Goal: Transaction & Acquisition: Purchase product/service

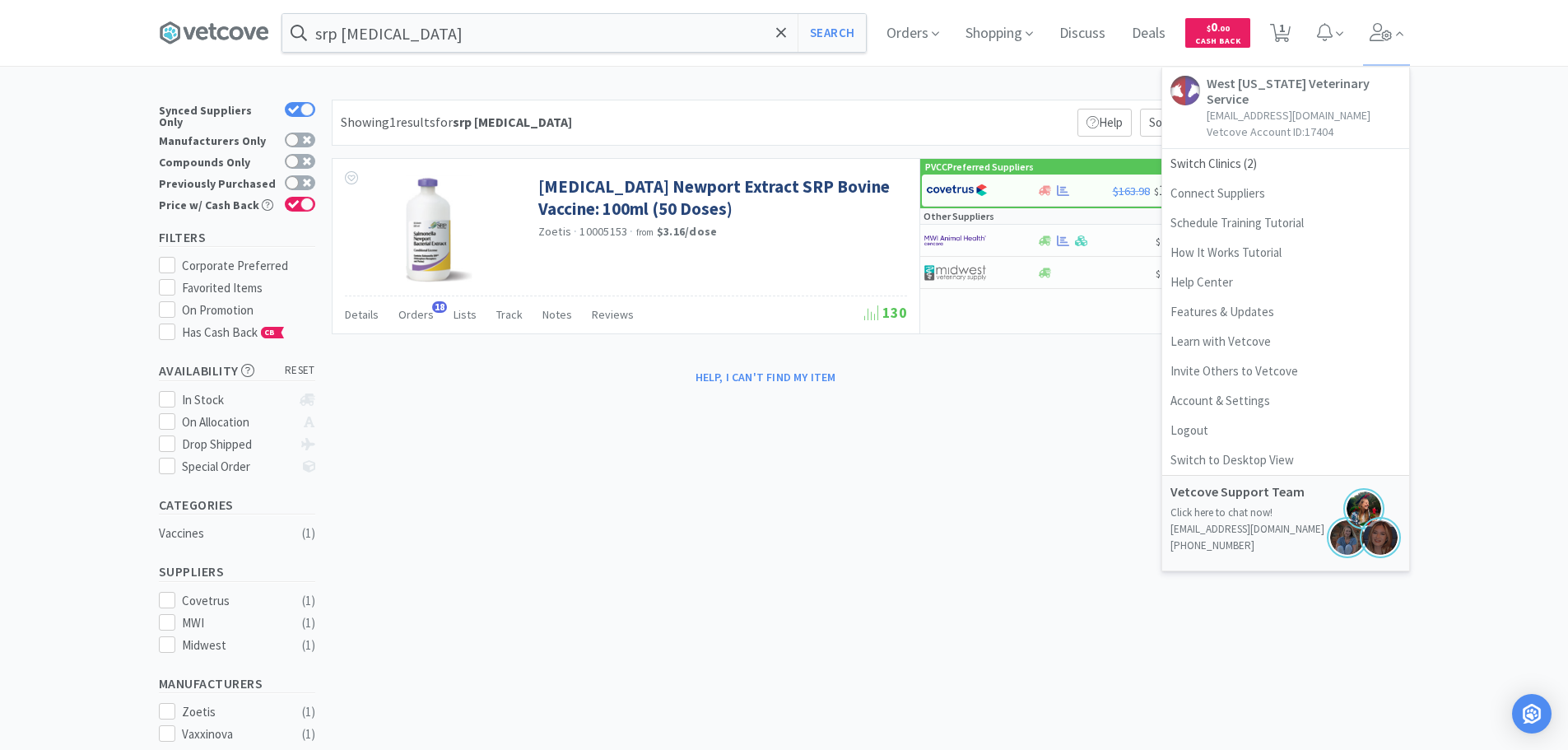
select select "3"
click at [1222, 149] on span "Switch Clinics ( 2 )" at bounding box center [1286, 164] width 247 height 30
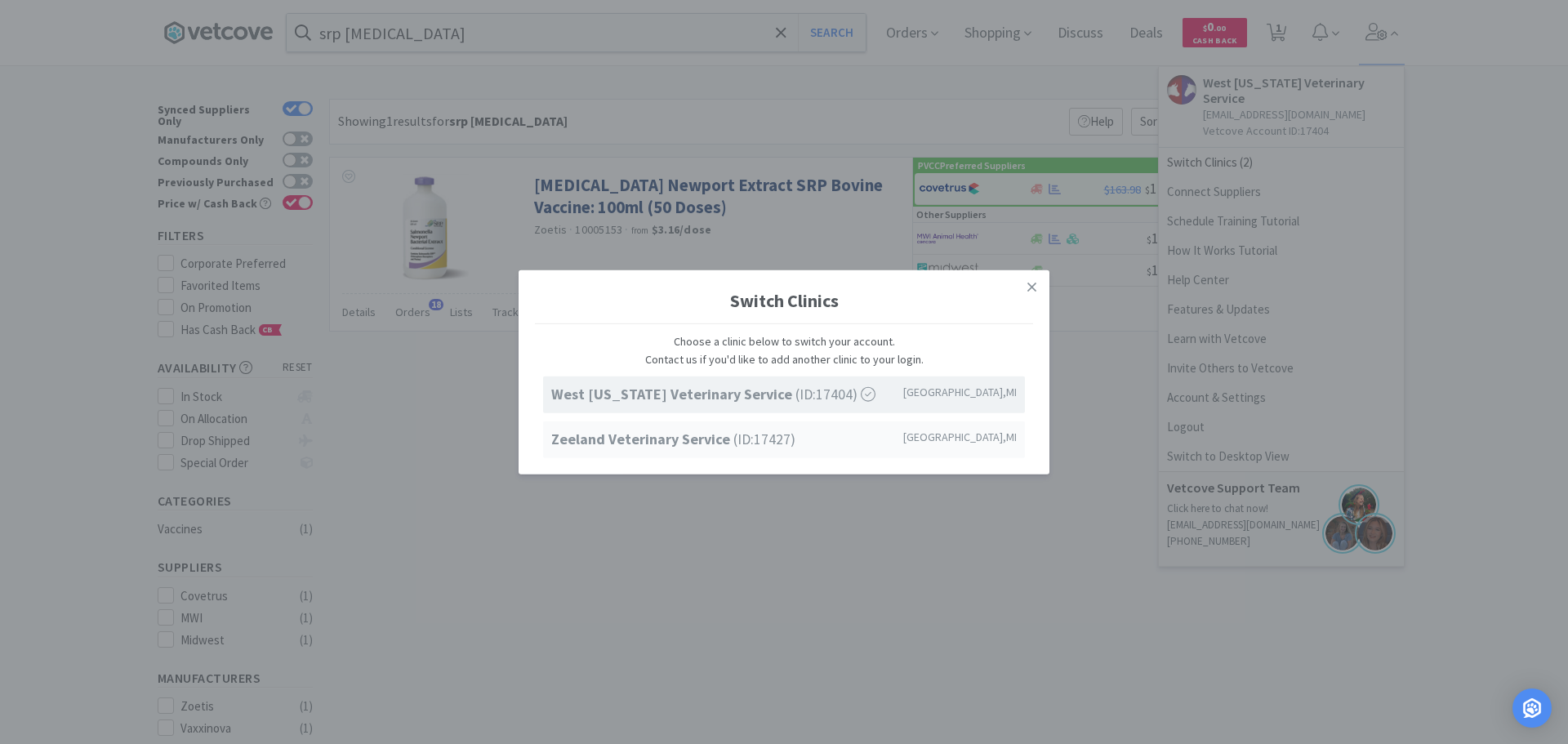
click at [624, 434] on strong "Zeeland Veterinary Service" at bounding box center [641, 439] width 182 height 19
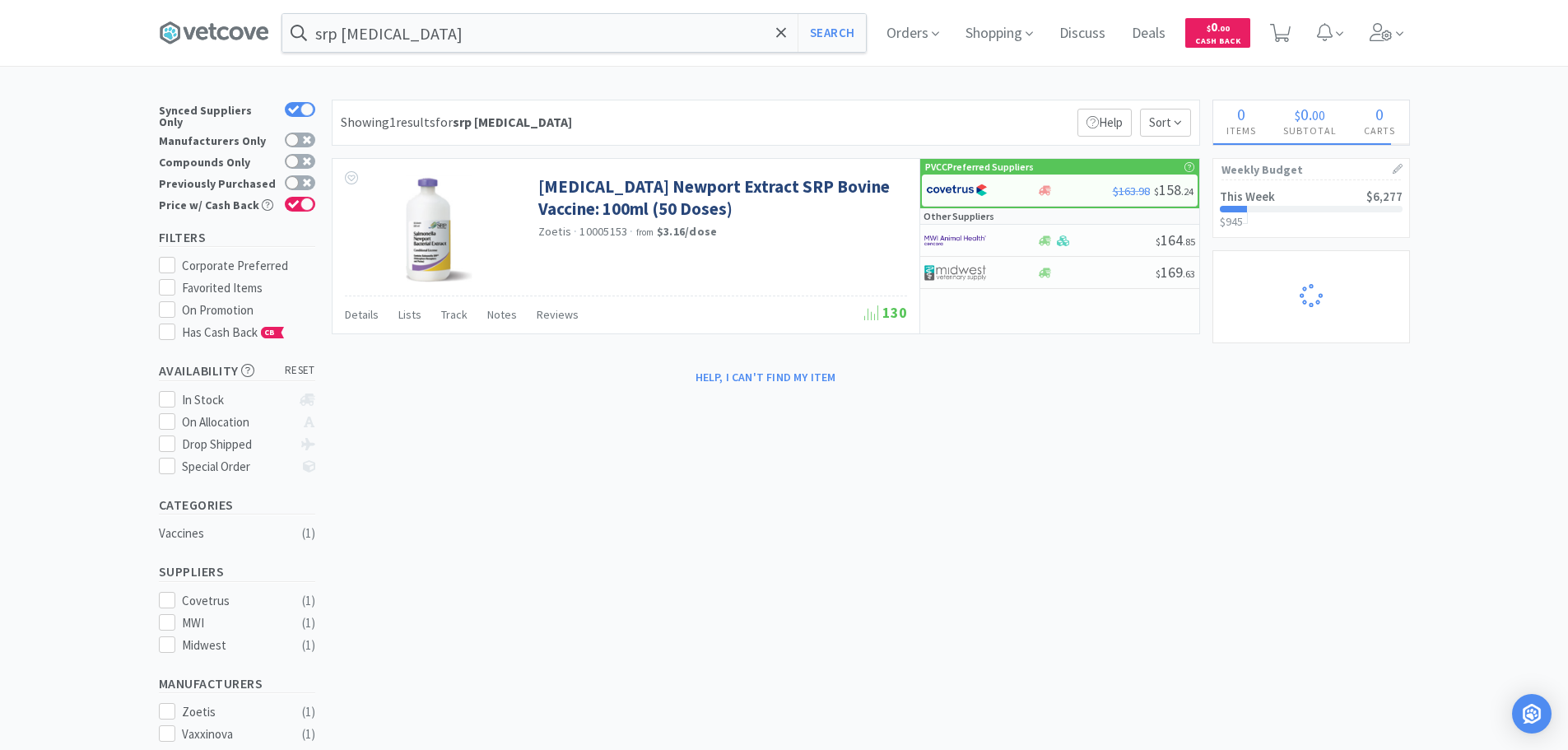
select select "1"
click at [1393, 35] on icon at bounding box center [1381, 32] width 23 height 18
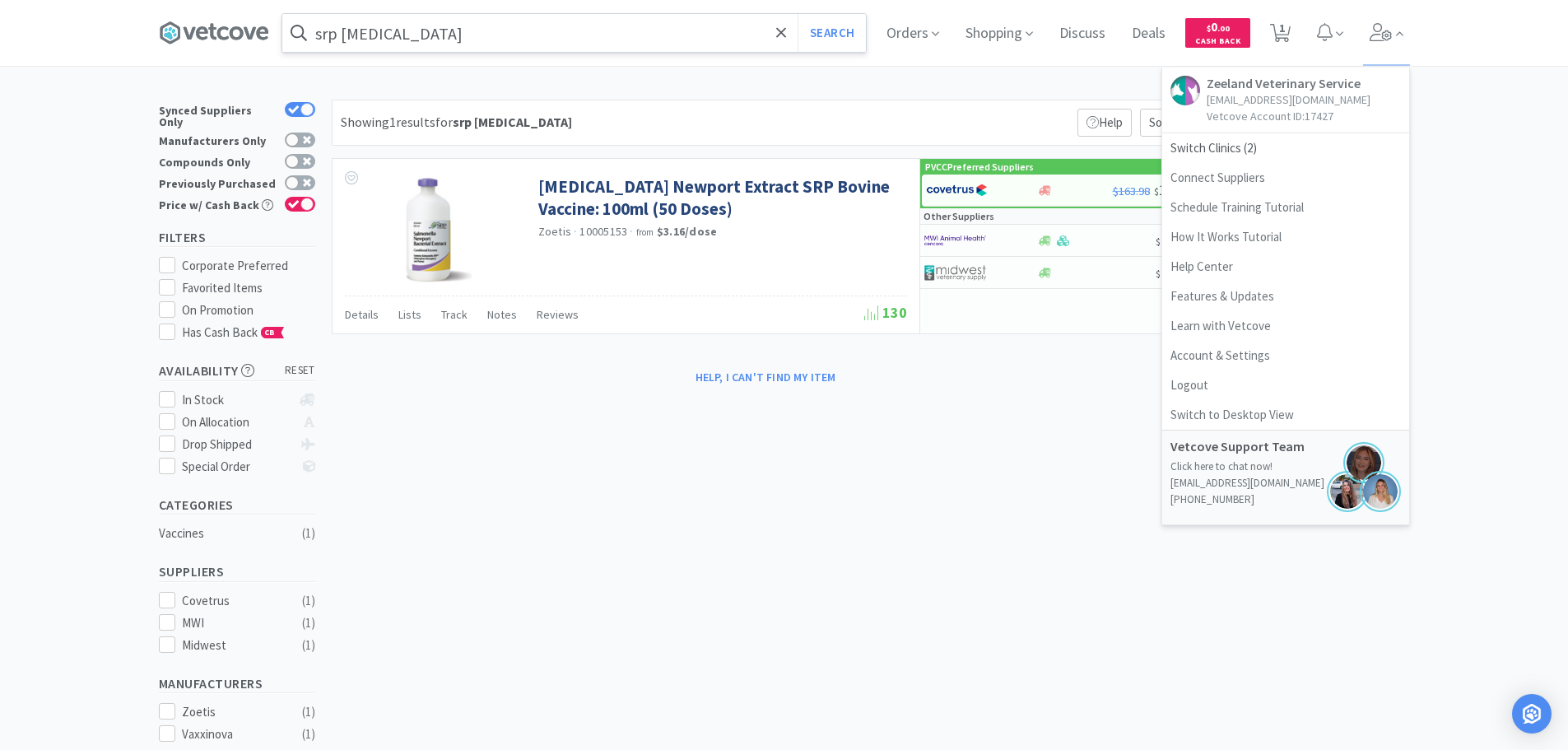
click at [609, 39] on input "srp [MEDICAL_DATA]" at bounding box center [574, 32] width 584 height 38
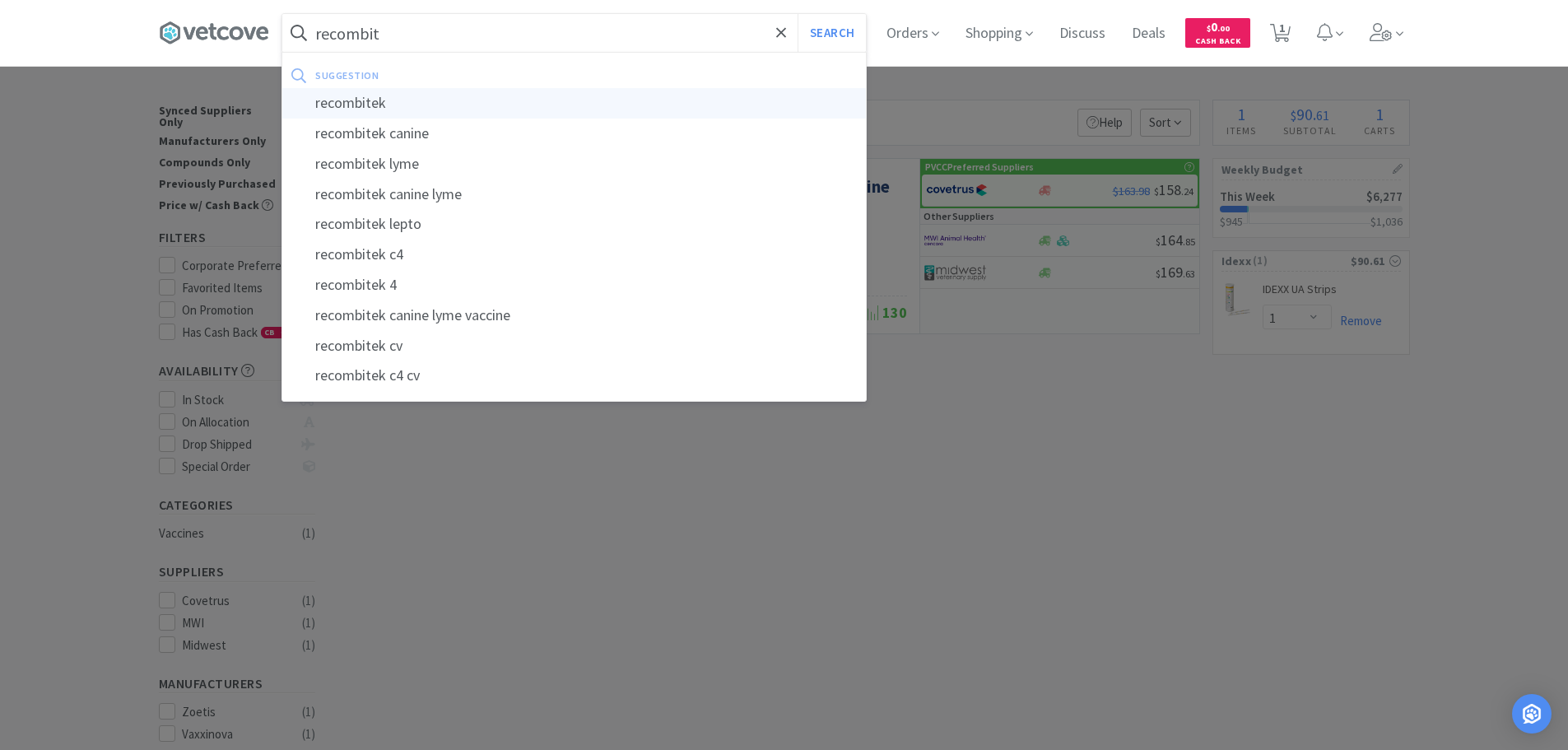
click at [503, 110] on div "recombitek" at bounding box center [574, 103] width 584 height 31
type input "recombitek"
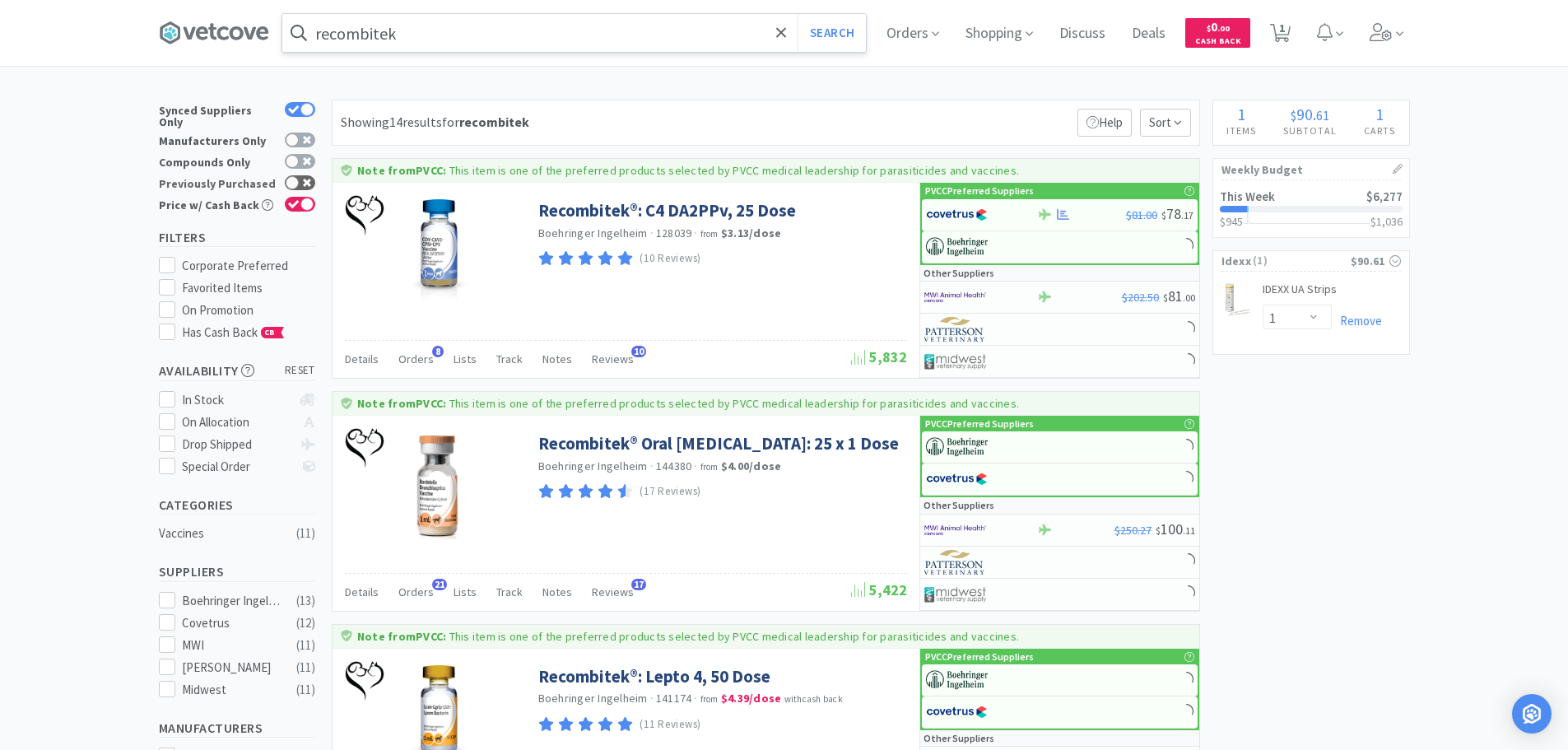
click at [303, 178] on icon at bounding box center [307, 183] width 9 height 9
checkbox input "true"
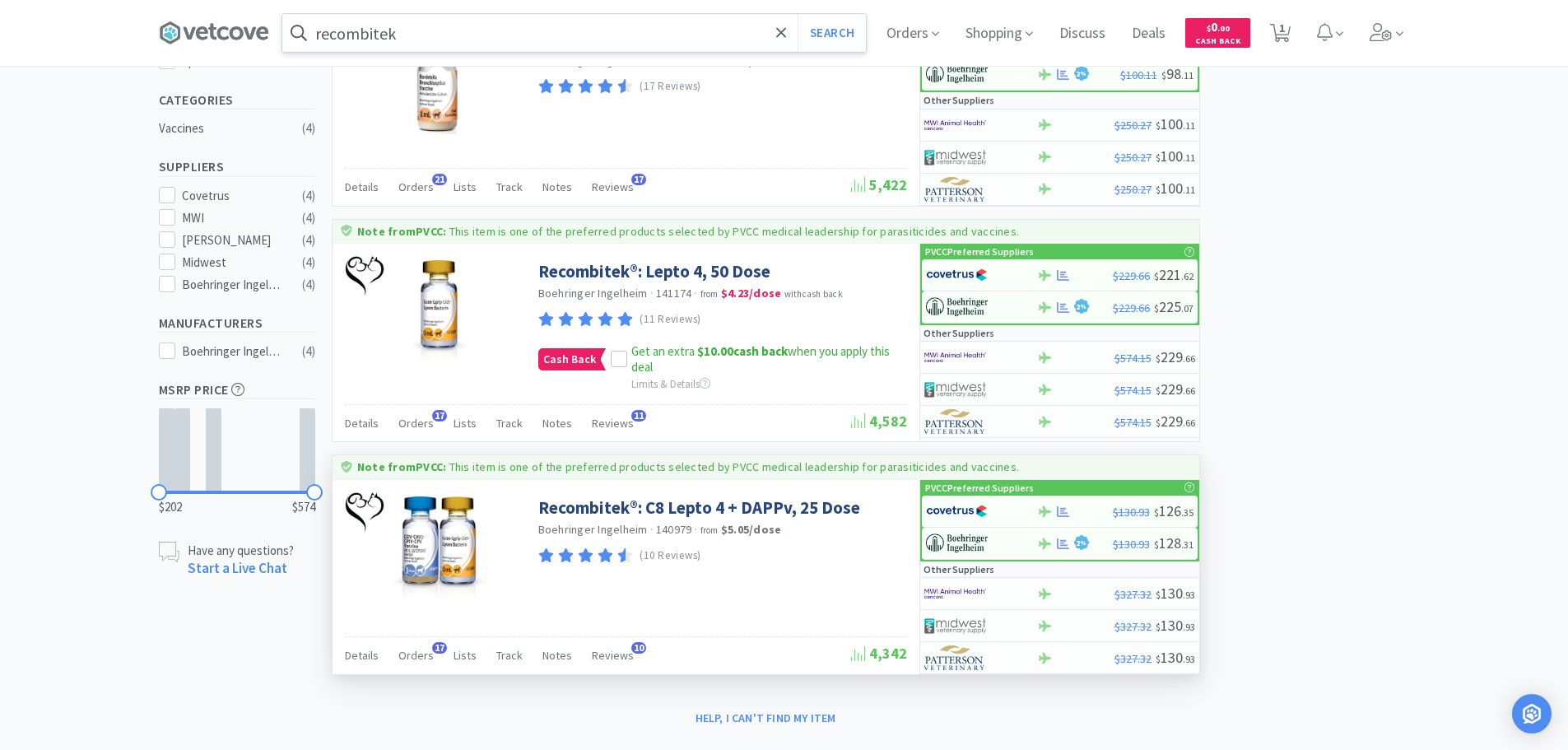
scroll to position [412, 0]
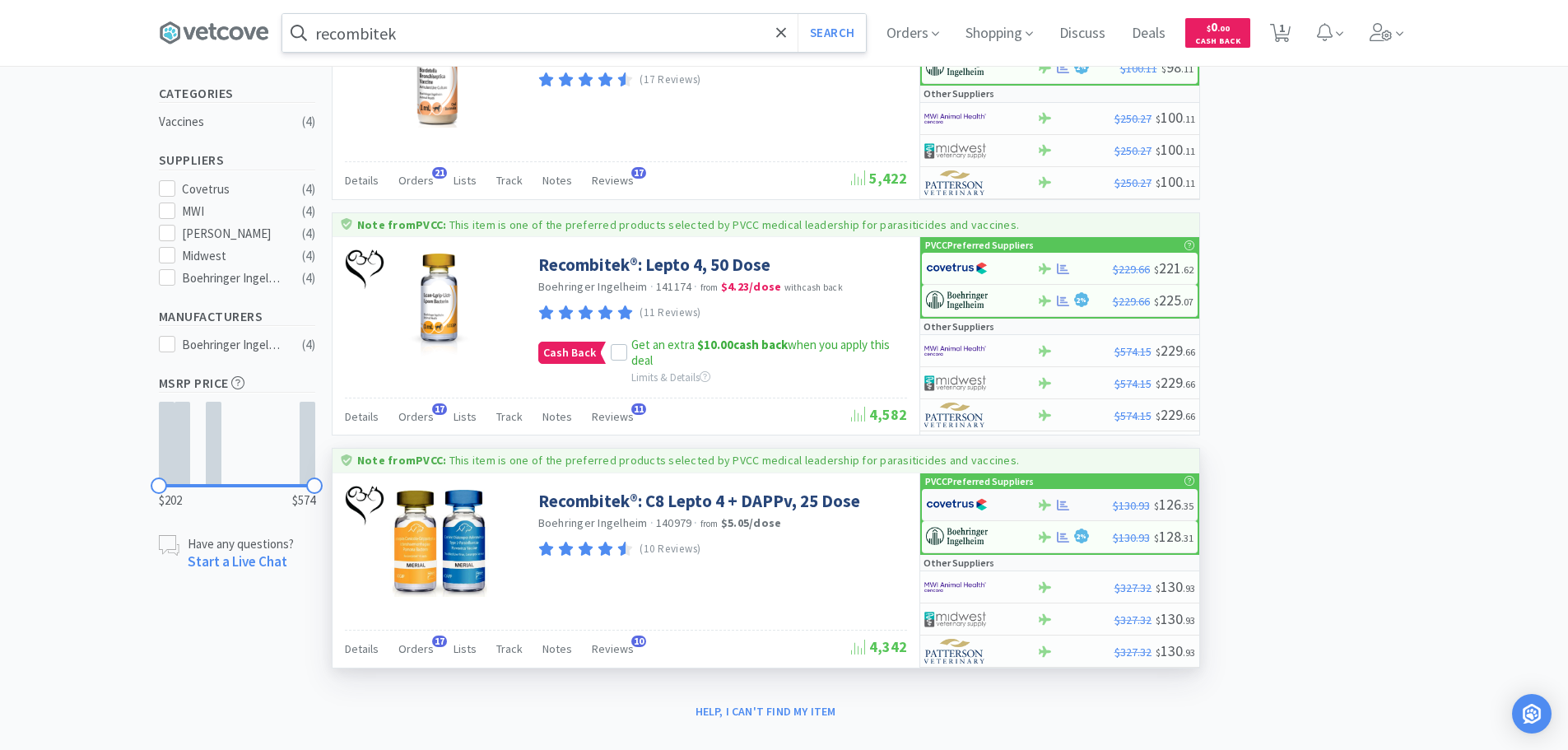
click at [955, 509] on img at bounding box center [957, 504] width 61 height 25
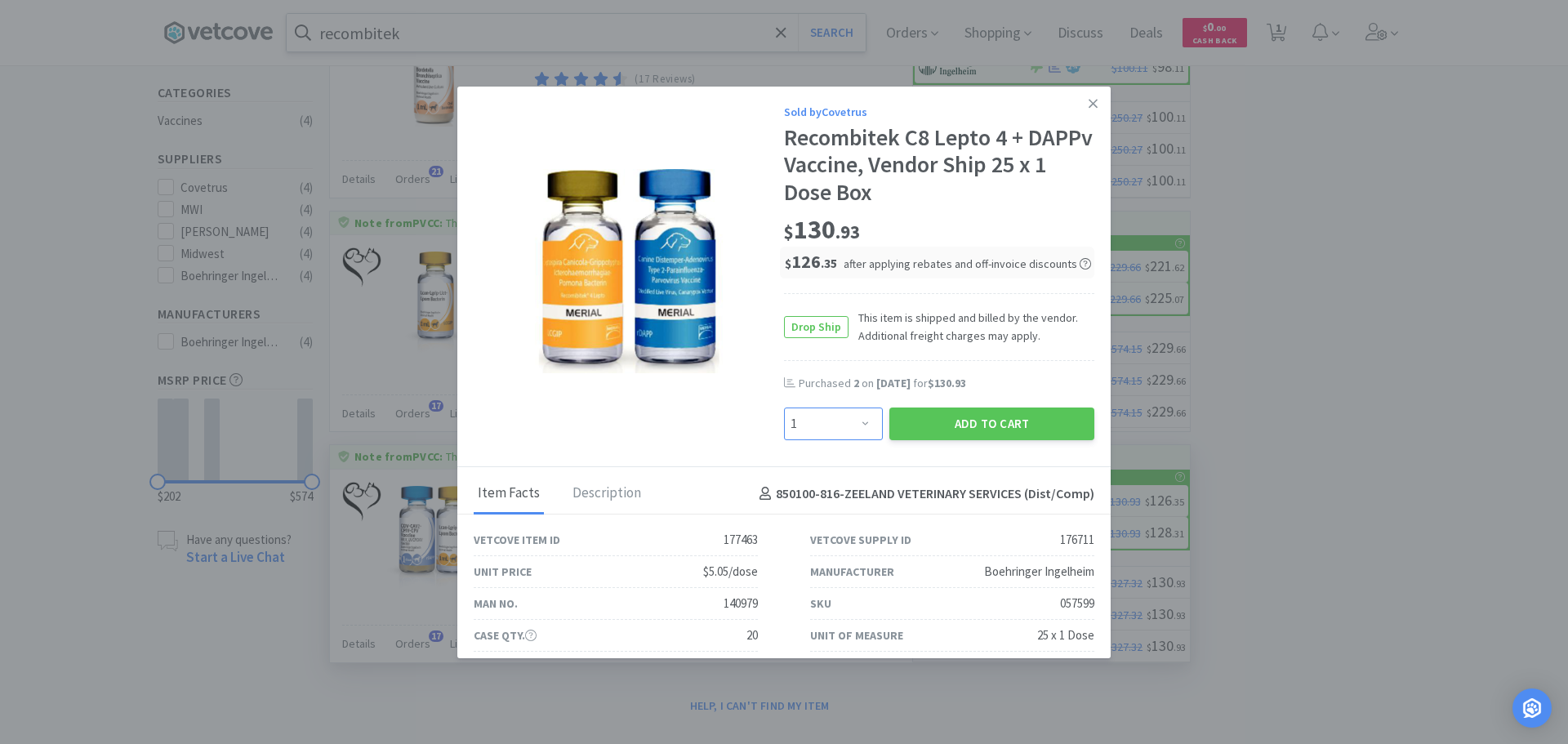
click at [828, 432] on select "Enter Quantity 1 2 3 4 5 6 7 8 9 10 11 12 13 14 15 16 17 18 19 20 Enter Quantity" at bounding box center [833, 424] width 99 height 33
select select "2"
click at [784, 408] on select "Enter Quantity 1 2 3 4 5 6 7 8 9 10 11 12 13 14 15 16 17 18 19 20 Enter Quantity" at bounding box center [833, 424] width 99 height 33
click at [953, 423] on button "Add to Cart" at bounding box center [992, 424] width 205 height 33
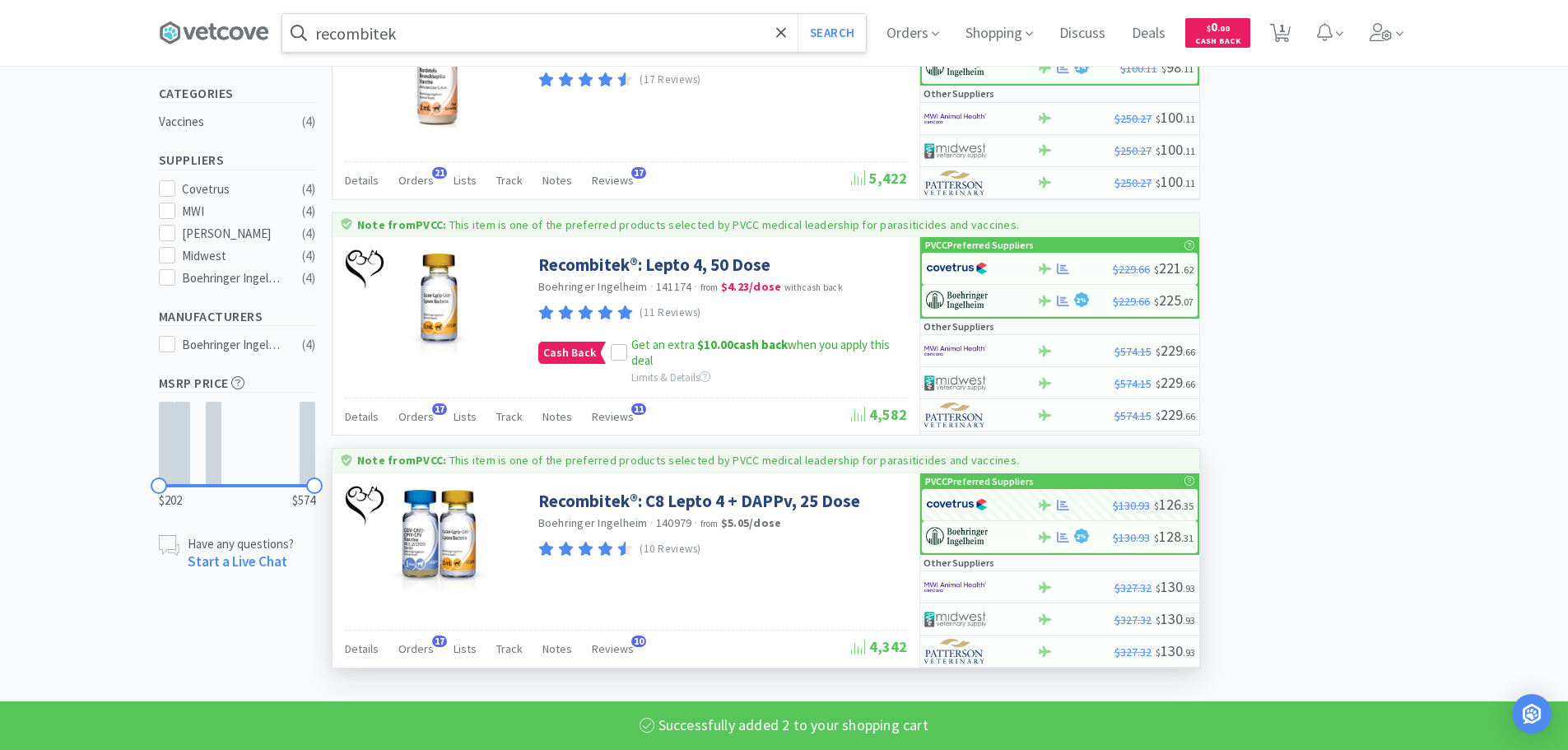
select select "2"
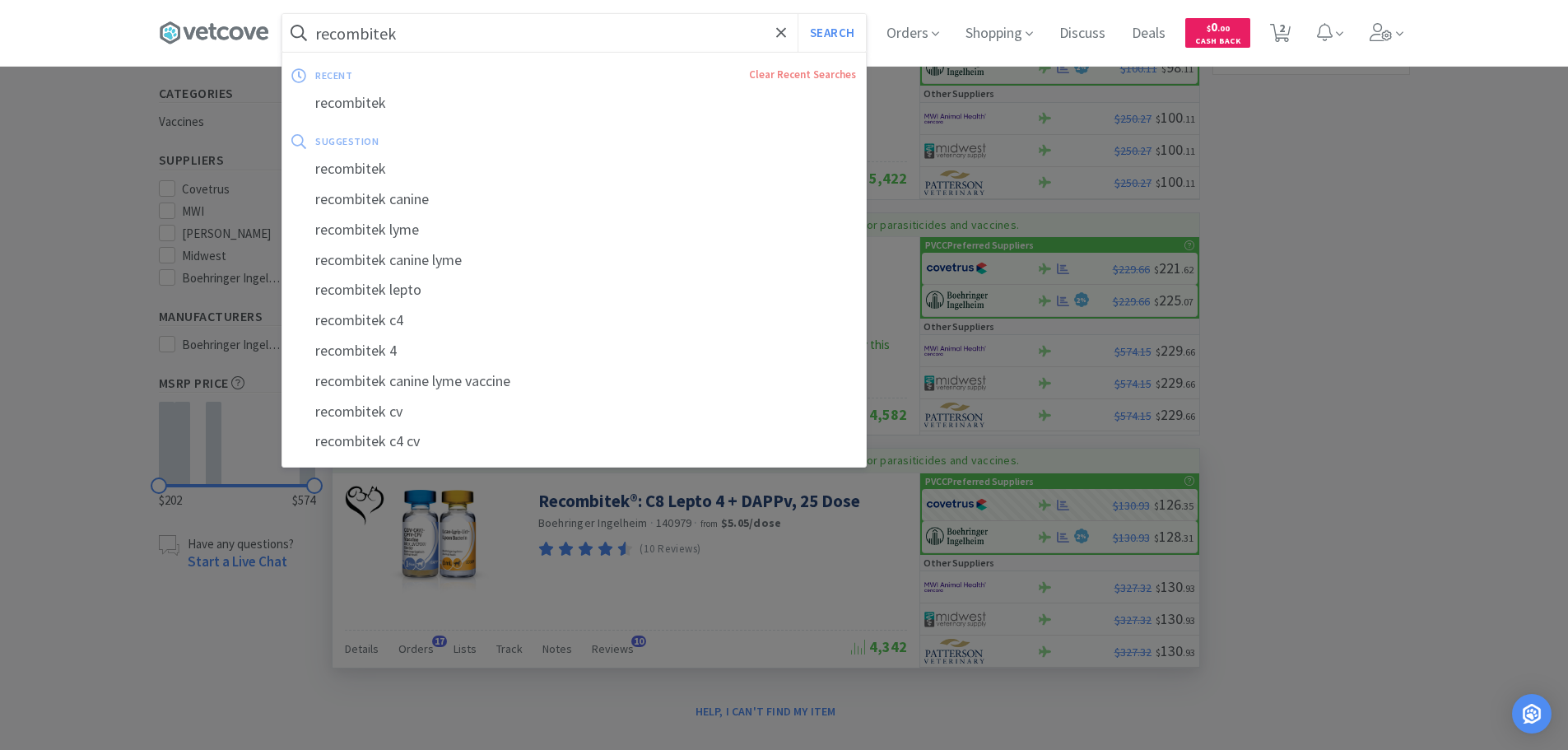
click at [434, 43] on input "recombitek" at bounding box center [574, 32] width 584 height 38
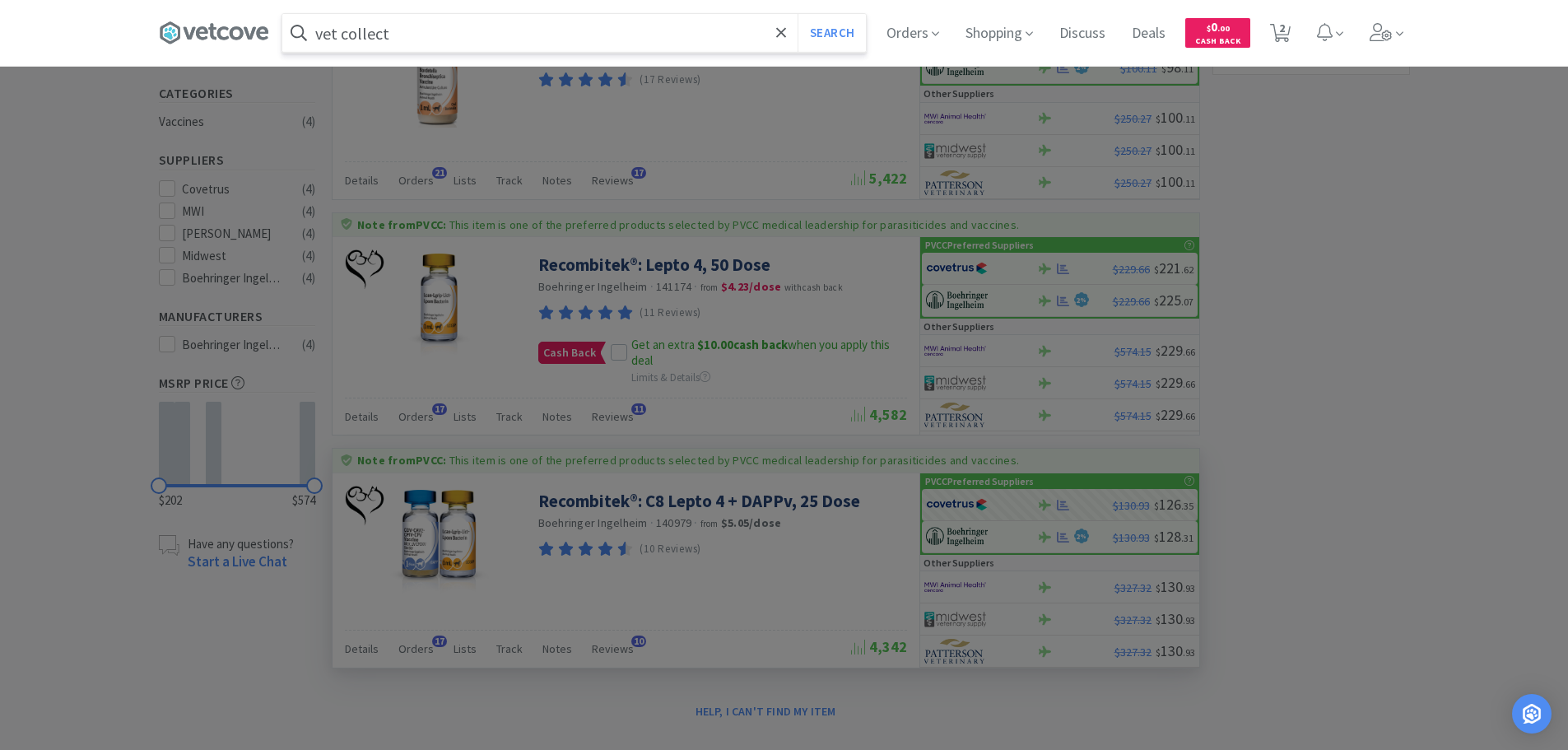
type input "vet collect"
click at [798, 14] on button "Search" at bounding box center [832, 32] width 68 height 38
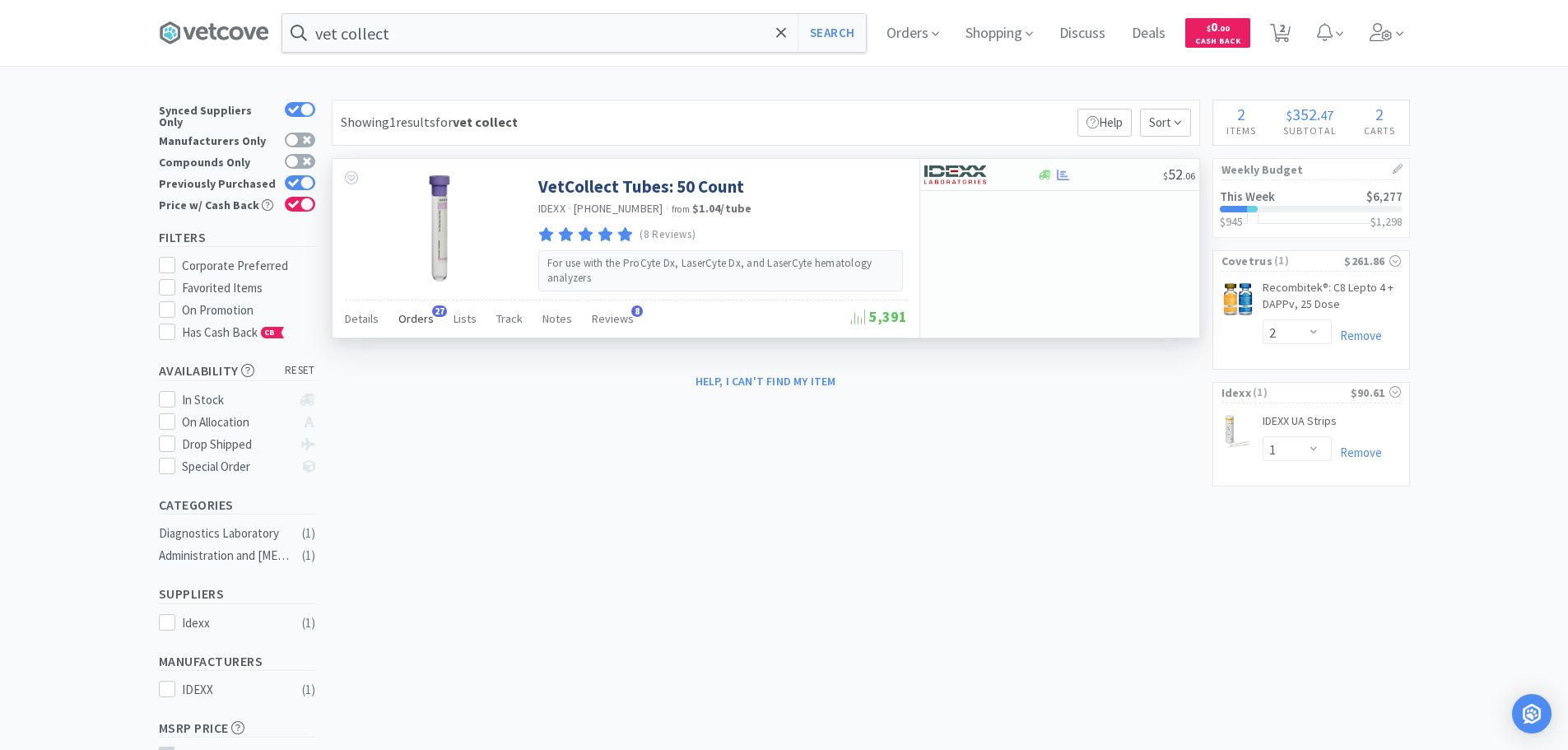
click at [415, 323] on span "Orders" at bounding box center [415, 318] width 35 height 15
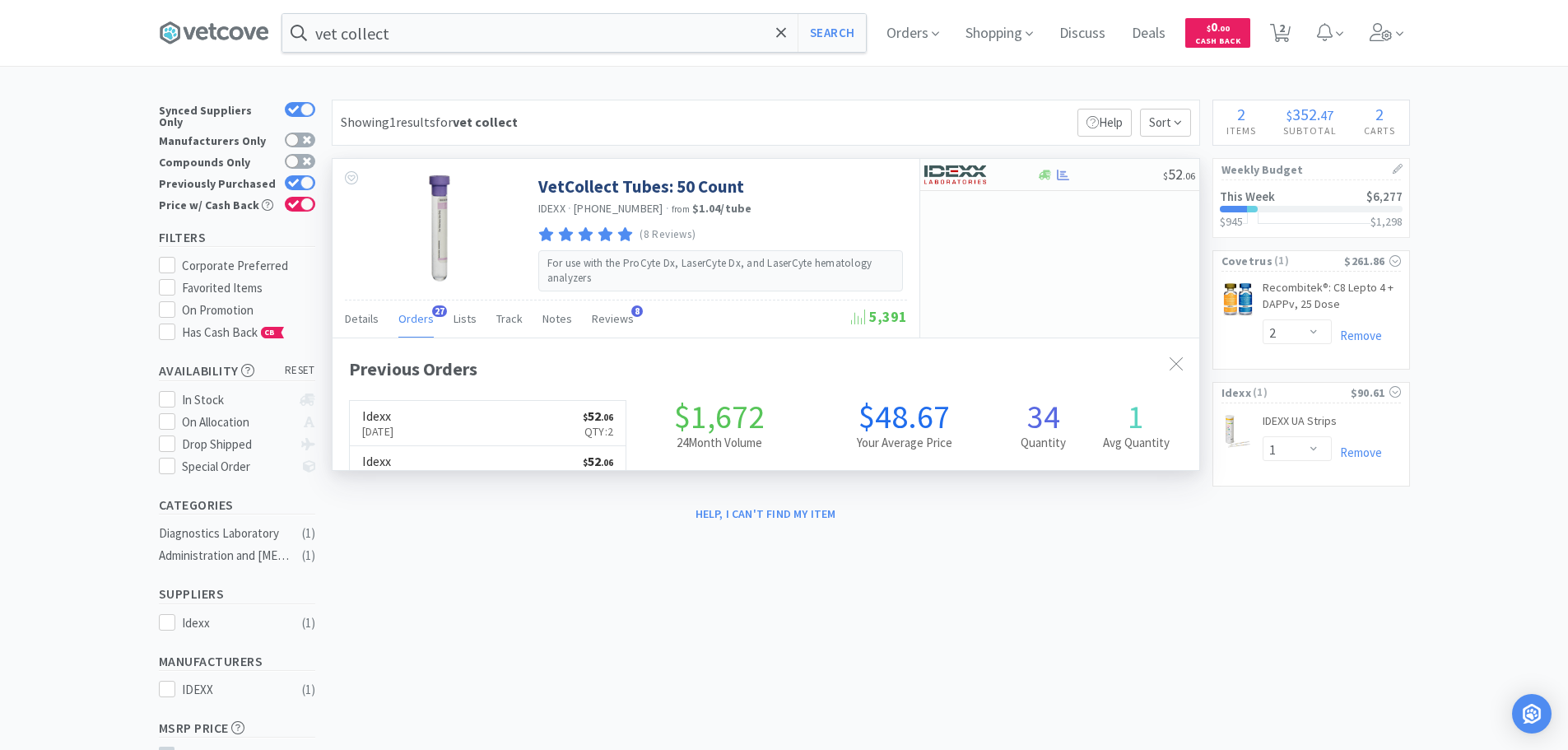
scroll to position [441, 867]
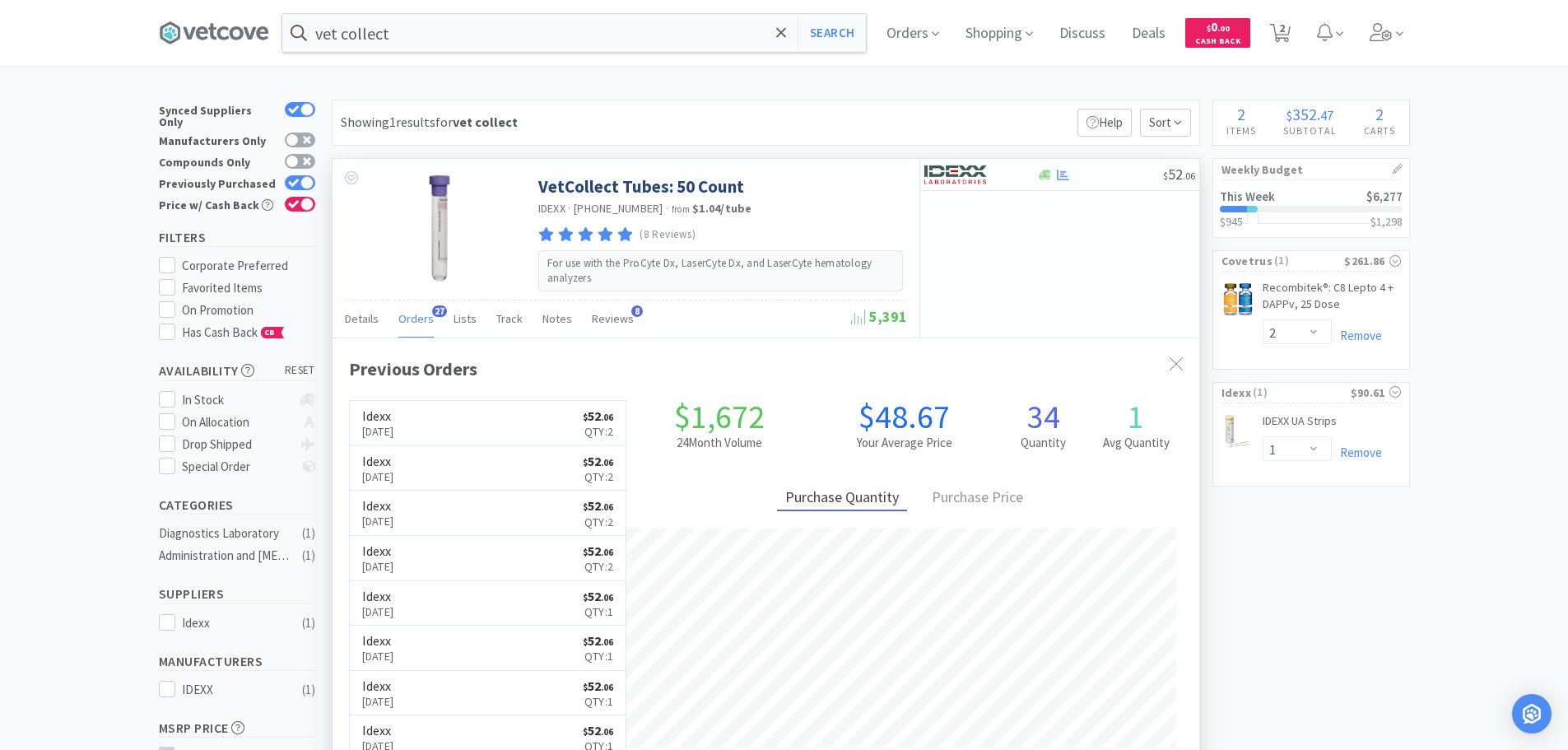
click at [415, 323] on span "Orders" at bounding box center [415, 318] width 35 height 15
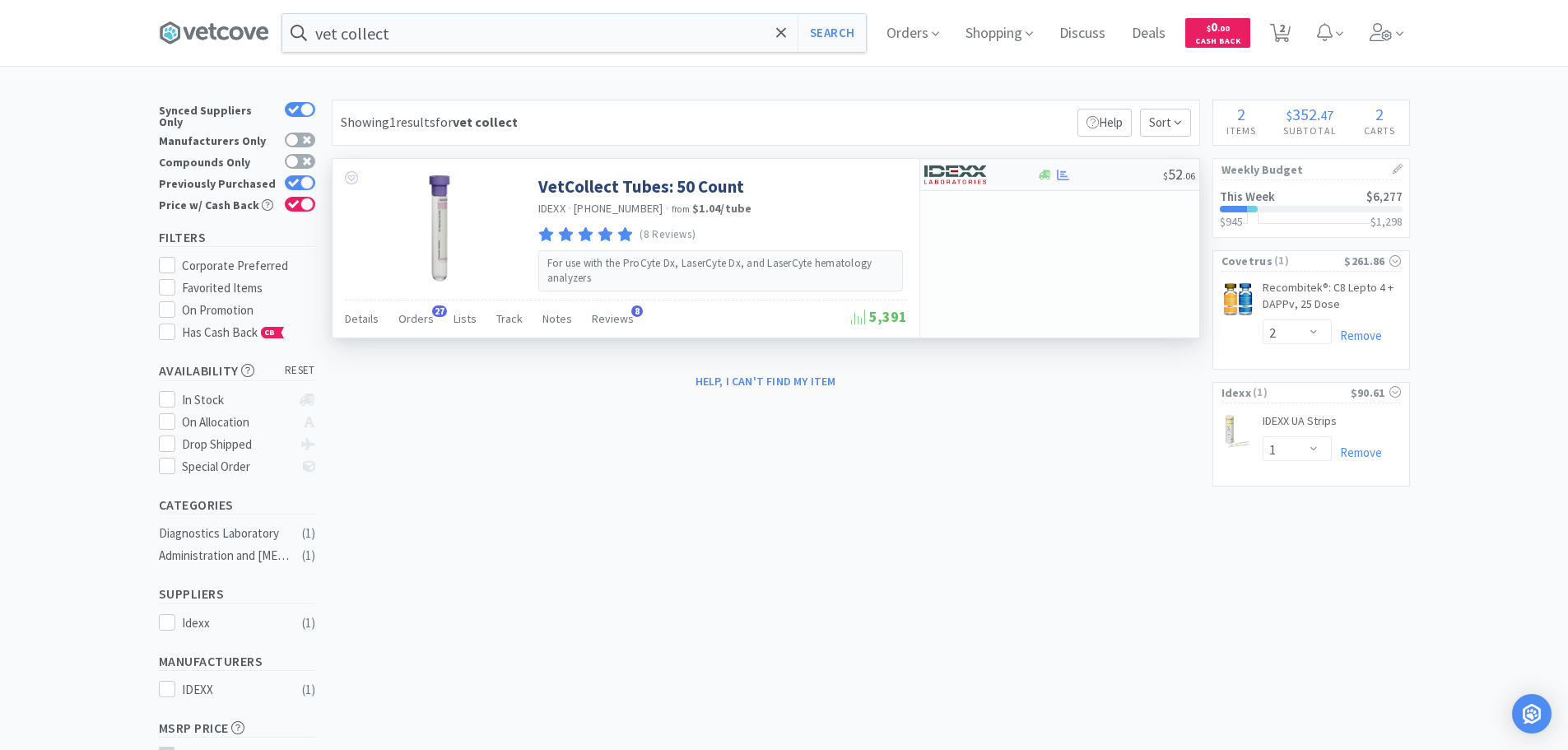
click at [953, 173] on img at bounding box center [955, 174] width 61 height 25
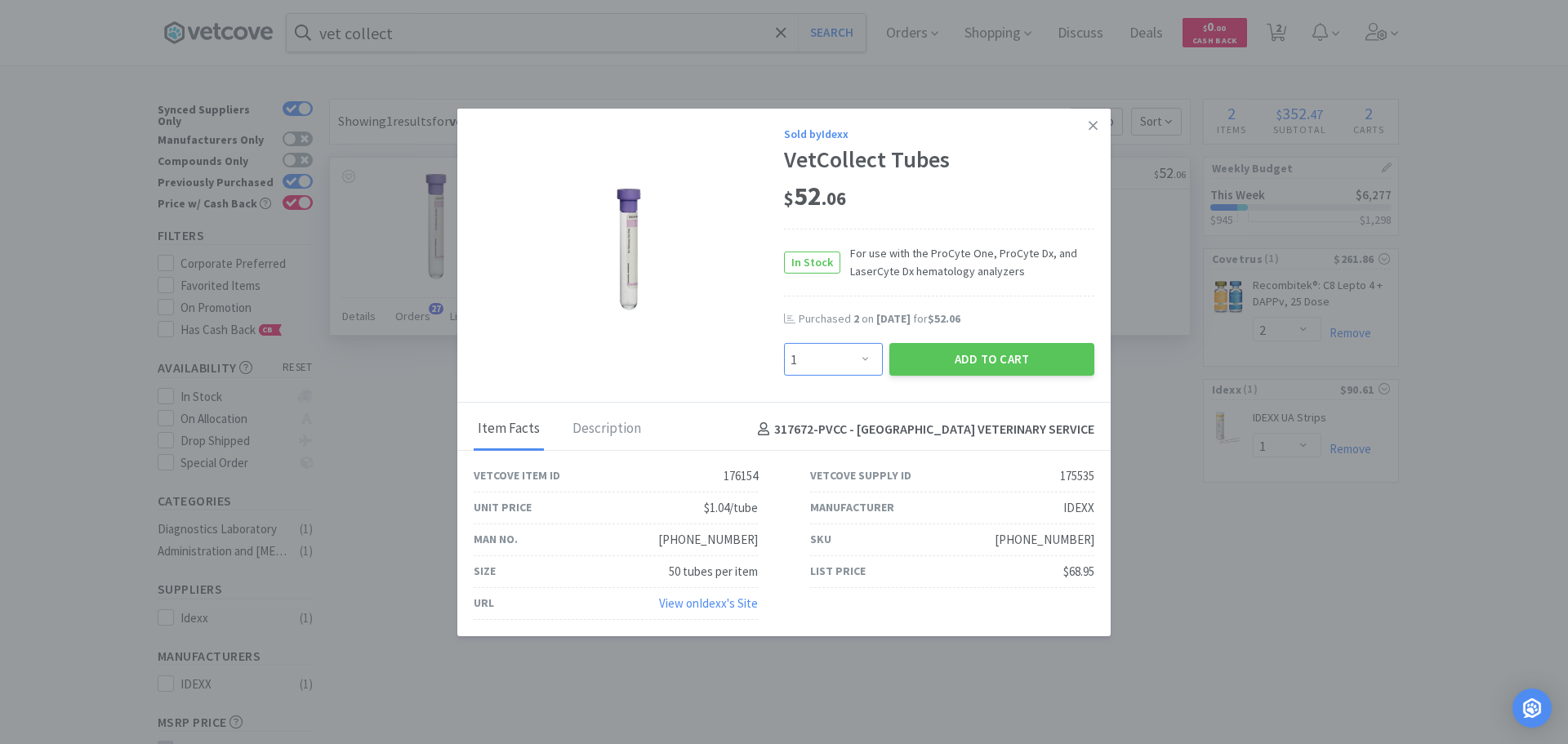
click at [857, 355] on select "Enter Quantity 1 2 3 4 5 6 7 8 9 10 11 12 13 14 15 16 17 18 19 20 Enter Quantity" at bounding box center [833, 359] width 99 height 33
select select "2"
click at [784, 343] on select "Enter Quantity 1 2 3 4 5 6 7 8 9 10 11 12 13 14 15 16 17 18 19 20 Enter Quantity" at bounding box center [833, 359] width 99 height 33
click at [1009, 353] on button "Add to Cart" at bounding box center [992, 359] width 205 height 33
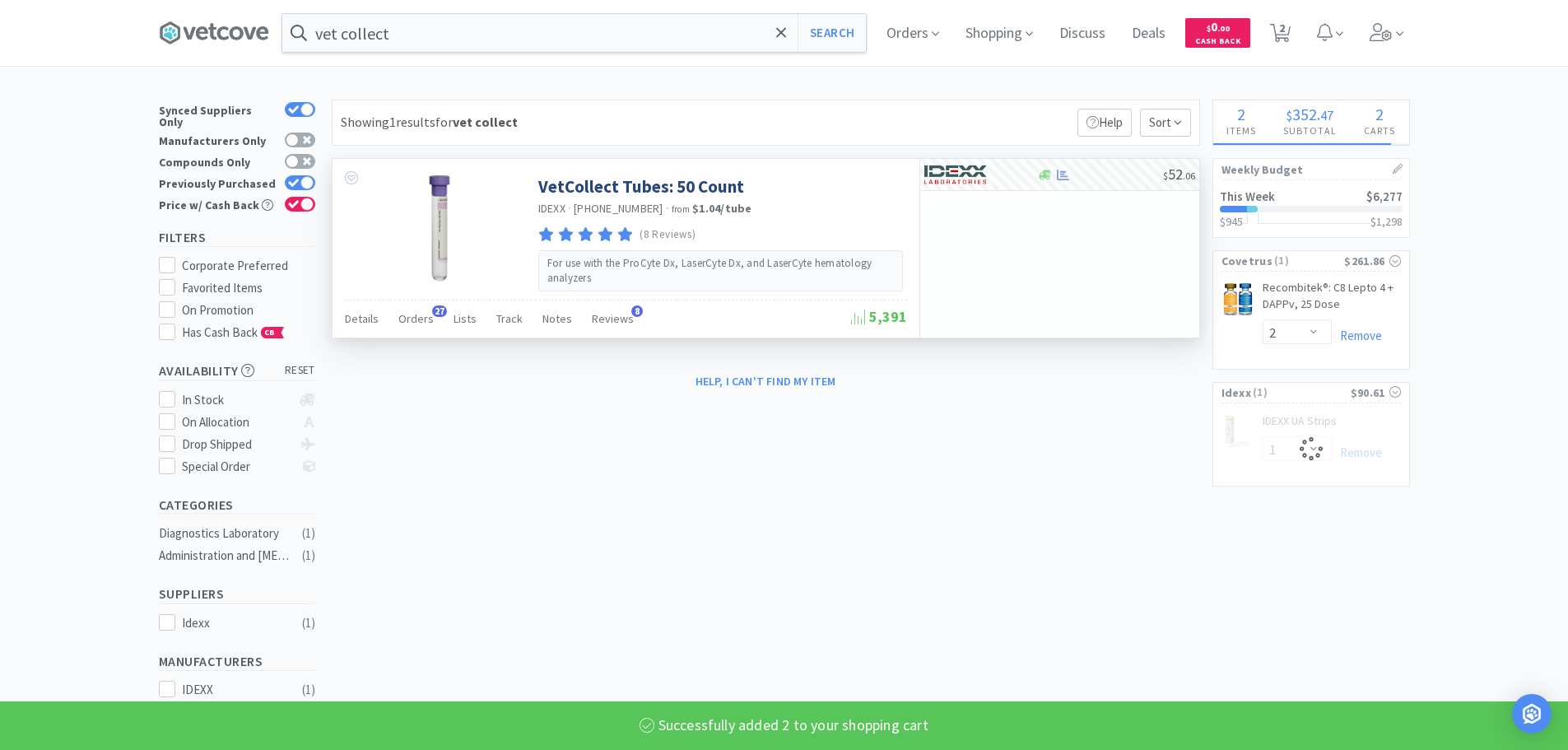
select select "2"
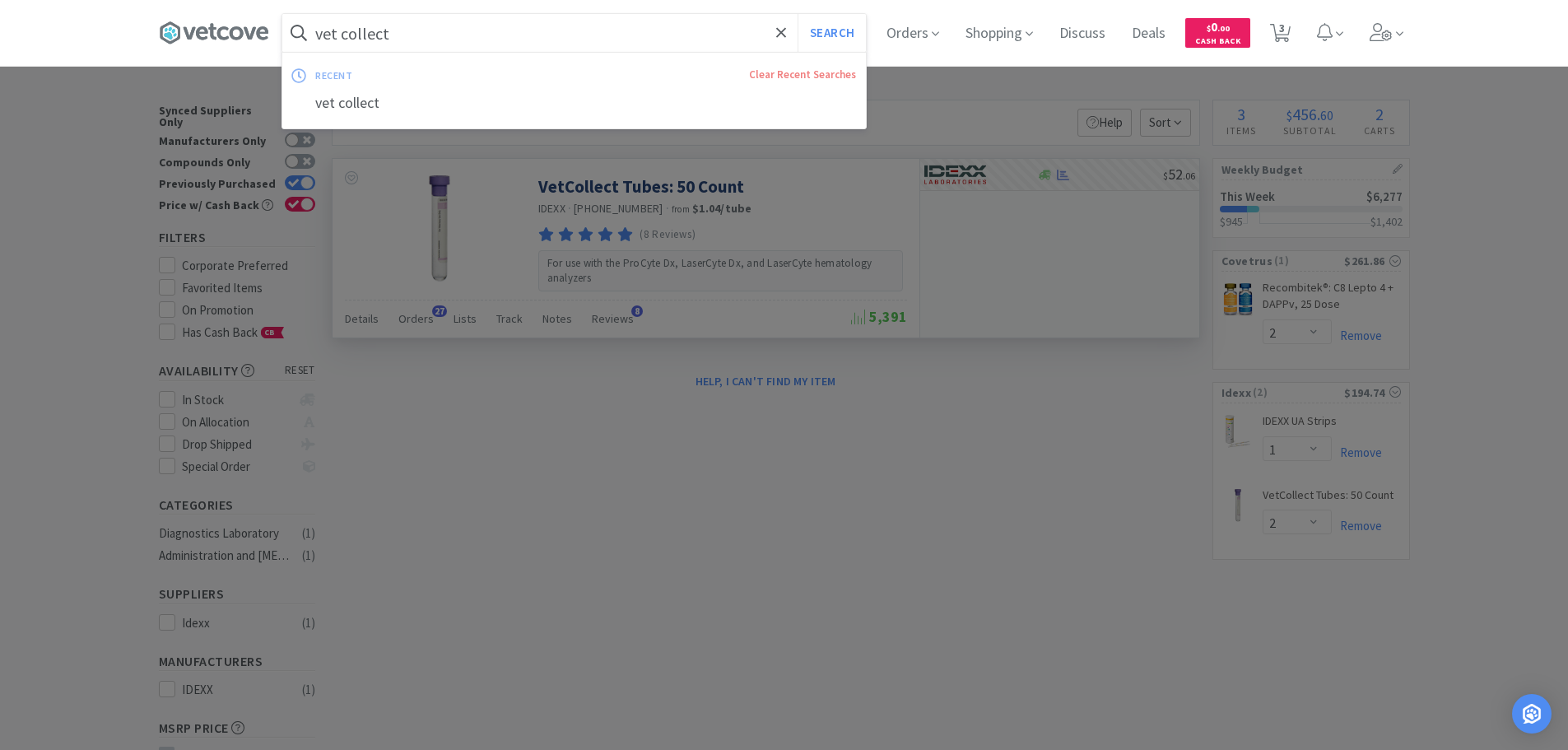
click at [555, 36] on input "vet collect" at bounding box center [574, 32] width 584 height 38
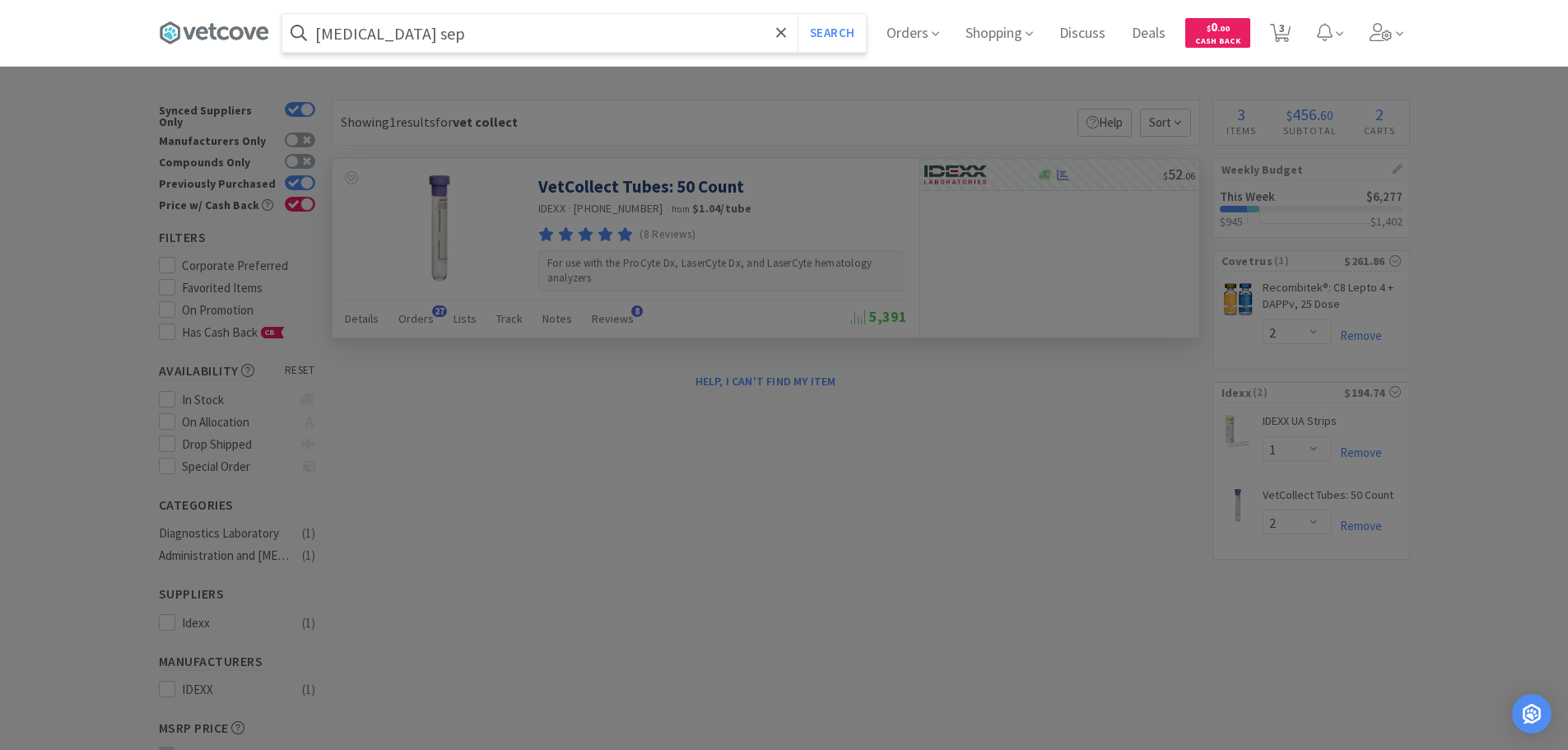
type input "[MEDICAL_DATA] sep"
click at [798, 14] on button "Search" at bounding box center [832, 32] width 68 height 38
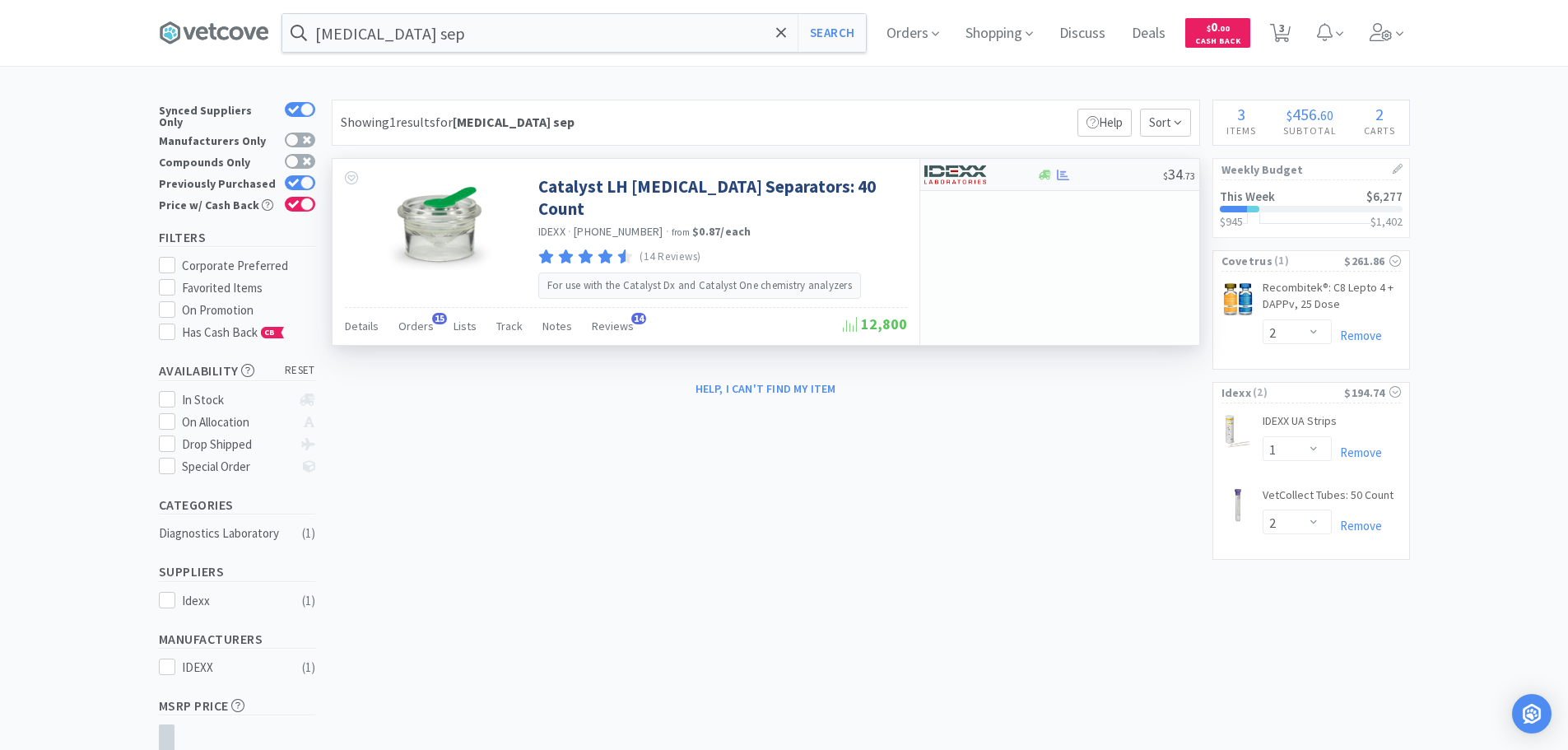
click at [1068, 181] on div "$ 34 . 73" at bounding box center [1060, 175] width 279 height 32
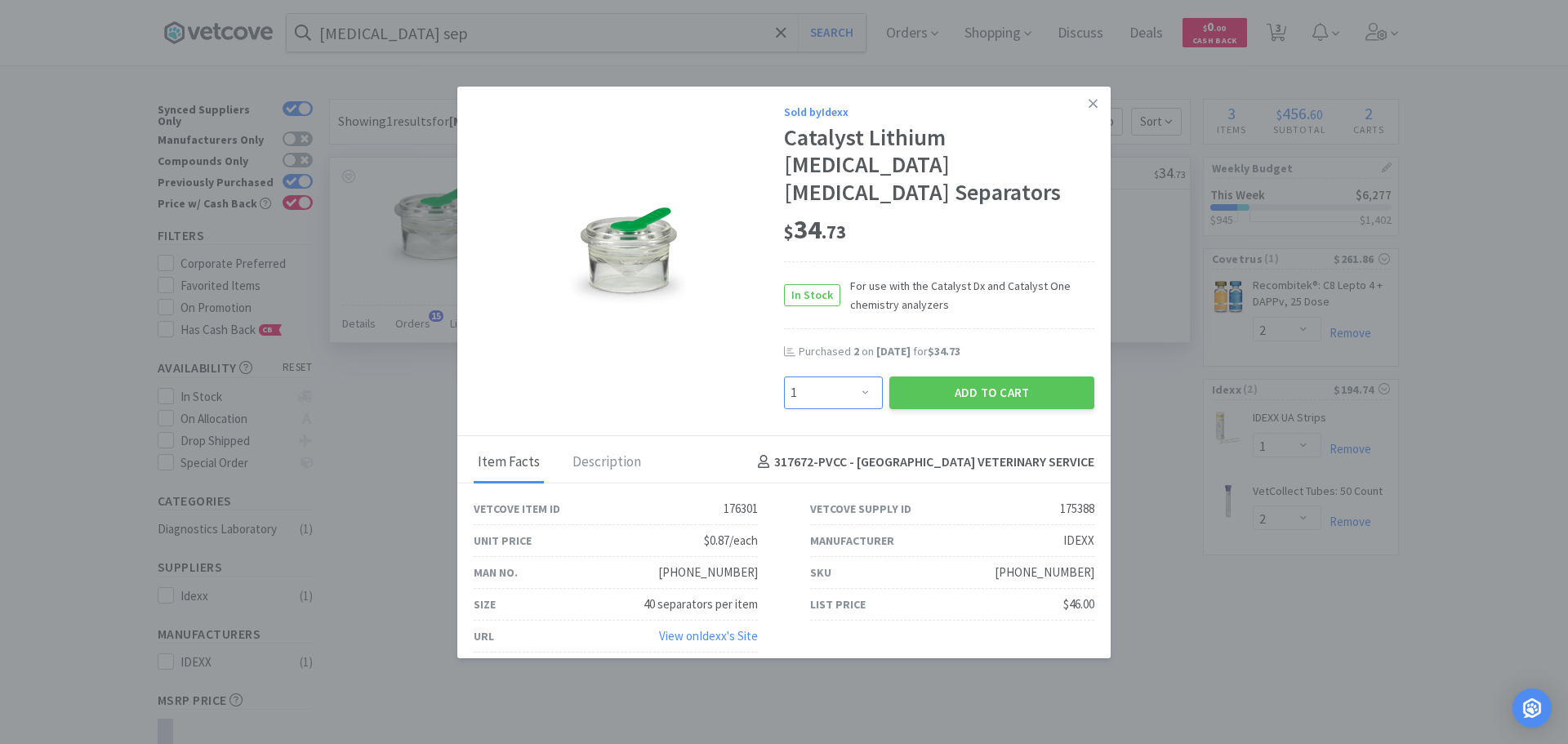
click at [854, 377] on select "Enter Quantity 1 2 3 4 5 6 7 8 9 10 11 12 13 14 15 16 17 18 19 20 Enter Quantity" at bounding box center [833, 393] width 99 height 33
select select "2"
click at [784, 377] on select "Enter Quantity 1 2 3 4 5 6 7 8 9 10 11 12 13 14 15 16 17 18 19 20 Enter Quantity" at bounding box center [833, 393] width 99 height 33
click at [968, 377] on button "Add to Cart" at bounding box center [992, 393] width 205 height 33
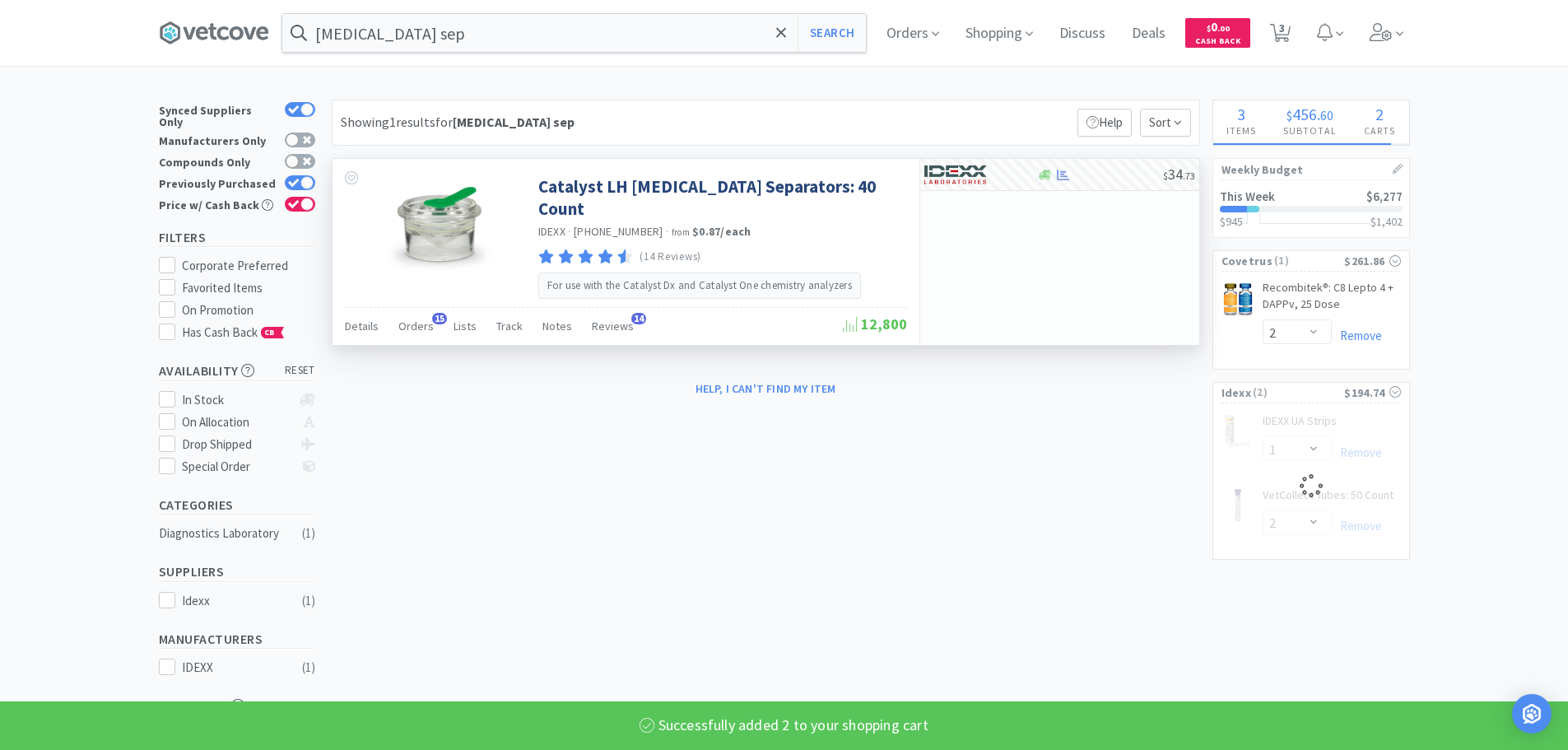
select select "2"
select select "1"
select select "2"
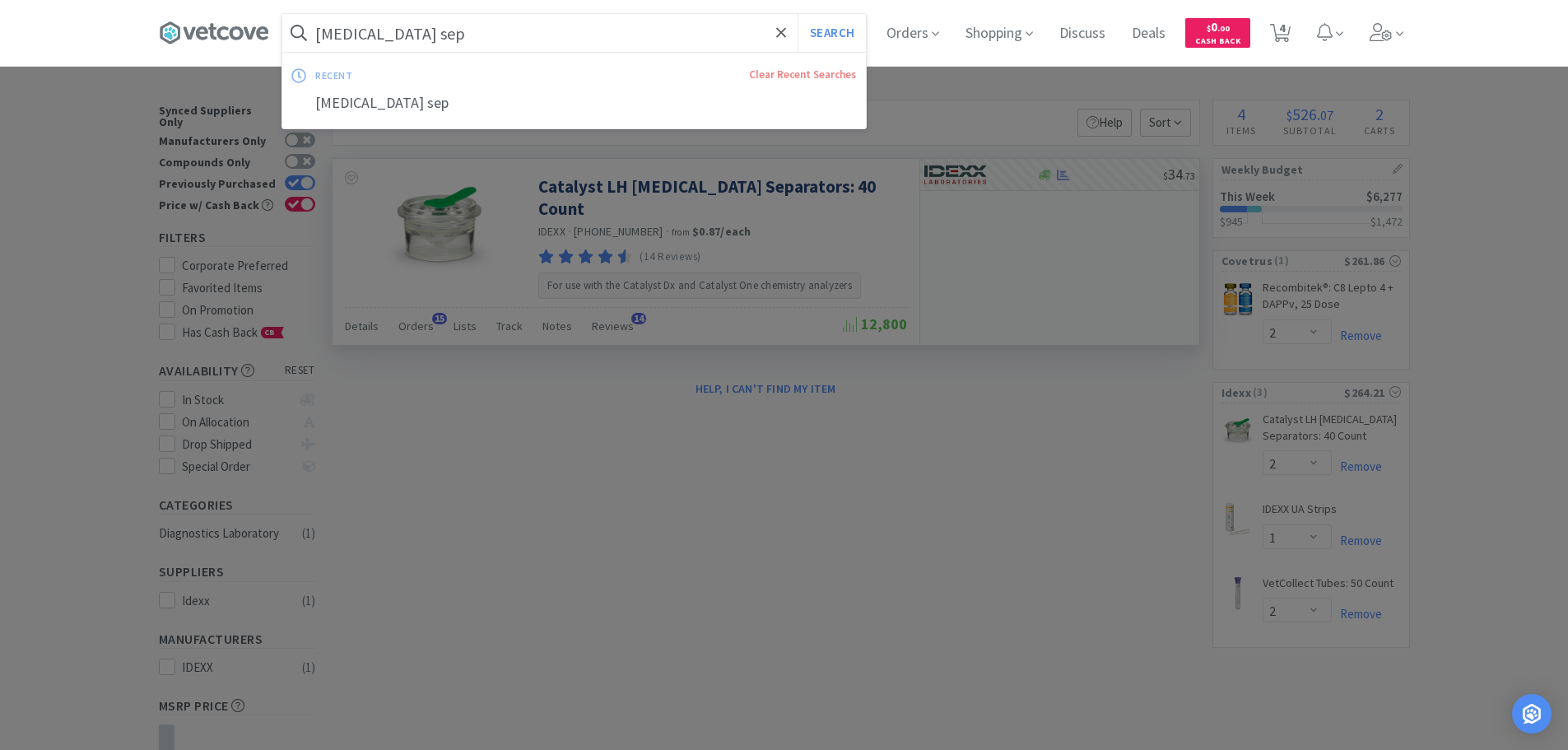
click at [554, 50] on input "[MEDICAL_DATA] sep" at bounding box center [574, 32] width 584 height 38
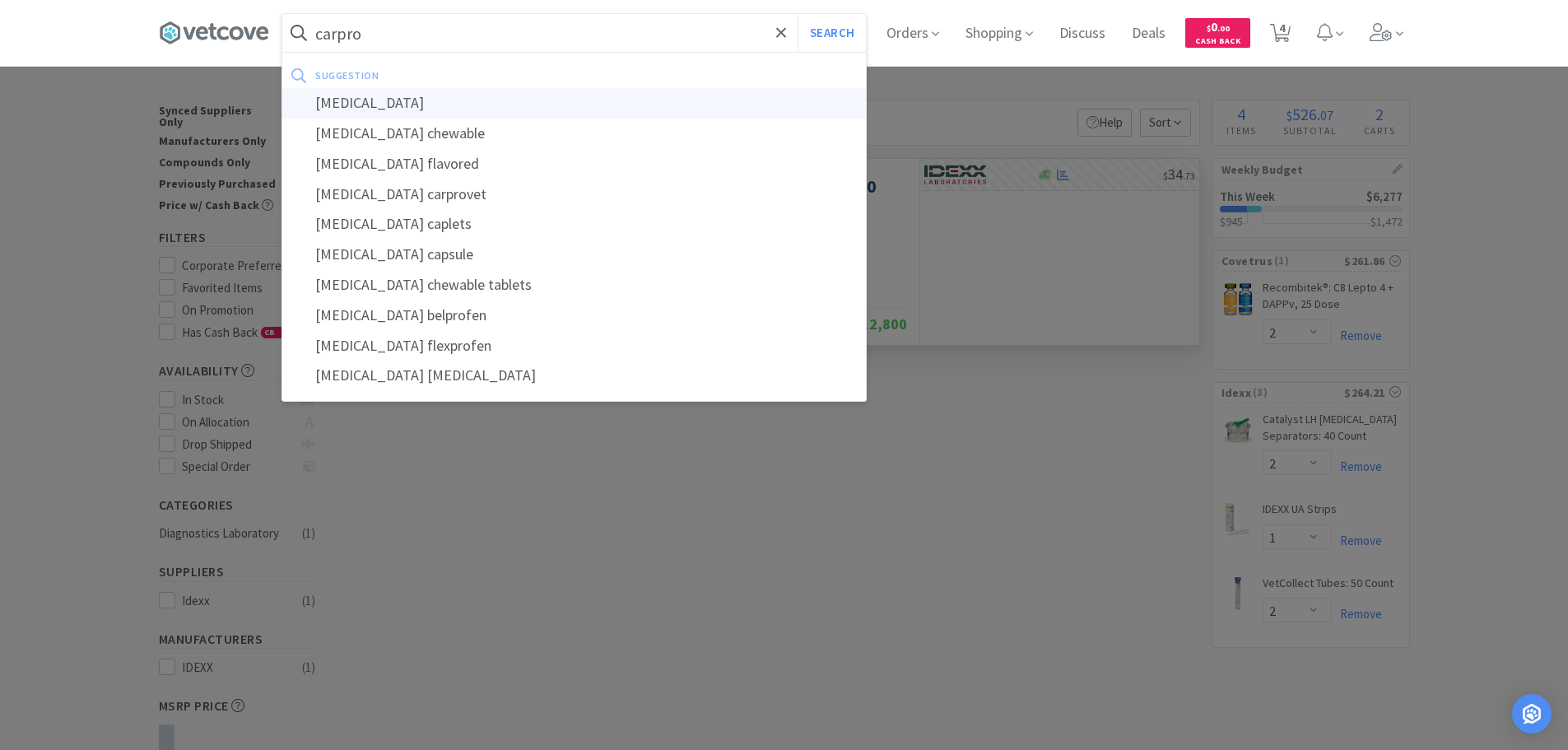
click at [552, 97] on div "[MEDICAL_DATA]" at bounding box center [574, 103] width 584 height 31
type input "[MEDICAL_DATA]"
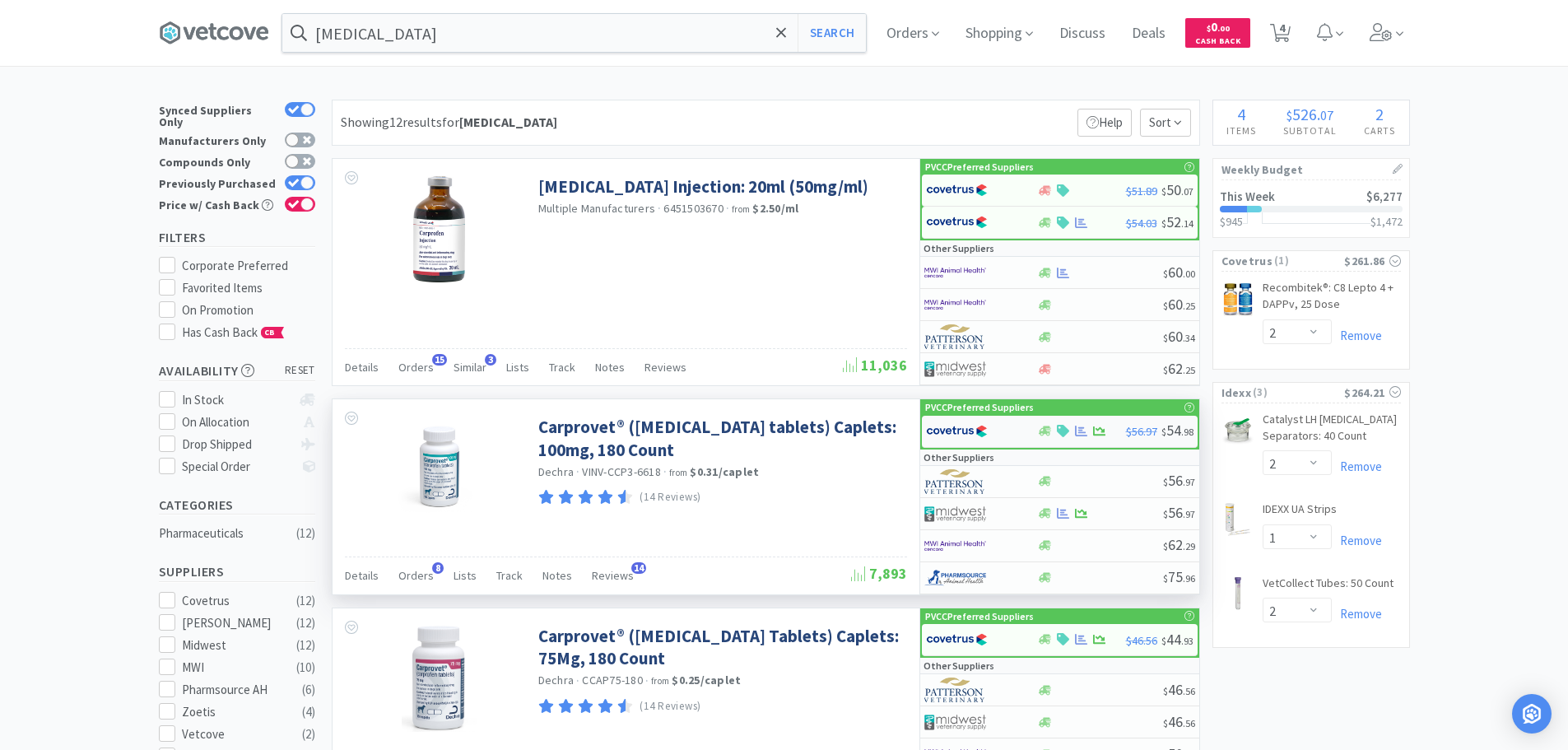
click at [944, 430] on img at bounding box center [957, 431] width 61 height 25
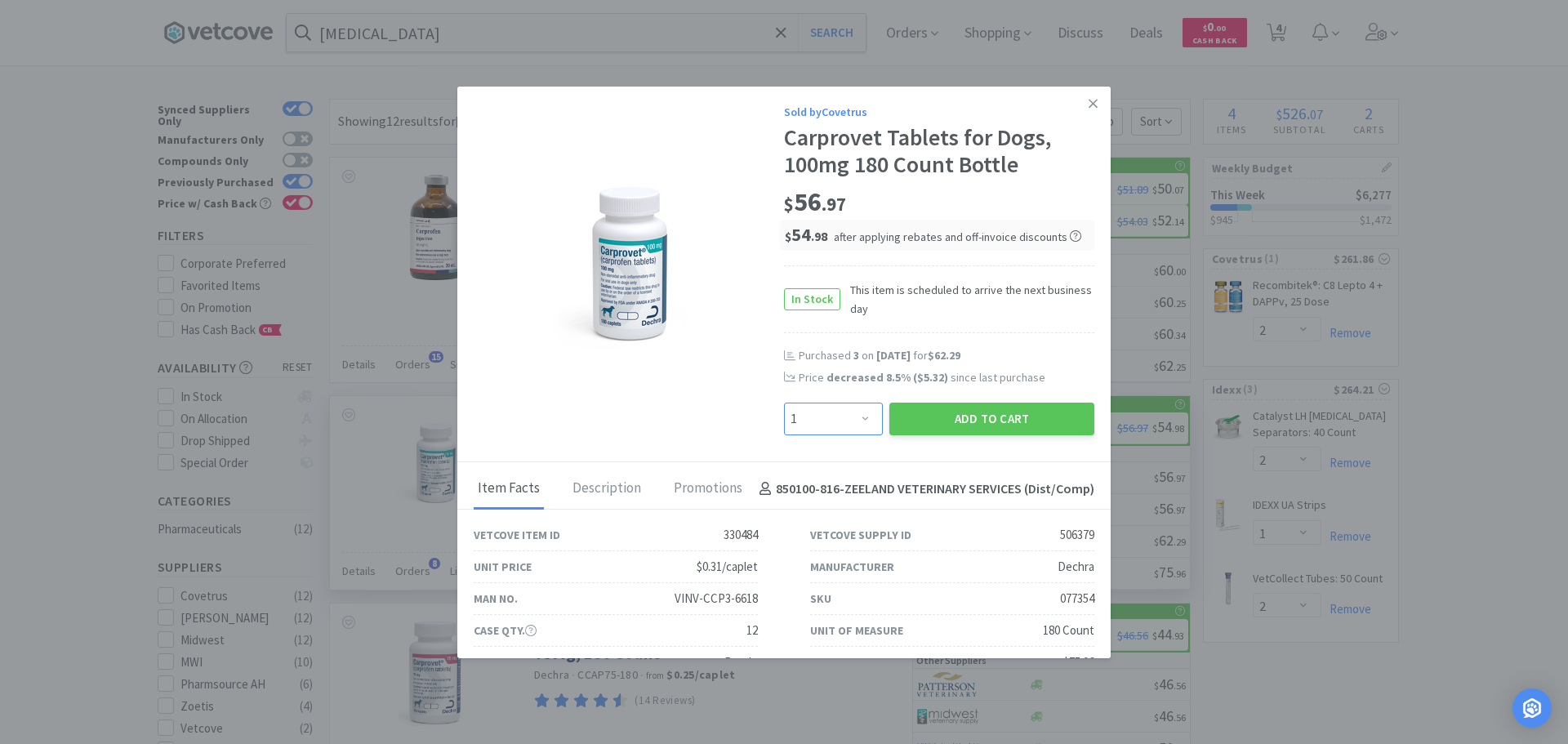
click at [838, 419] on select "Enter Quantity 1 2 3 4 5 6 7 8 9 10 11 12 13 14 15 16 17 18 19 20 Enter Quantity" at bounding box center [833, 419] width 99 height 33
select select "3"
click at [784, 403] on select "Enter Quantity 1 2 3 4 5 6 7 8 9 10 11 12 13 14 15 16 17 18 19 20 Enter Quantity" at bounding box center [833, 419] width 99 height 33
click at [979, 411] on button "Add to Cart" at bounding box center [992, 419] width 205 height 33
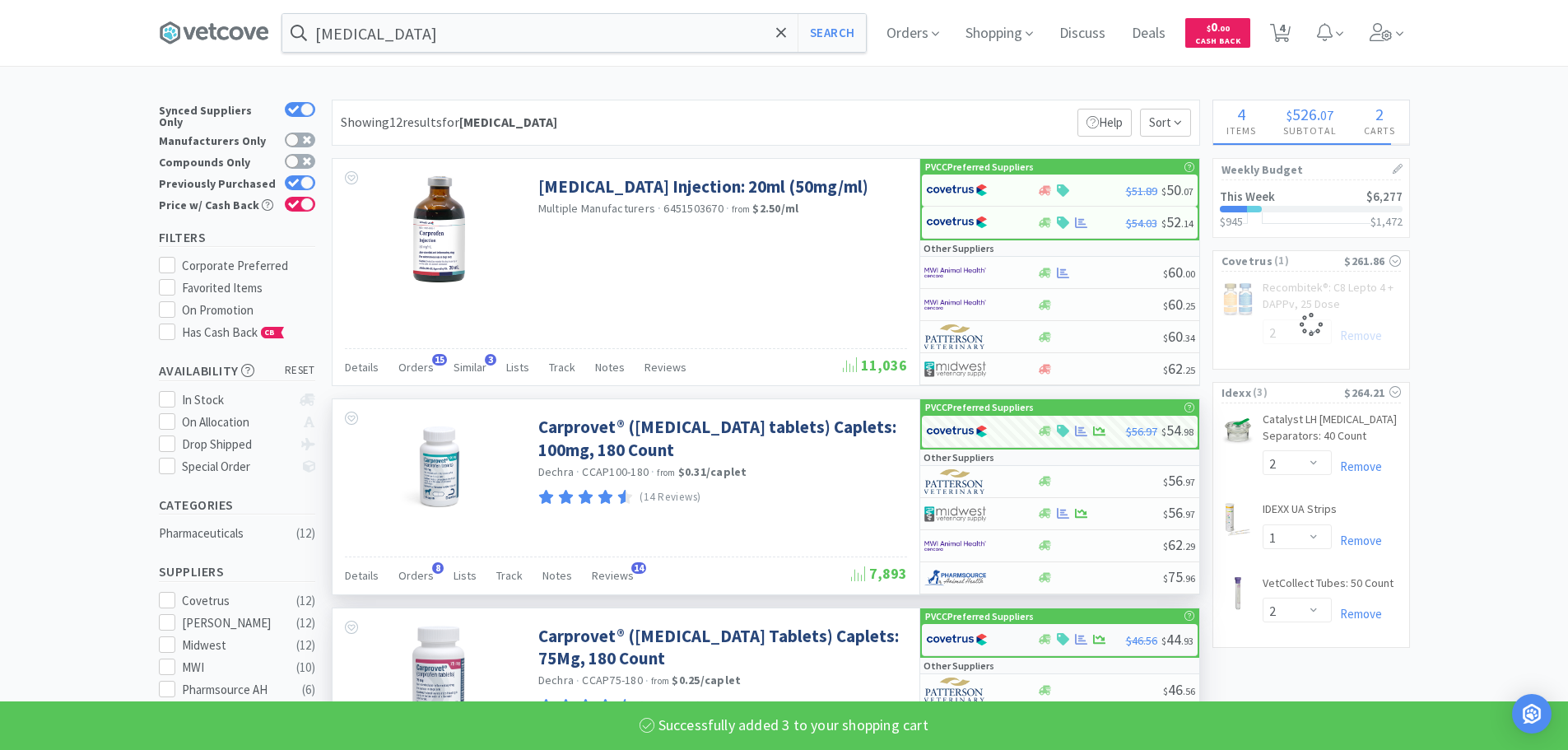
select select "3"
select select "2"
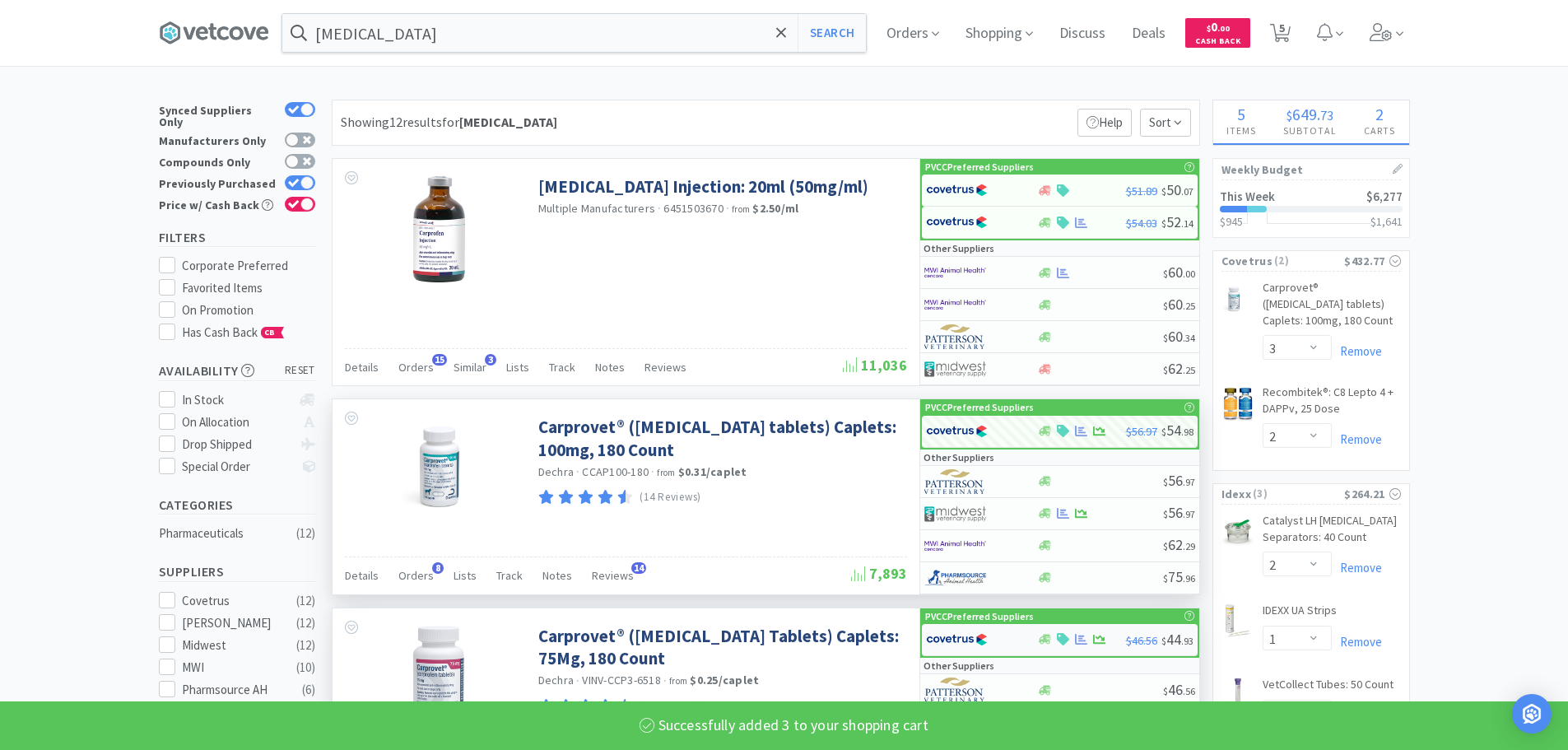
click at [1004, 636] on div at bounding box center [972, 639] width 90 height 28
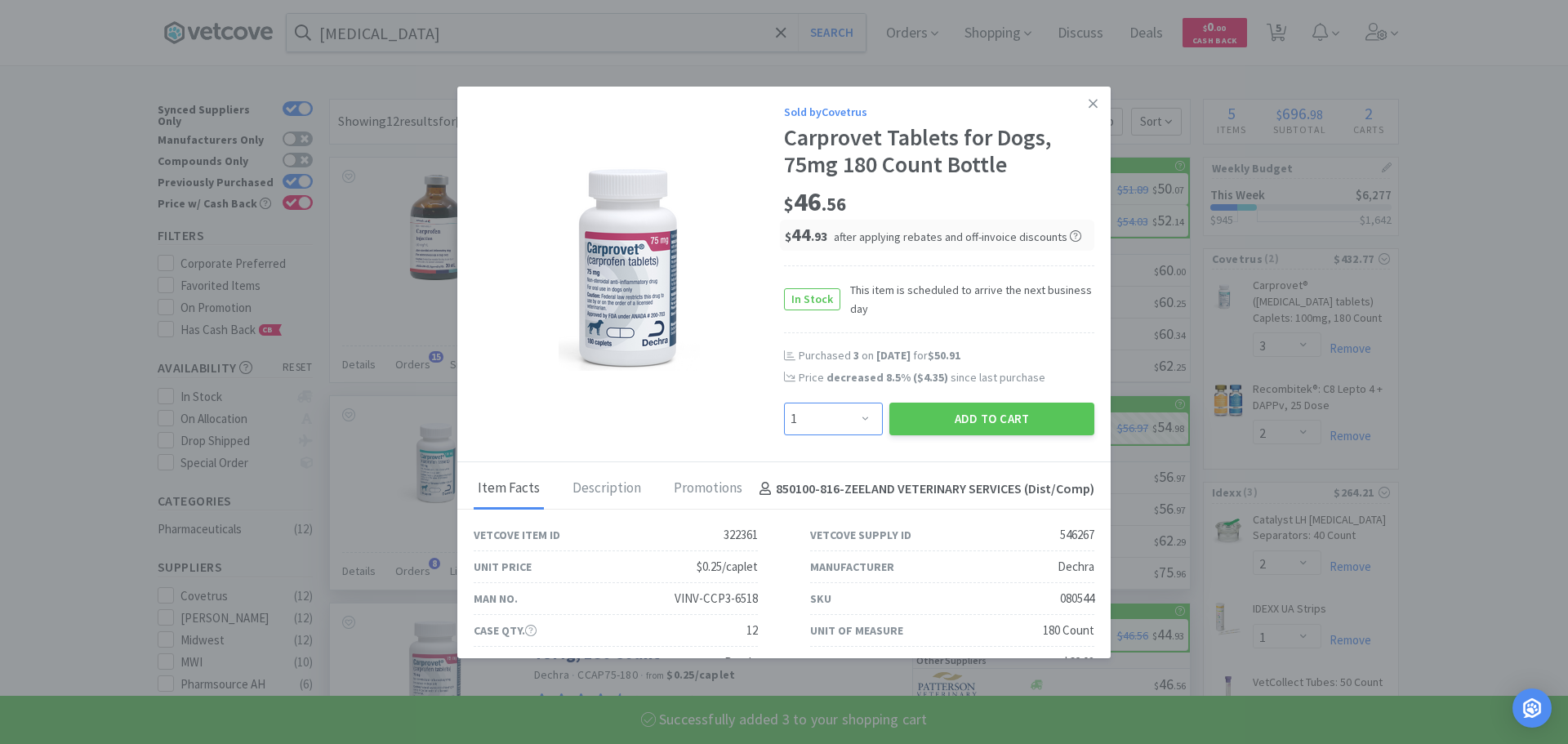
click at [822, 416] on select "Enter Quantity 1 2 3 4 5 6 7 8 9 10 11 12 13 14 15 16 17 18 19 20 Enter Quantity" at bounding box center [833, 419] width 99 height 33
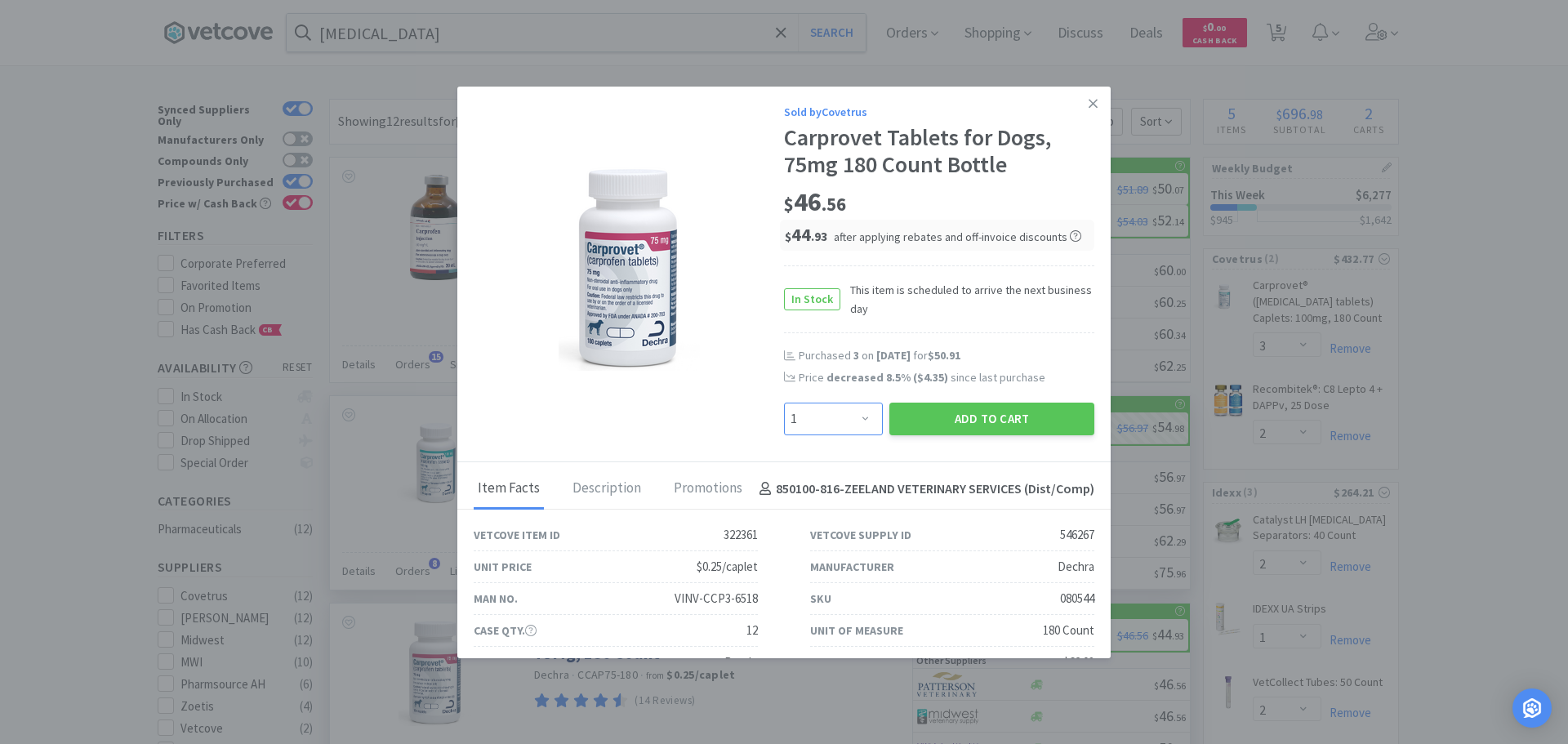
select select "3"
click at [784, 403] on select "Enter Quantity 1 2 3 4 5 6 7 8 9 10 11 12 13 14 15 16 17 18 19 20 Enter Quantity" at bounding box center [833, 419] width 99 height 33
click at [985, 413] on button "Add to Cart" at bounding box center [992, 419] width 205 height 33
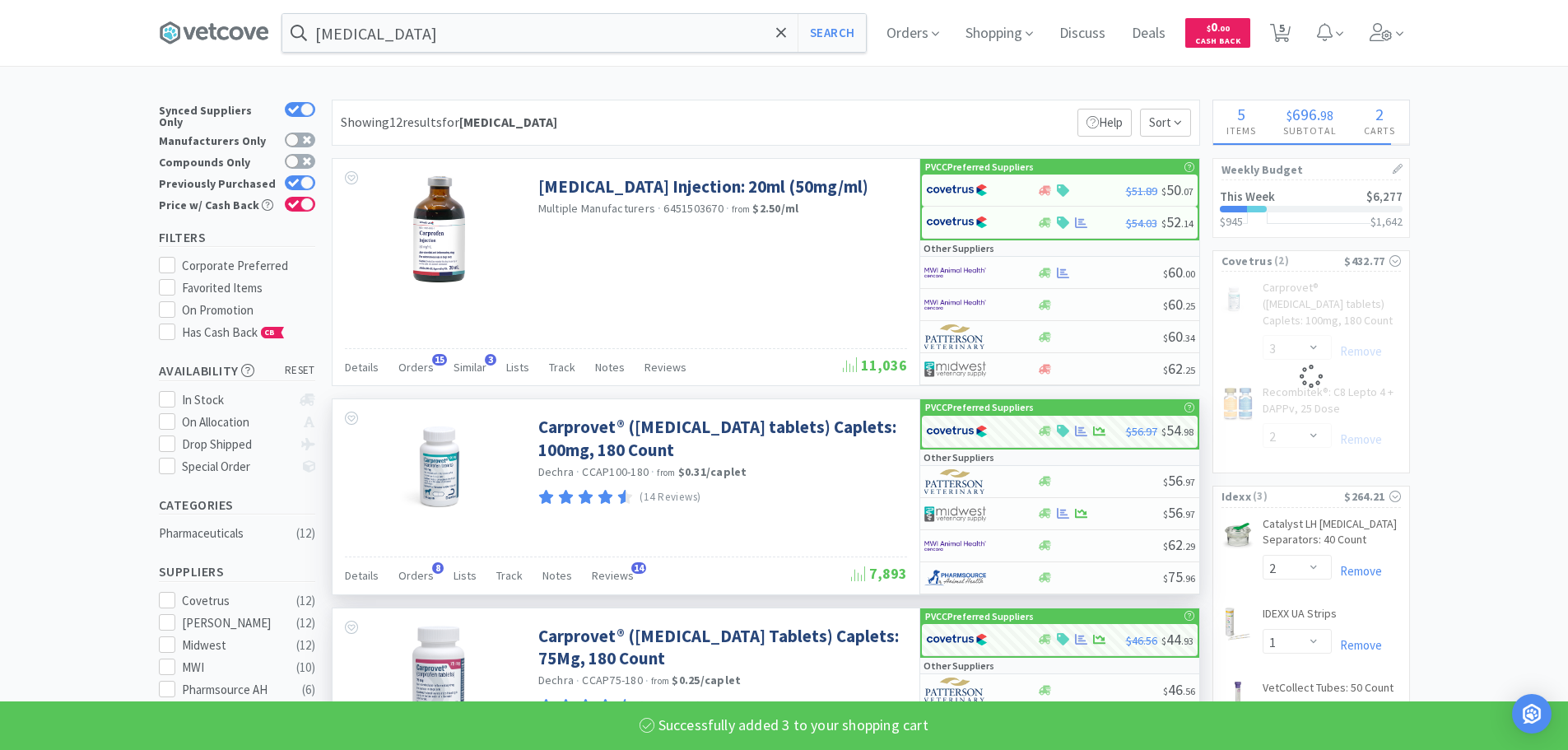
select select "3"
select select "2"
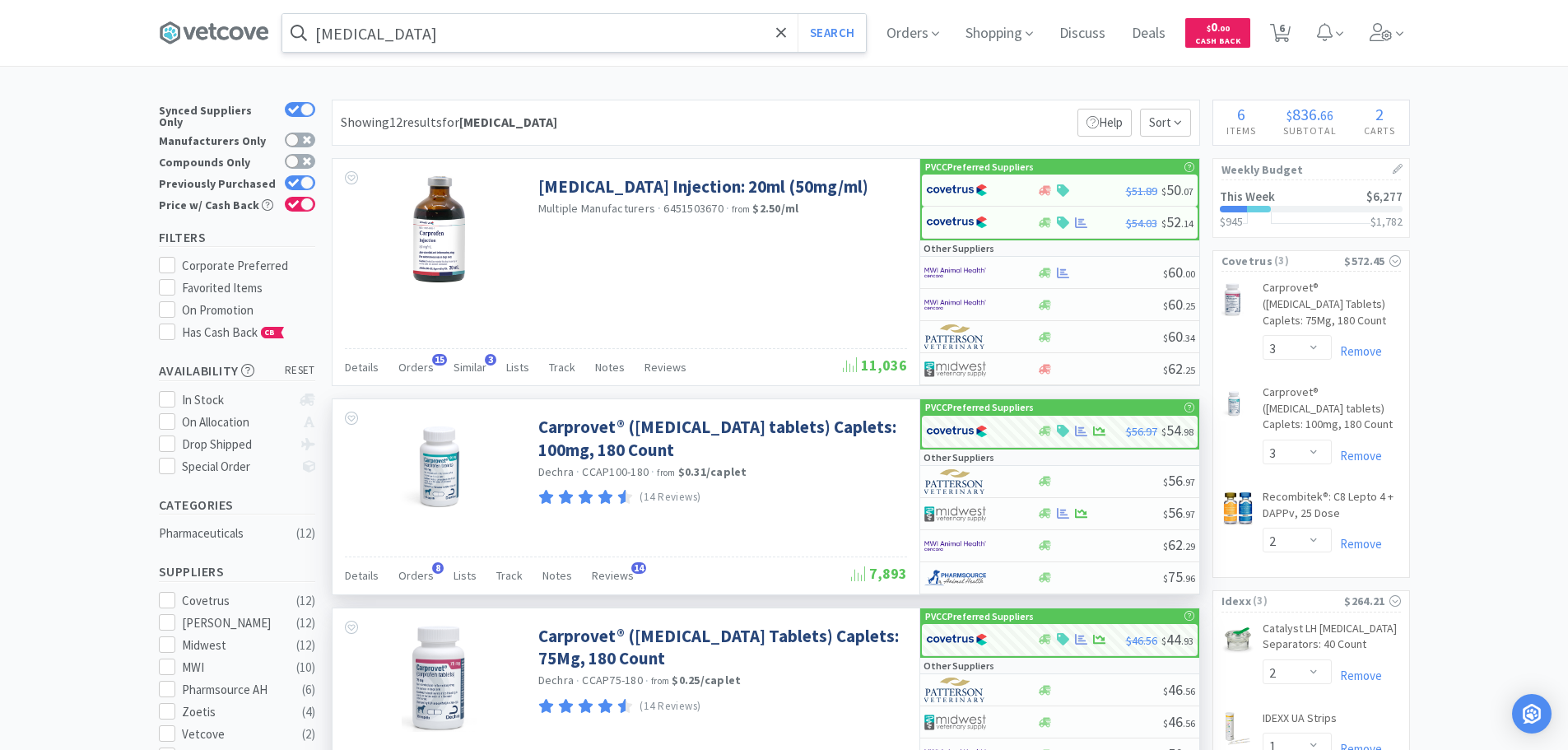
click at [526, 35] on input "[MEDICAL_DATA]" at bounding box center [574, 32] width 584 height 38
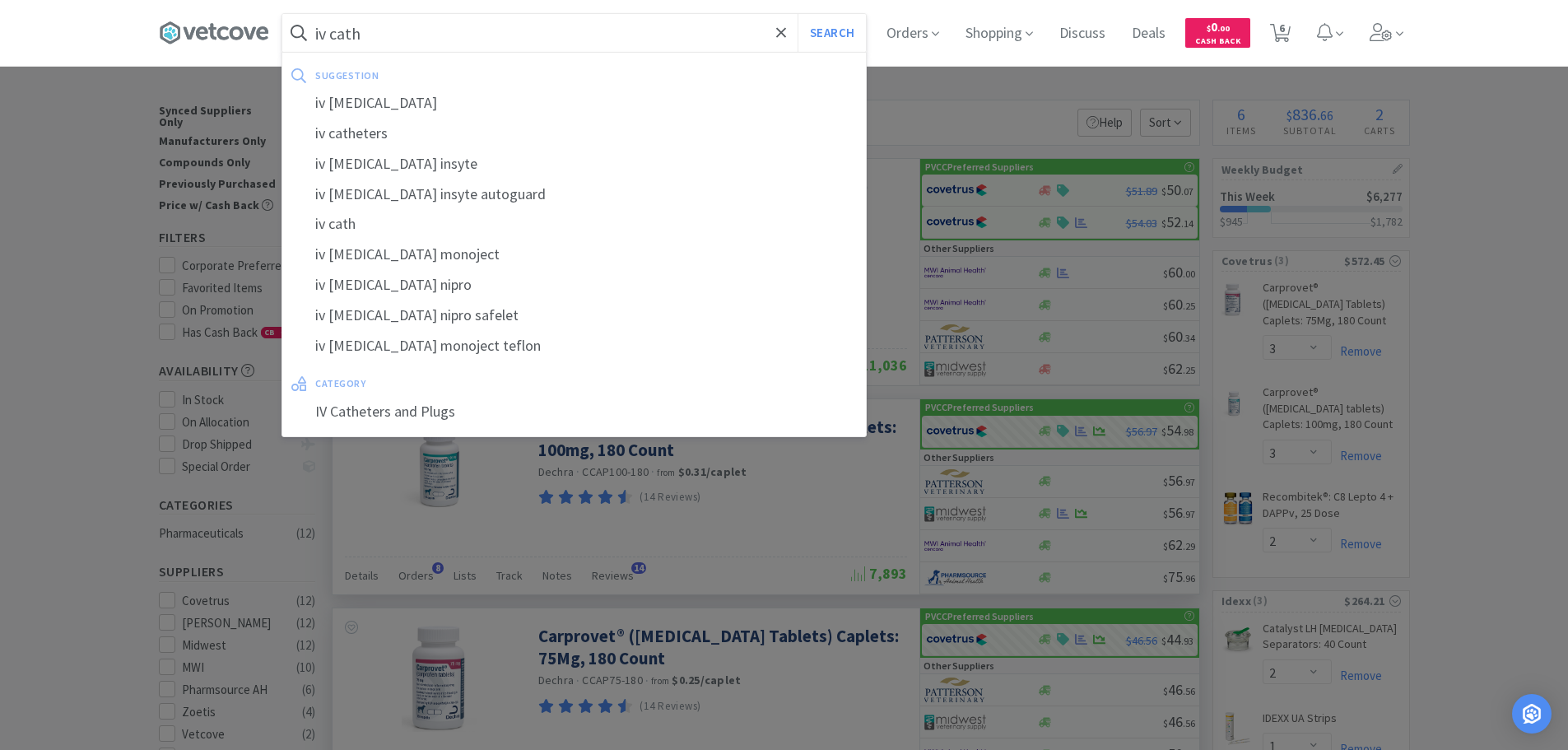
type input "iv cath"
click at [798, 14] on button "Search" at bounding box center [832, 32] width 68 height 38
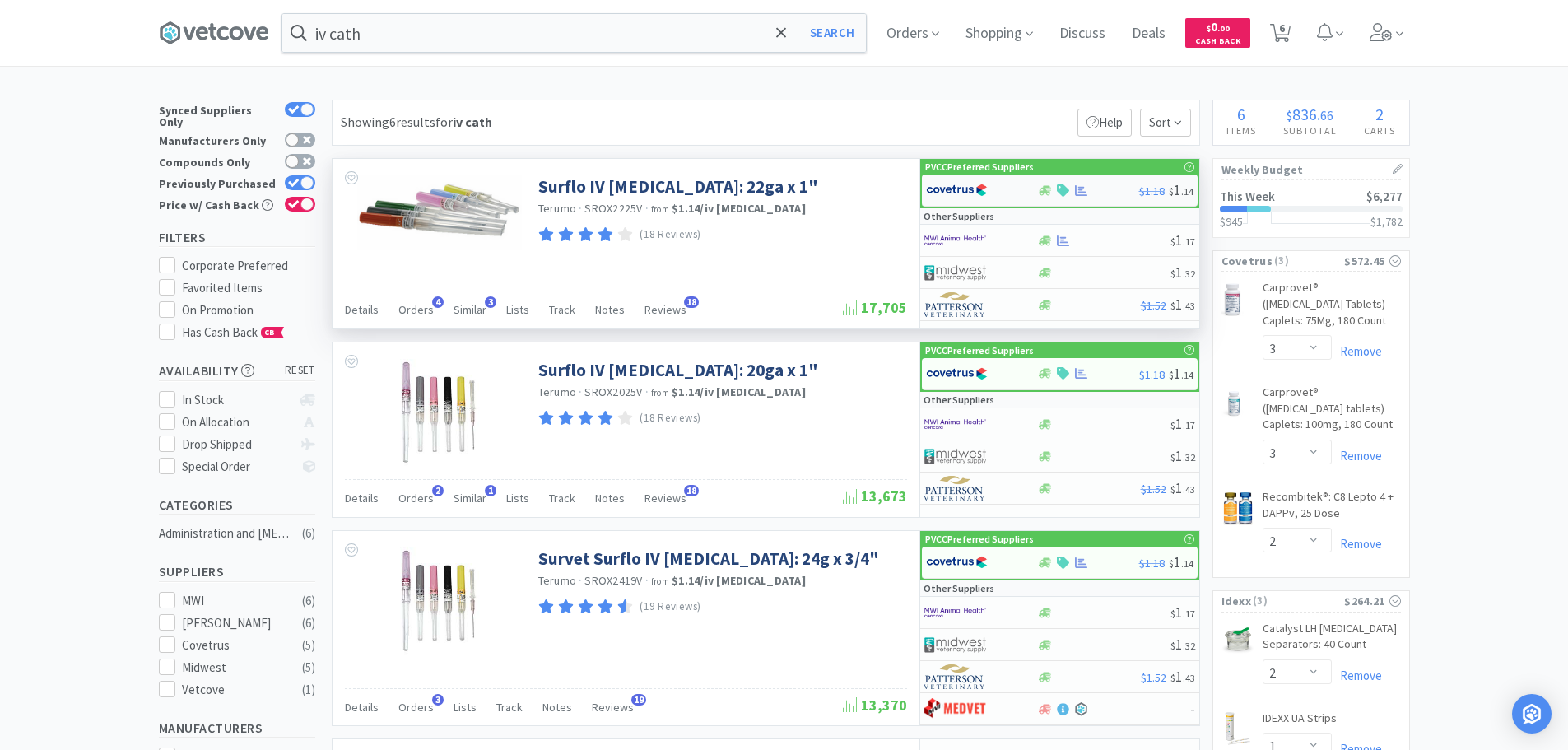
click at [1077, 183] on div "$1.18 $ 1 . 14" at bounding box center [1060, 191] width 276 height 32
select select "1"
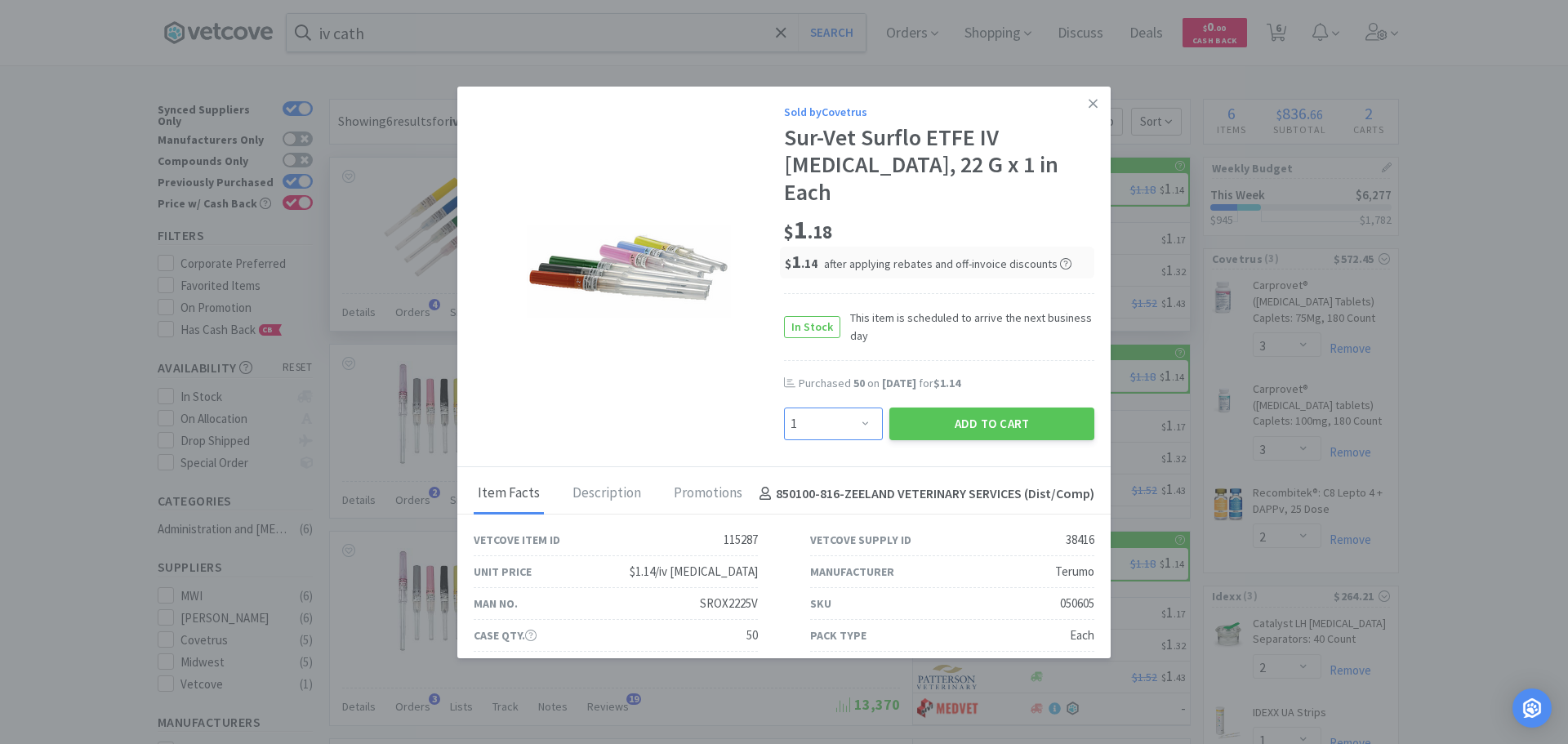
click at [856, 408] on select "Enter Quantity 1 2 3 4 5 6 7 8 9 10 11 12 13 14 15 16 17 18 19 20 Enter Quantity" at bounding box center [833, 424] width 99 height 33
type input "100"
click at [1000, 408] on button "Add to Cart" at bounding box center [992, 424] width 205 height 33
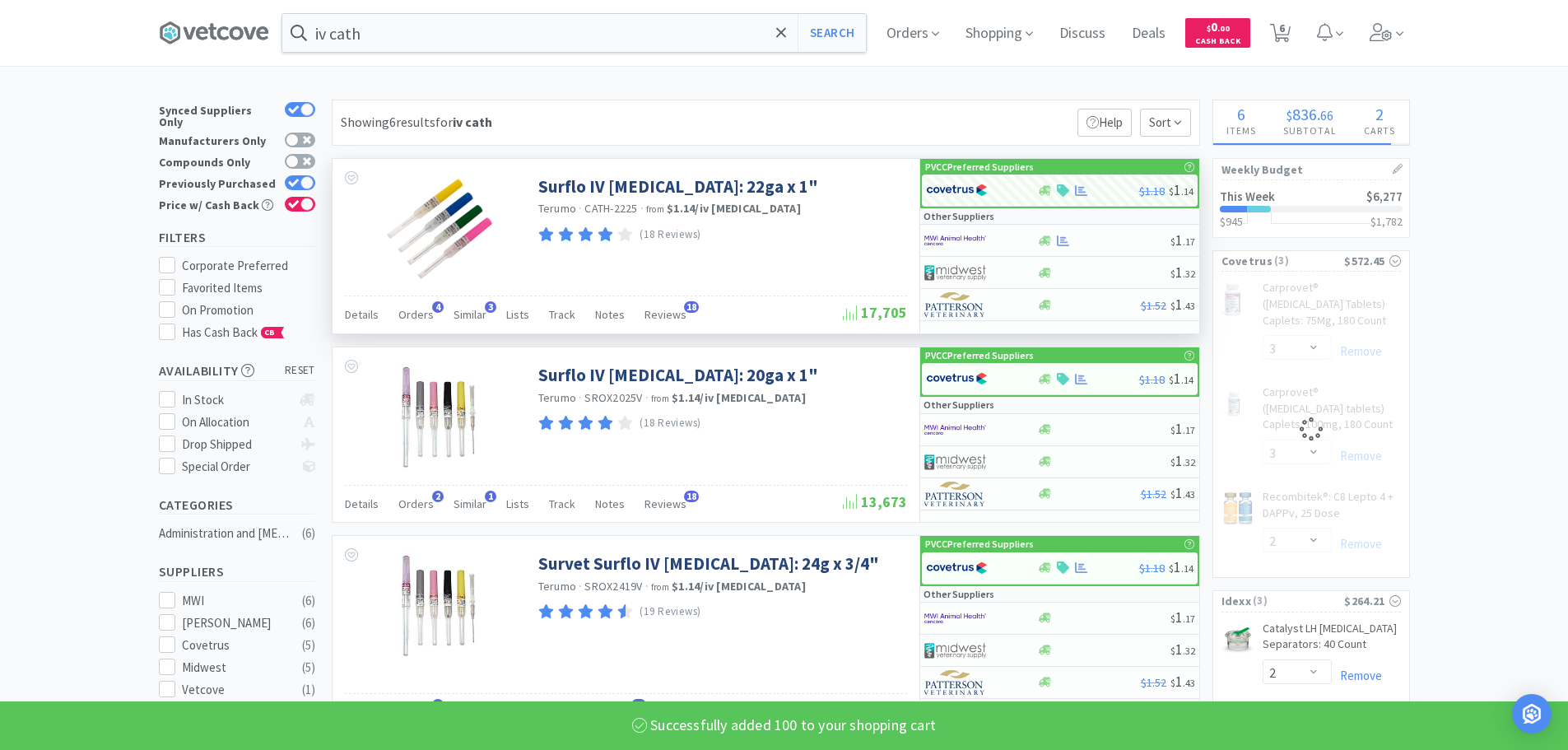
select select "100"
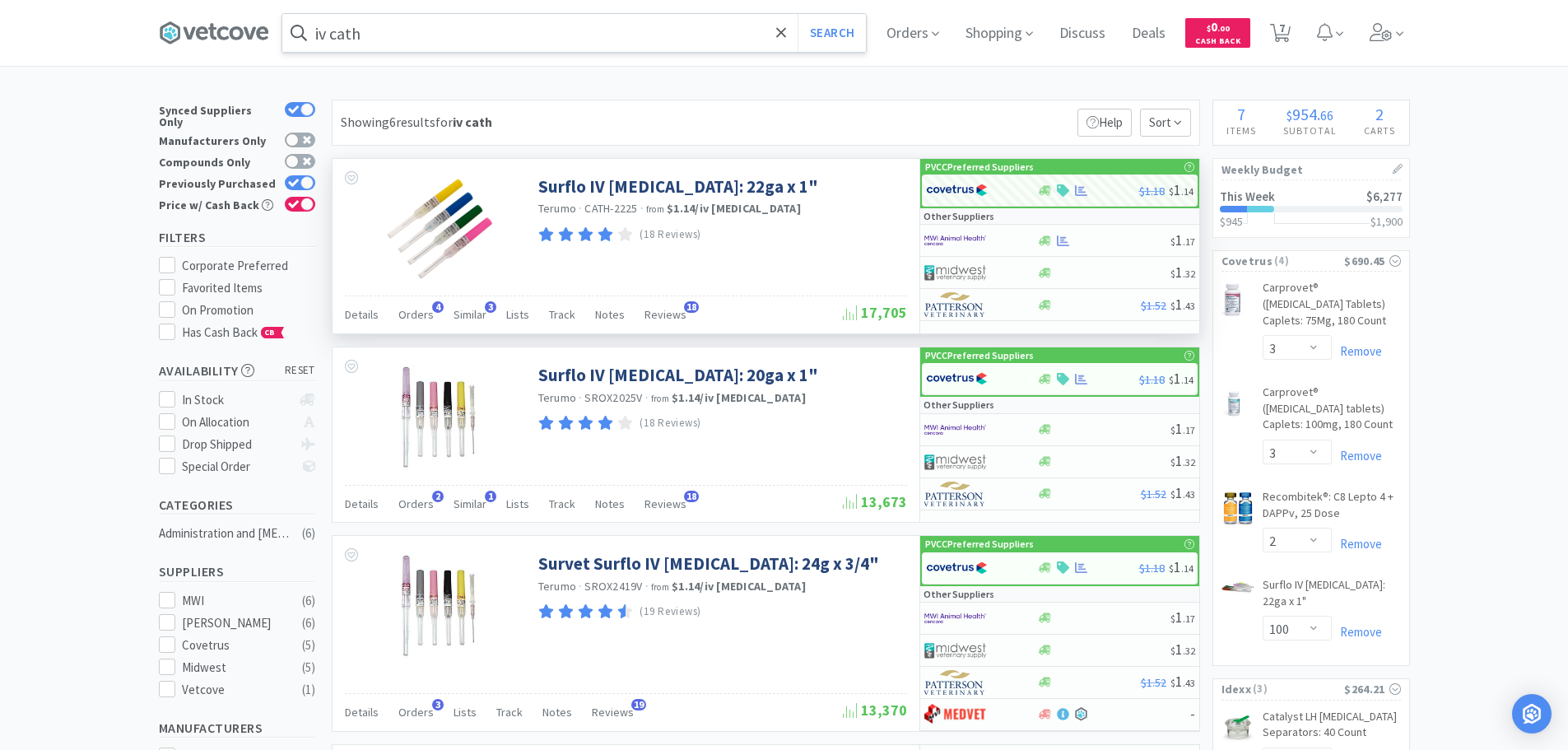
click at [711, 30] on input "iv cath" at bounding box center [574, 32] width 584 height 38
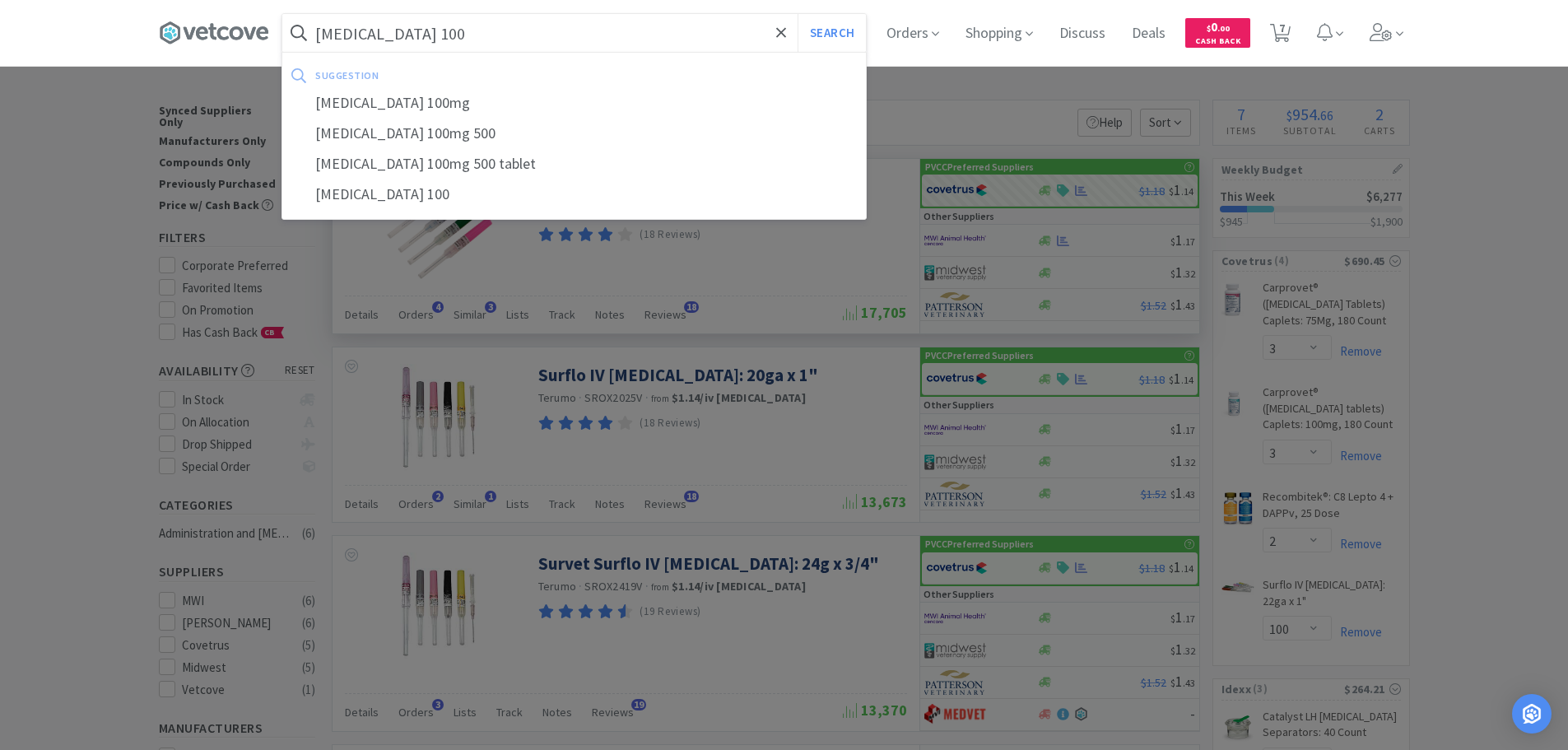
type input "[MEDICAL_DATA] 100"
click at [798, 14] on button "Search" at bounding box center [832, 32] width 68 height 38
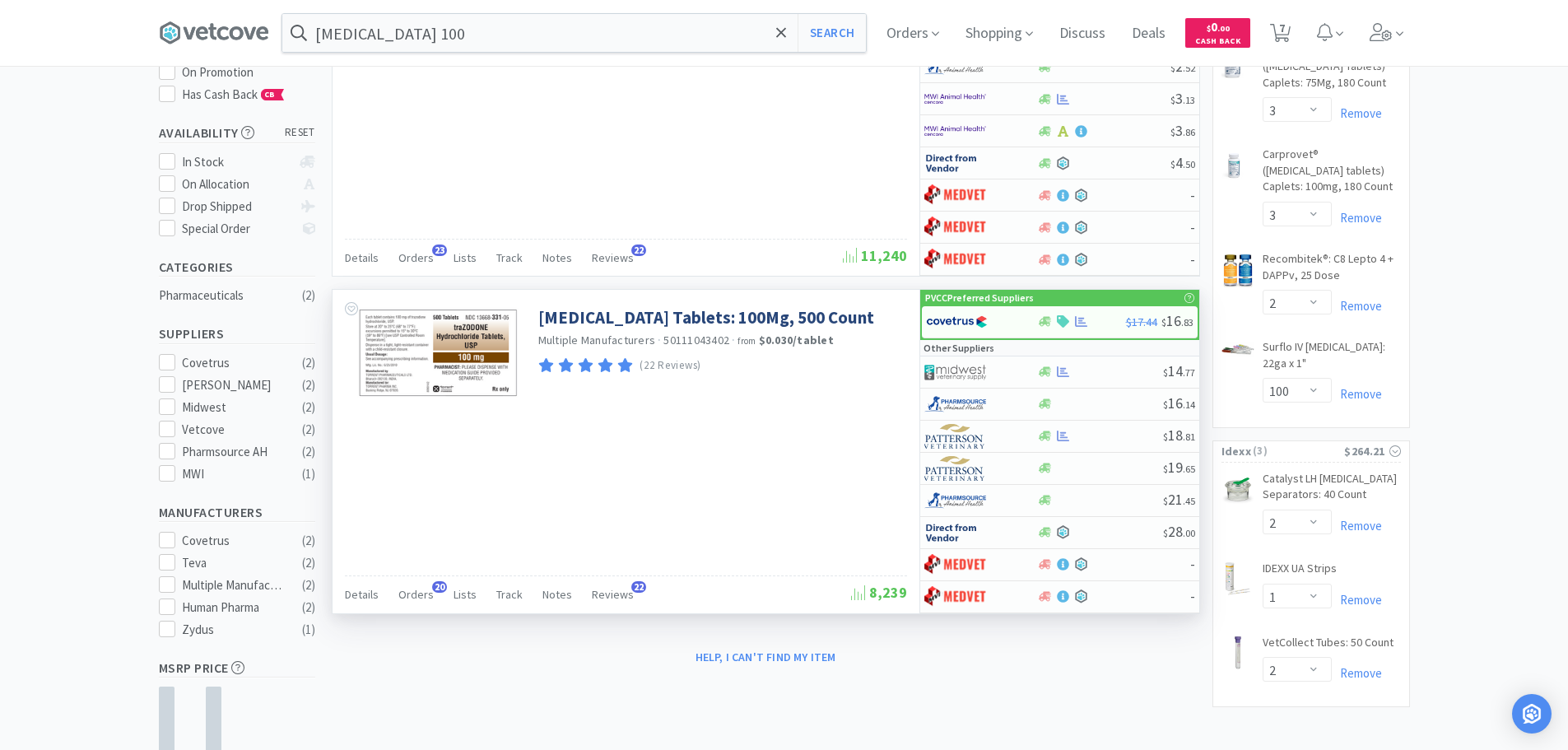
scroll to position [247, 0]
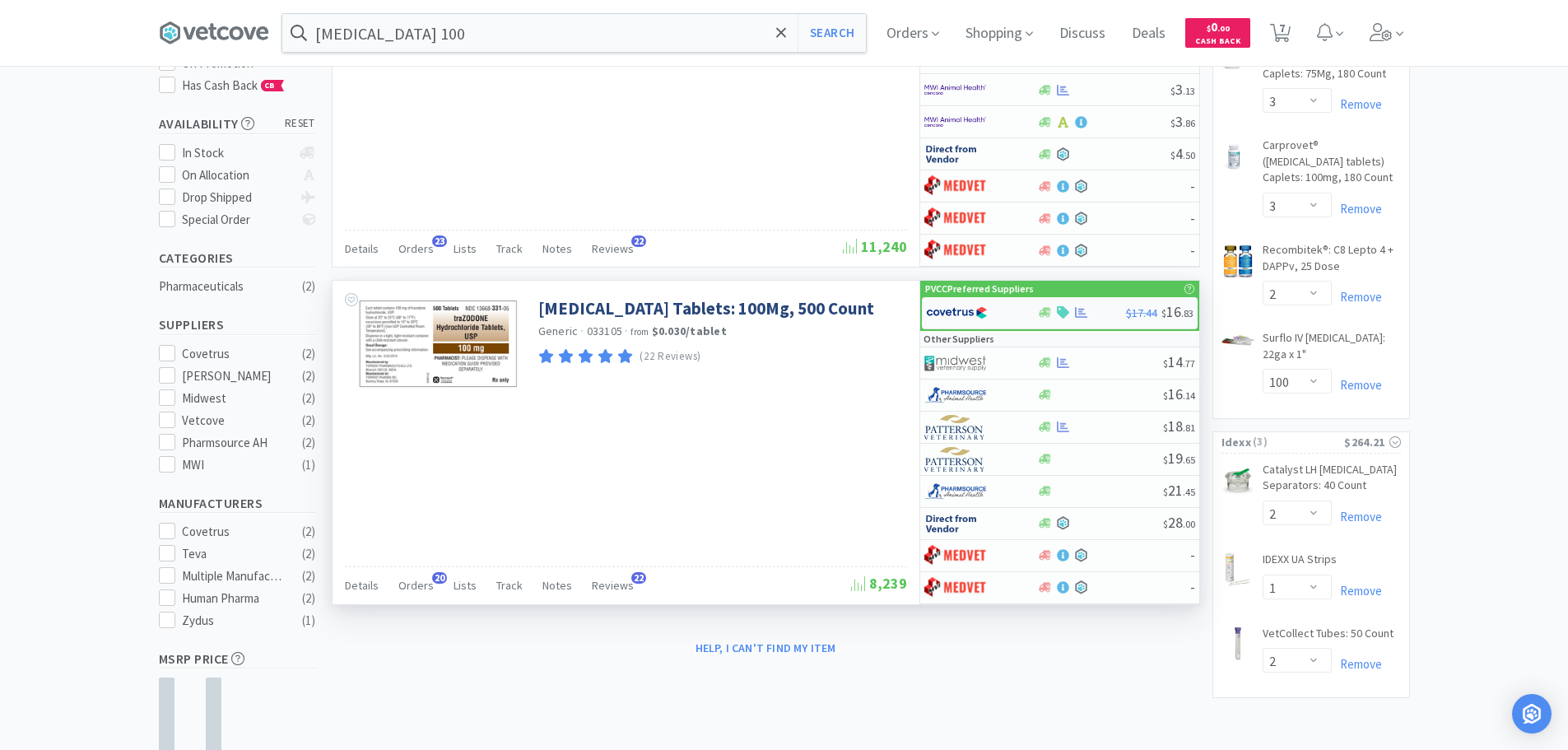
click at [968, 308] on img at bounding box center [957, 312] width 61 height 25
select select "1"
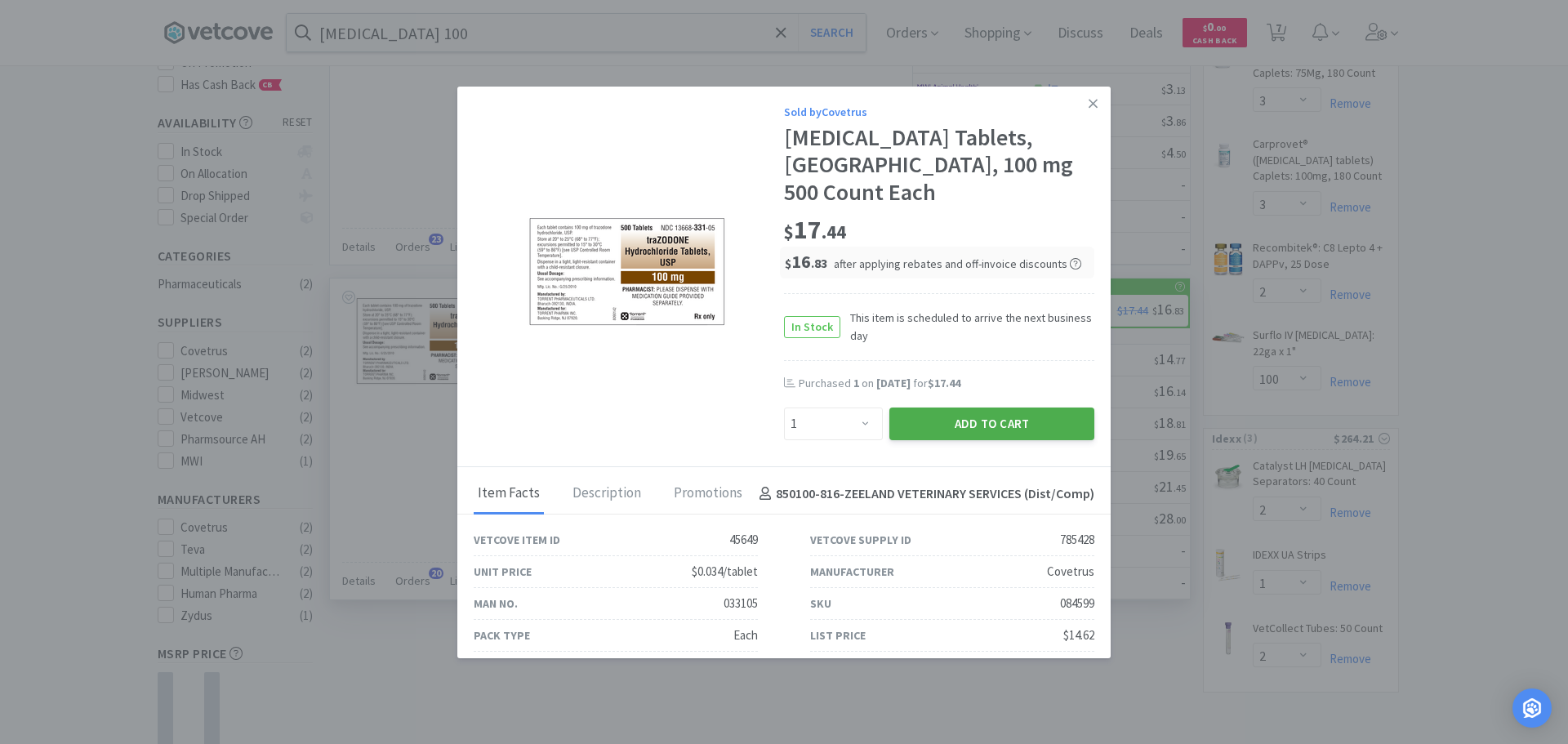
click at [982, 423] on button "Add to Cart" at bounding box center [992, 424] width 205 height 33
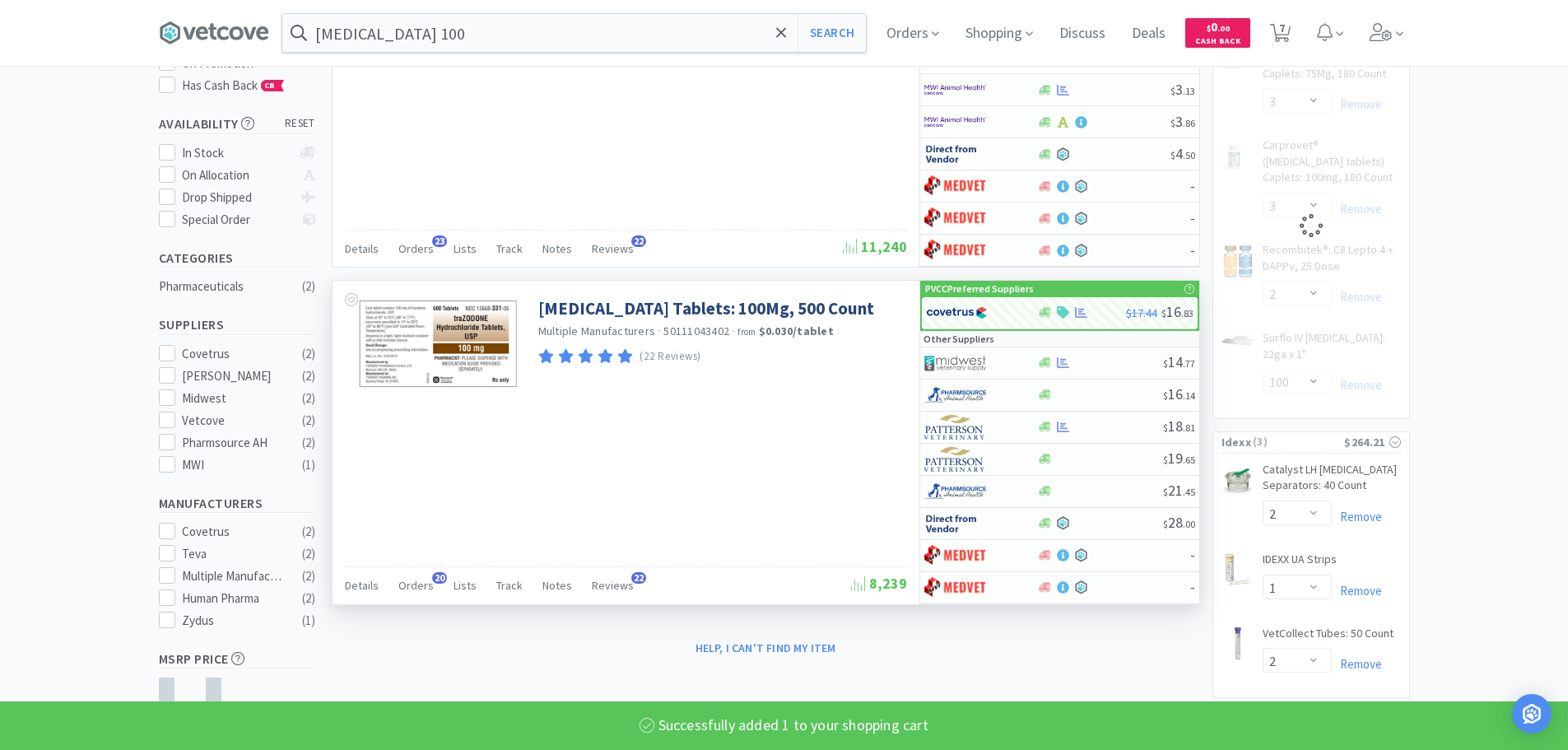
select select "1"
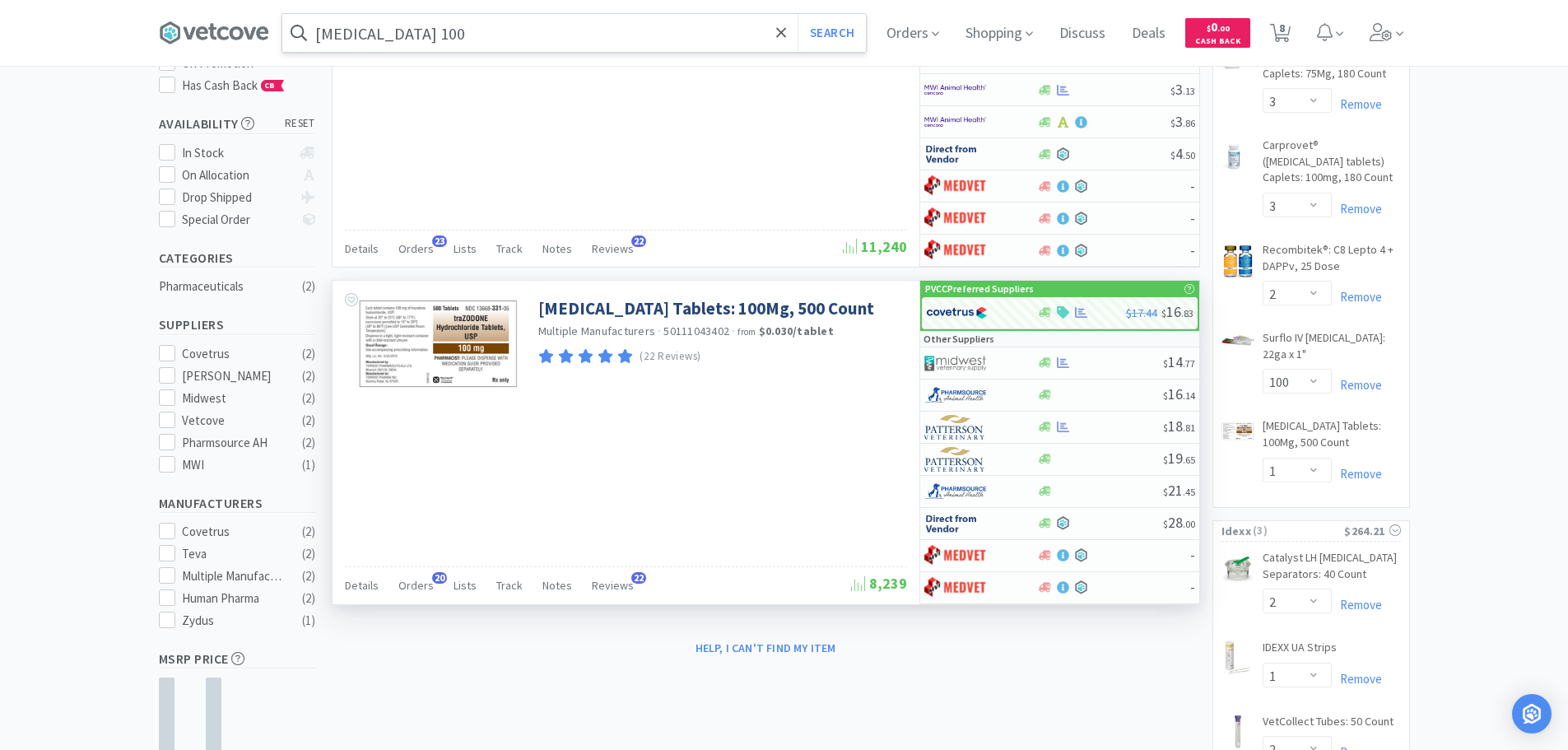
click at [467, 33] on input "[MEDICAL_DATA] 100" at bounding box center [574, 32] width 584 height 38
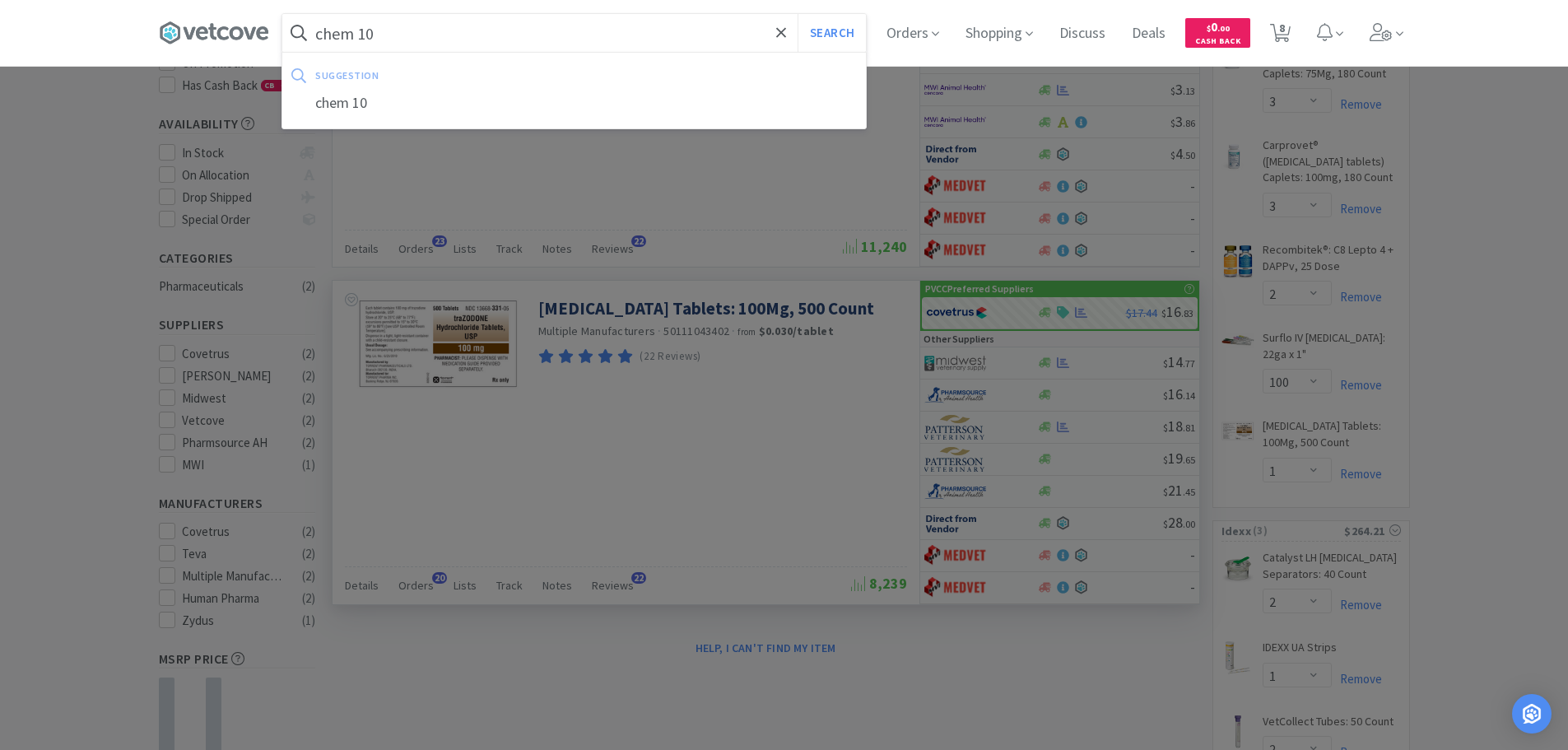
type input "chem 10"
click at [798, 14] on button "Search" at bounding box center [832, 32] width 68 height 38
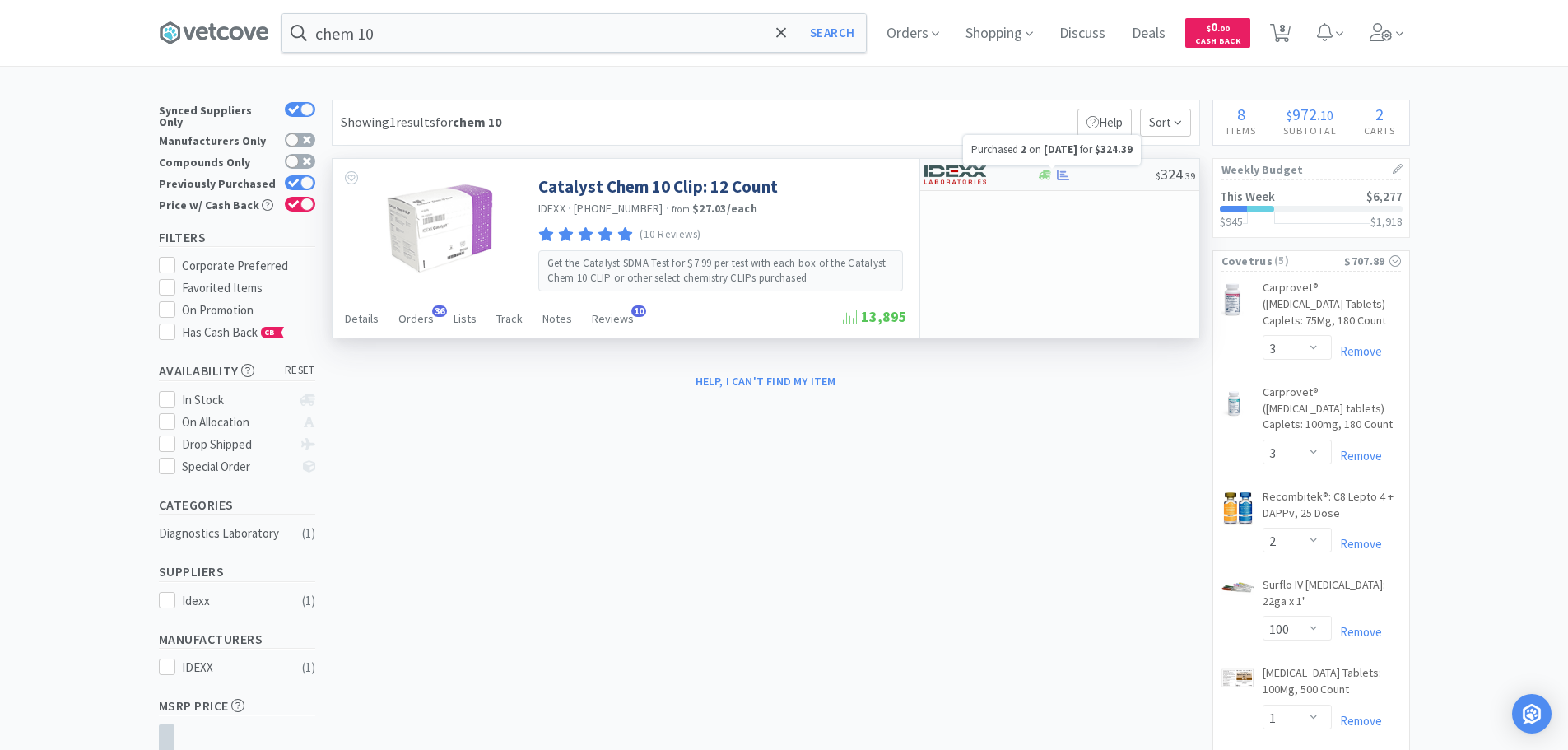
click at [1064, 175] on icon at bounding box center [1063, 174] width 12 height 11
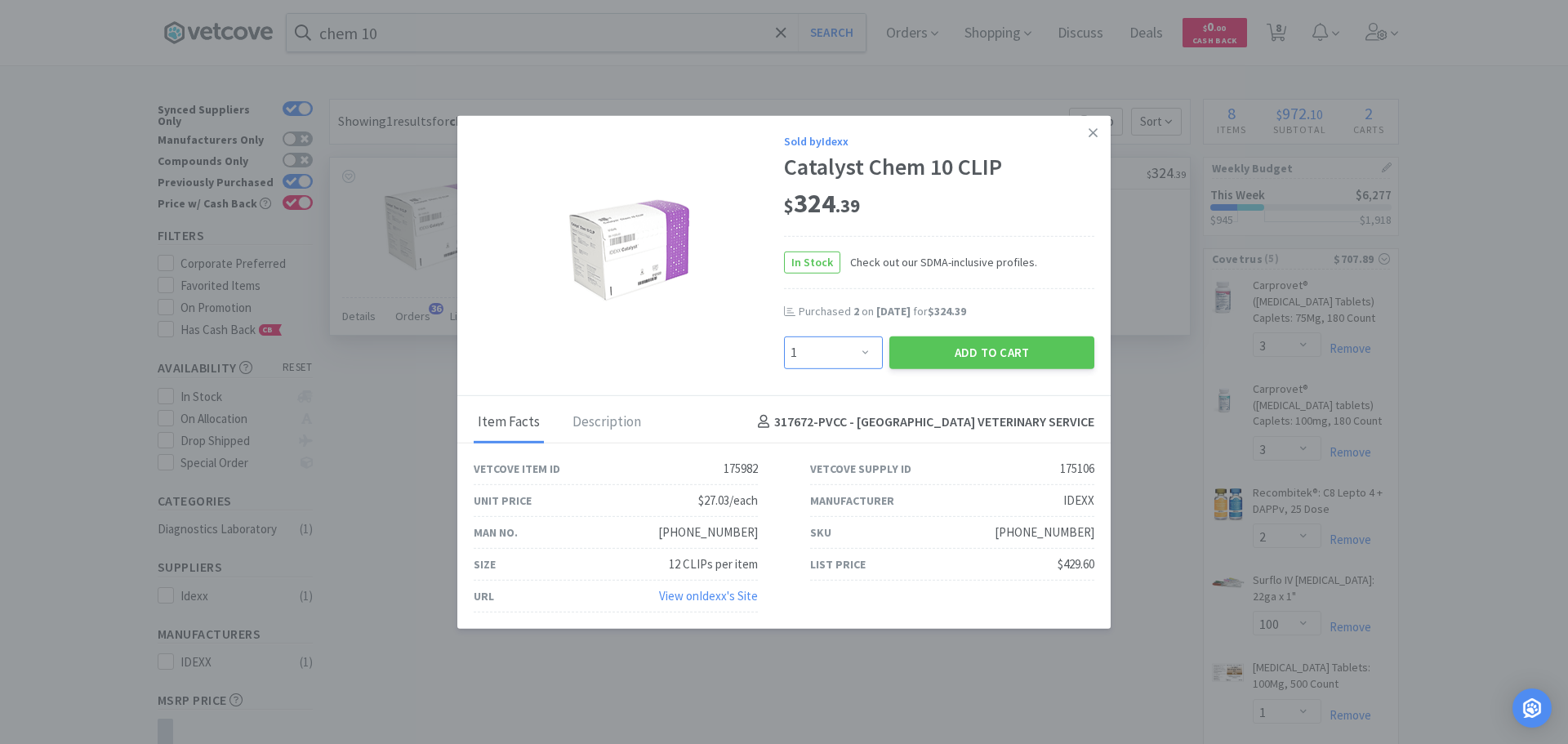
click at [845, 345] on select "Enter Quantity 1 2 3 4 5 6 7 8 9 10 11 12 13 14 15 16 17 18 19 20 Enter Quantity" at bounding box center [833, 352] width 99 height 33
select select "2"
click at [784, 336] on select "Enter Quantity 1 2 3 4 5 6 7 8 9 10 11 12 13 14 15 16 17 18 19 20 Enter Quantity" at bounding box center [833, 352] width 99 height 33
click at [946, 358] on button "Add to Cart" at bounding box center [992, 352] width 205 height 33
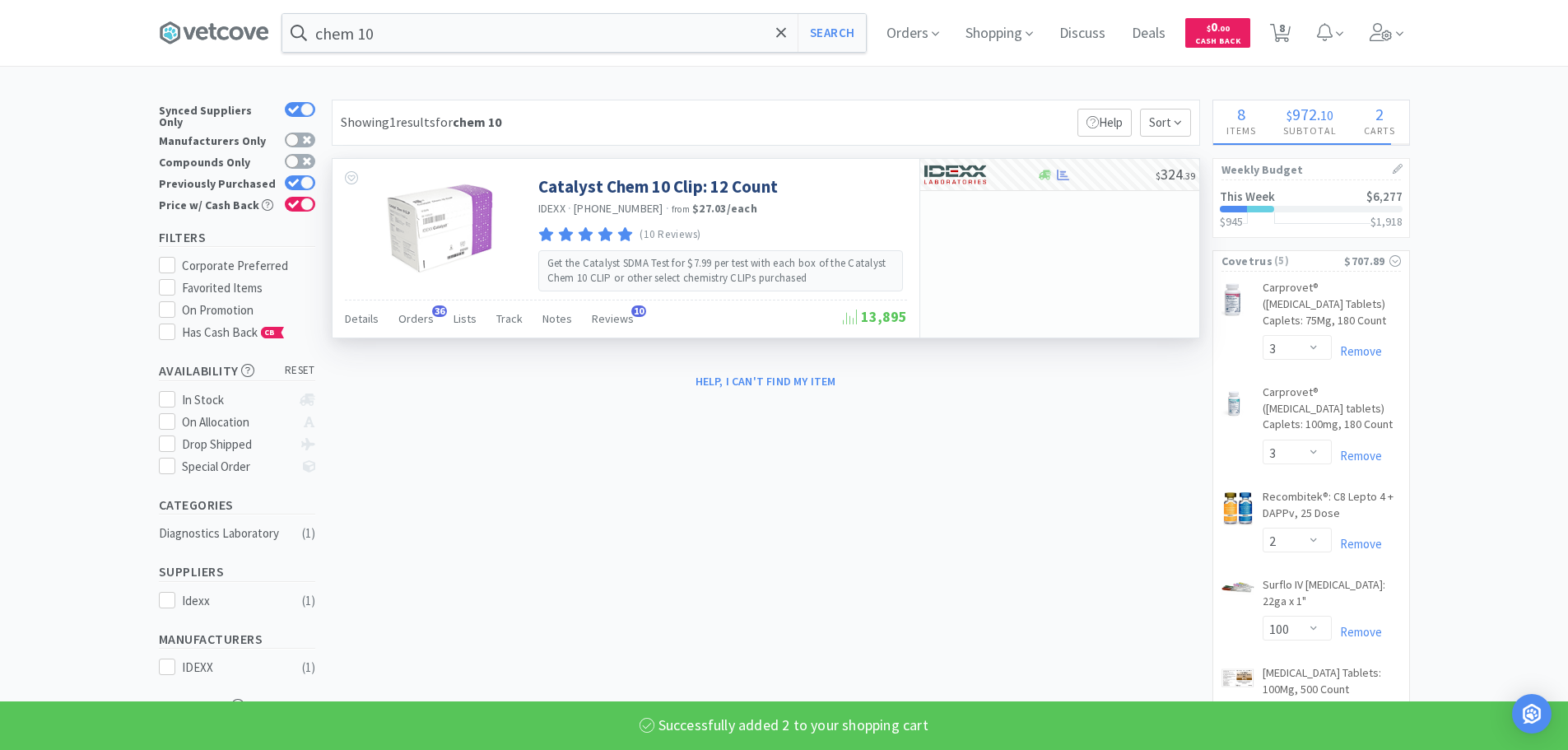
select select "2"
select select "1"
select select "2"
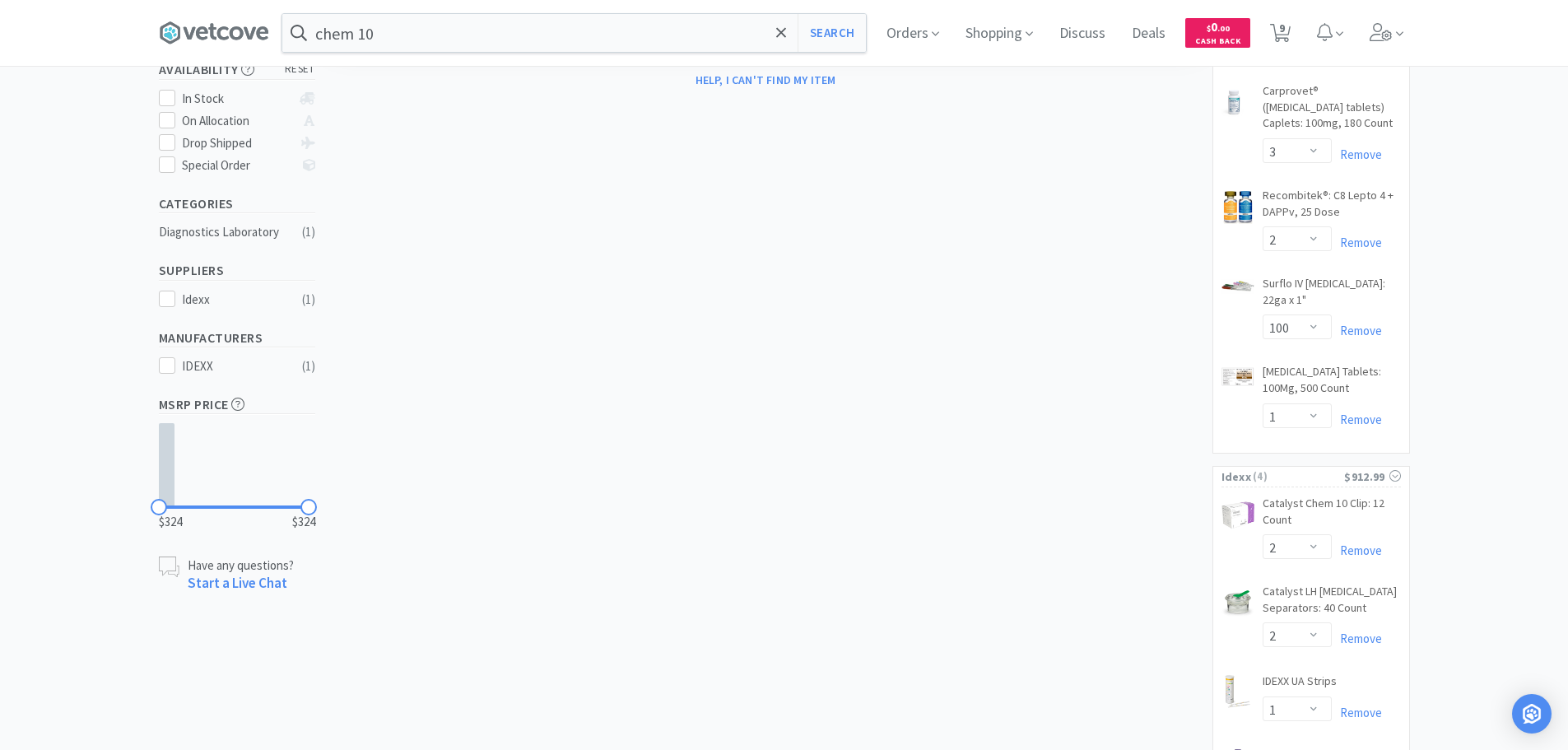
scroll to position [419, 0]
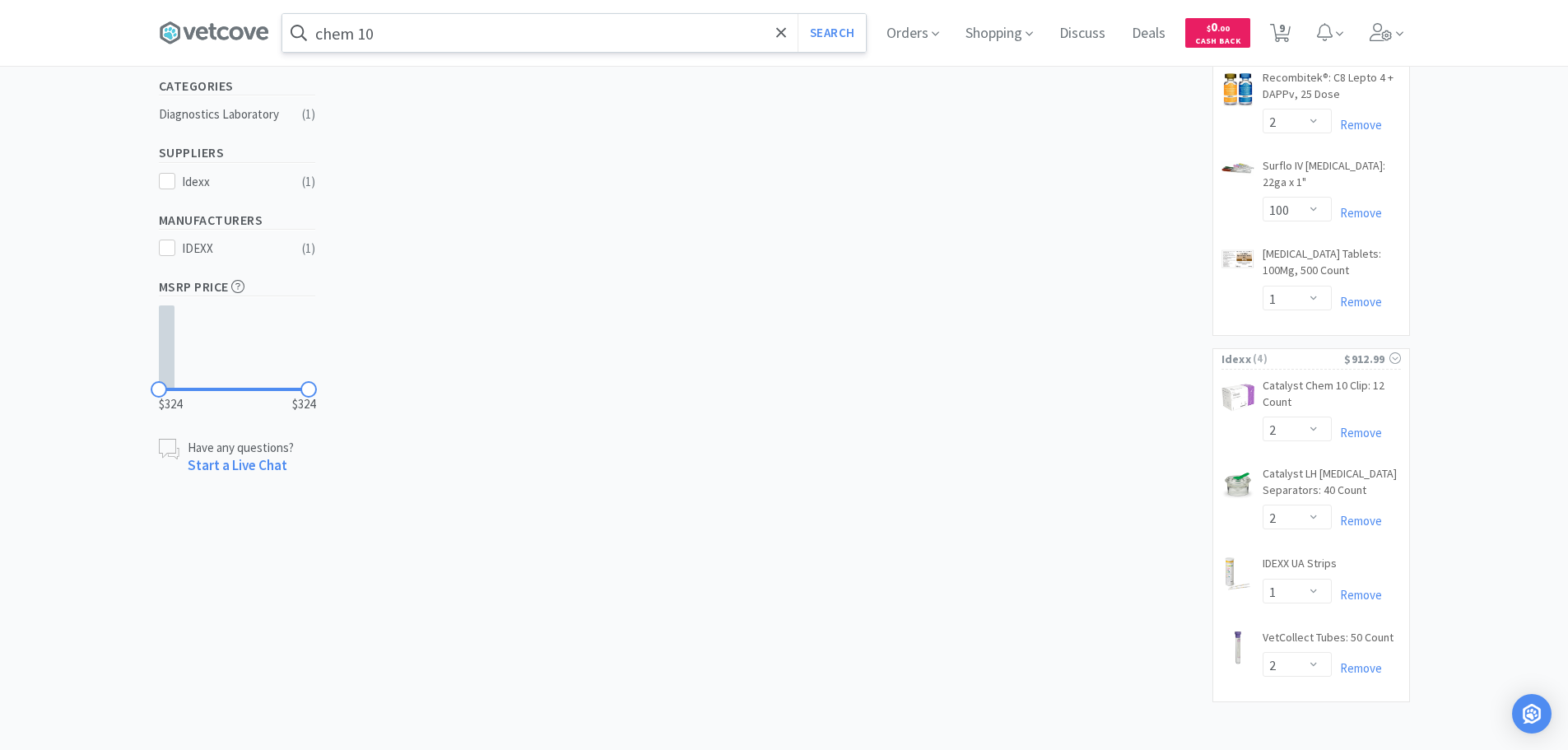
click at [521, 38] on input "chem 10" at bounding box center [574, 32] width 584 height 38
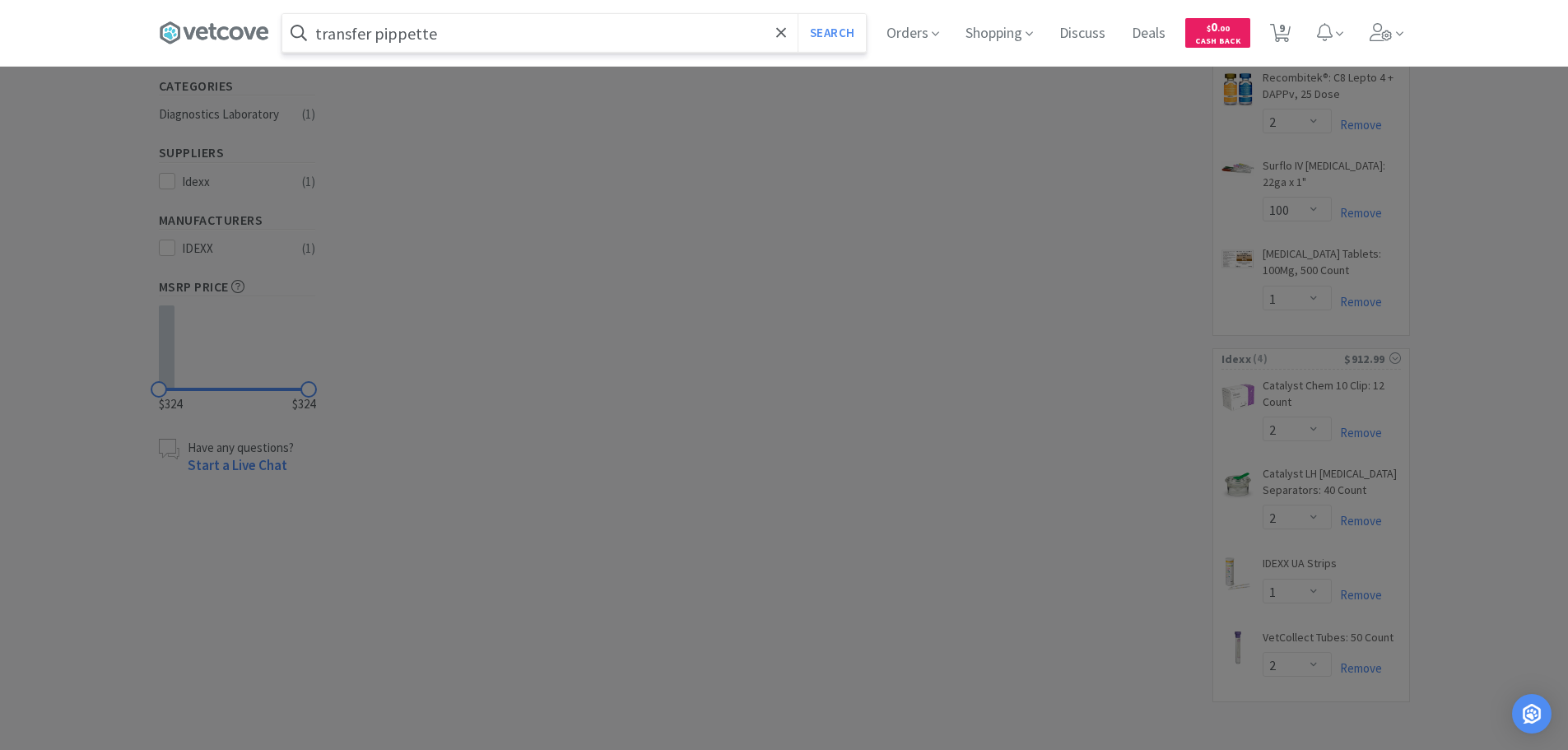
type input "transfer pippette"
click at [798, 14] on button "Search" at bounding box center [832, 32] width 68 height 38
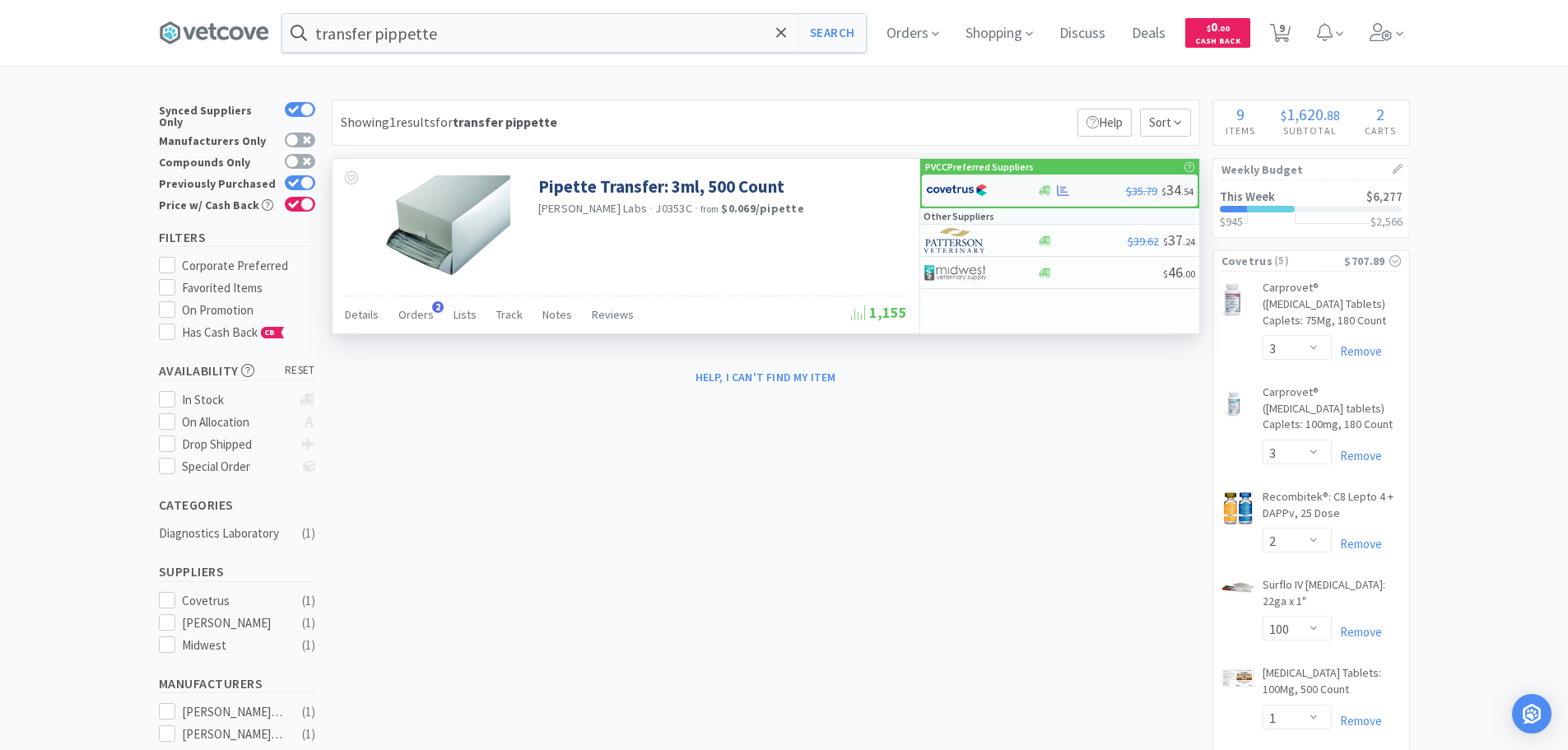
click at [931, 190] on img at bounding box center [957, 189] width 61 height 25
select select "1"
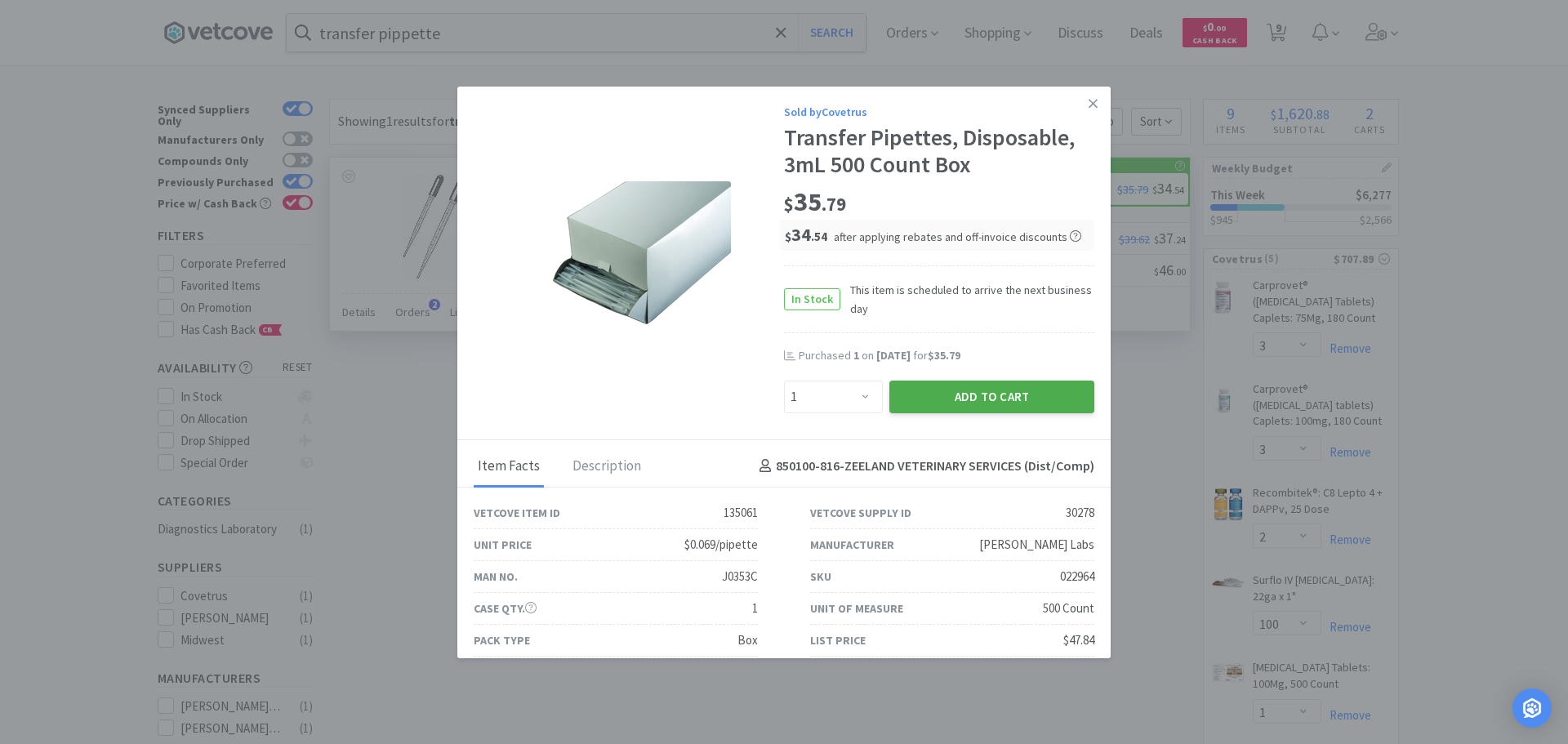
click at [946, 400] on button "Add to Cart" at bounding box center [992, 397] width 205 height 33
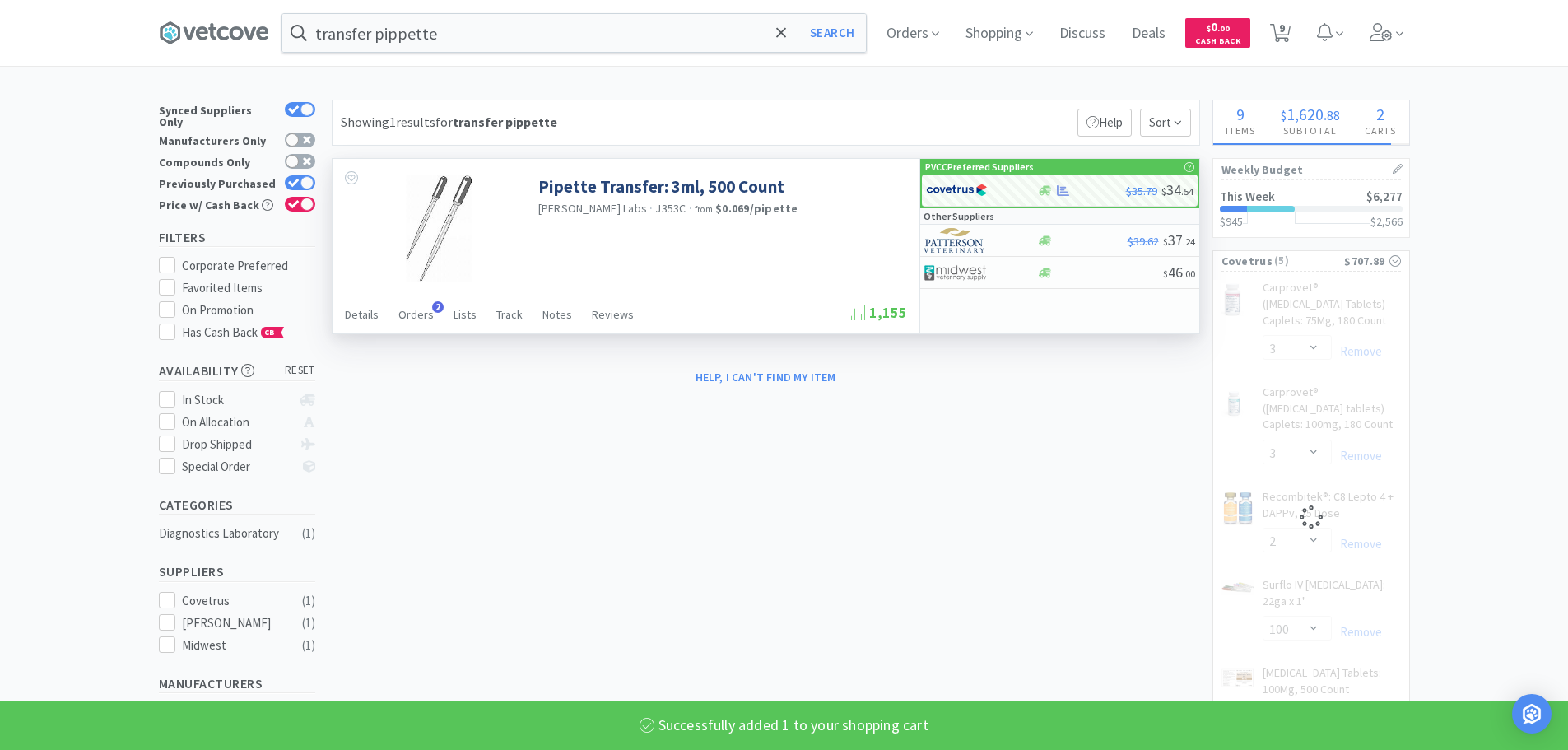
select select "1"
select select "2"
select select "100"
select select "1"
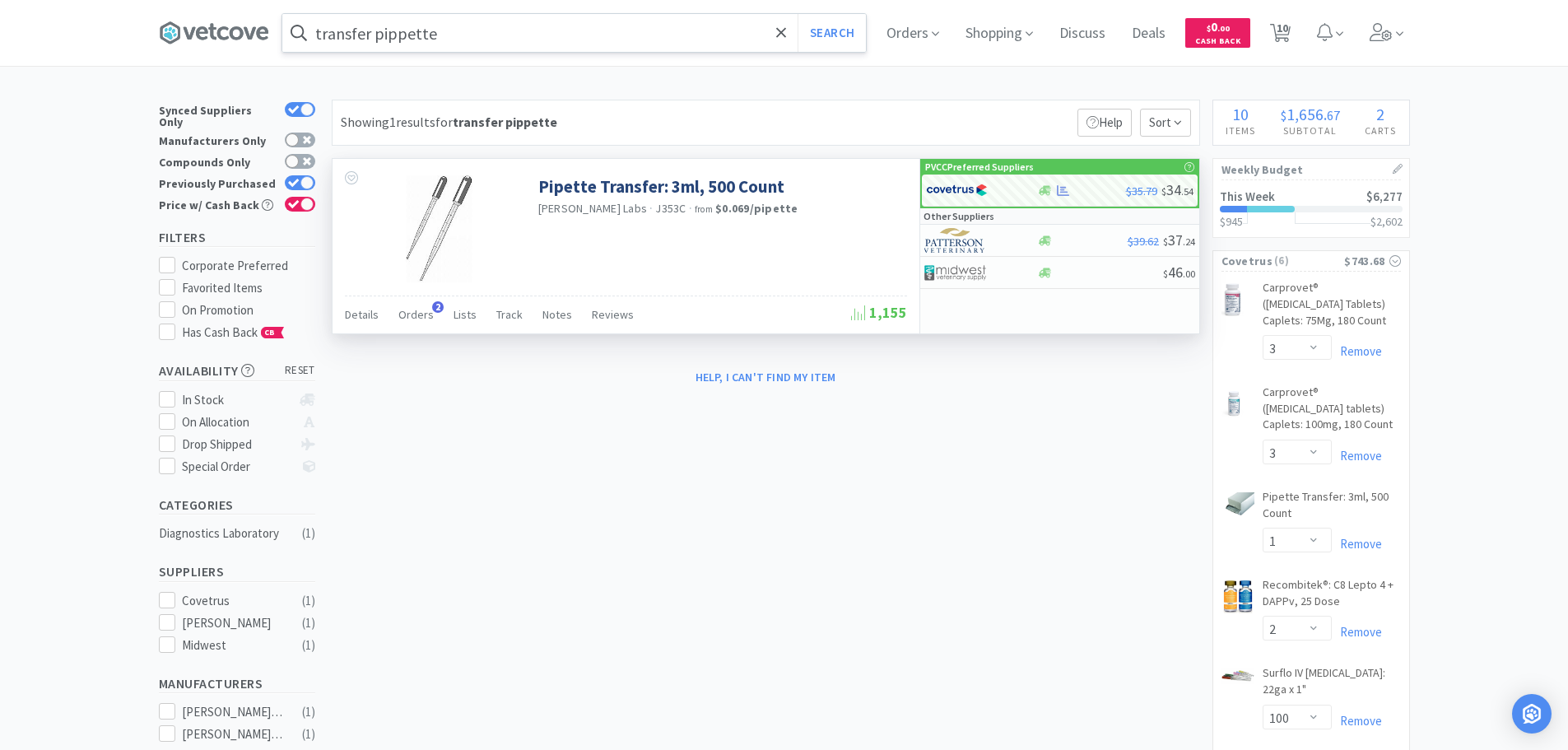
click at [473, 24] on input "transfer pippette" at bounding box center [574, 32] width 584 height 38
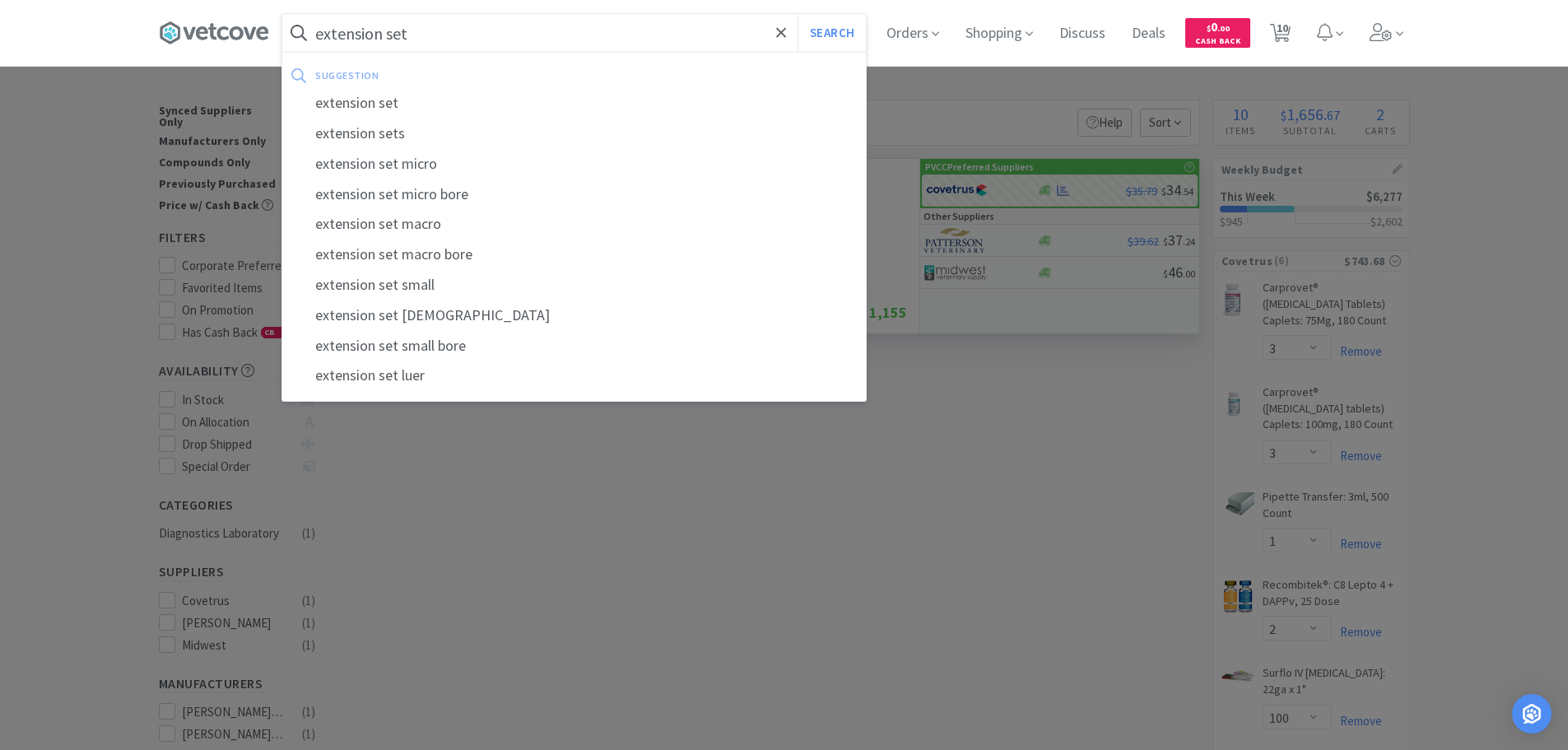
type input "extension set"
click at [798, 14] on button "Search" at bounding box center [832, 32] width 68 height 38
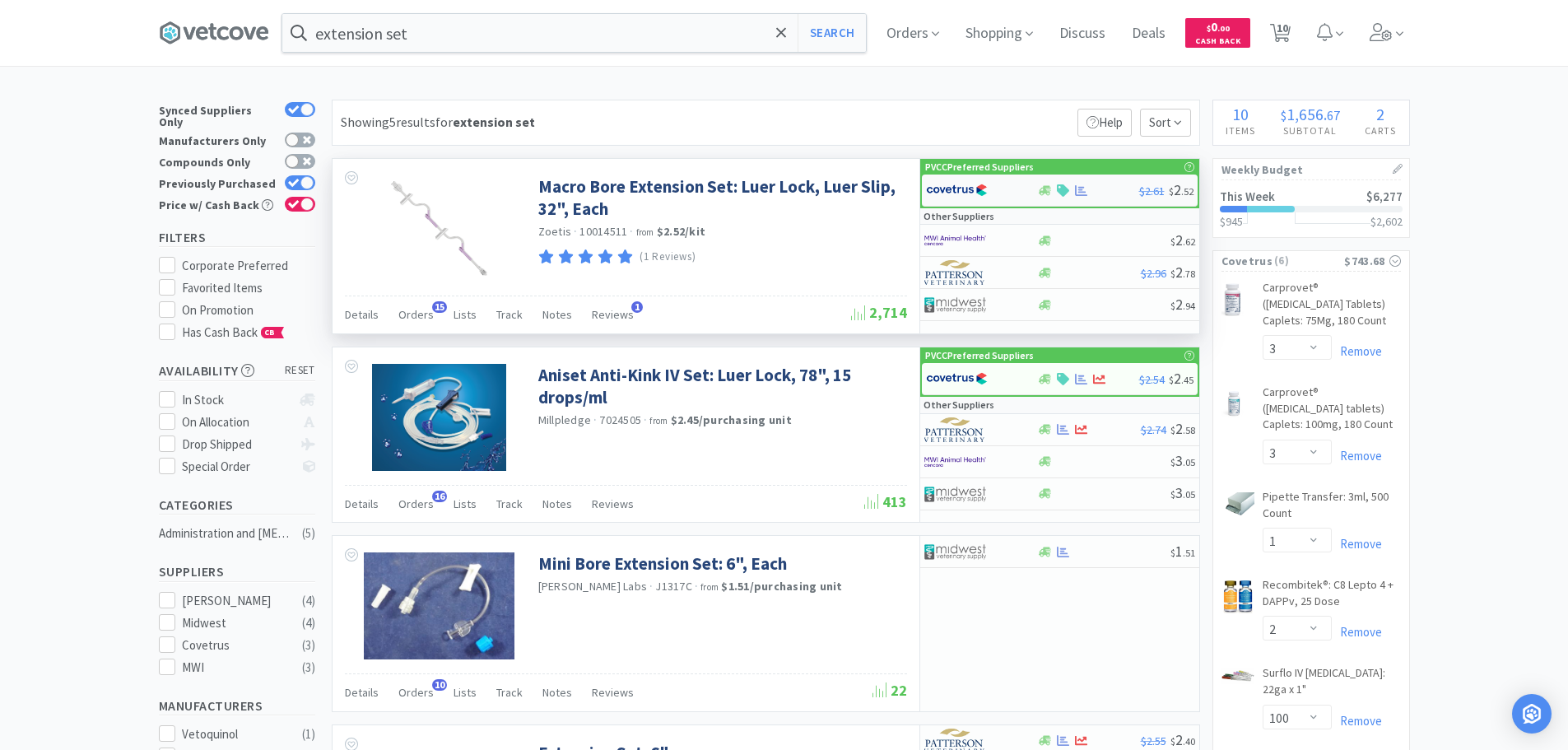
click at [978, 188] on img at bounding box center [957, 189] width 61 height 25
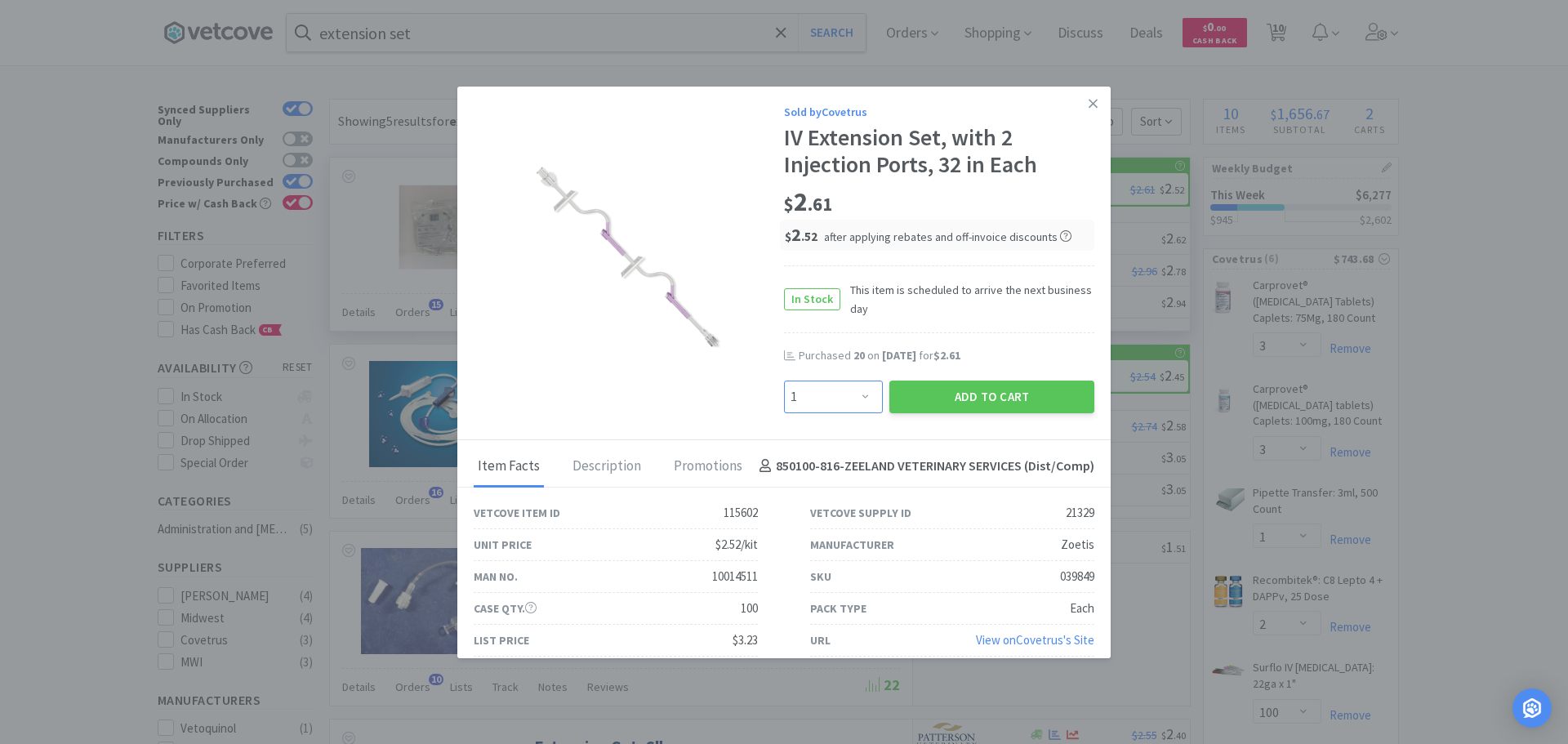
click at [840, 400] on select "Enter Quantity 1 2 3 4 5 6 7 8 9 10 11 12 13 14 15 16 17 18 19 20 Enter Quantity" at bounding box center [833, 397] width 99 height 33
select select "20"
click at [784, 381] on select "Enter Quantity 1 2 3 4 5 6 7 8 9 10 11 12 13 14 15 16 17 18 19 20 Enter Quantity" at bounding box center [833, 397] width 99 height 33
click at [977, 389] on button "Add to Cart" at bounding box center [992, 397] width 205 height 33
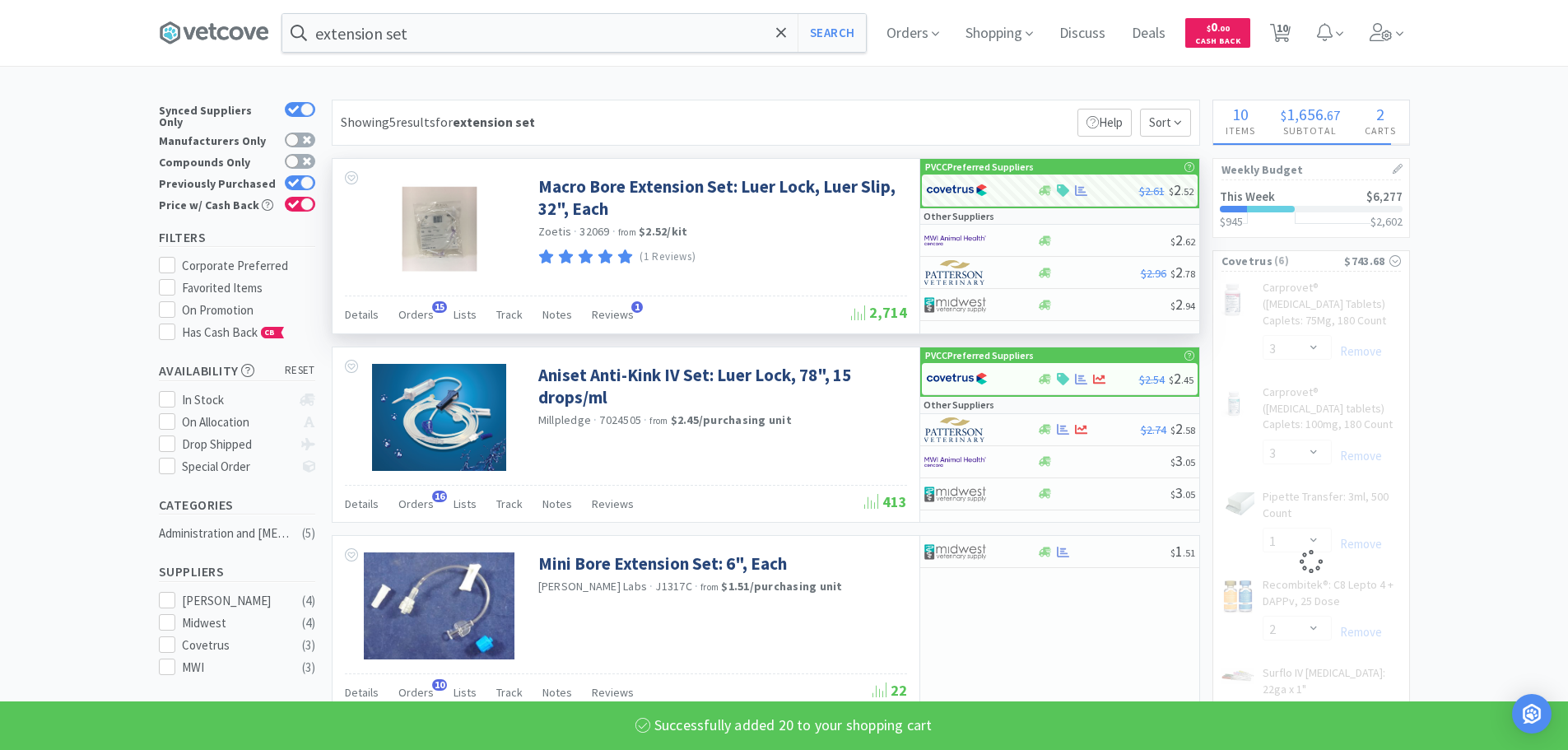
select select "20"
select select "1"
select select "2"
select select "100"
select select "1"
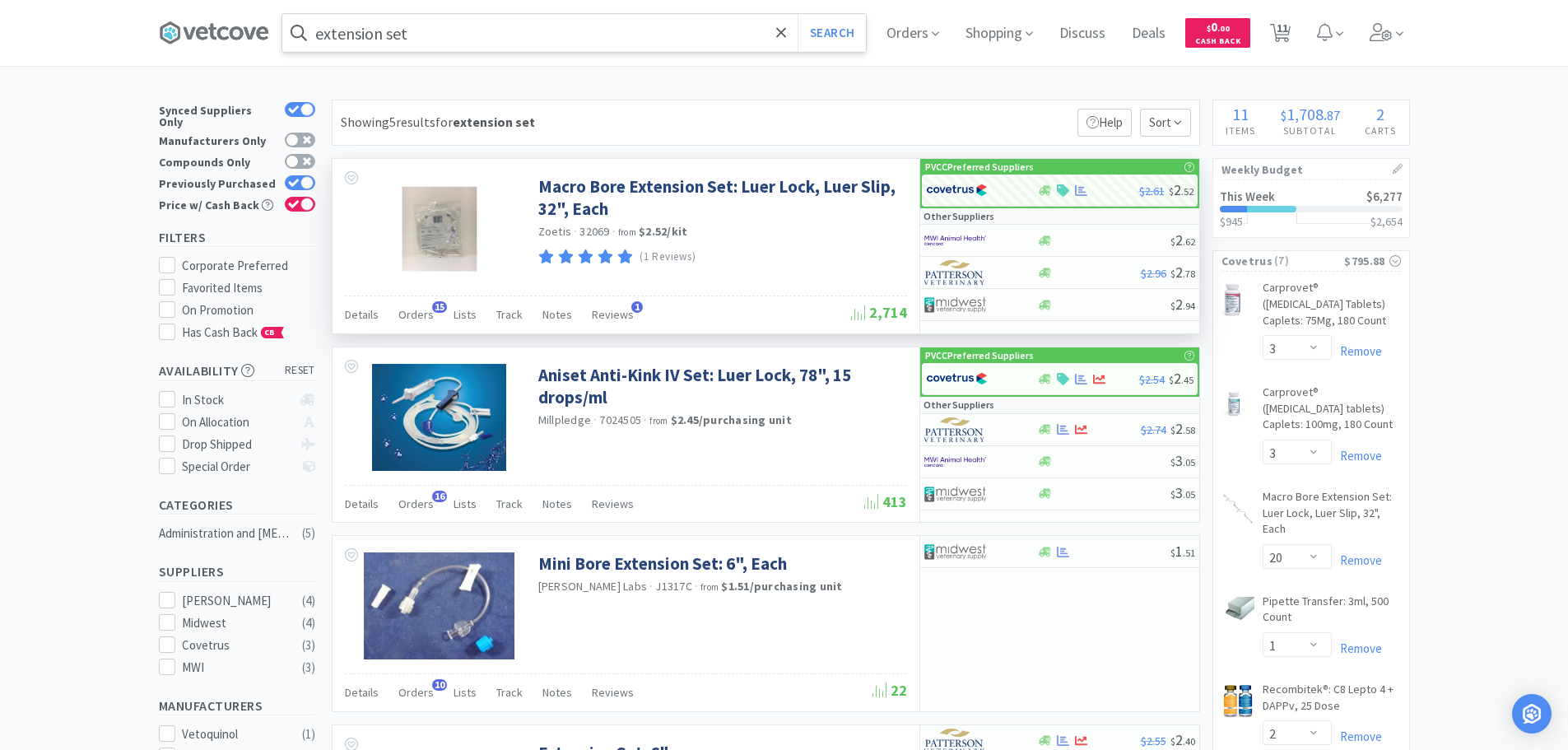
click at [516, 37] on input "extension set" at bounding box center [574, 32] width 584 height 38
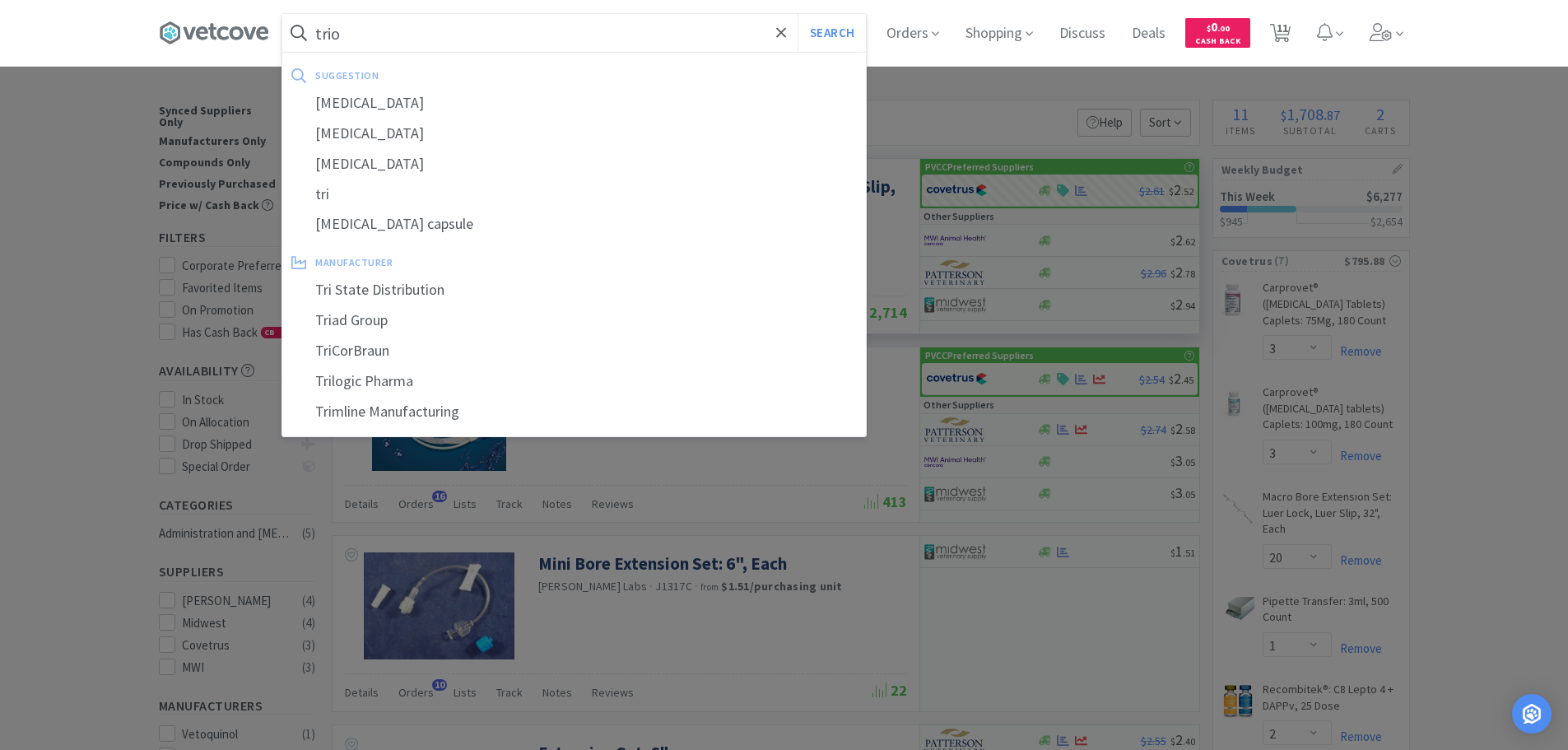
type input "trio"
click at [798, 14] on button "Search" at bounding box center [832, 32] width 68 height 38
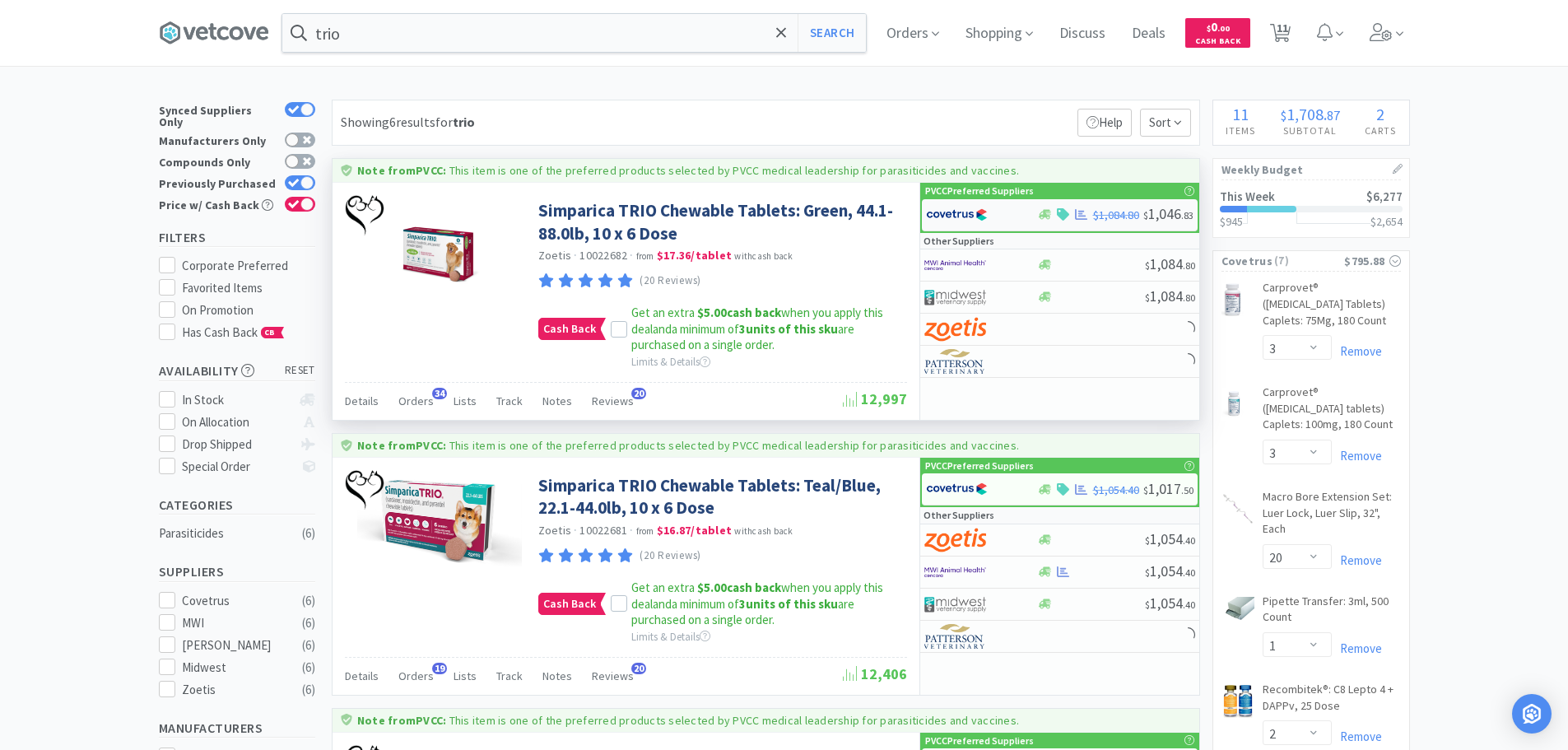
click at [975, 208] on img at bounding box center [957, 214] width 61 height 25
select select "2"
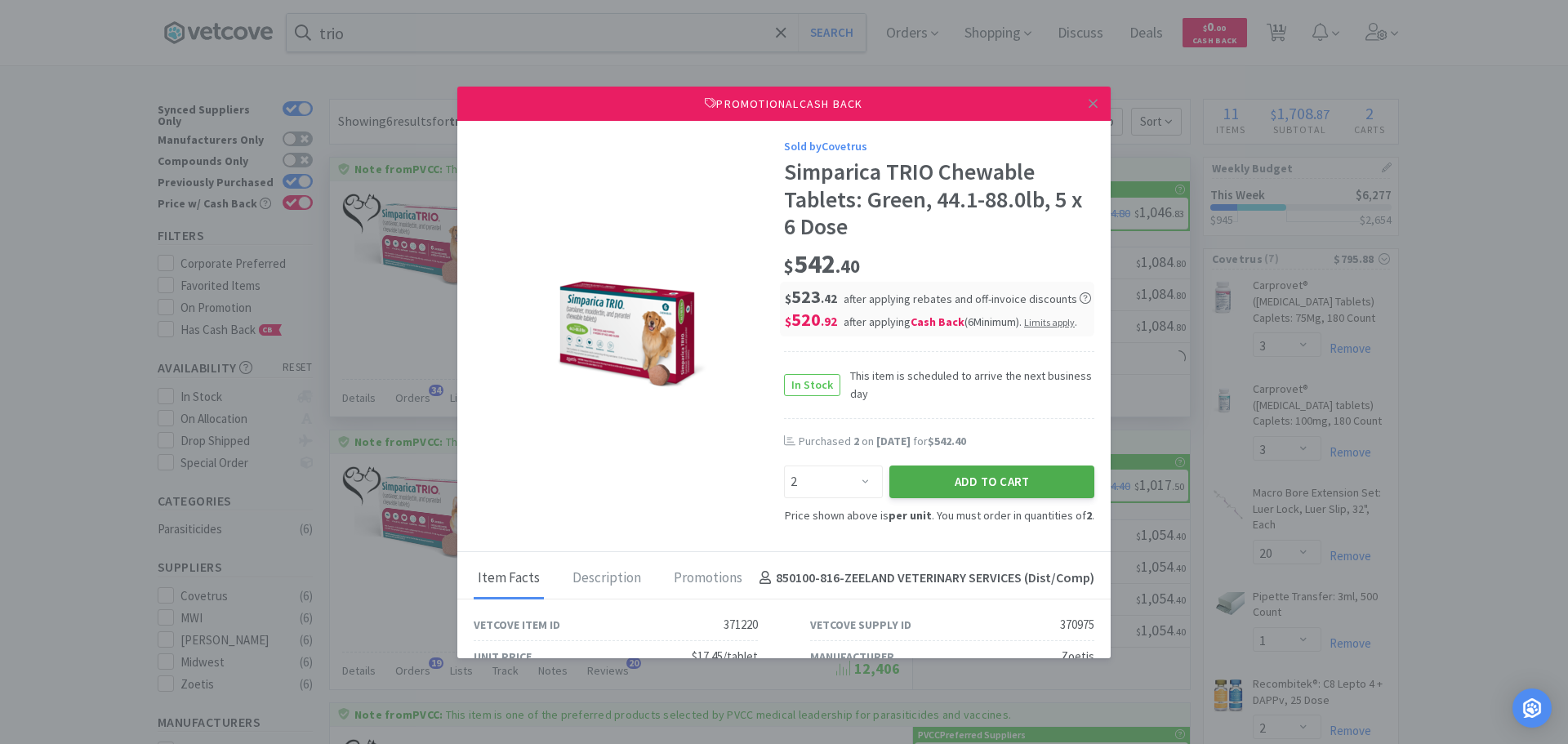
click at [1015, 471] on button "Add to Cart" at bounding box center [992, 482] width 205 height 33
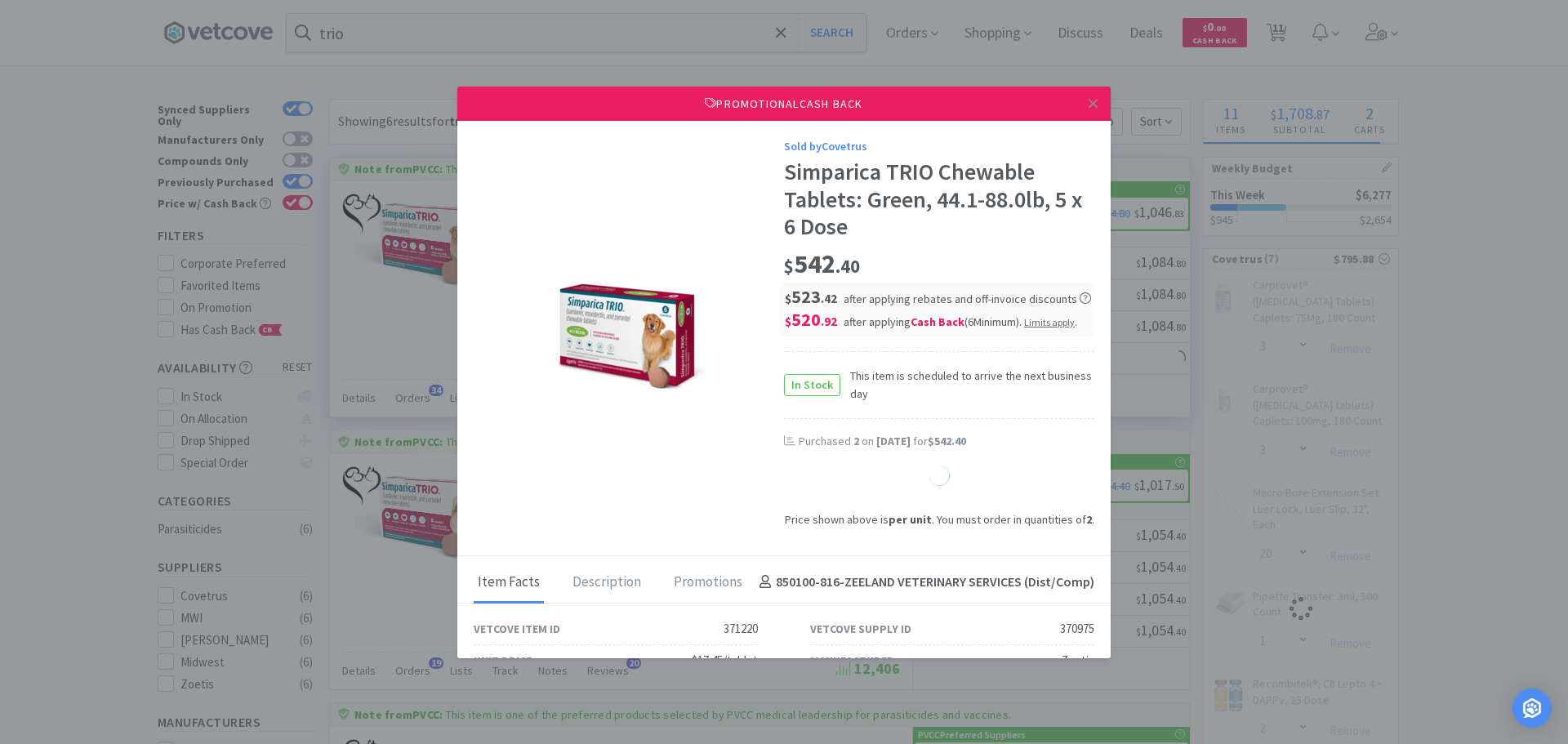
select select "1"
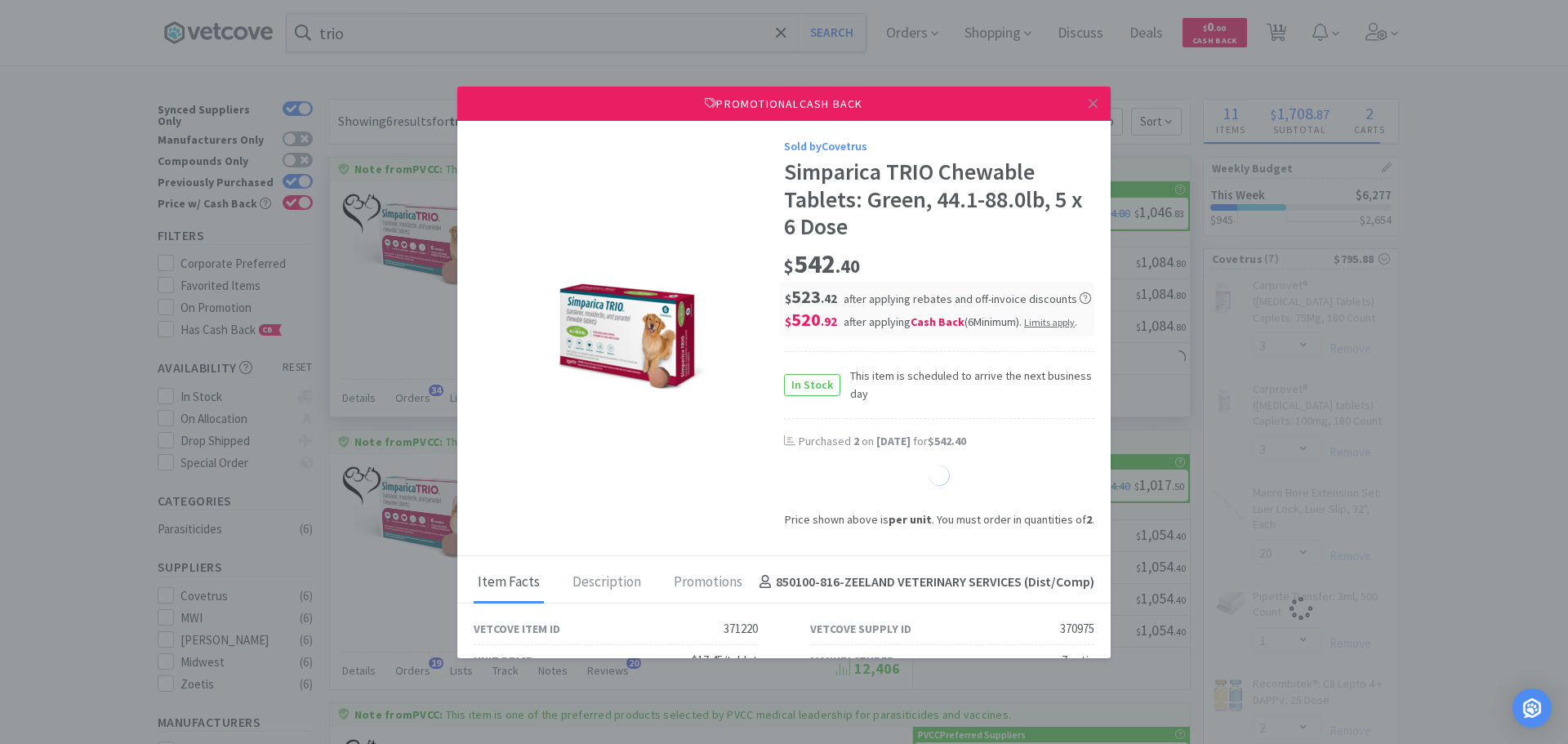
select select "1"
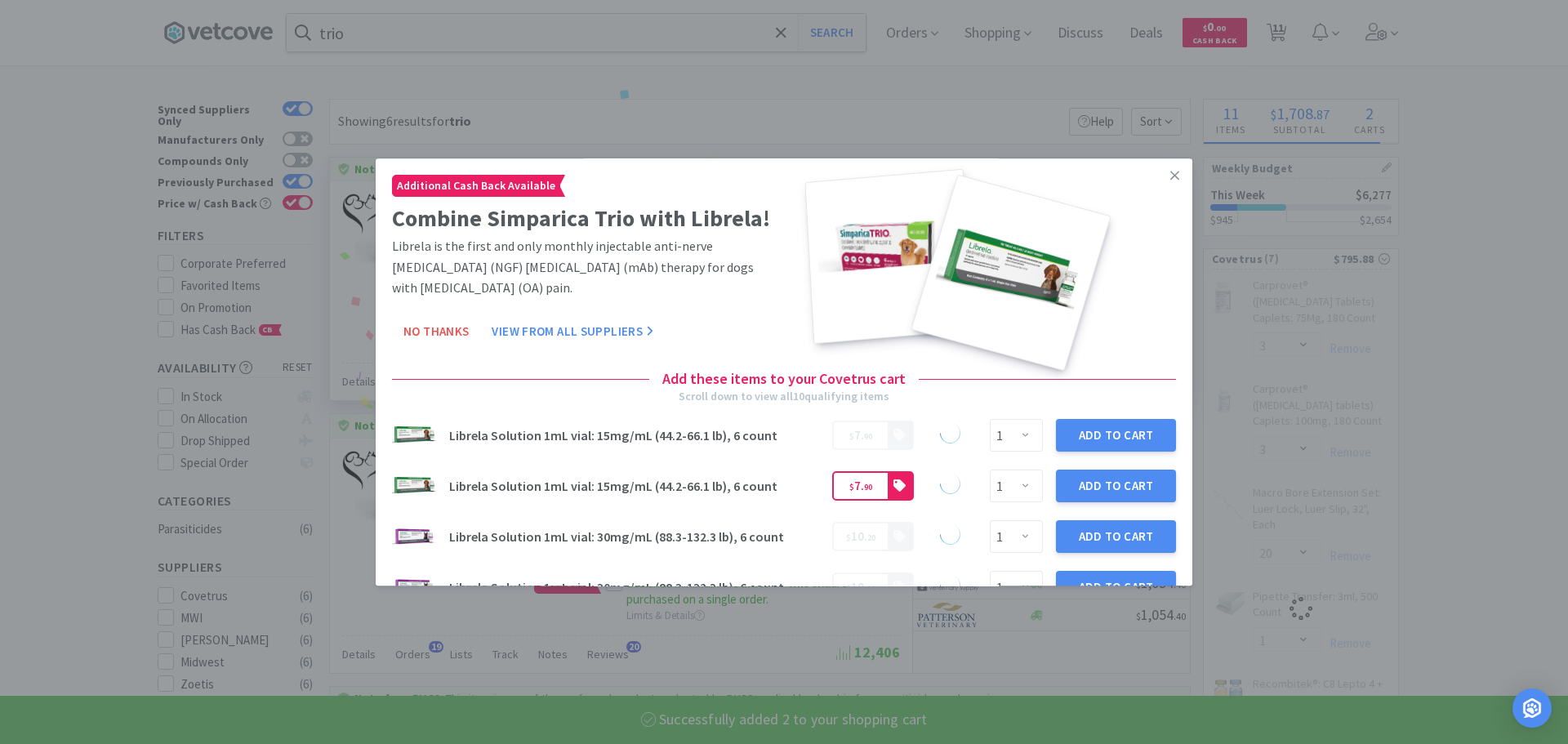
select select "2"
select select "100"
select select "1"
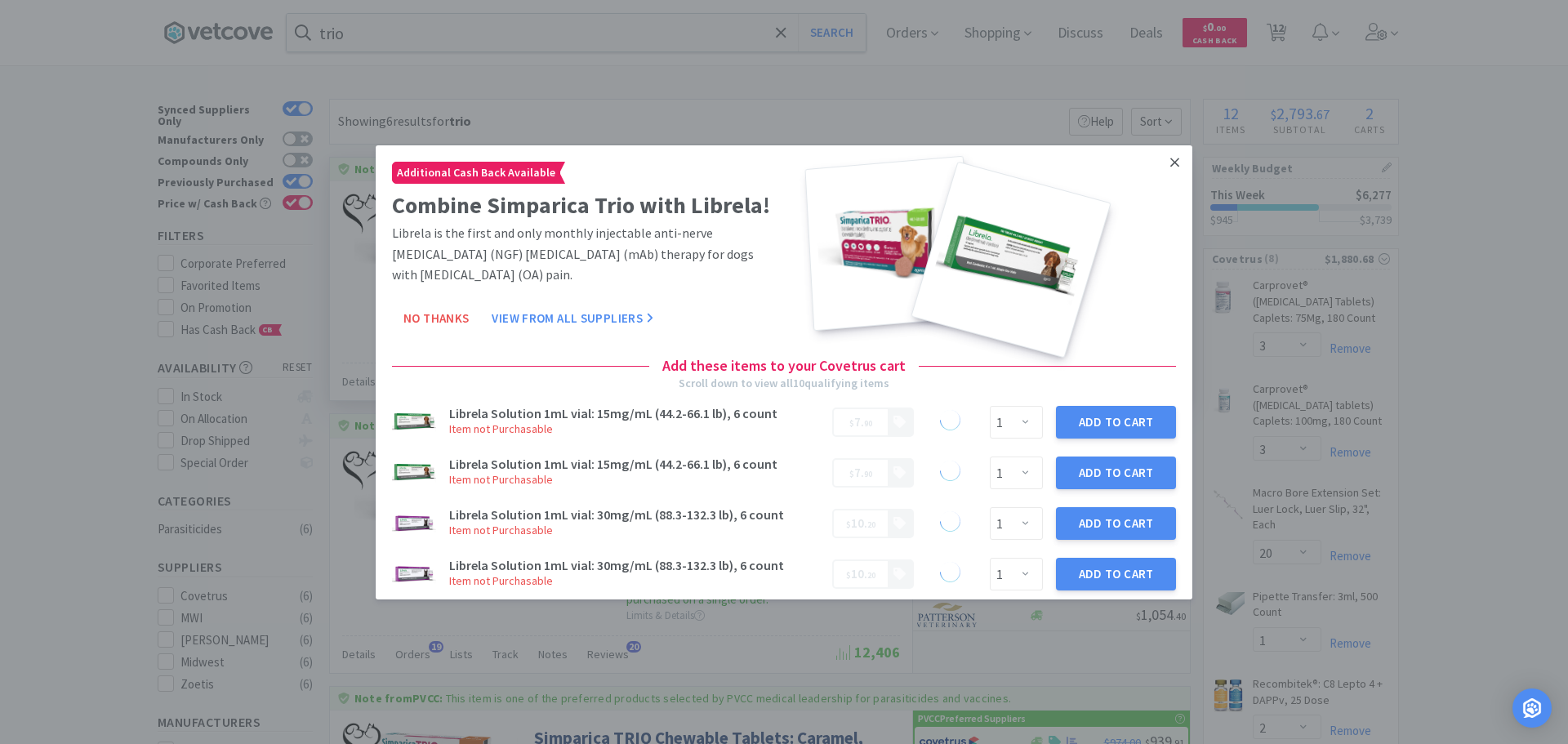
click at [1170, 166] on icon at bounding box center [1175, 161] width 9 height 14
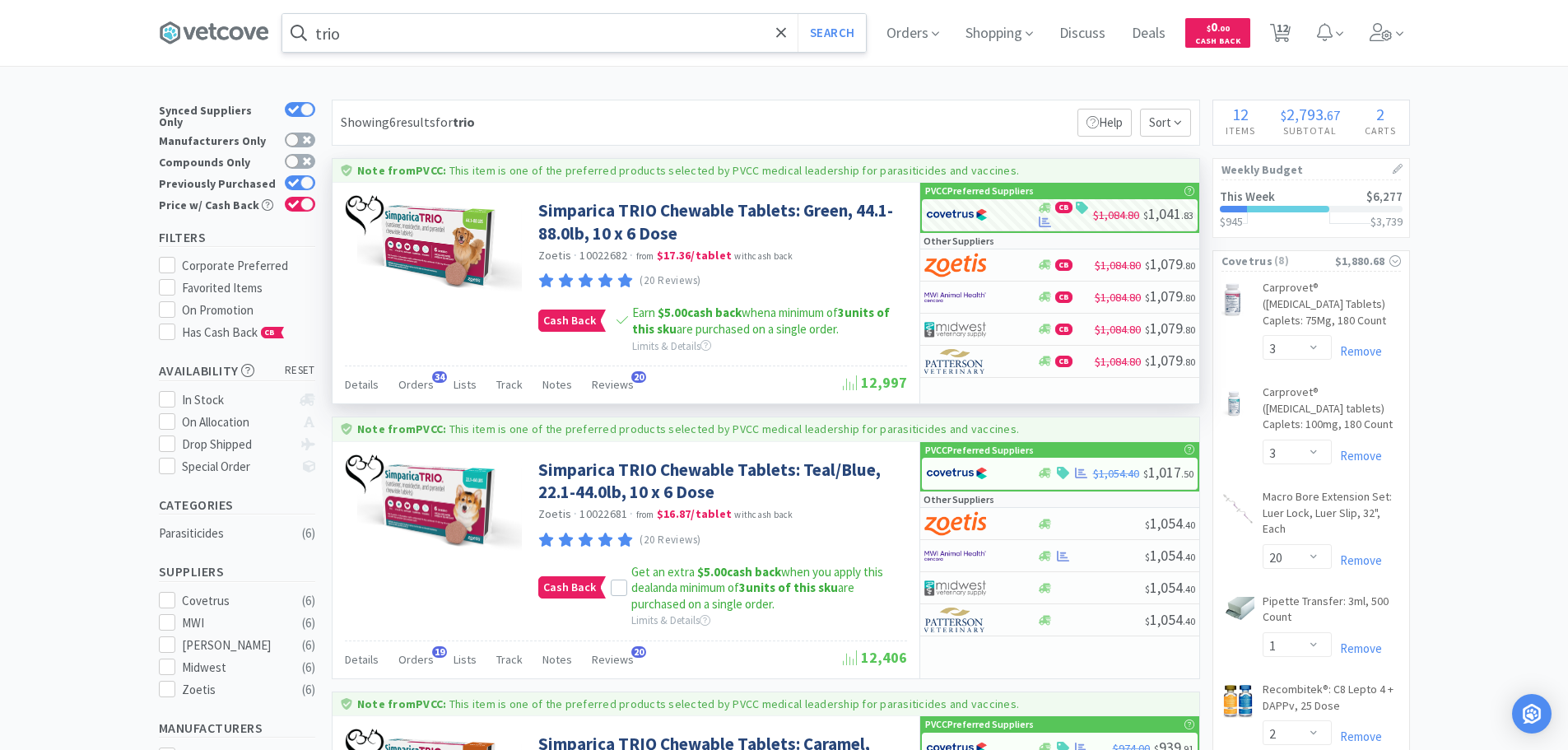
click at [465, 30] on input "trio" at bounding box center [574, 32] width 584 height 38
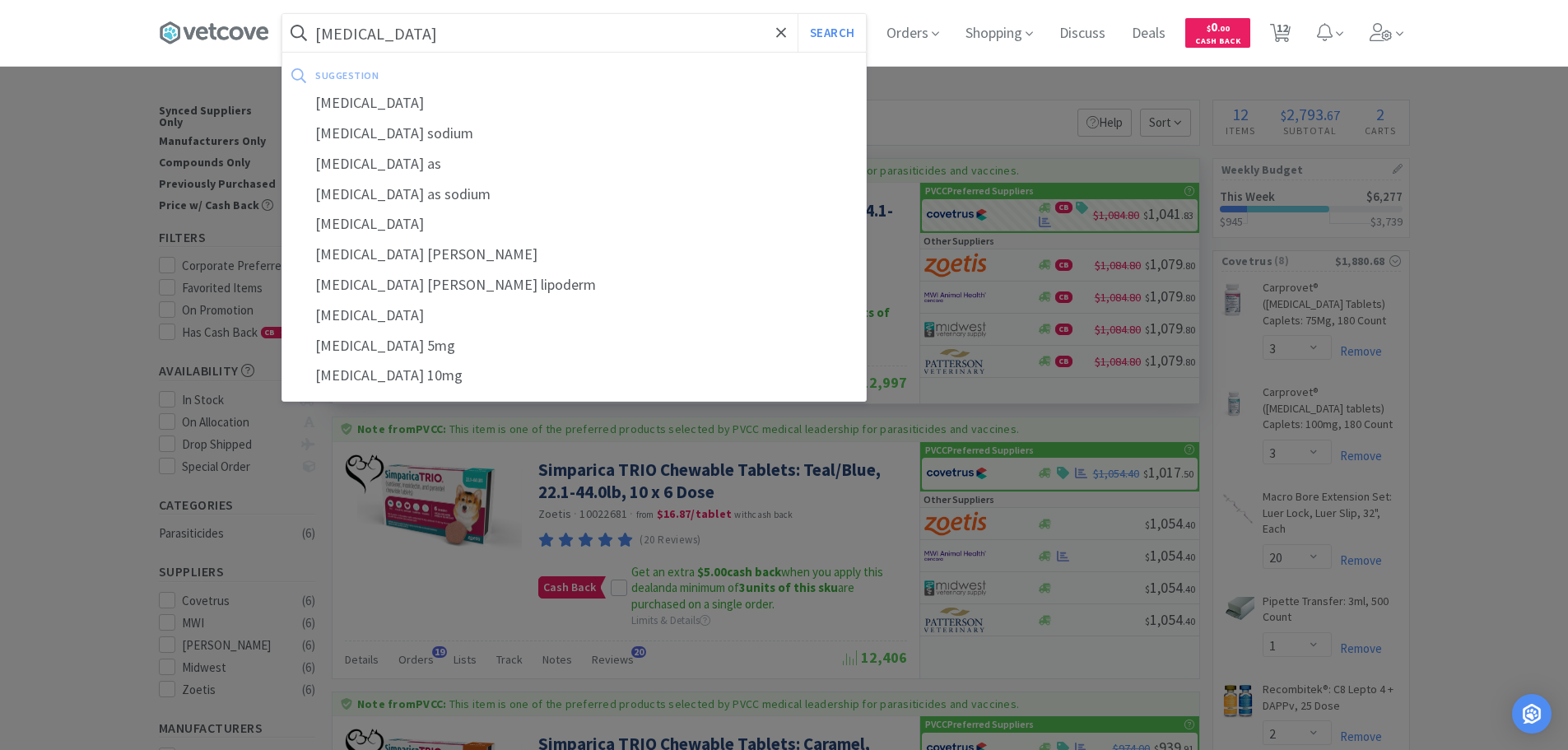
click at [798, 14] on button "Search" at bounding box center [832, 32] width 68 height 38
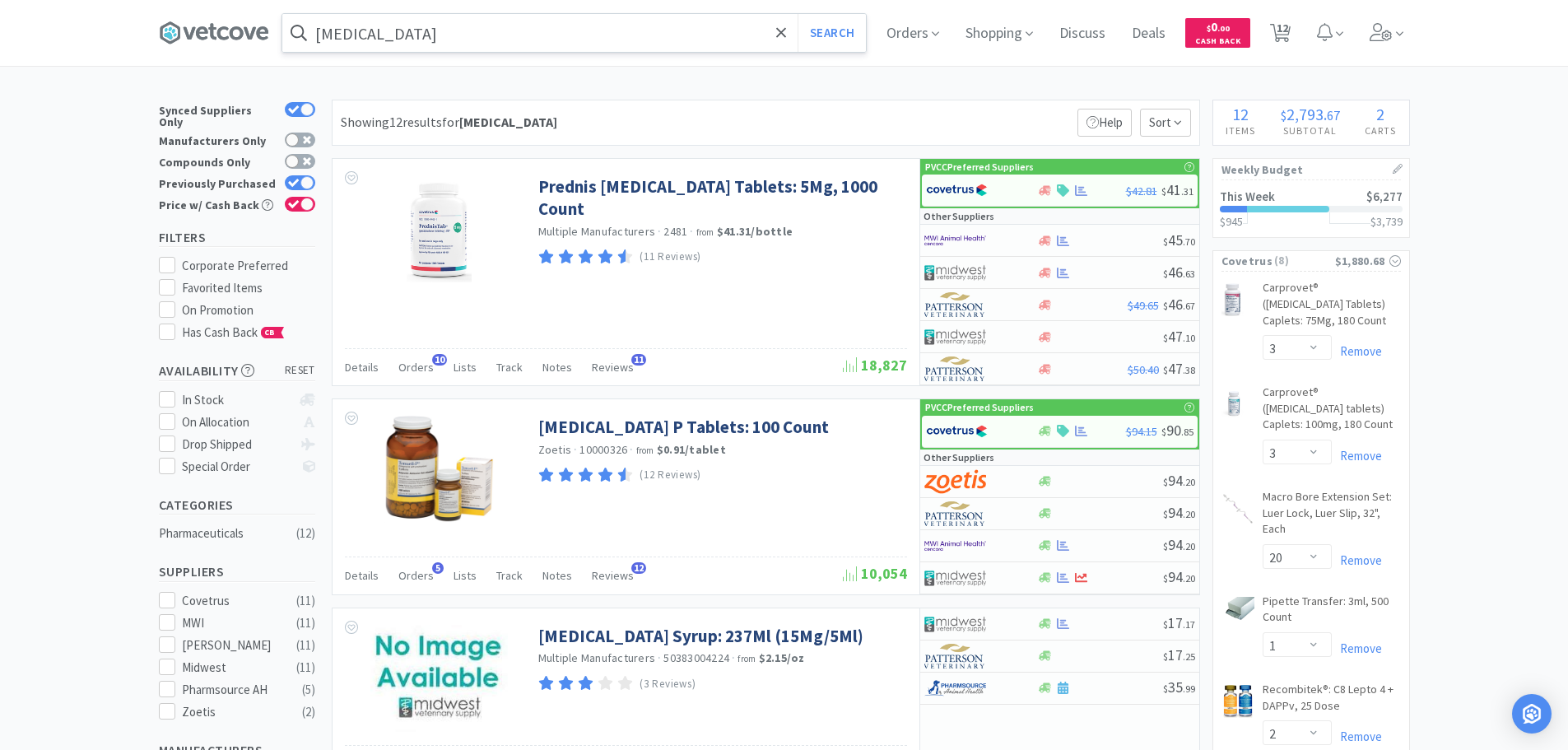
click at [577, 38] on input "[MEDICAL_DATA]" at bounding box center [574, 32] width 584 height 38
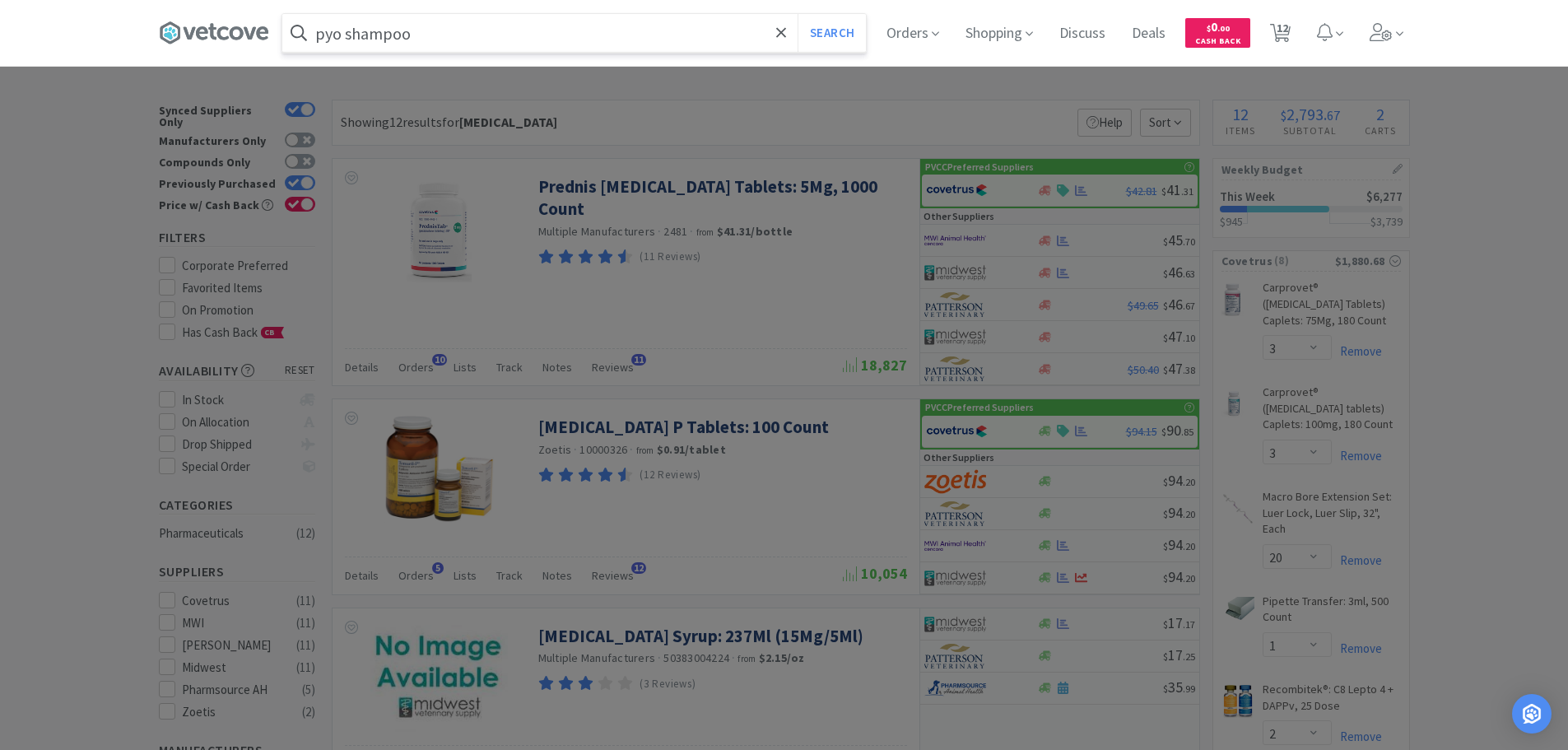
type input "pyo shampoo"
click at [798, 14] on button "Search" at bounding box center [832, 32] width 68 height 38
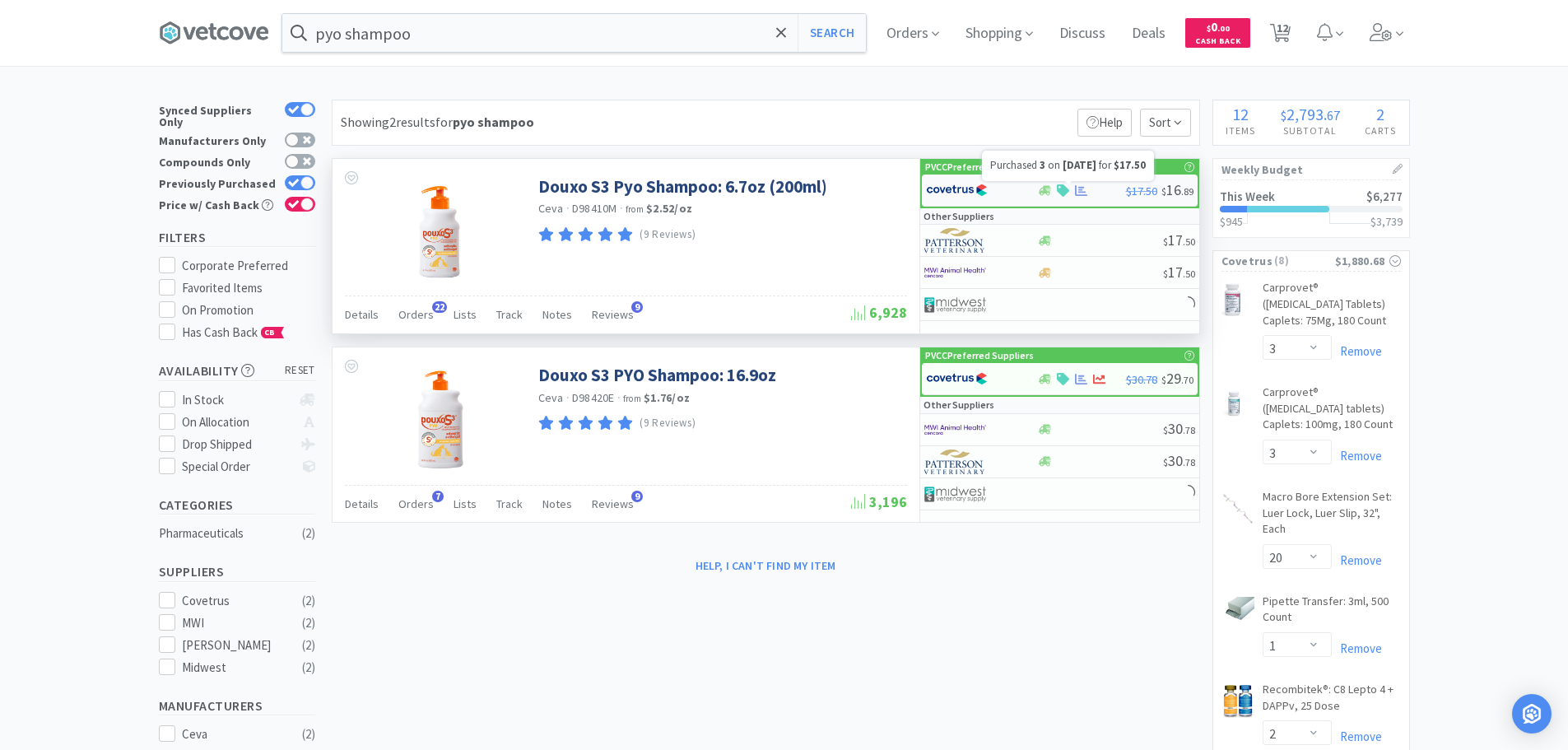
click at [1084, 191] on icon at bounding box center [1081, 190] width 12 height 12
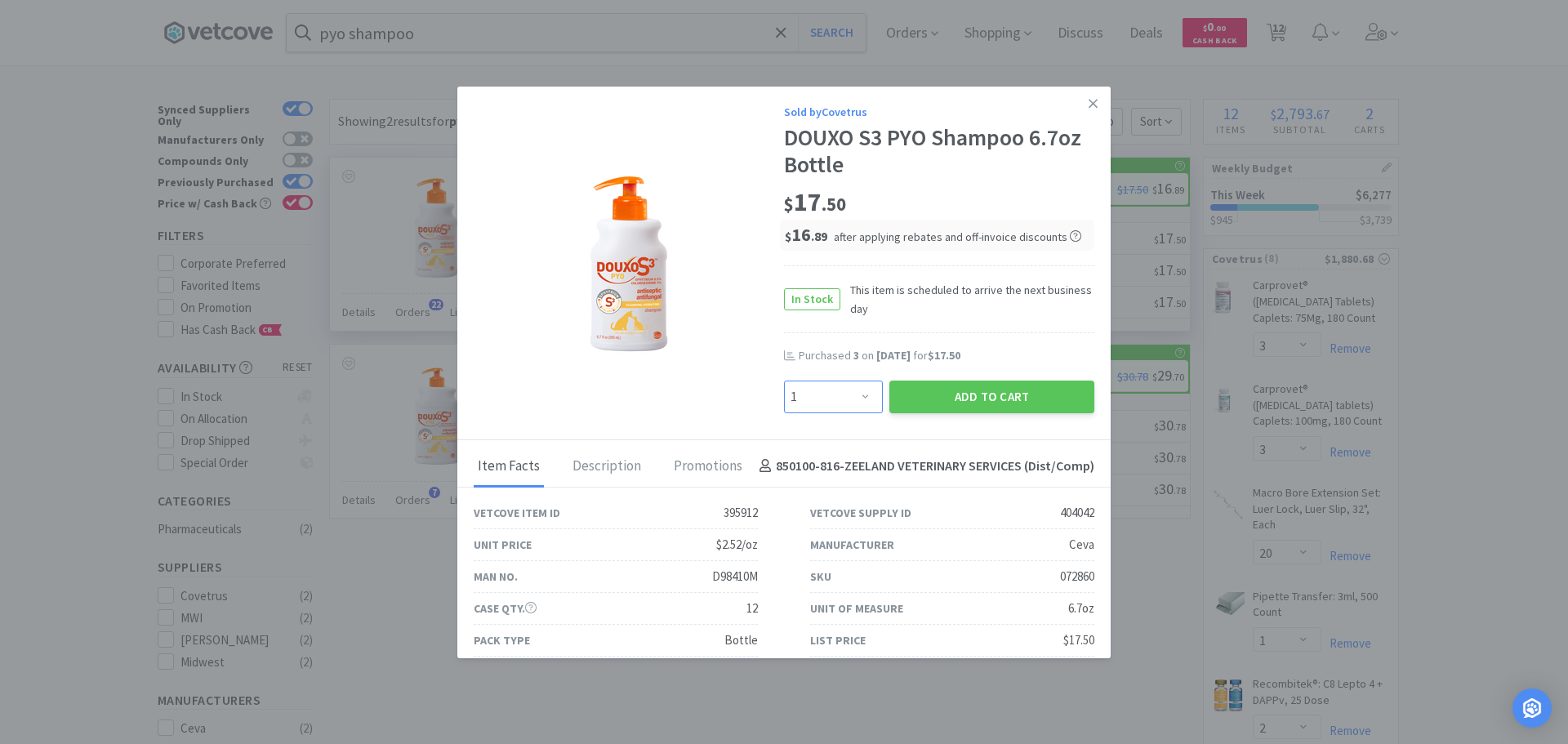
click at [857, 390] on select "Enter Quantity 1 2 3 4 5 6 7 8 9 10 11 12 13 14 15 16 17 18 19 20 Enter Quantity" at bounding box center [833, 397] width 99 height 33
select select "3"
click at [784, 381] on select "Enter Quantity 1 2 3 4 5 6 7 8 9 10 11 12 13 14 15 16 17 18 19 20 Enter Quantity" at bounding box center [833, 397] width 99 height 33
click at [1002, 383] on button "Add to Cart" at bounding box center [992, 397] width 205 height 33
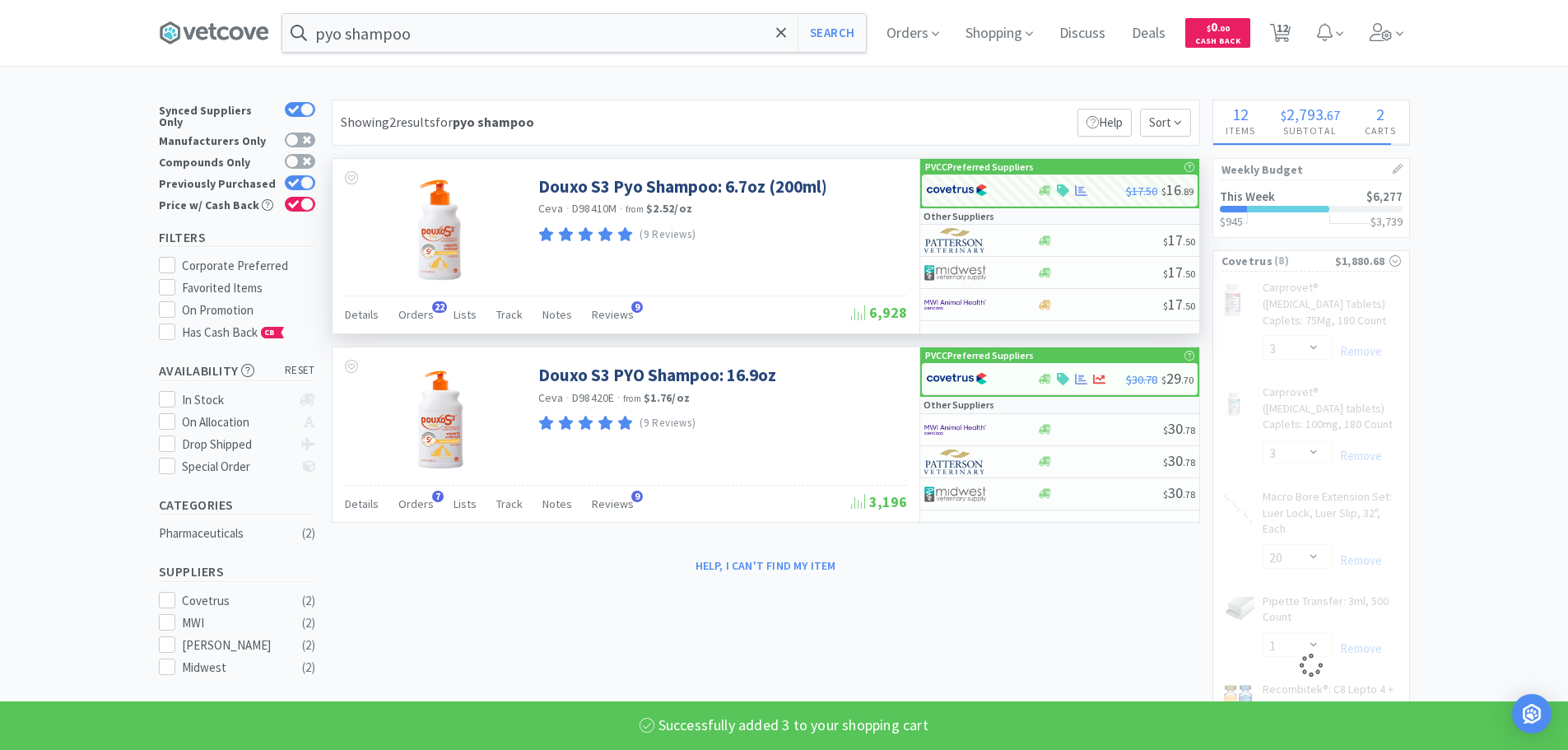
select select "3"
select select "20"
select select "1"
select select "2"
select select "100"
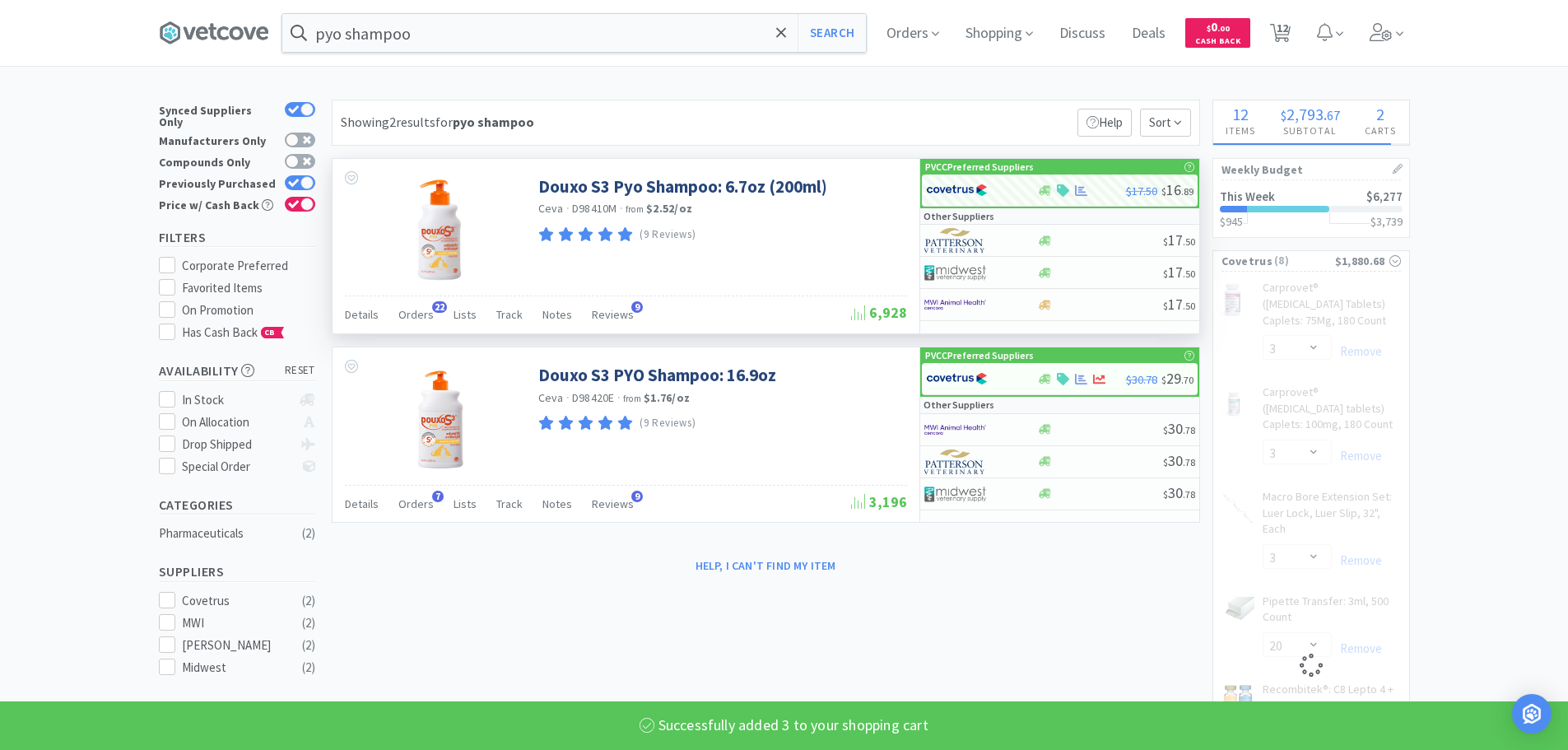
select select "1"
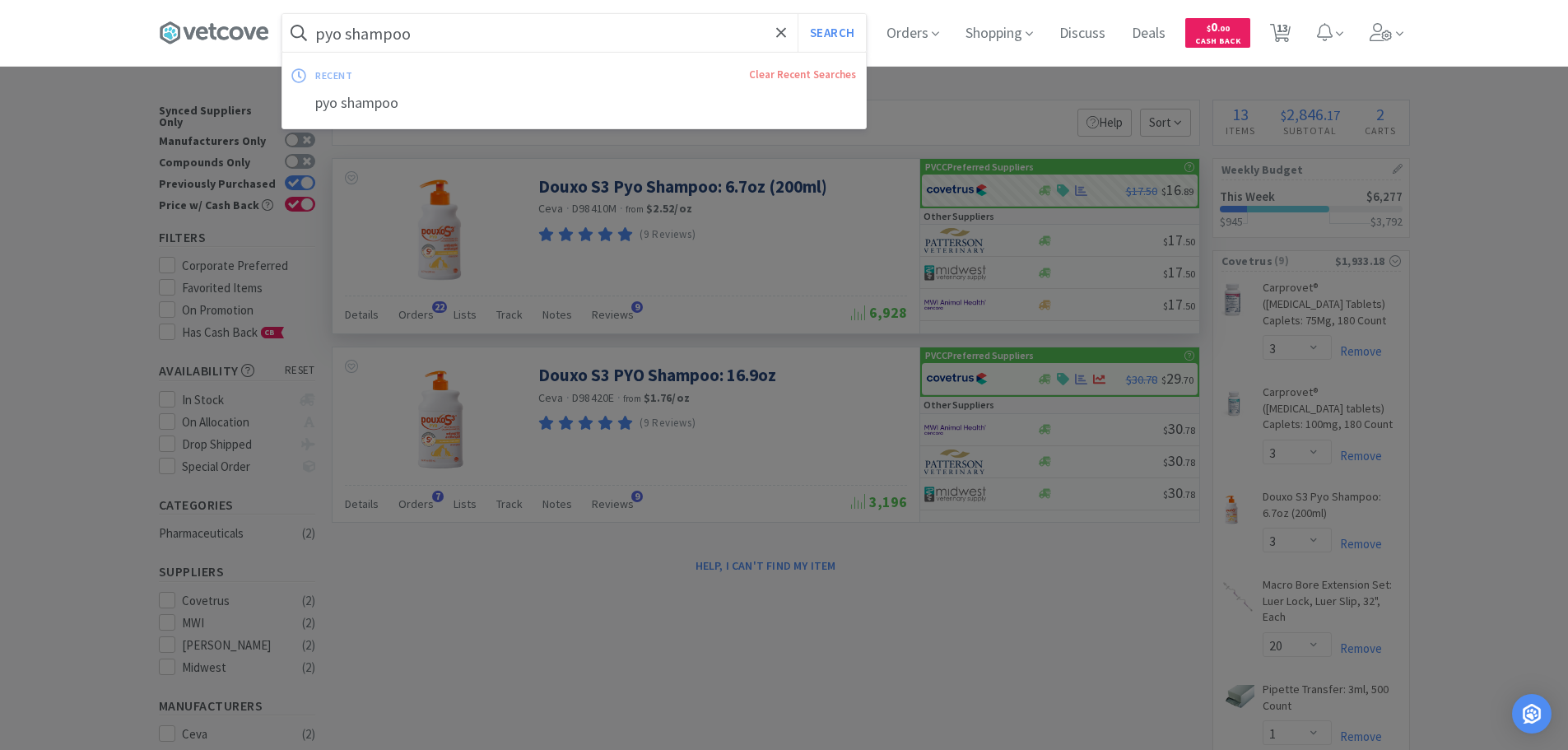
click at [584, 28] on input "pyo shampoo" at bounding box center [574, 32] width 584 height 38
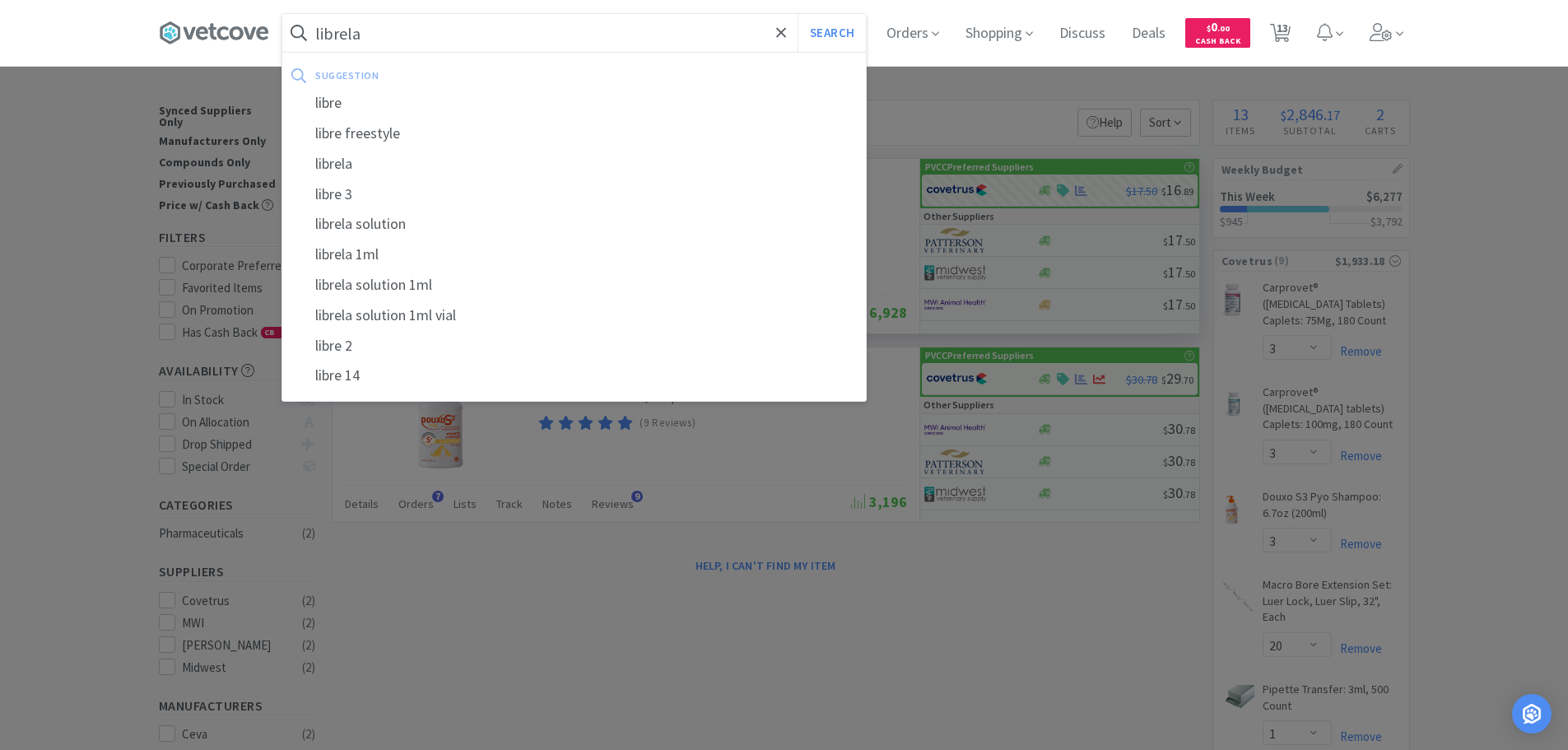
type input "librela"
click at [798, 14] on button "Search" at bounding box center [832, 32] width 68 height 38
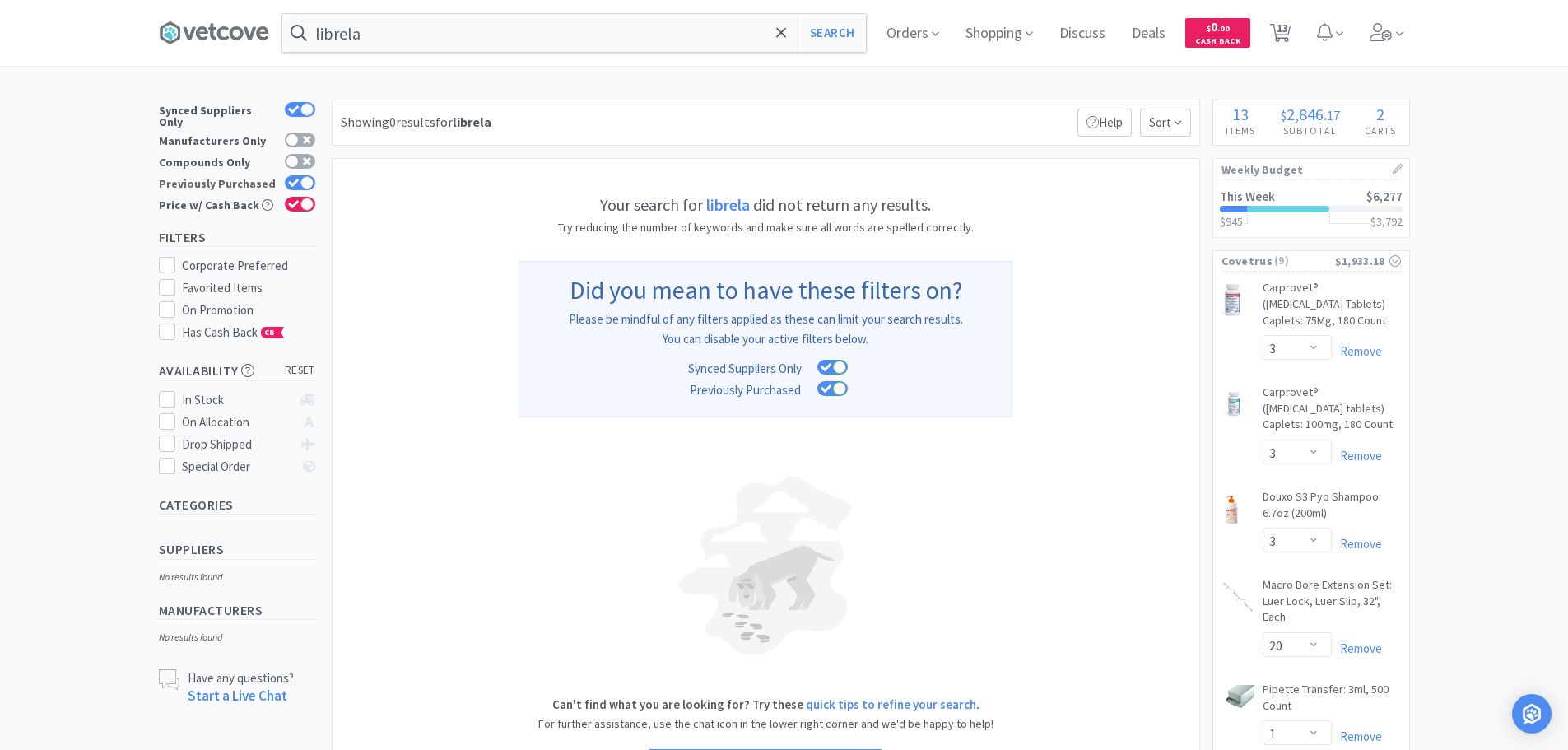
click at [293, 178] on icon at bounding box center [294, 183] width 12 height 9
checkbox input "false"
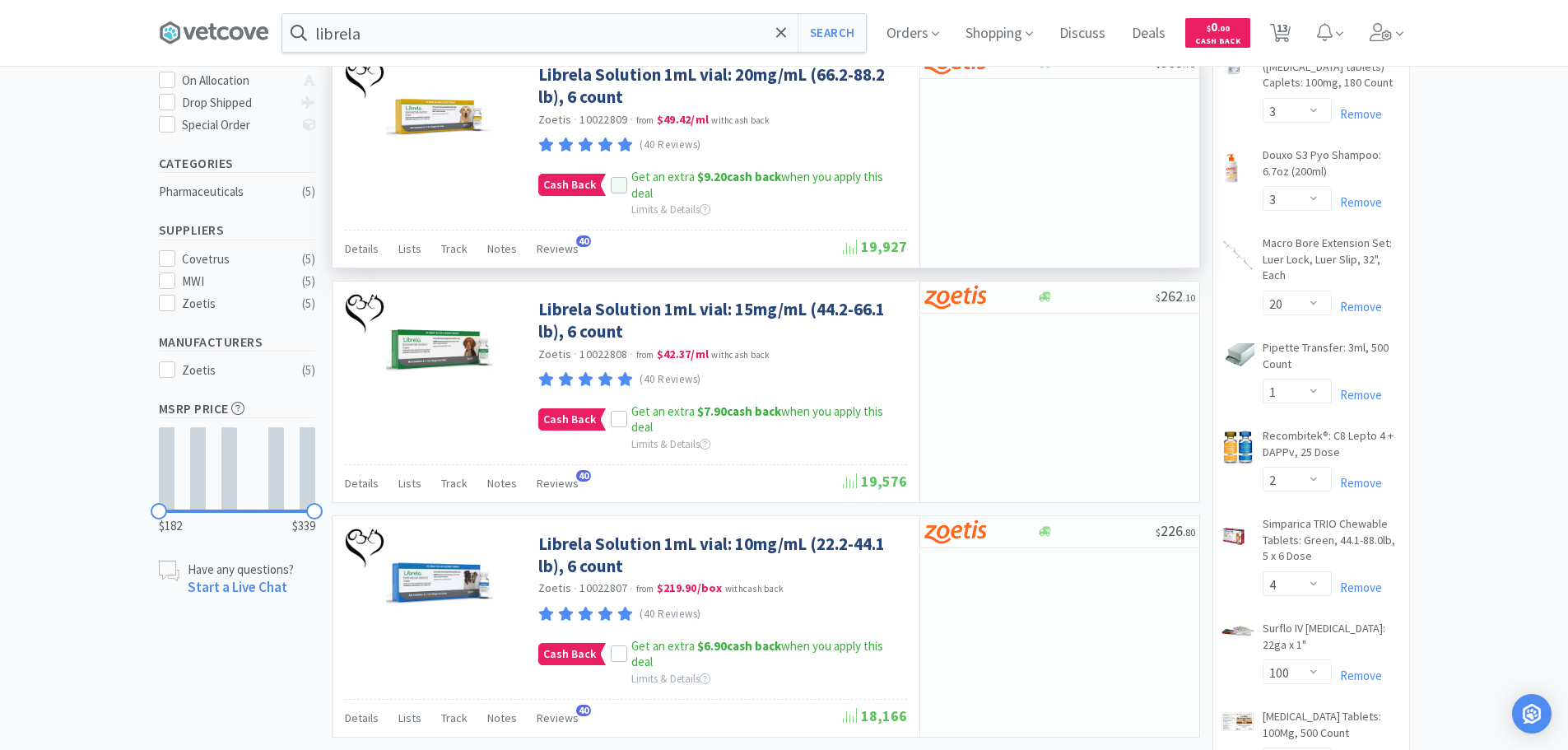
scroll to position [412, 0]
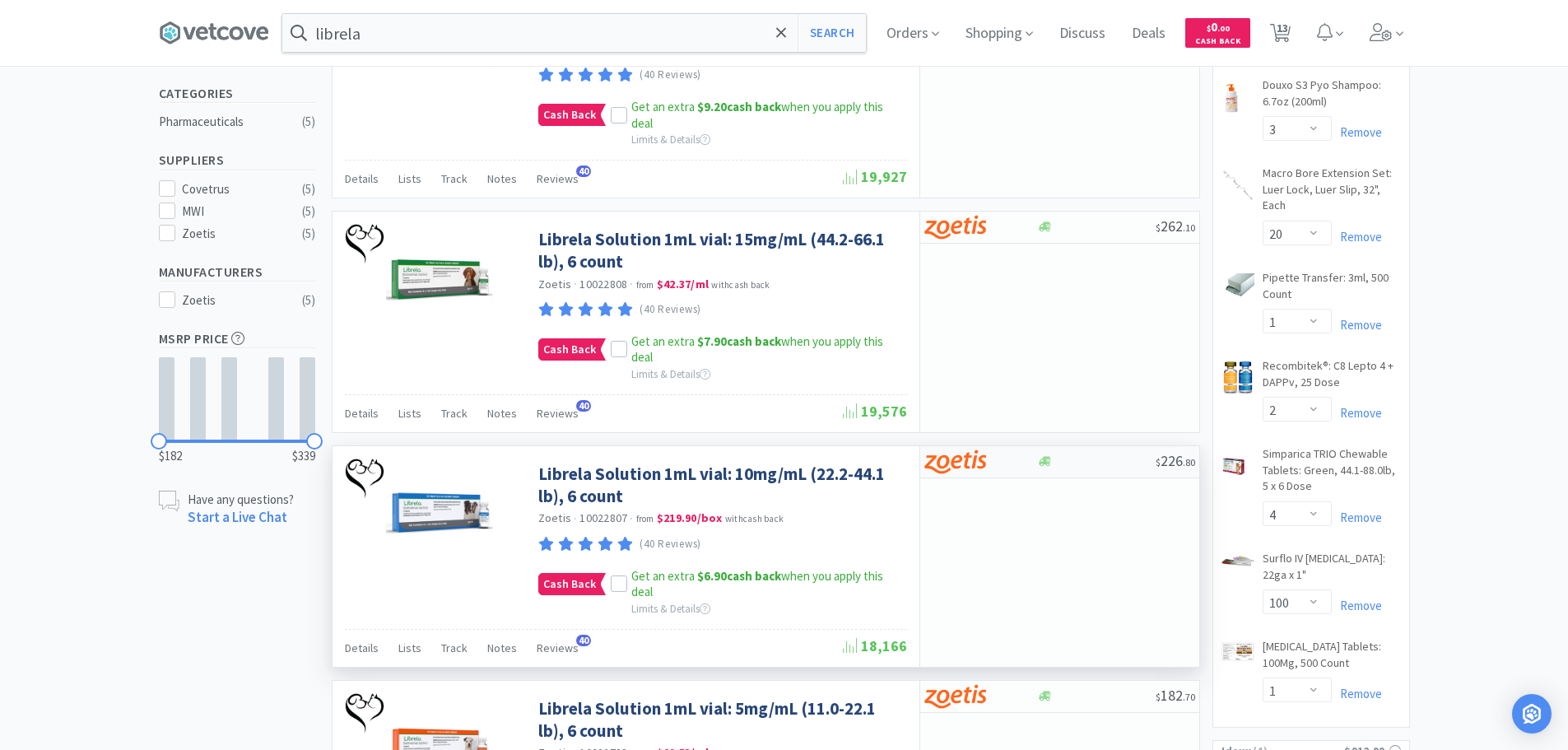
click at [975, 456] on img at bounding box center [955, 462] width 61 height 25
select select "1"
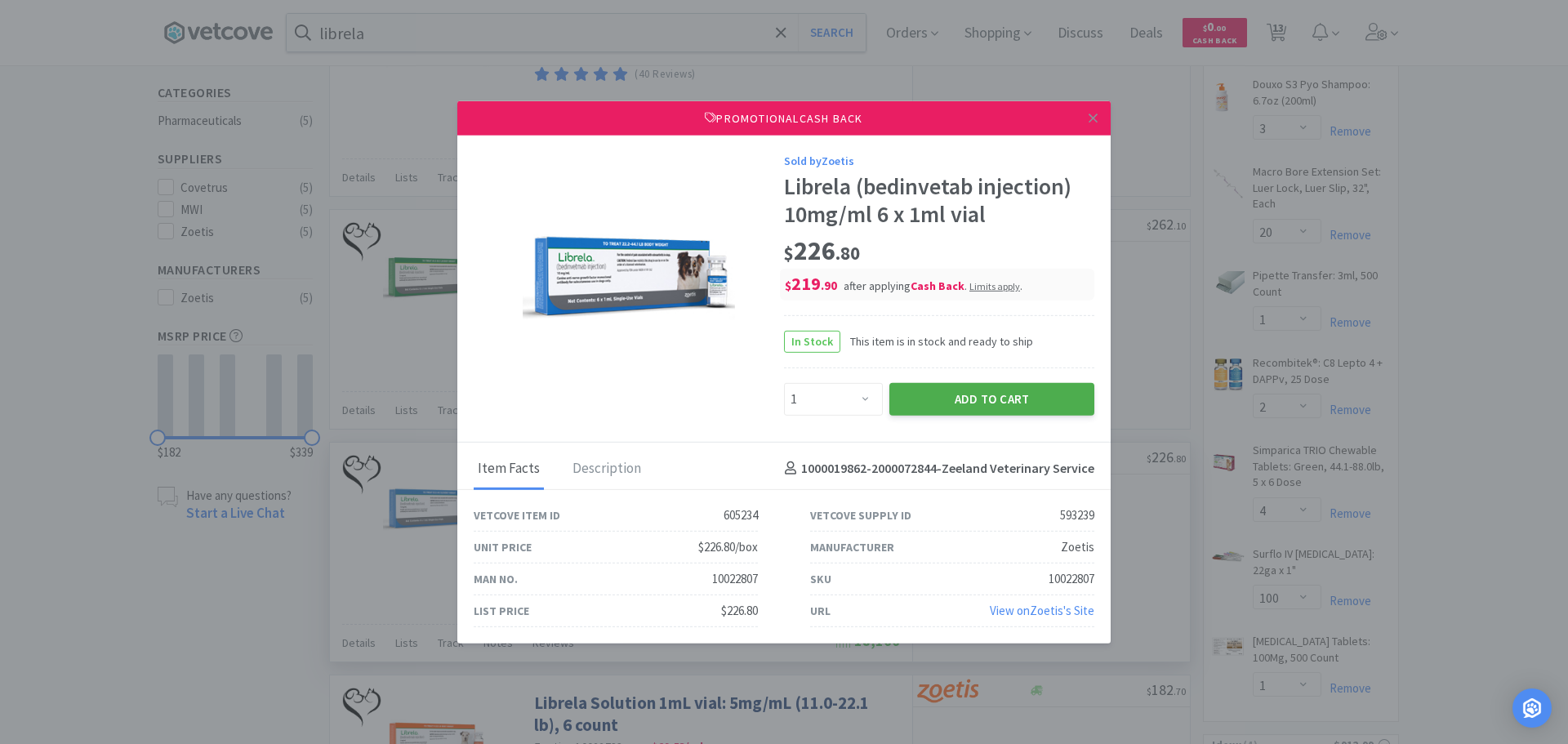
click at [982, 397] on button "Add to Cart" at bounding box center [992, 399] width 205 height 33
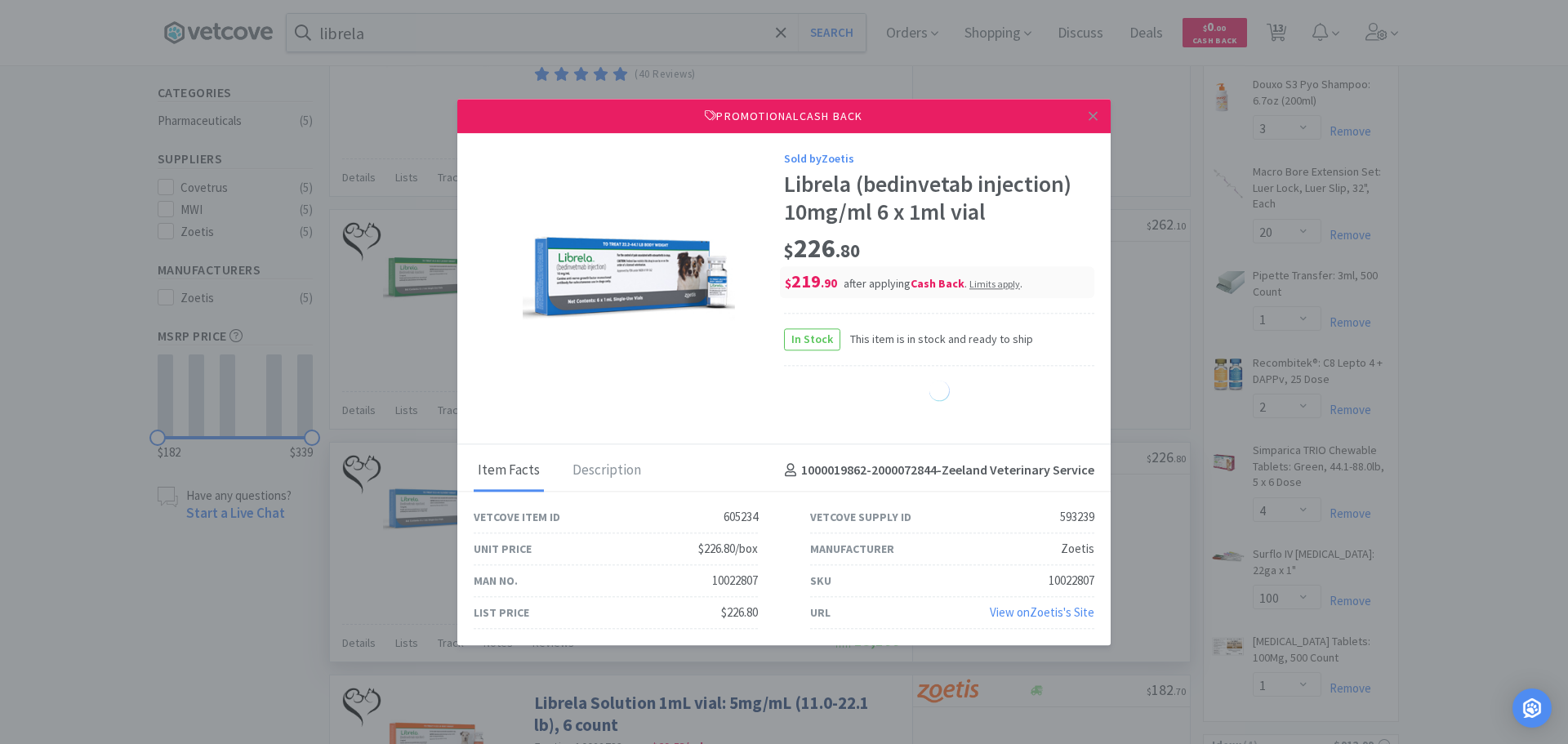
select select "1"
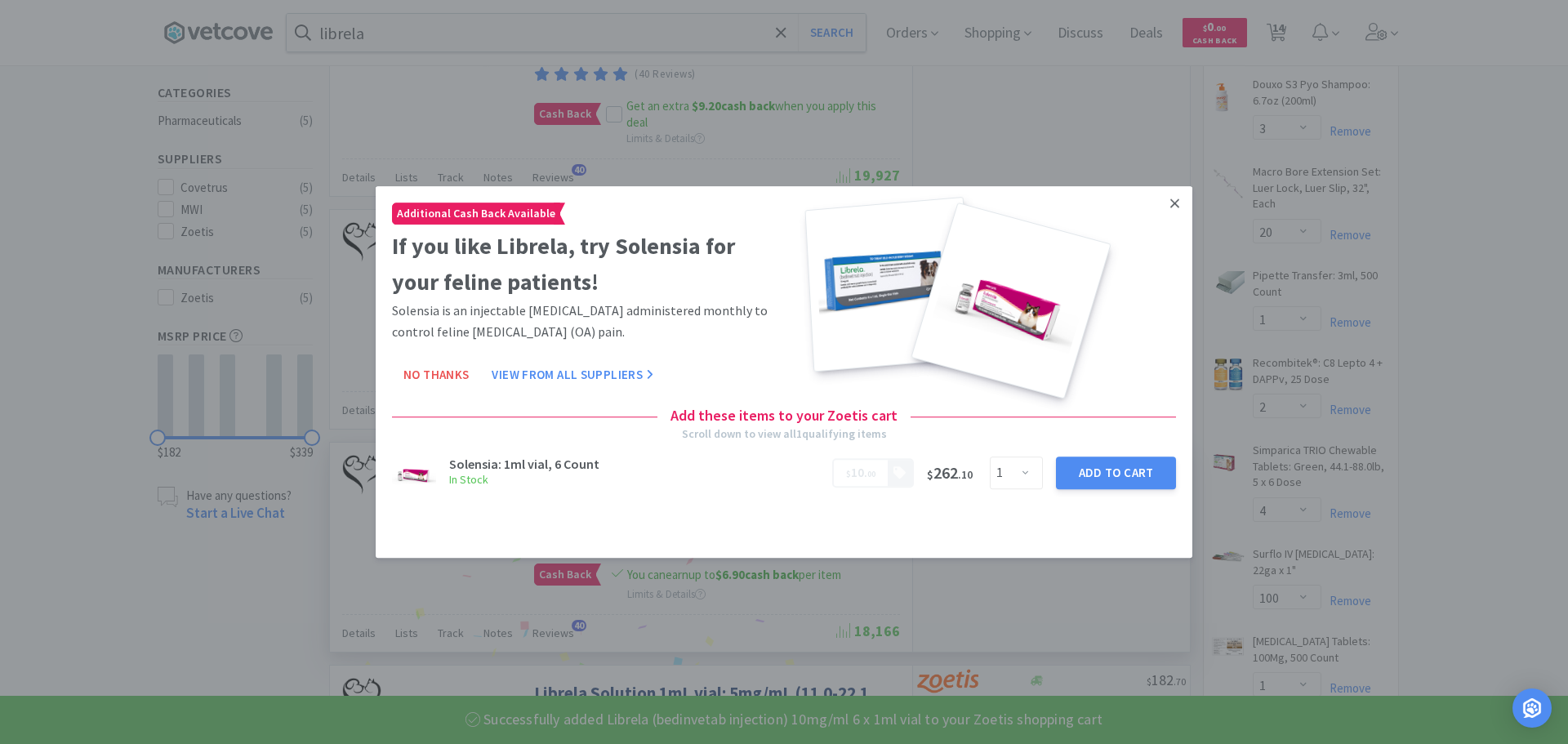
click at [1172, 204] on icon at bounding box center [1175, 203] width 9 height 14
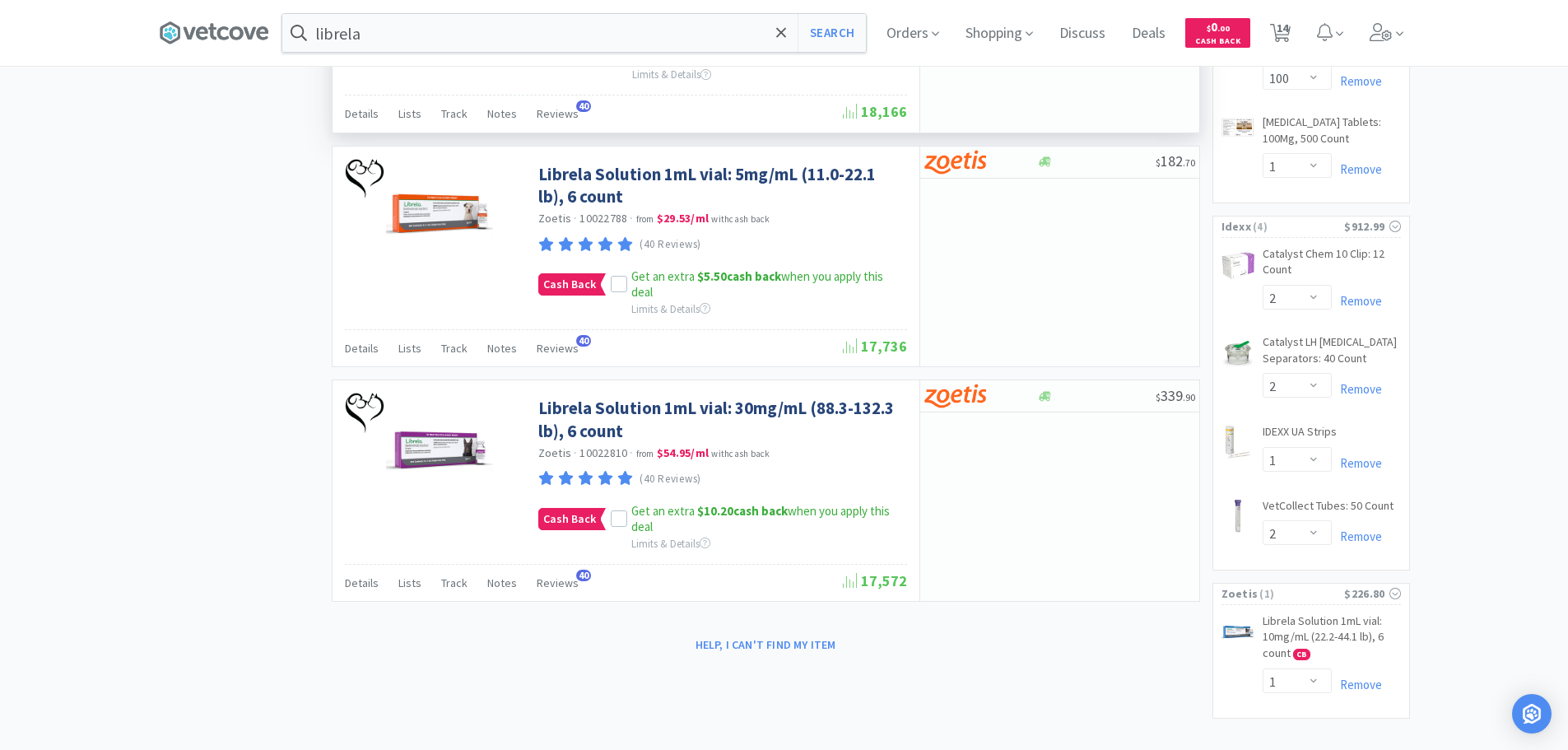
scroll to position [952, 0]
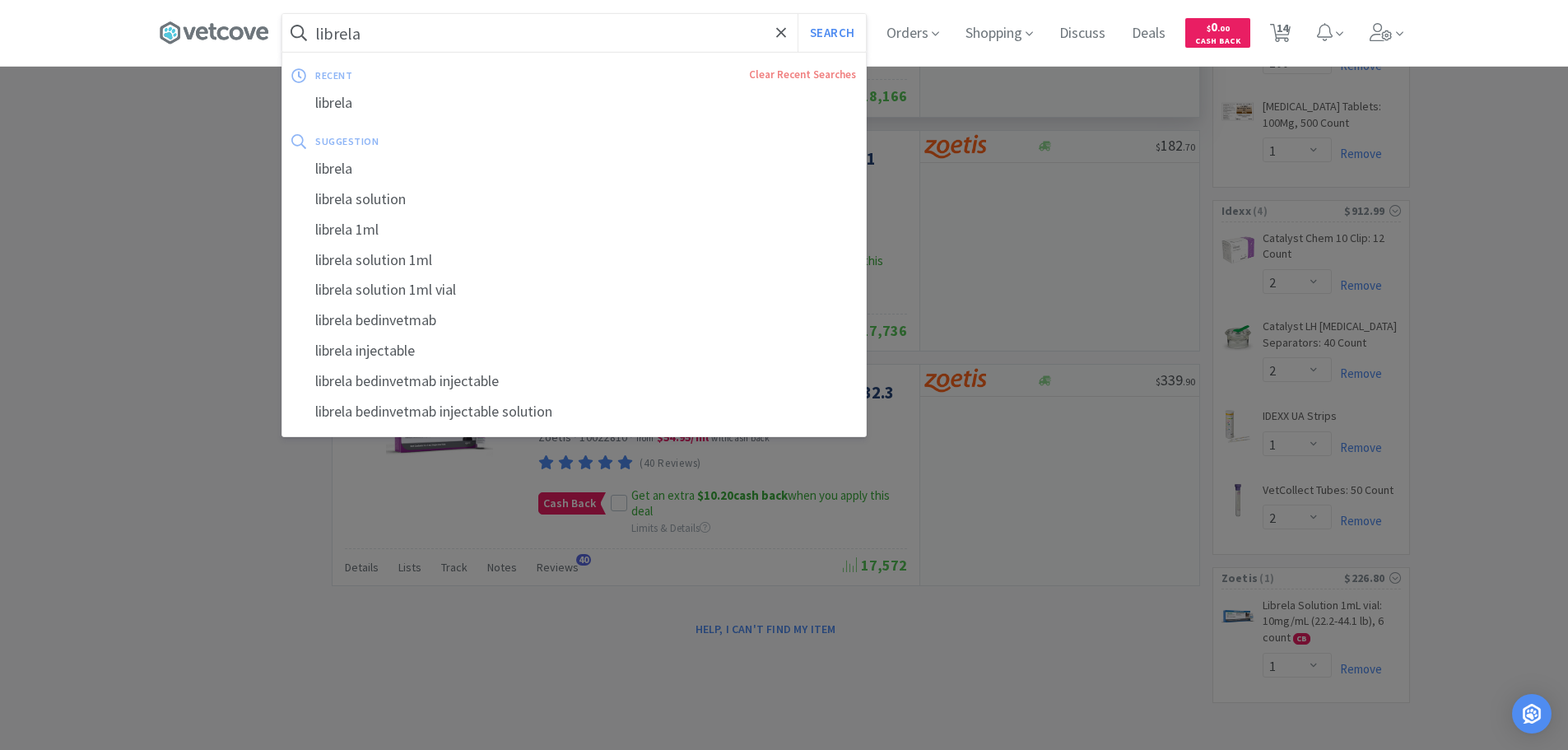
click at [654, 37] on input "librela" at bounding box center [574, 32] width 584 height 38
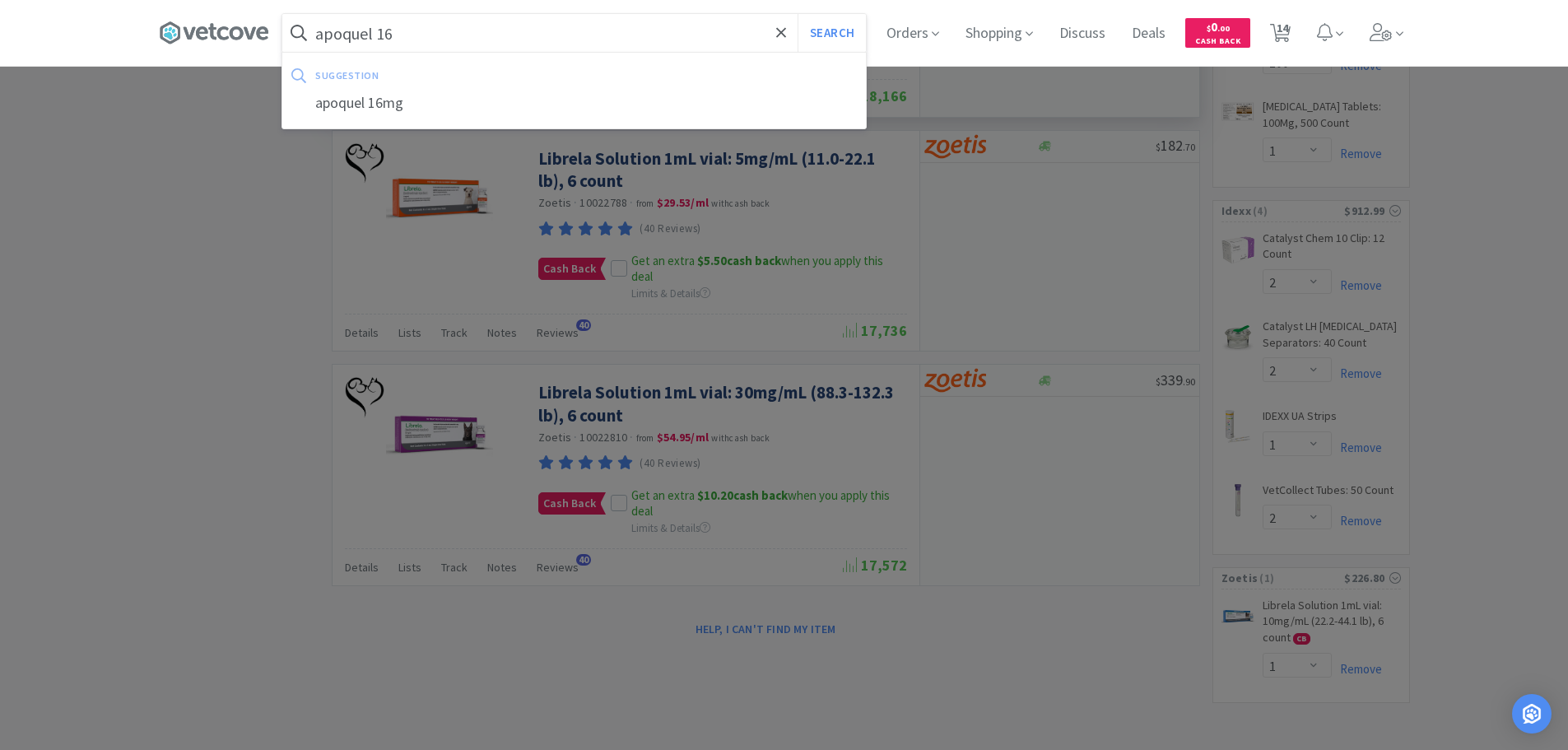
type input "apoquel 16"
click at [798, 14] on button "Search" at bounding box center [832, 32] width 68 height 38
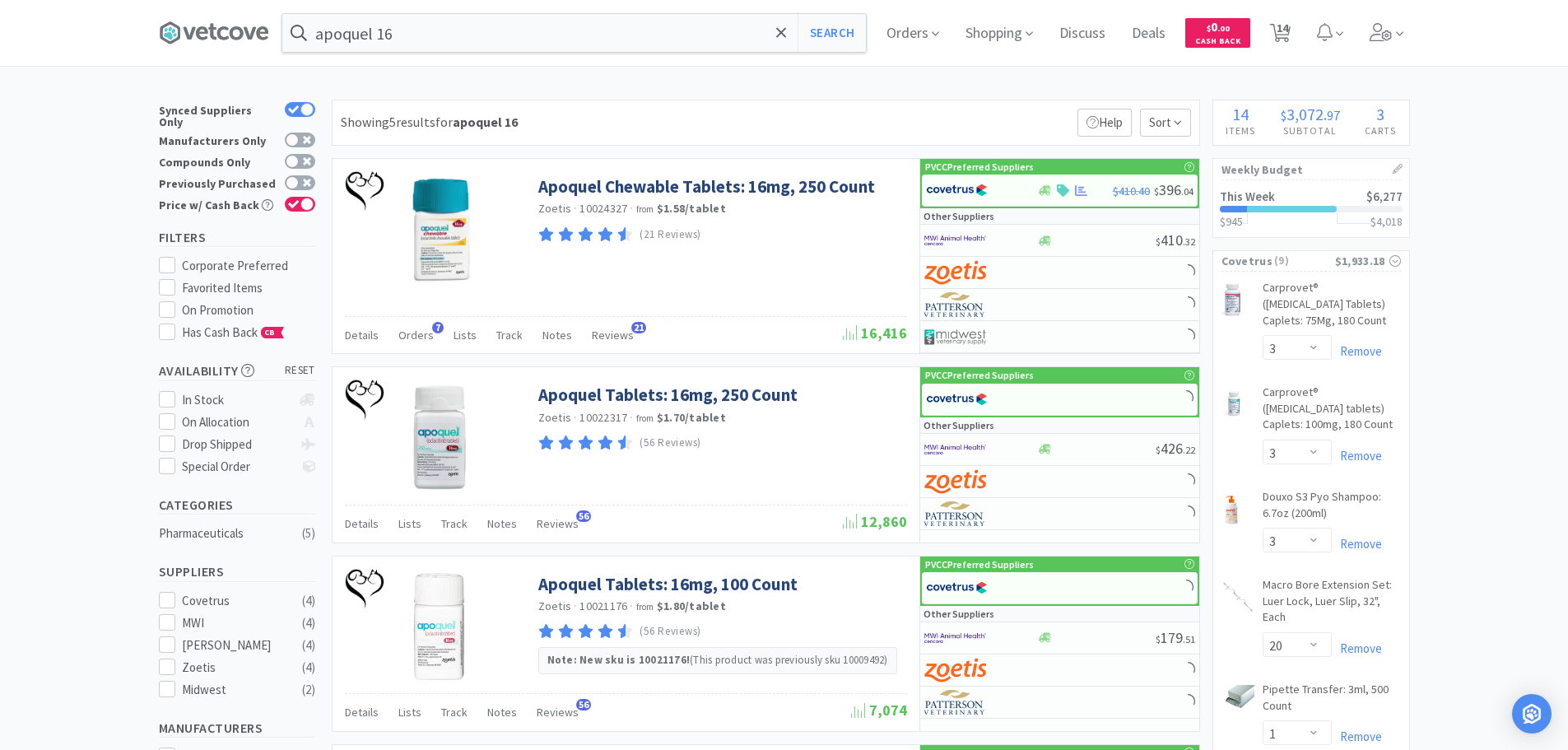
click at [299, 162] on div "Compounds Only" at bounding box center [236, 162] width 156 height 21
click at [299, 173] on div "Previously Purchased" at bounding box center [236, 183] width 156 height 21
click at [305, 176] on div at bounding box center [300, 183] width 31 height 15
checkbox input "true"
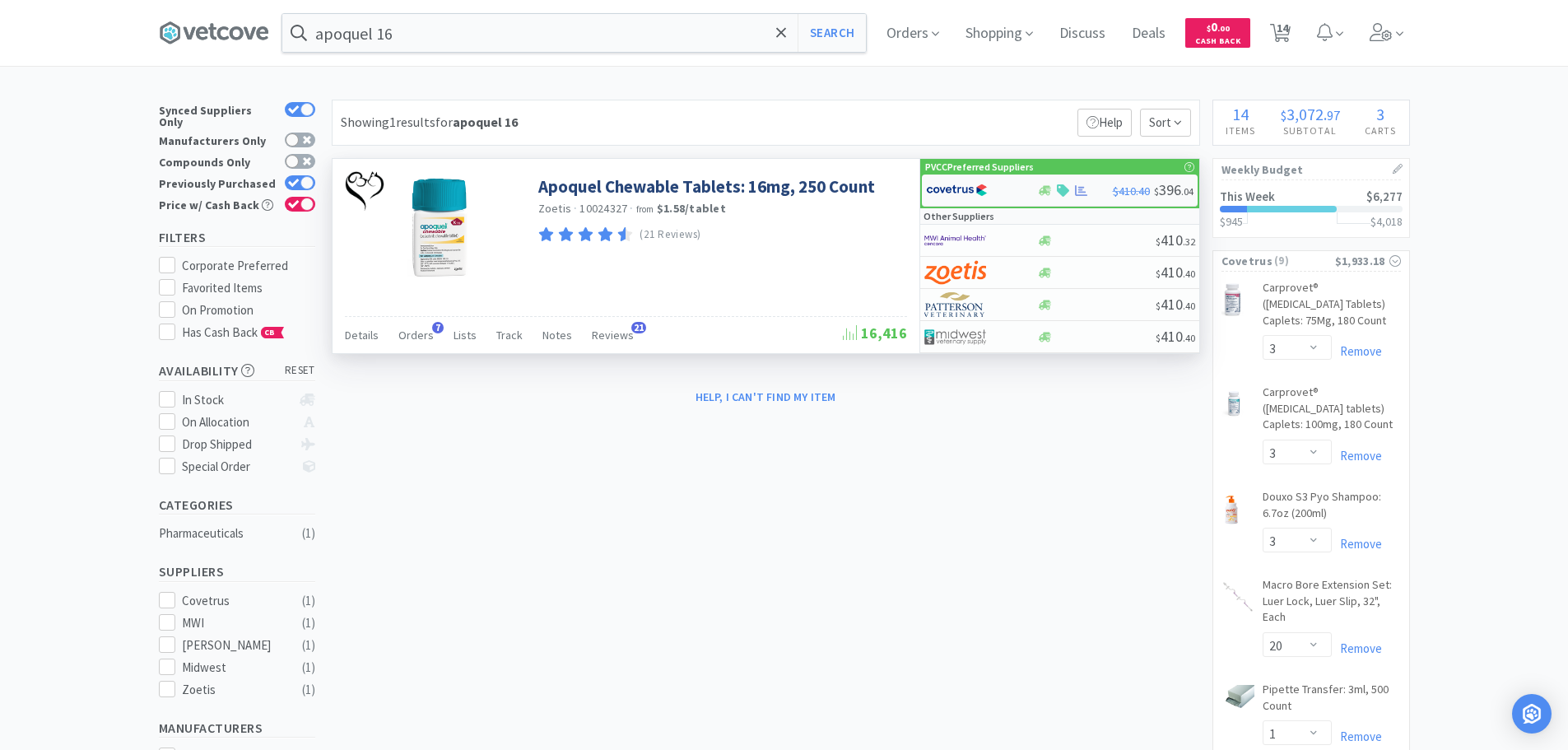
click at [937, 183] on img at bounding box center [957, 189] width 61 height 25
select select "1"
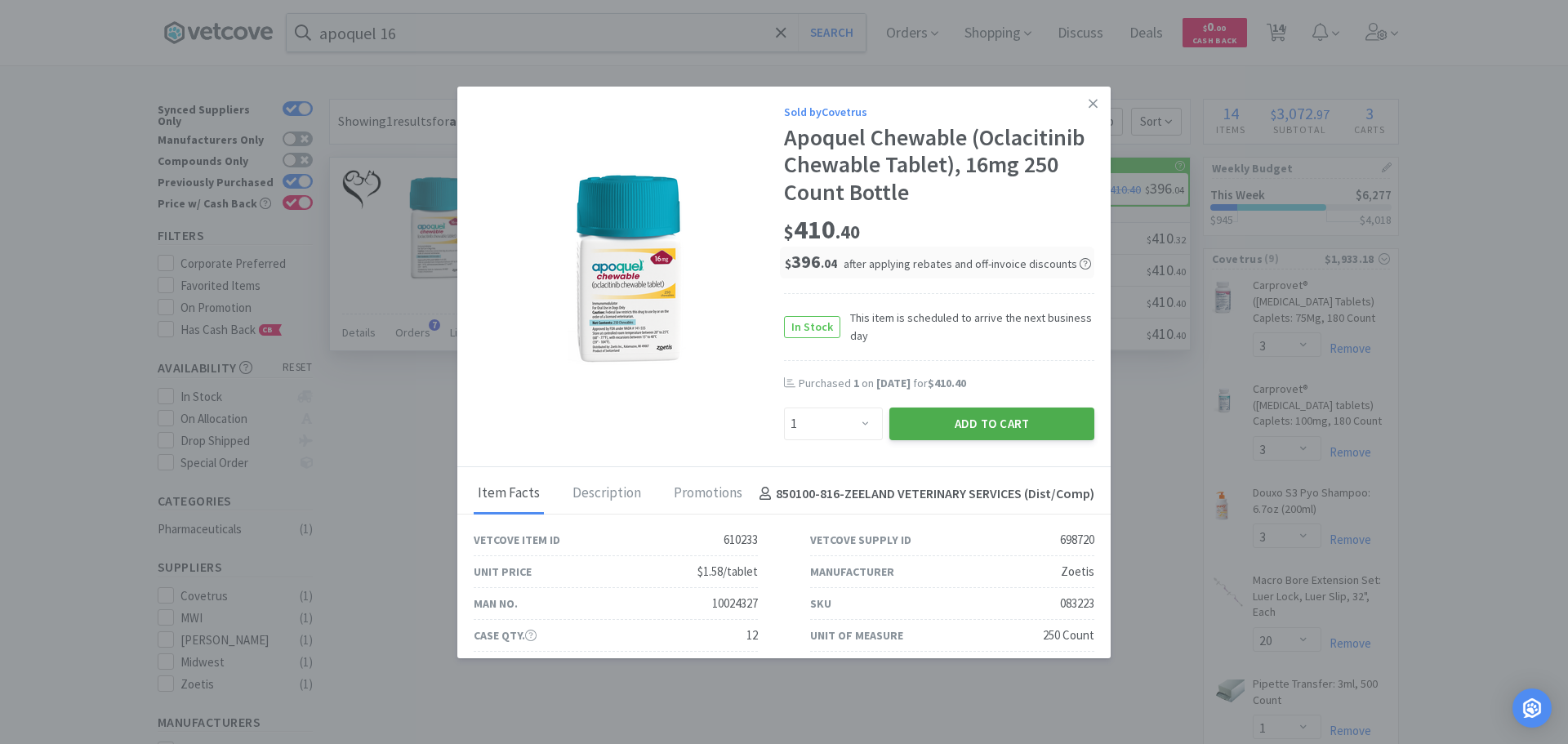
click at [960, 421] on button "Add to Cart" at bounding box center [992, 424] width 205 height 33
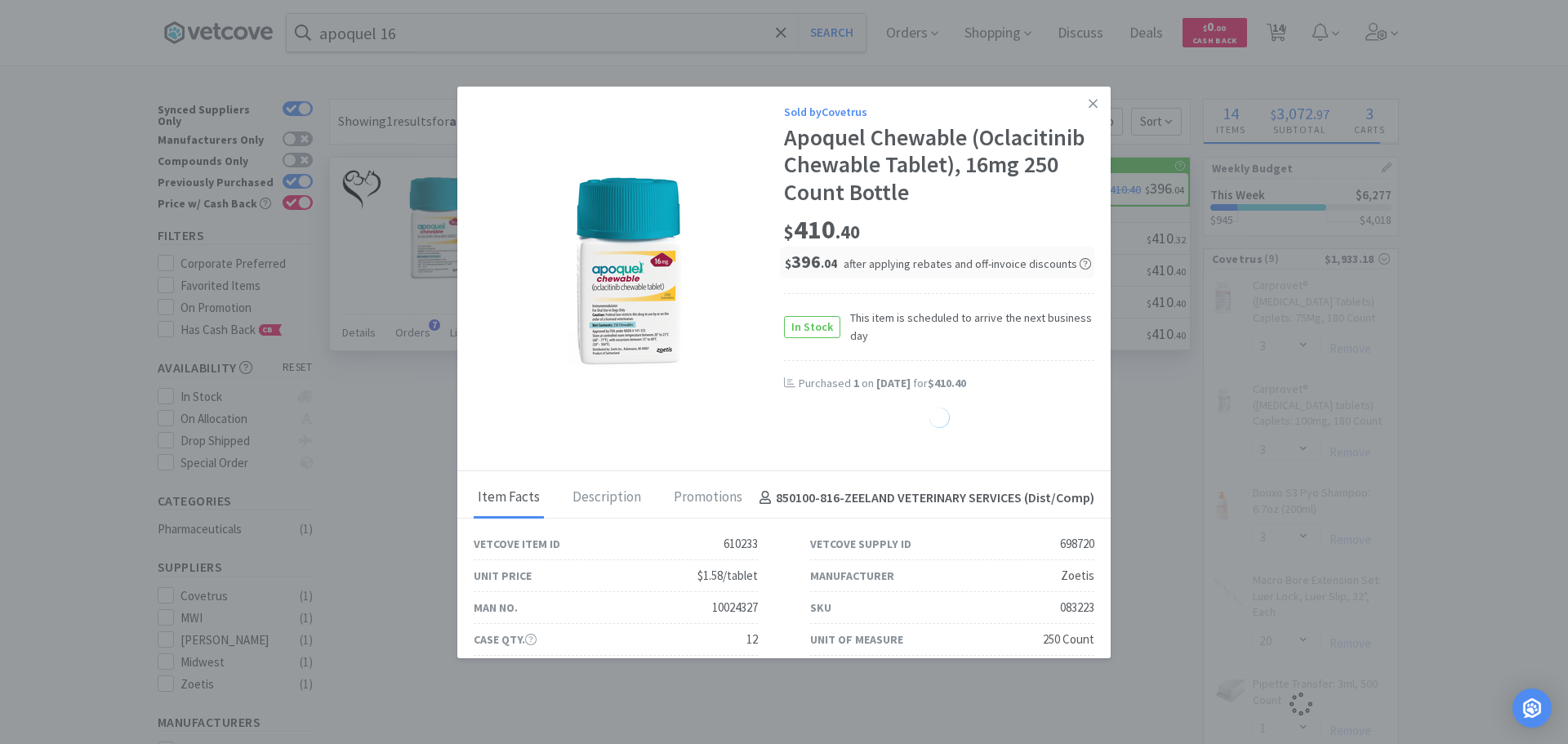
select select "1"
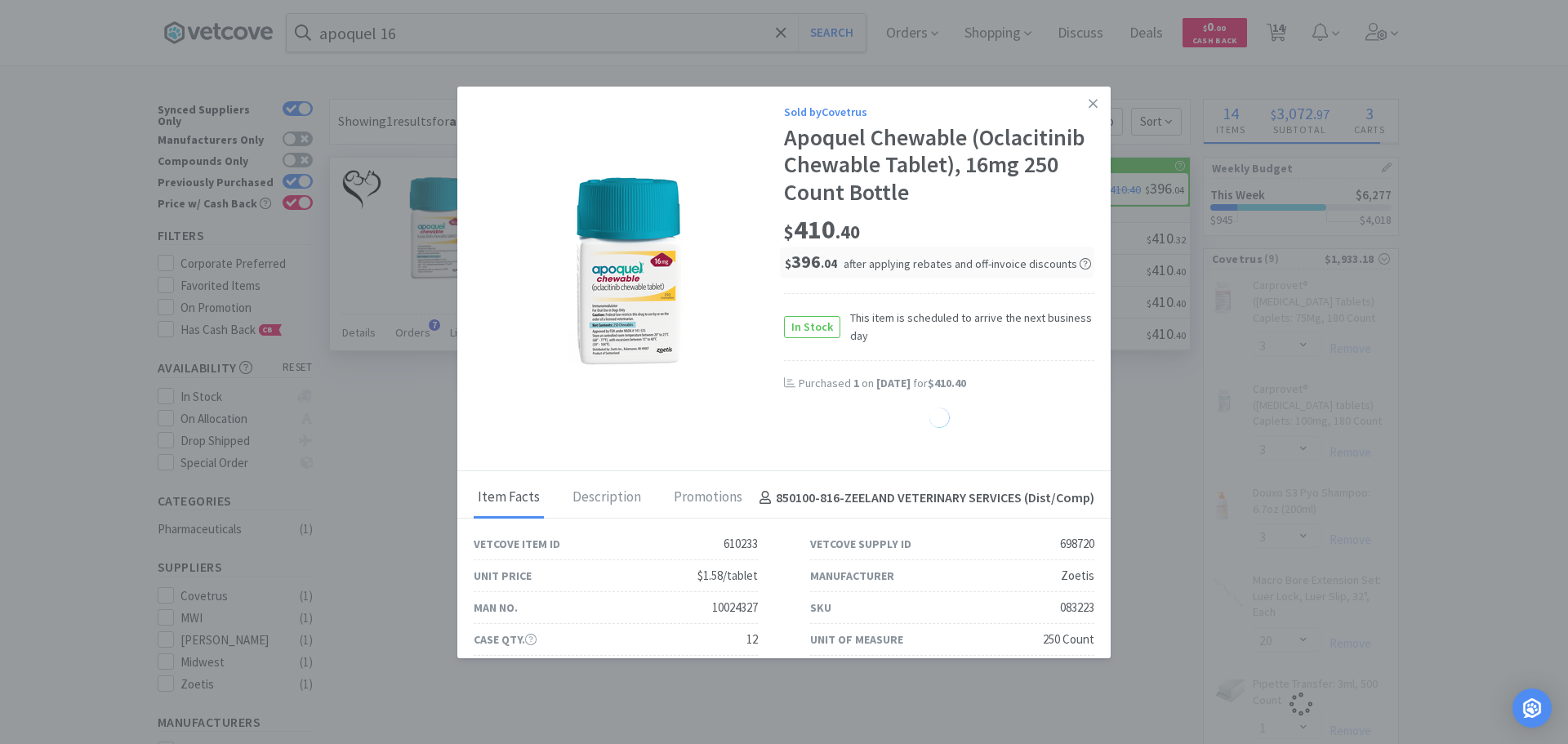
select select "1"
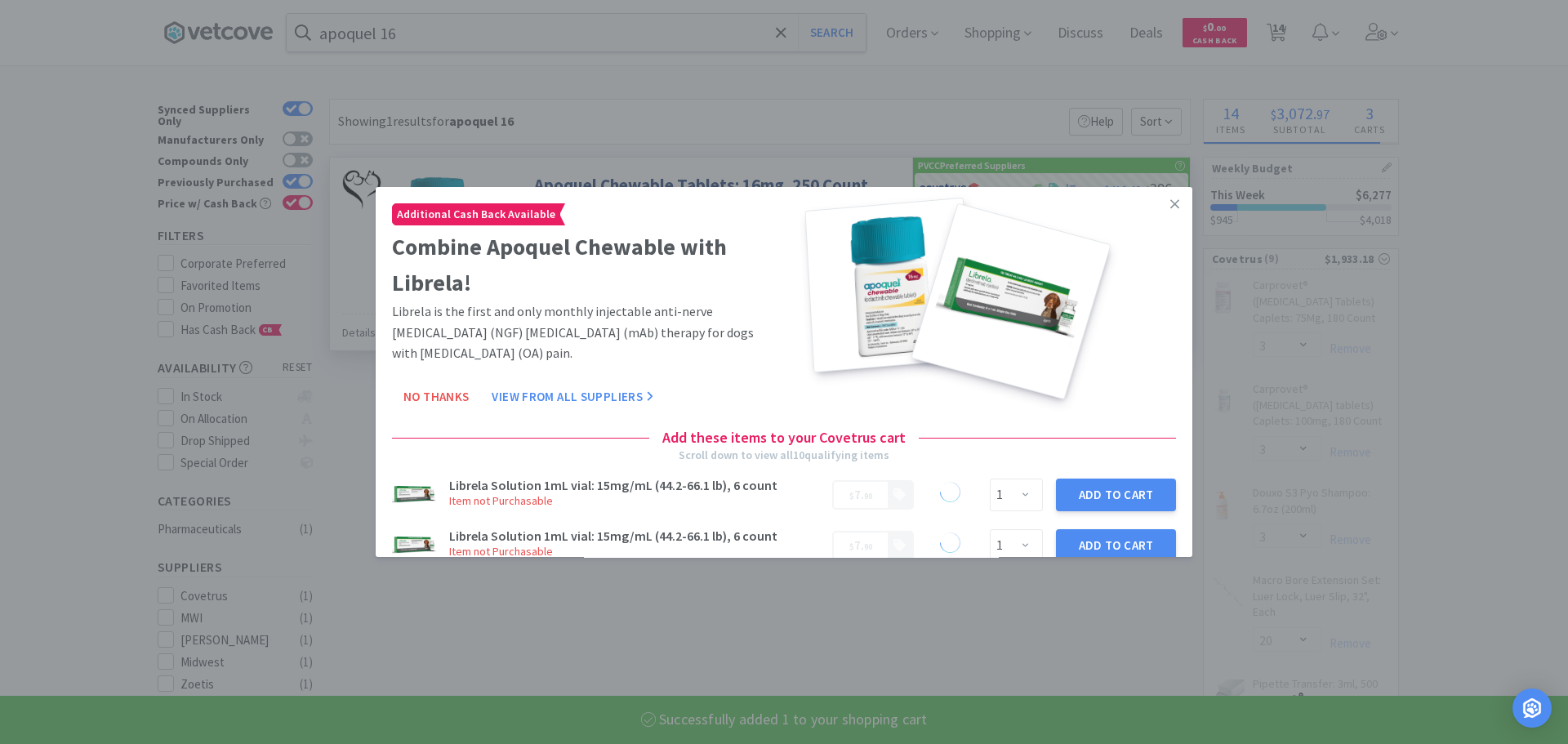
select select "1"
select select "3"
select select "20"
select select "1"
select select "2"
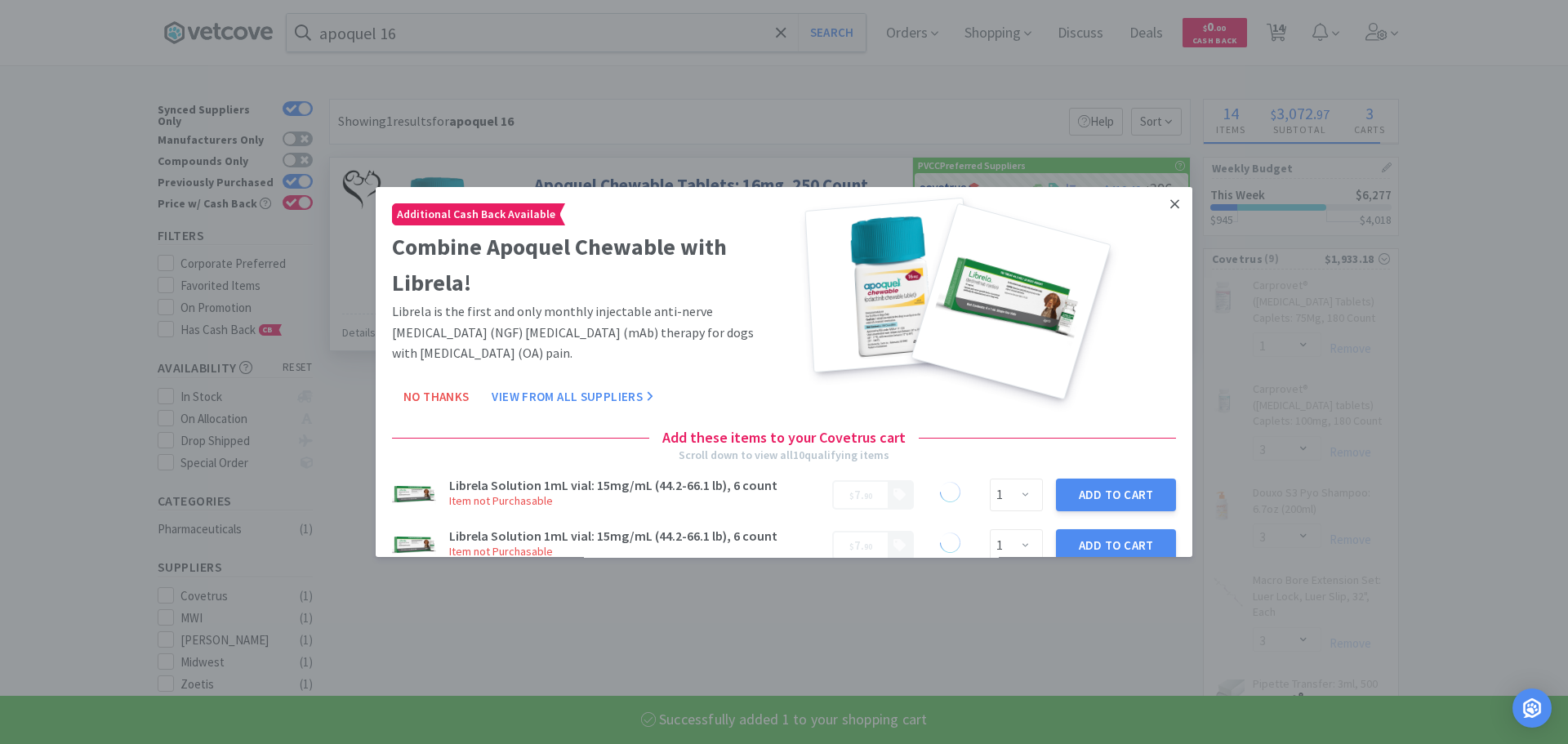
select select "100"
select select "1"
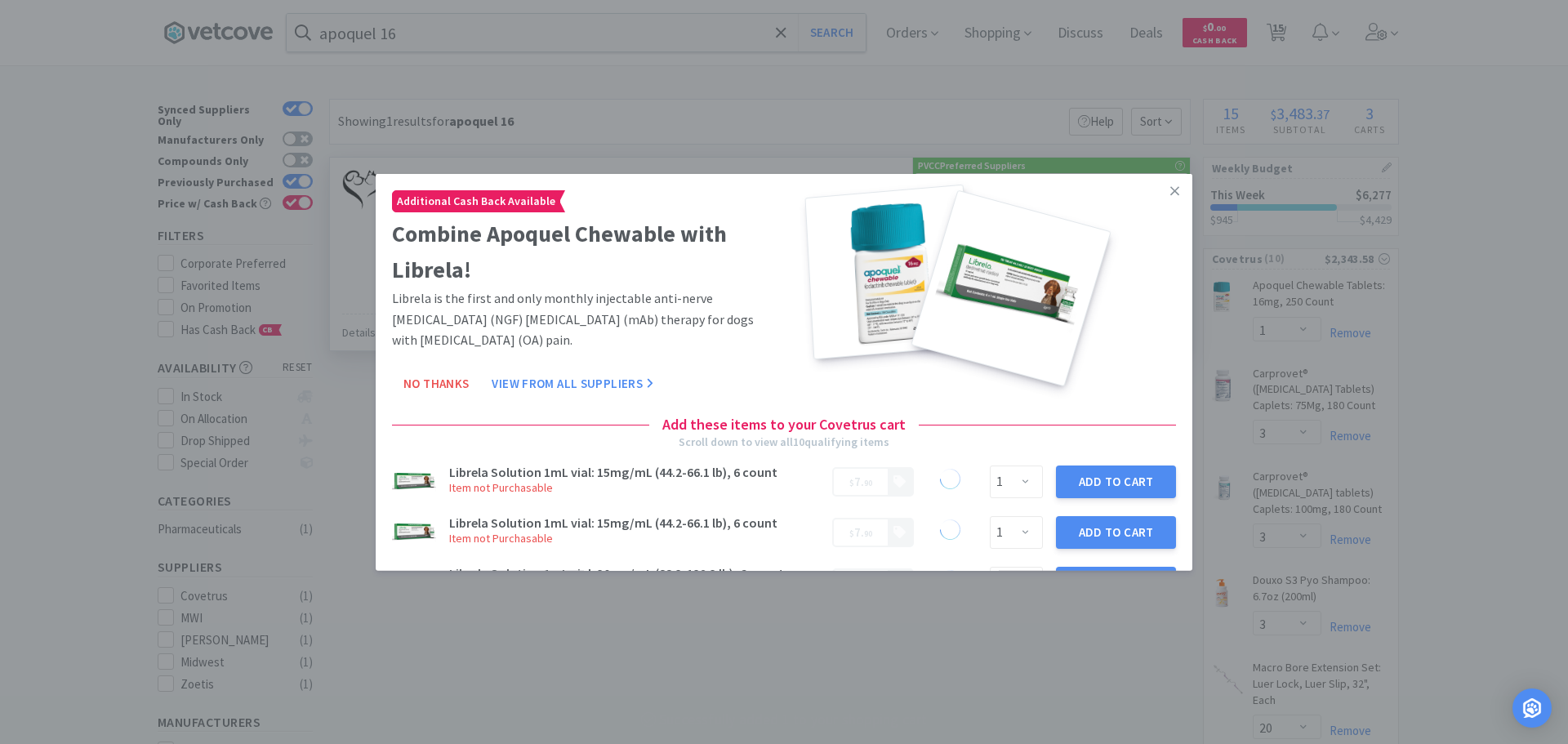
click at [1170, 189] on icon at bounding box center [1175, 190] width 9 height 14
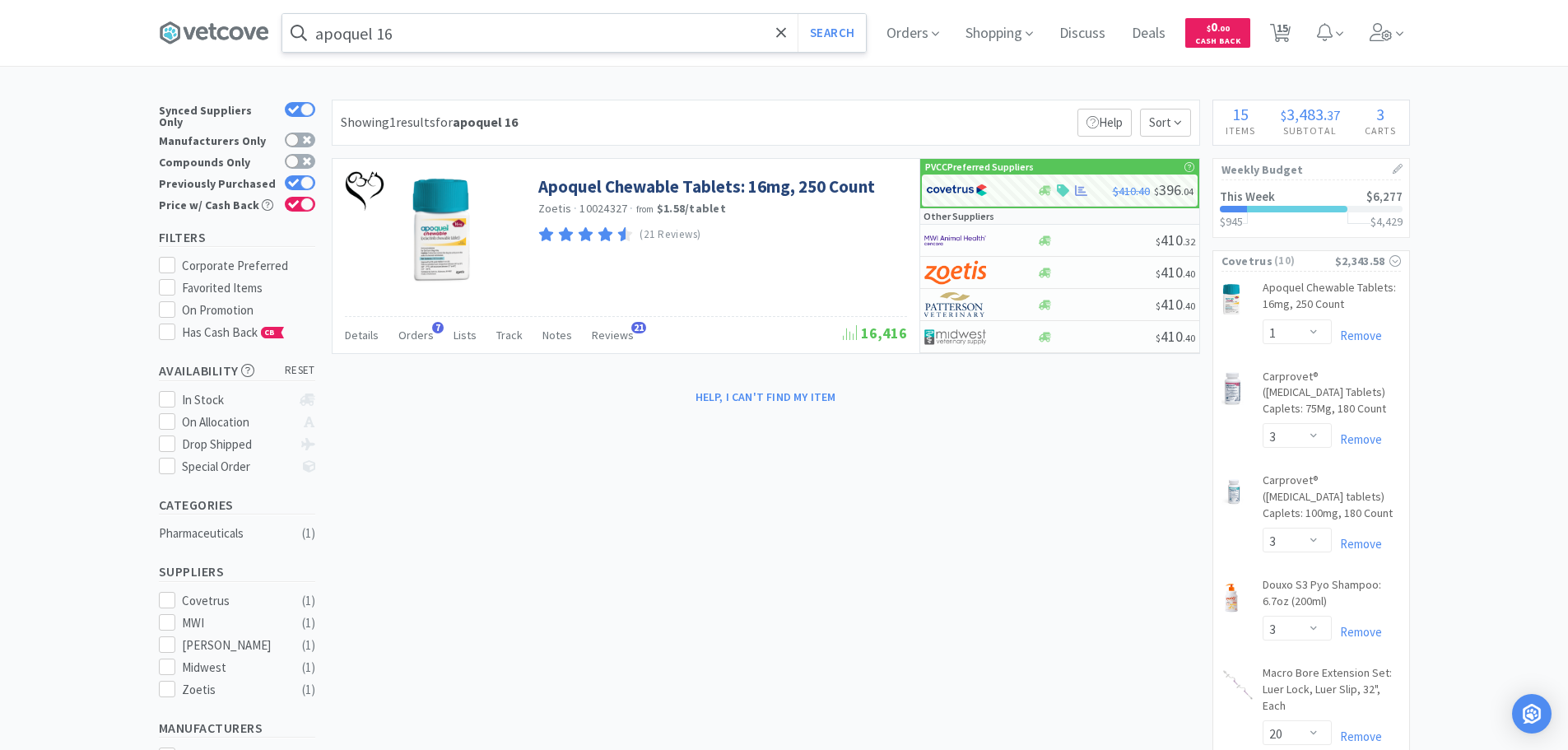
click at [615, 38] on input "apoquel 16" at bounding box center [574, 32] width 584 height 38
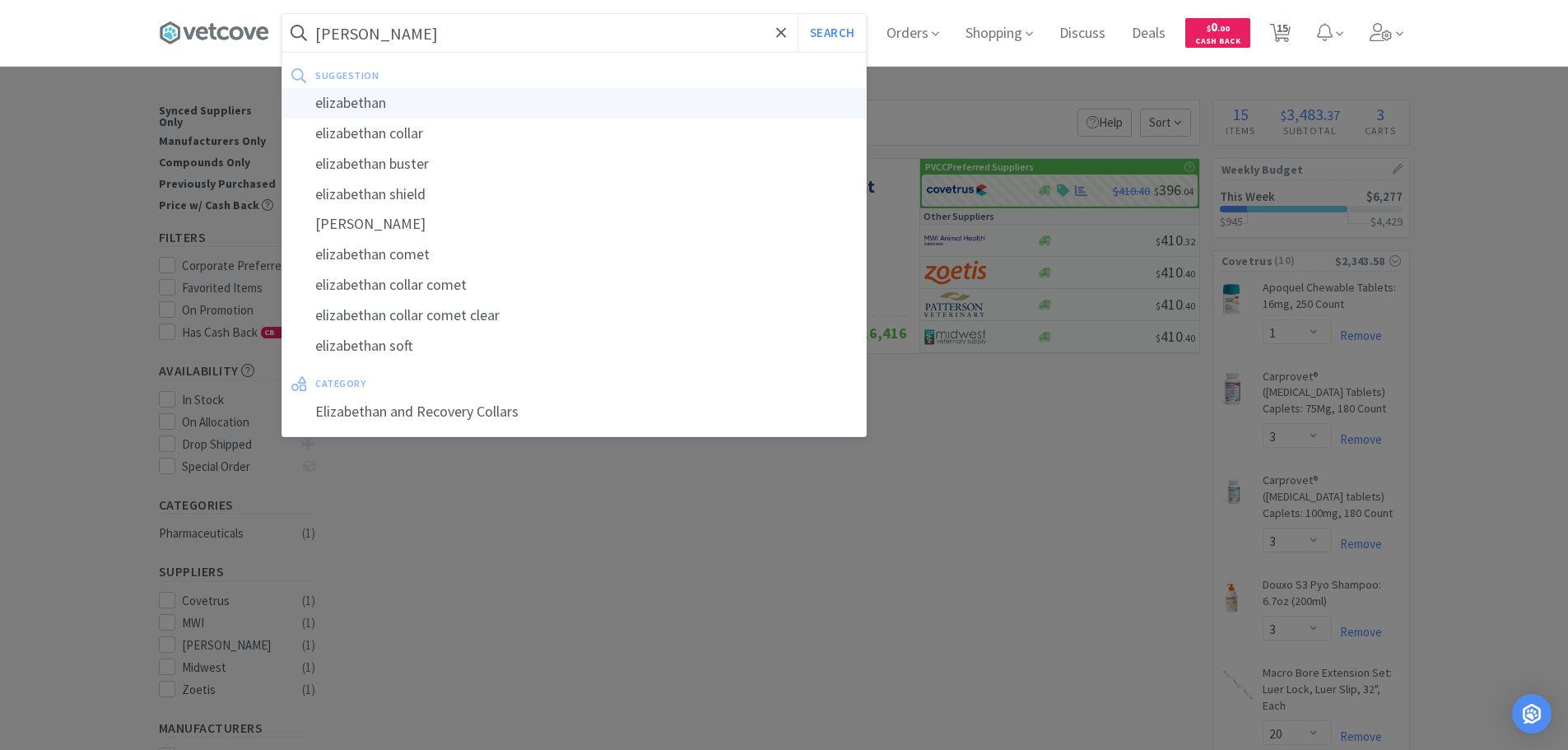
click at [589, 98] on div "elizabethan" at bounding box center [574, 103] width 584 height 31
type input "elizabethan"
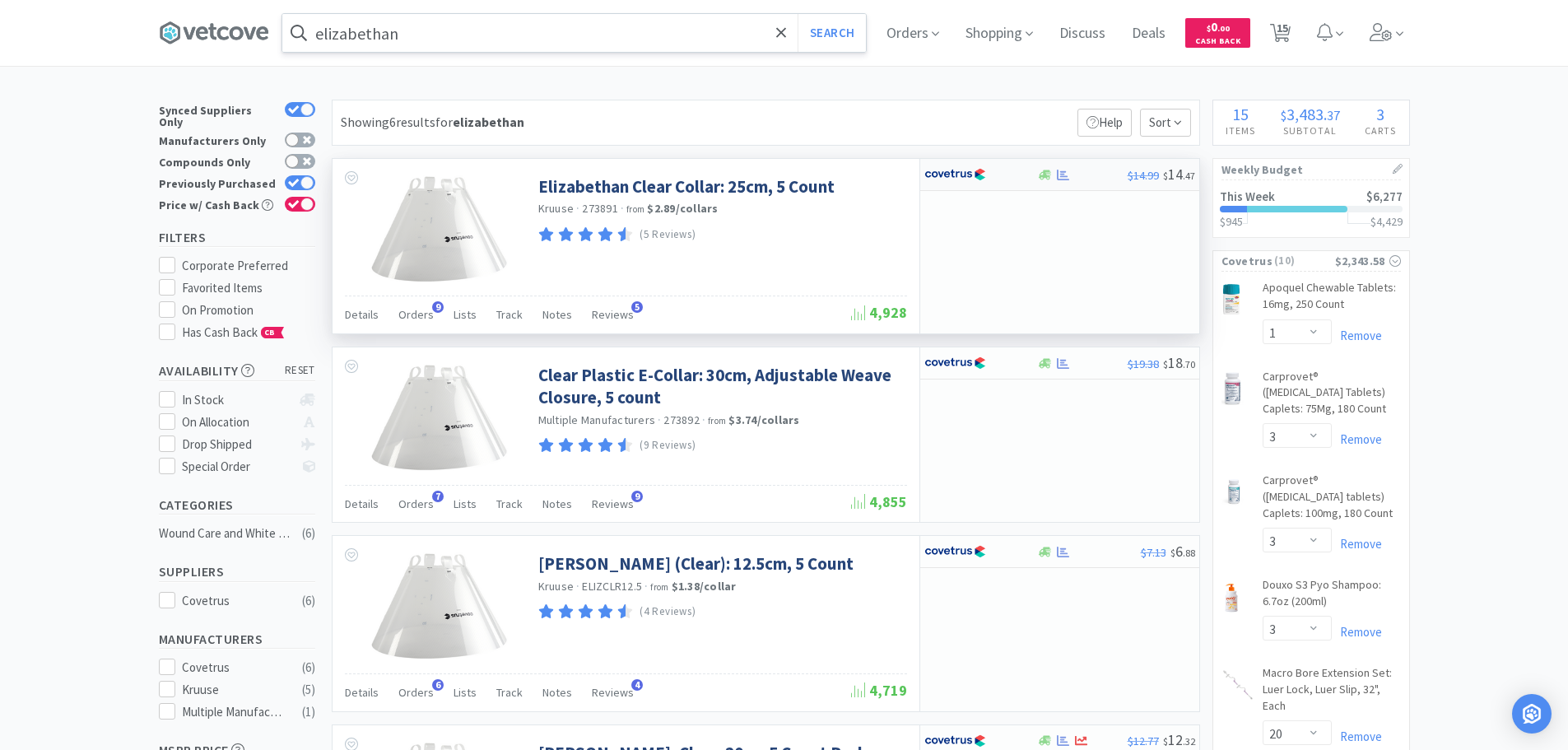
click at [975, 178] on img at bounding box center [955, 174] width 61 height 25
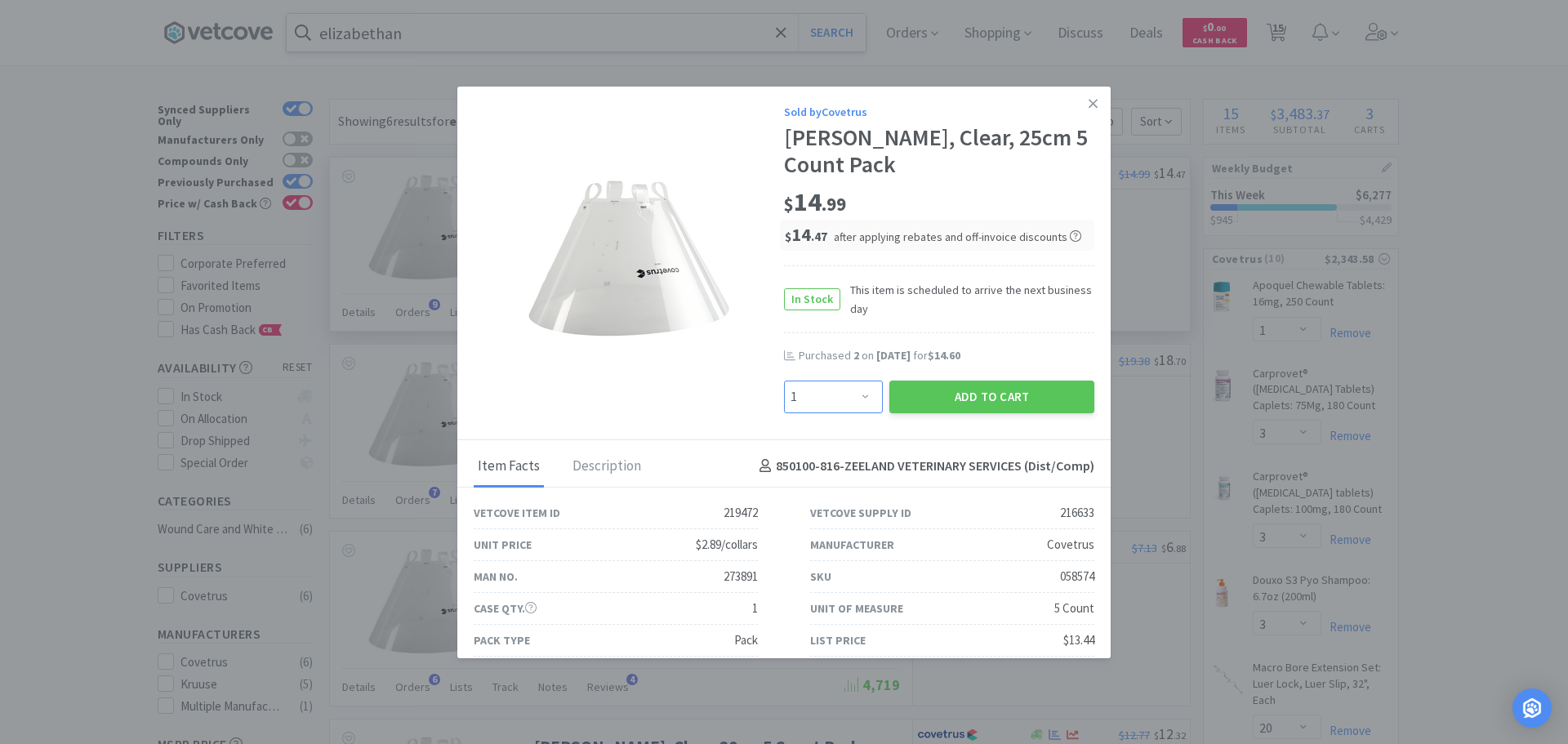
drag, startPoint x: 850, startPoint y: 395, endPoint x: 850, endPoint y: 384, distance: 11.0
click at [850, 395] on select "Enter Quantity 1 2 3 4 5 6 7 8 9 10 11 12 13 14 15 16 17 18 19 20 Enter Quantity" at bounding box center [833, 397] width 99 height 33
select select "2"
click at [784, 381] on select "Enter Quantity 1 2 3 4 5 6 7 8 9 10 11 12 13 14 15 16 17 18 19 20 Enter Quantity" at bounding box center [833, 397] width 99 height 33
click at [949, 400] on button "Add to Cart" at bounding box center [992, 397] width 205 height 33
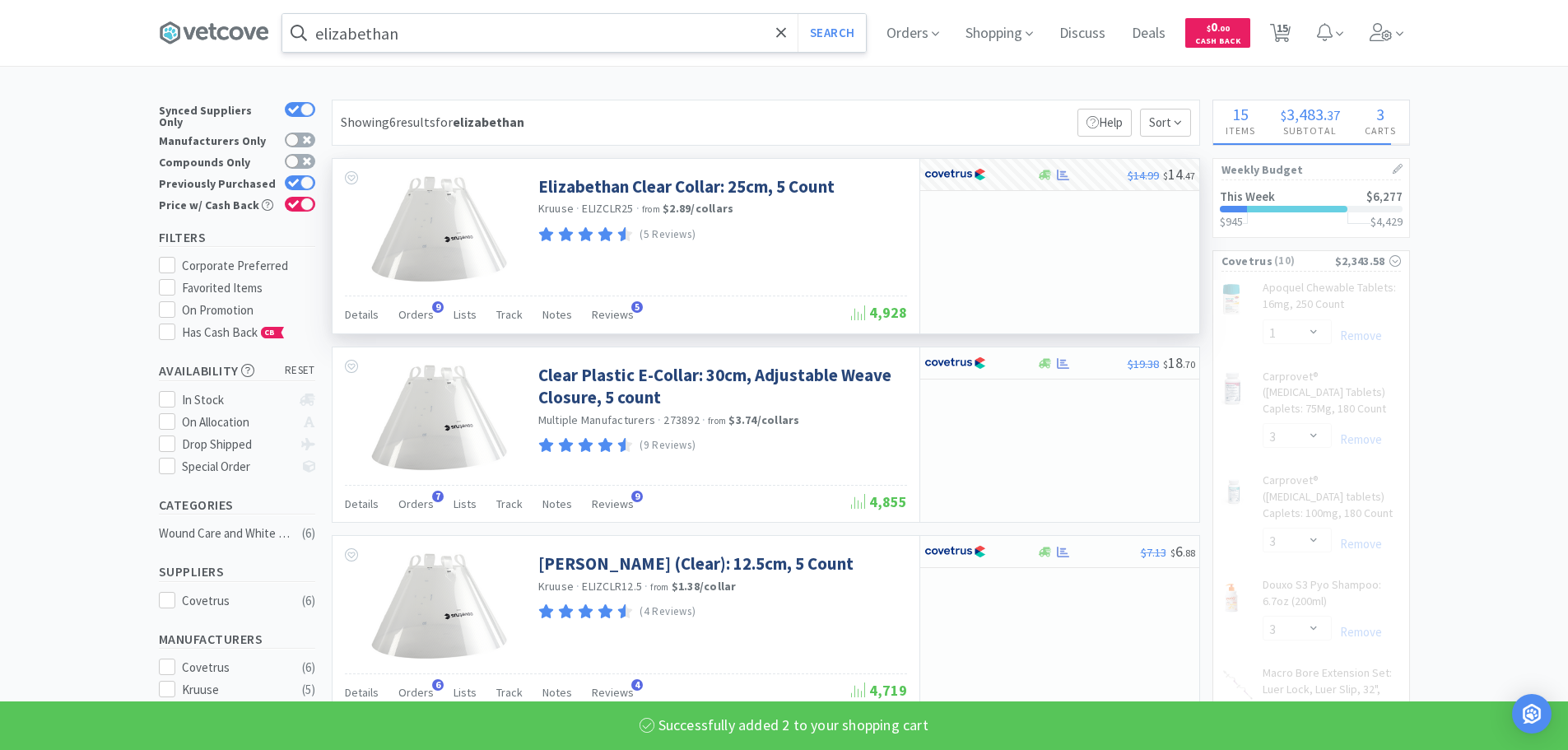
select select "2"
select select "20"
select select "1"
select select "2"
select select "100"
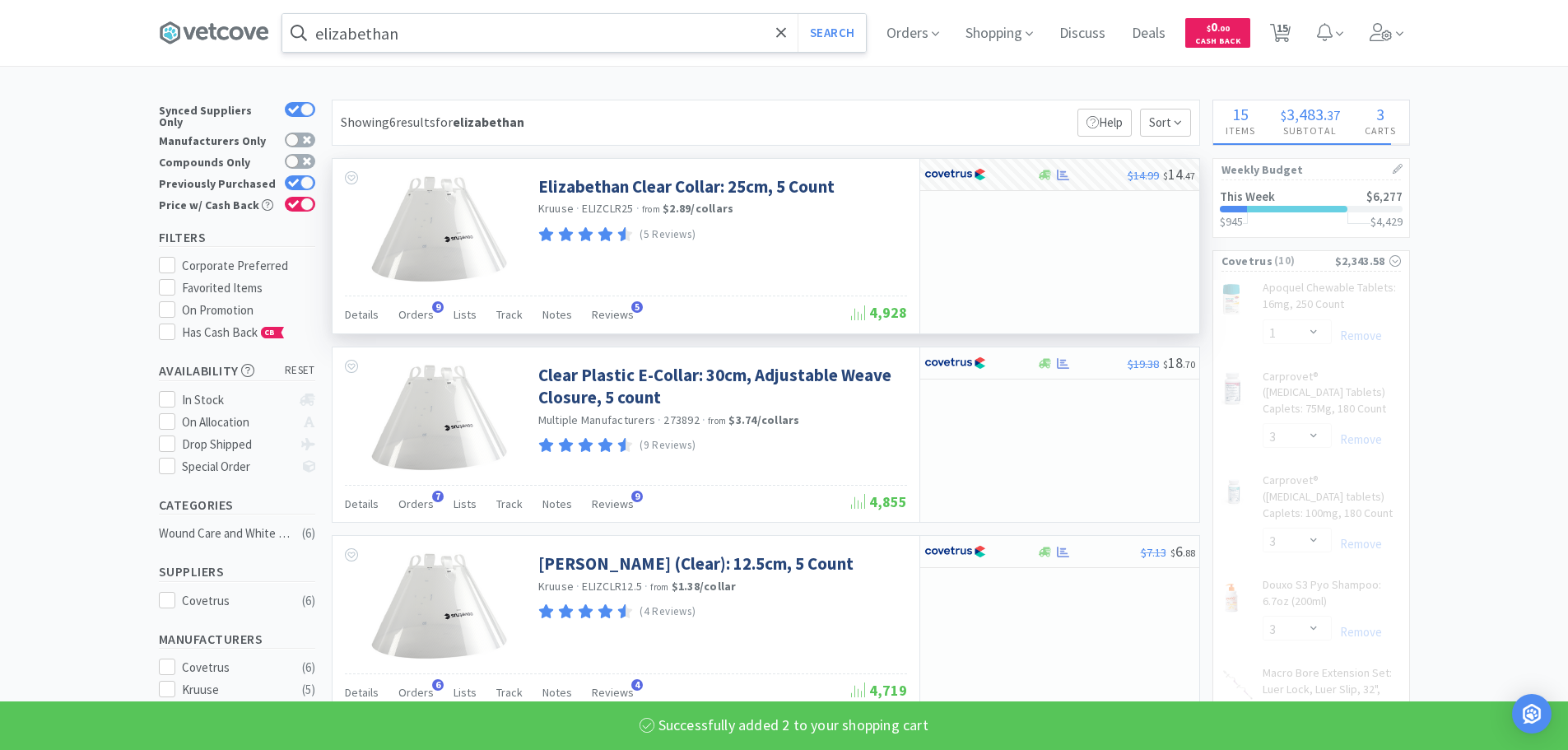
select select "1"
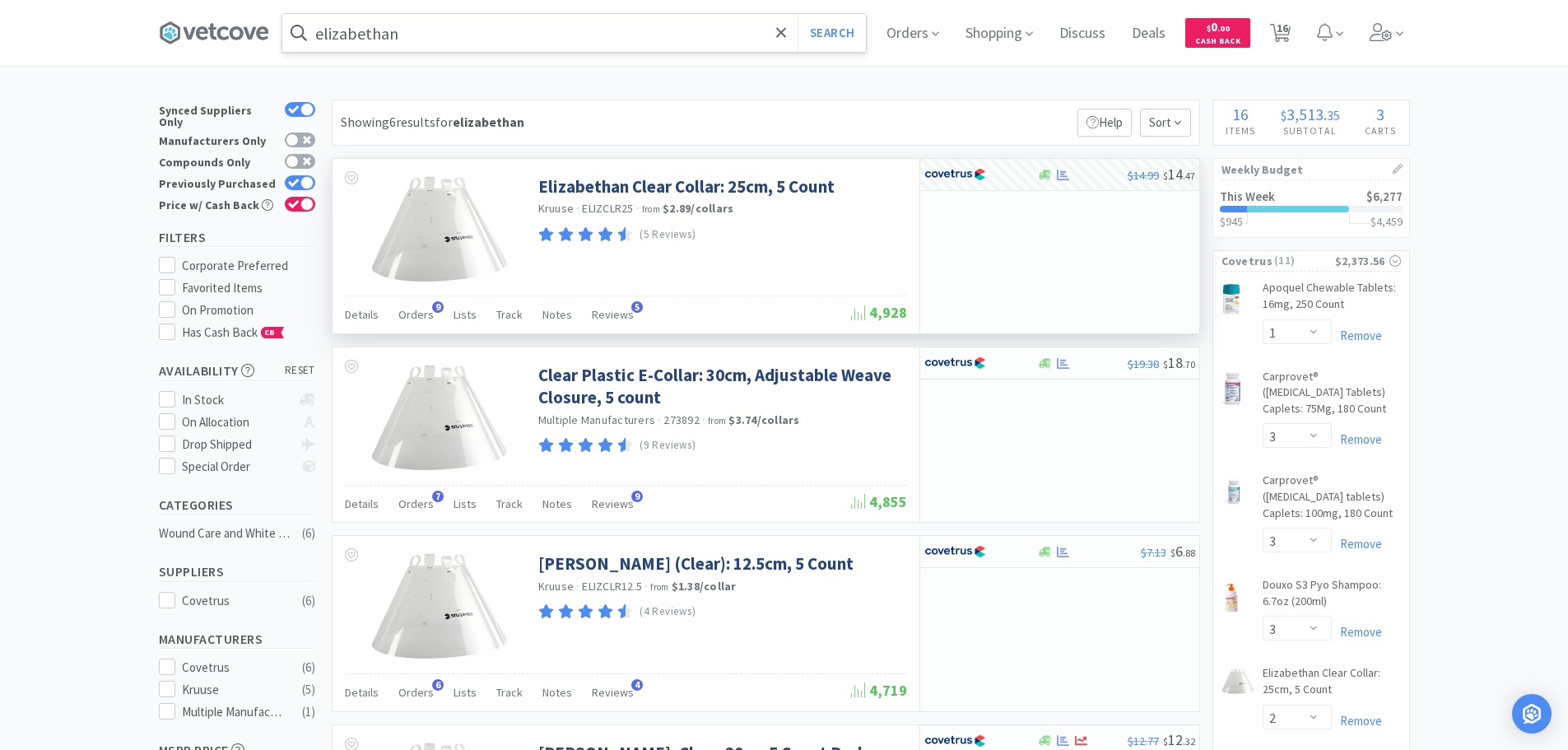
click at [474, 38] on input "elizabethan" at bounding box center [574, 32] width 584 height 38
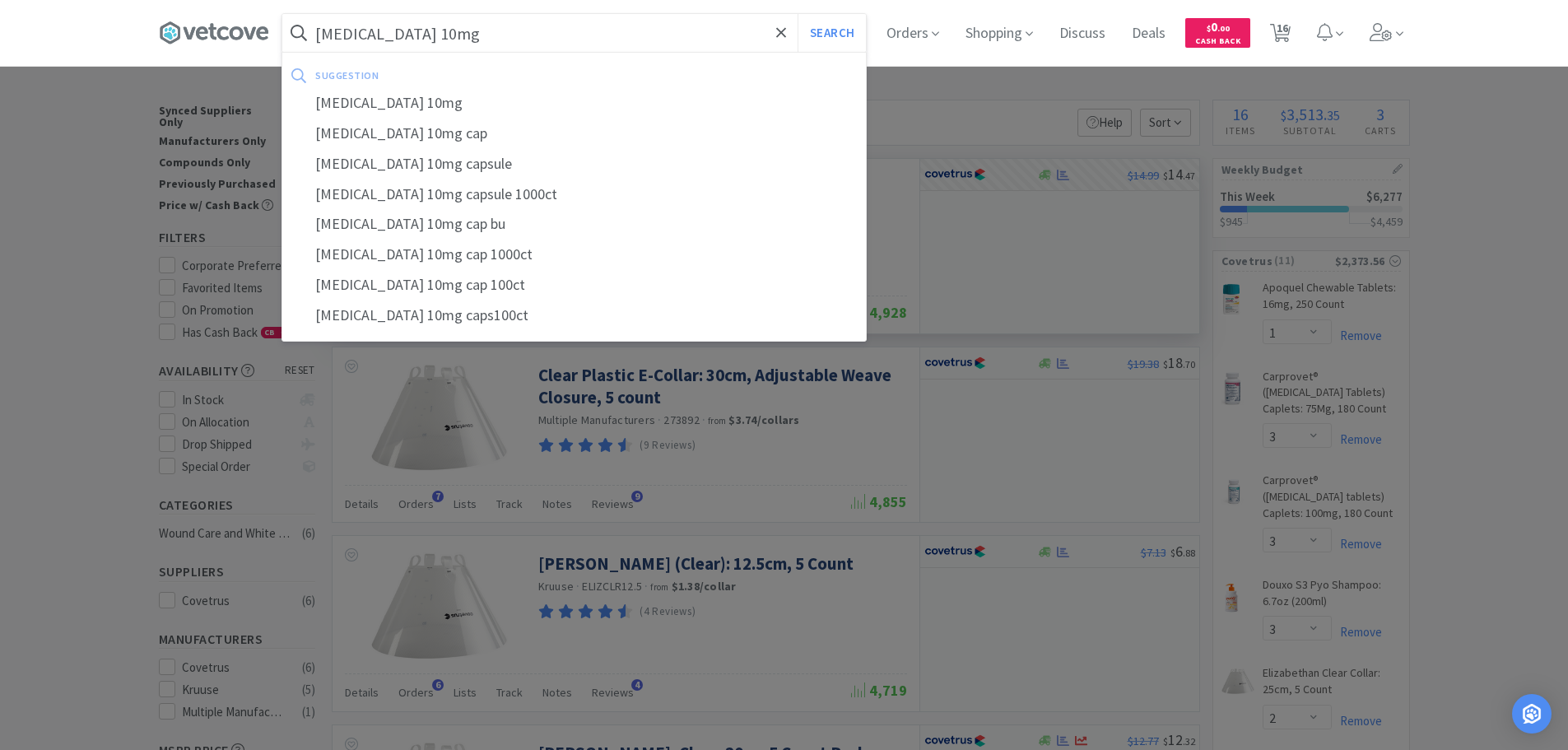
type input "[MEDICAL_DATA] 10mg"
click at [798, 14] on button "Search" at bounding box center [832, 32] width 68 height 38
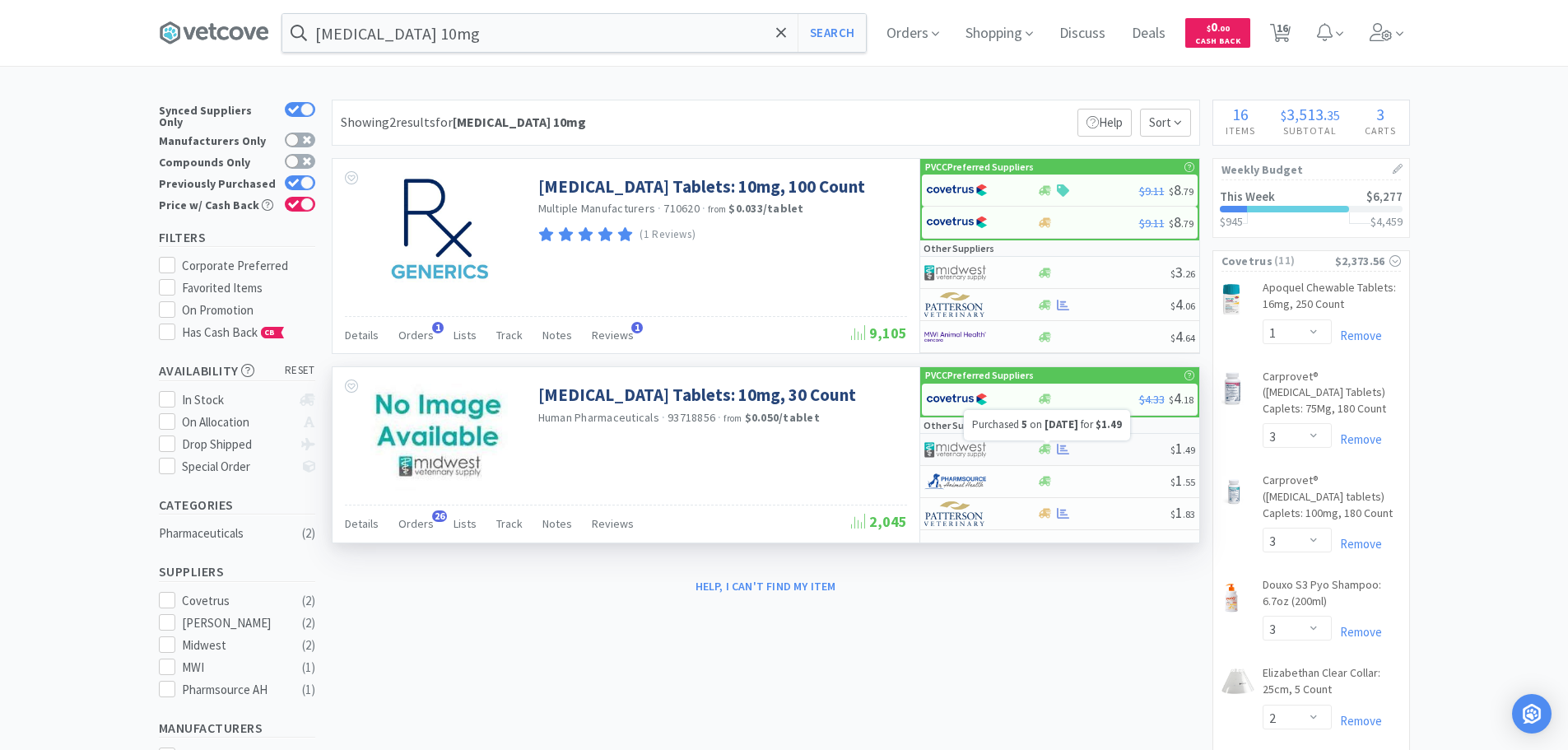
click at [1064, 445] on icon at bounding box center [1063, 449] width 12 height 12
select select "1"
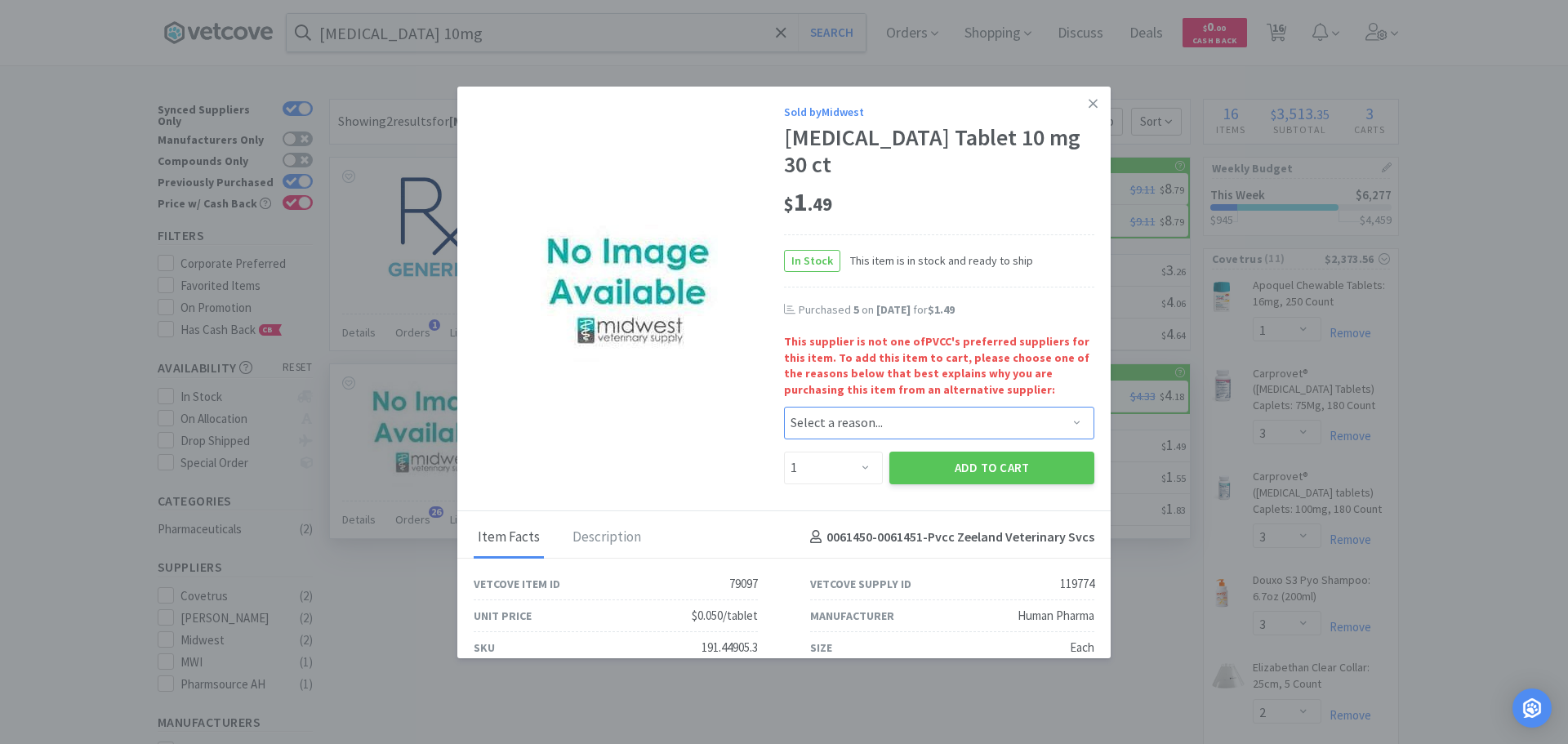
click at [845, 407] on select "Select a reason... Availability - This item is out of stock at the preferred su…" at bounding box center [938, 423] width 311 height 33
select select "pricing"
click at [784, 407] on select "Select a reason... Availability - This item is out of stock at the preferred su…" at bounding box center [938, 423] width 311 height 33
drag, startPoint x: 841, startPoint y: 442, endPoint x: 841, endPoint y: 427, distance: 15.0
click at [841, 452] on select "Enter Quantity 1 2 3 4 5 6 7 8 9 10 11 12 13 14 15 16 17 18 19 20 Enter Quantity" at bounding box center [833, 468] width 99 height 33
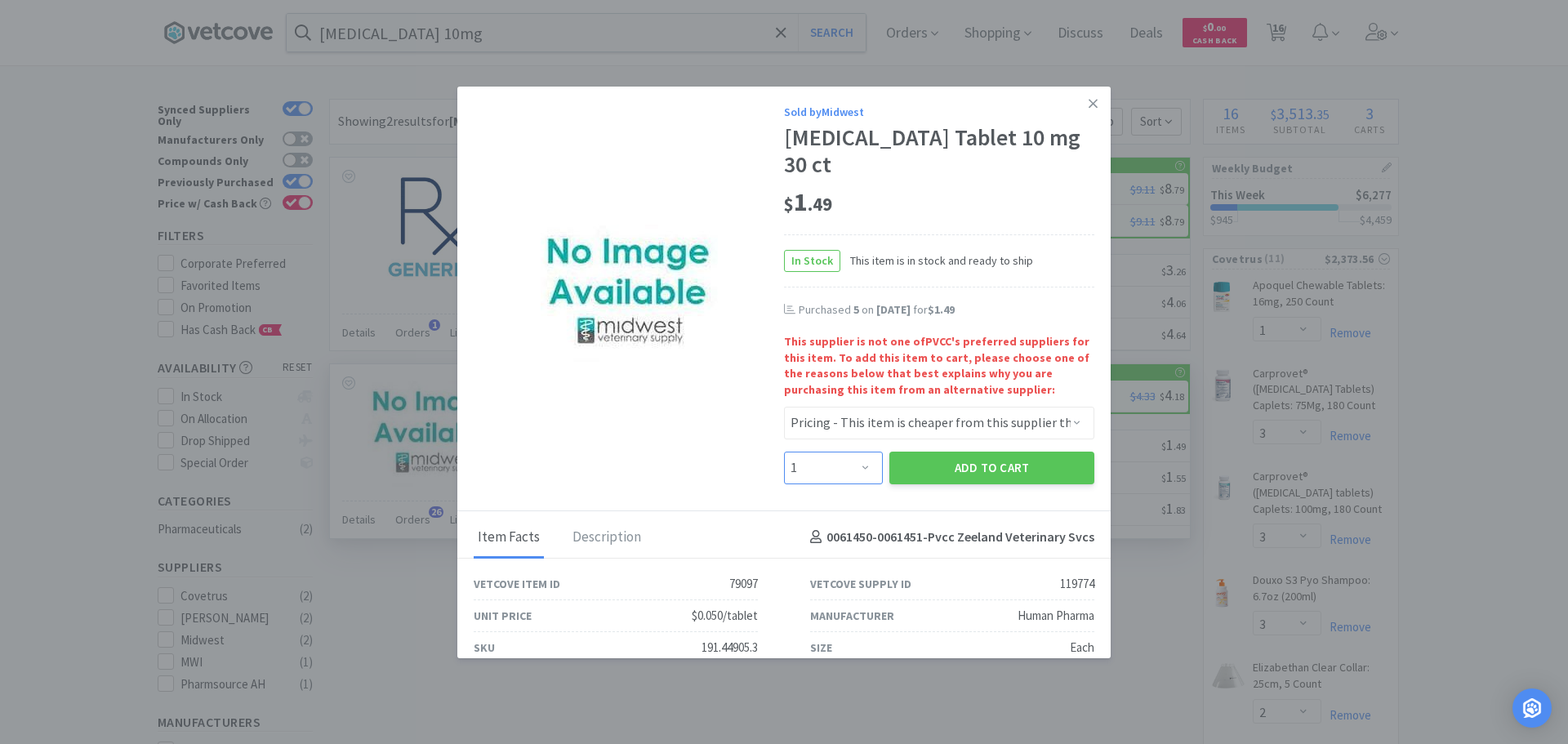
select select "5"
click at [784, 452] on select "Enter Quantity 1 2 3 4 5 6 7 8 9 10 11 12 13 14 15 16 17 18 19 20 Enter Quantity" at bounding box center [833, 468] width 99 height 33
click at [941, 452] on button "Add to Cart" at bounding box center [992, 468] width 205 height 33
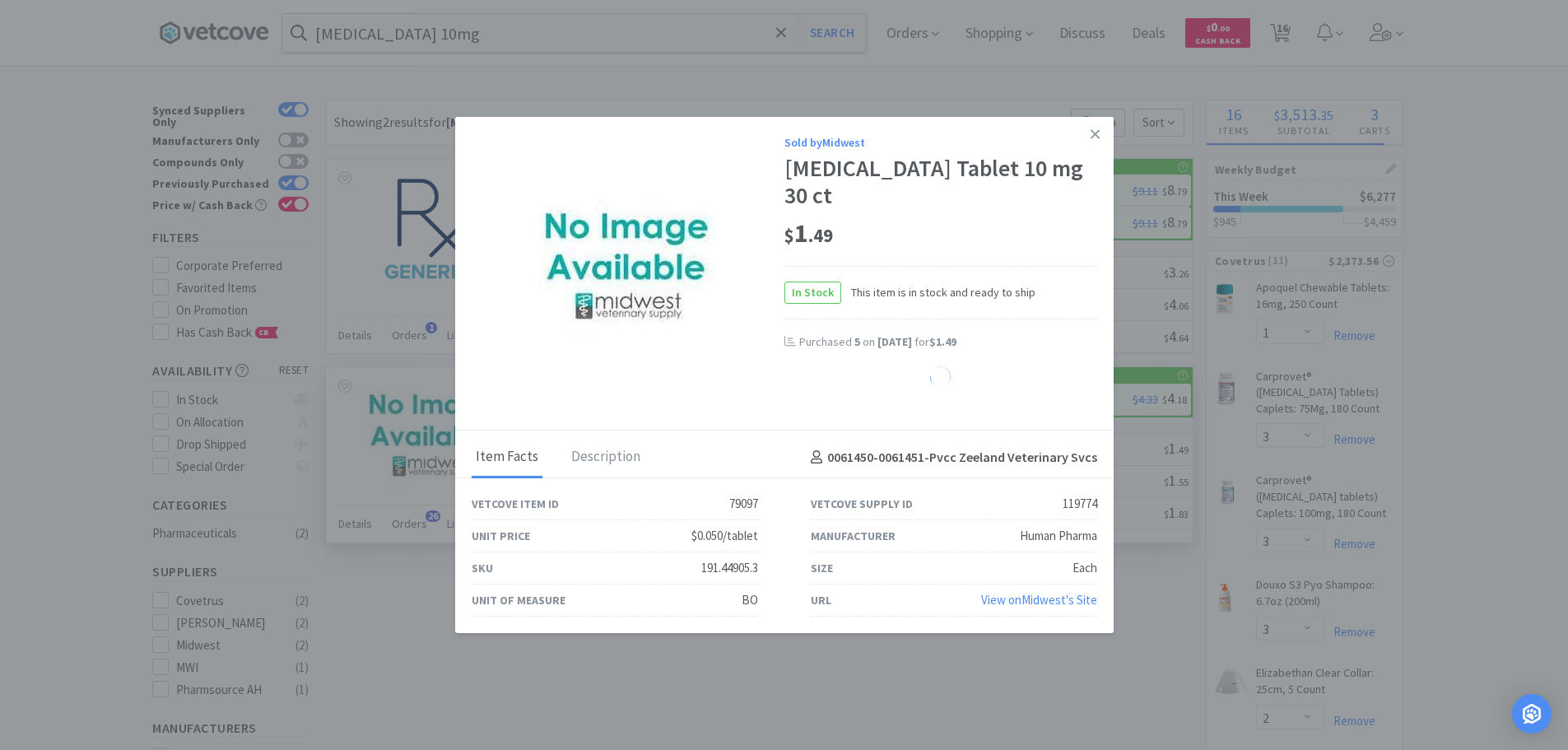
select select "5"
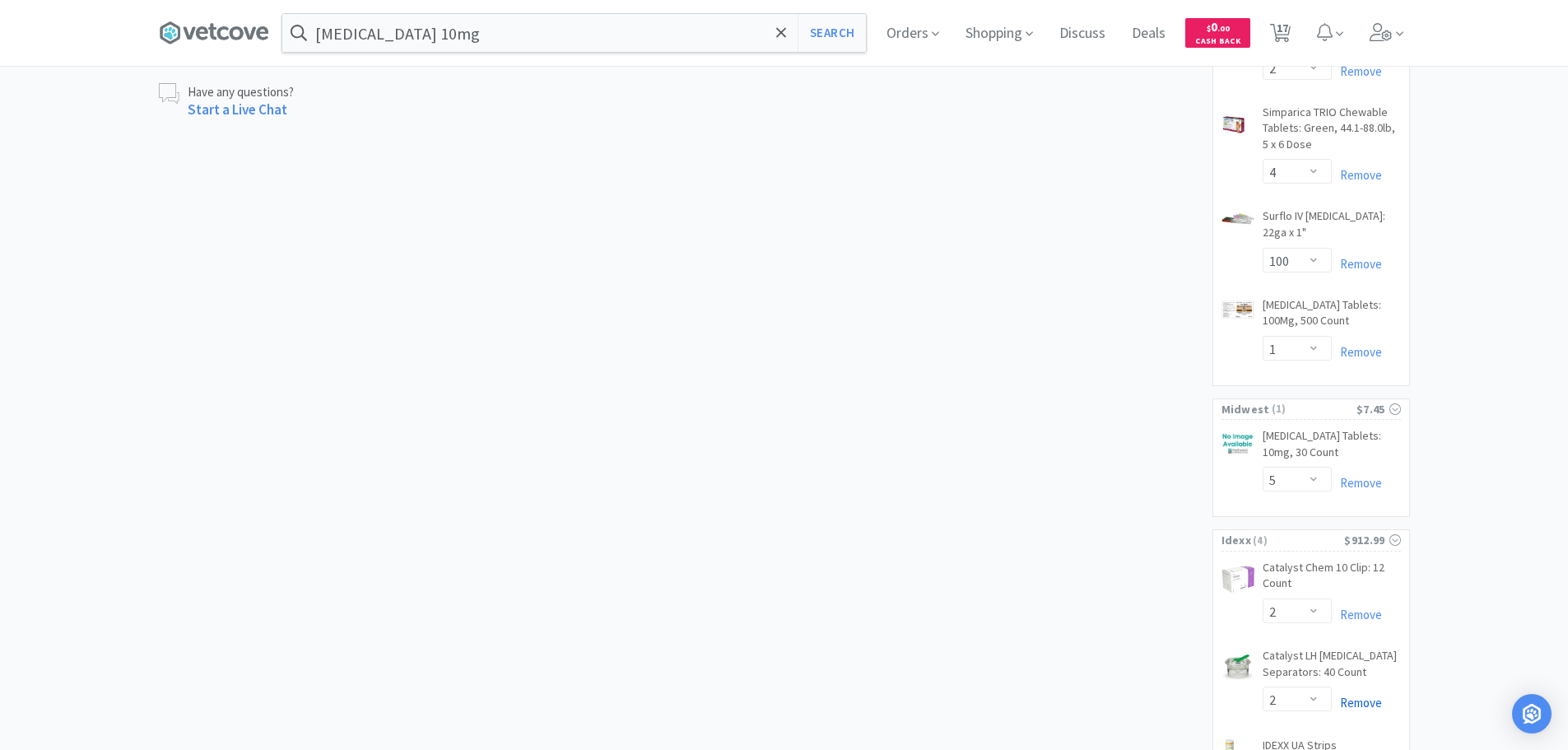
scroll to position [1096, 0]
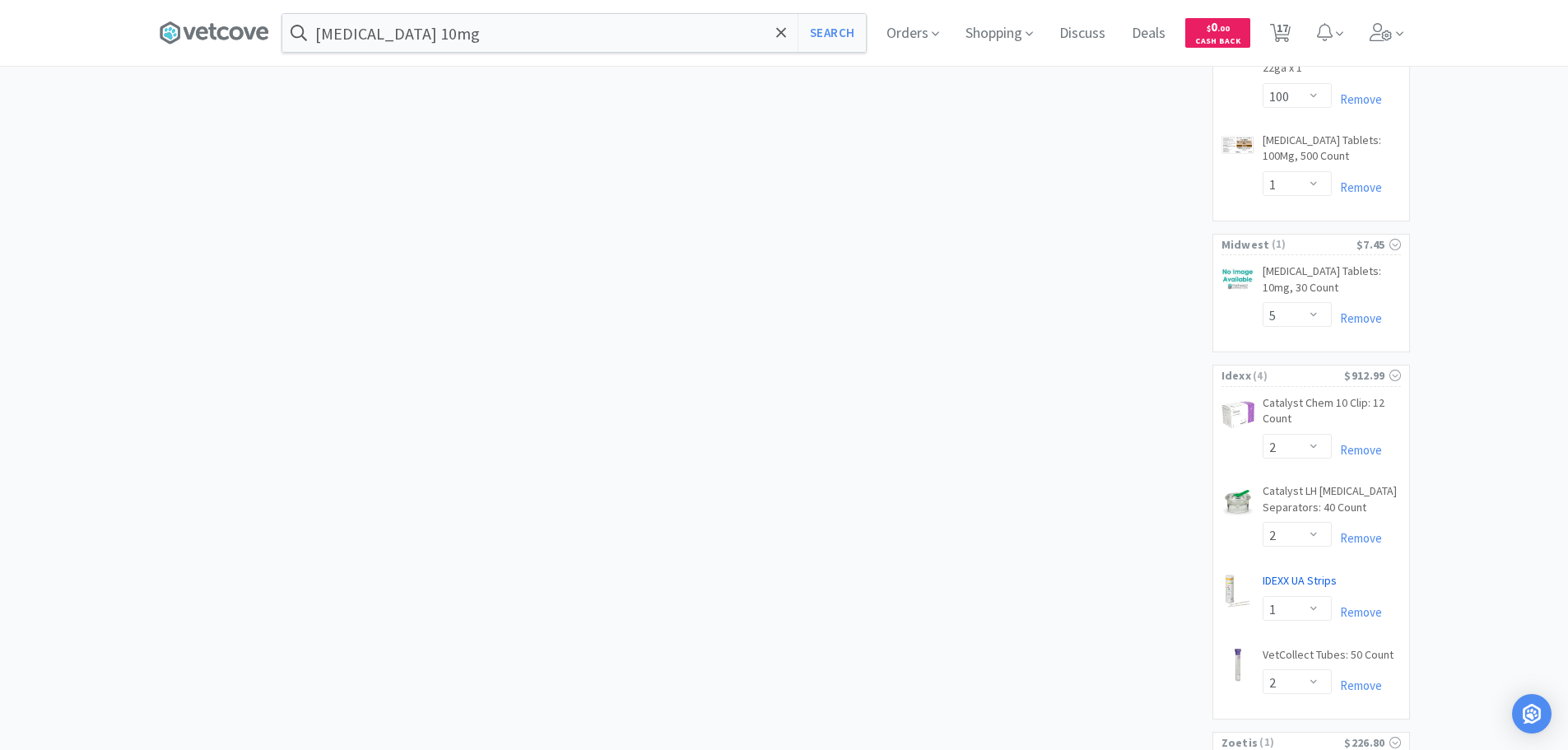
click at [1290, 573] on link "IDEXX UA Strips CB" at bounding box center [1299, 584] width 74 height 23
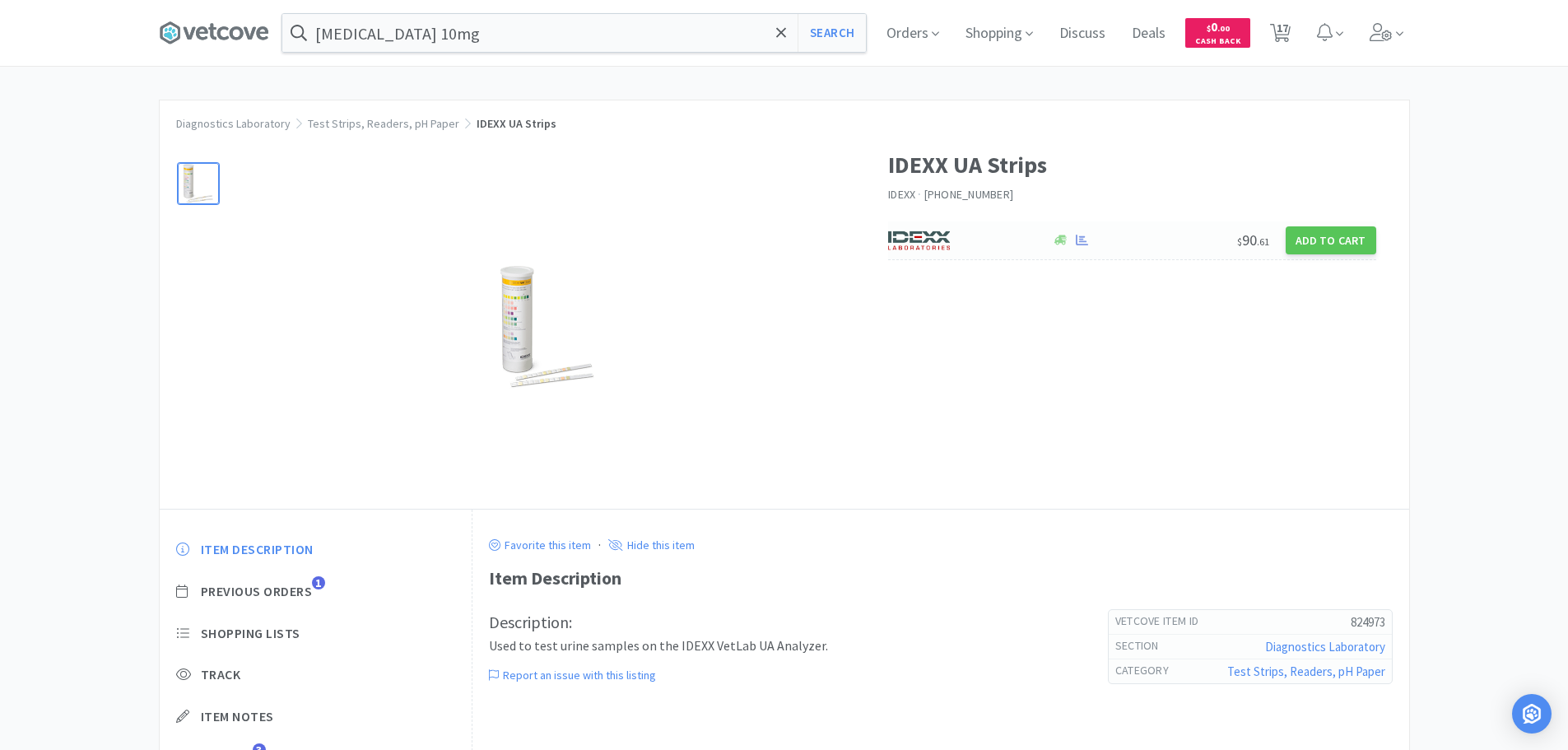
click at [1000, 247] on div at bounding box center [961, 240] width 147 height 28
select select "1"
click at [511, 26] on input "[MEDICAL_DATA] 10mg" at bounding box center [574, 32] width 584 height 38
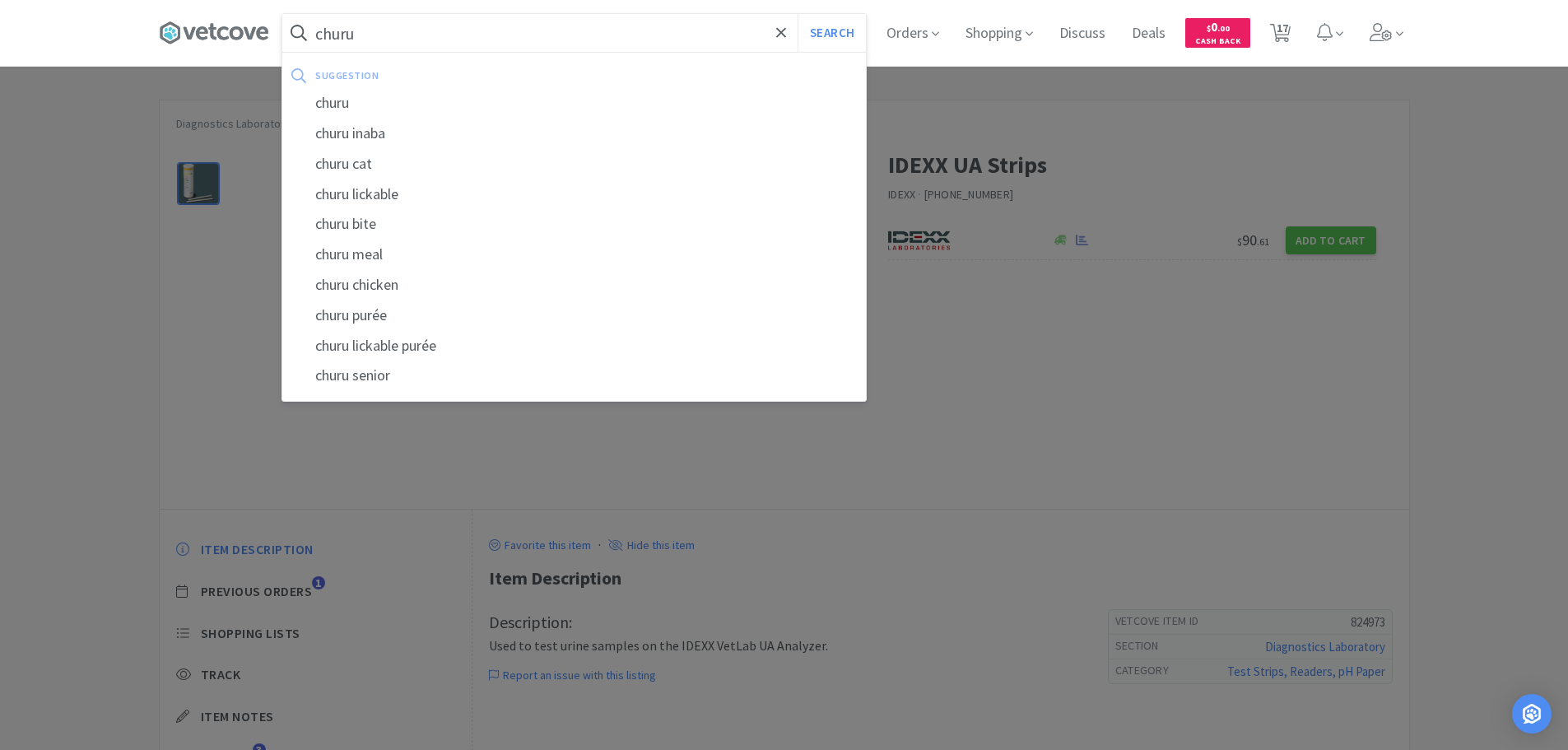
type input "churu"
click at [798, 14] on button "Search" at bounding box center [832, 32] width 68 height 38
select select "1"
select select "3"
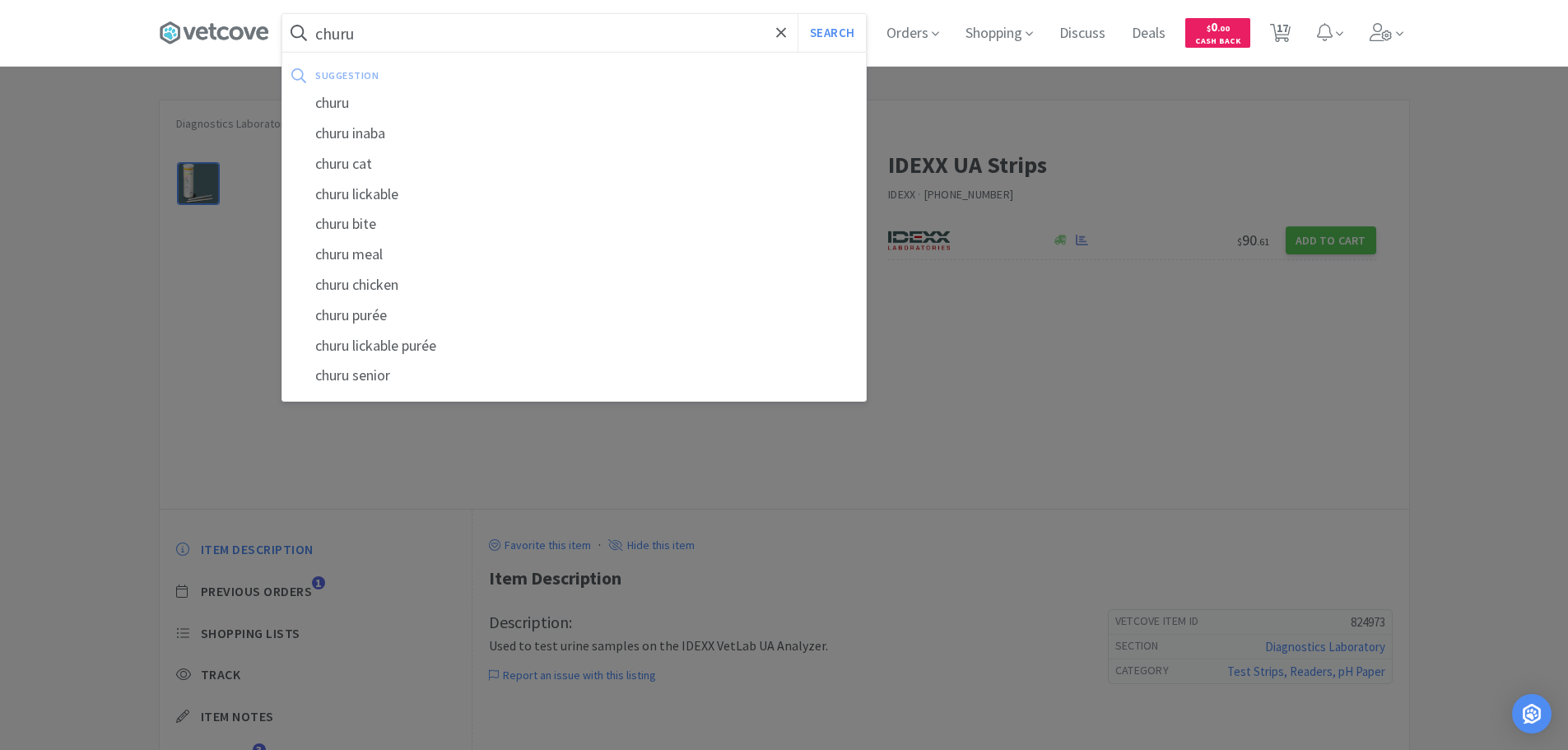
select select "3"
select select "2"
select select "20"
select select "1"
select select "2"
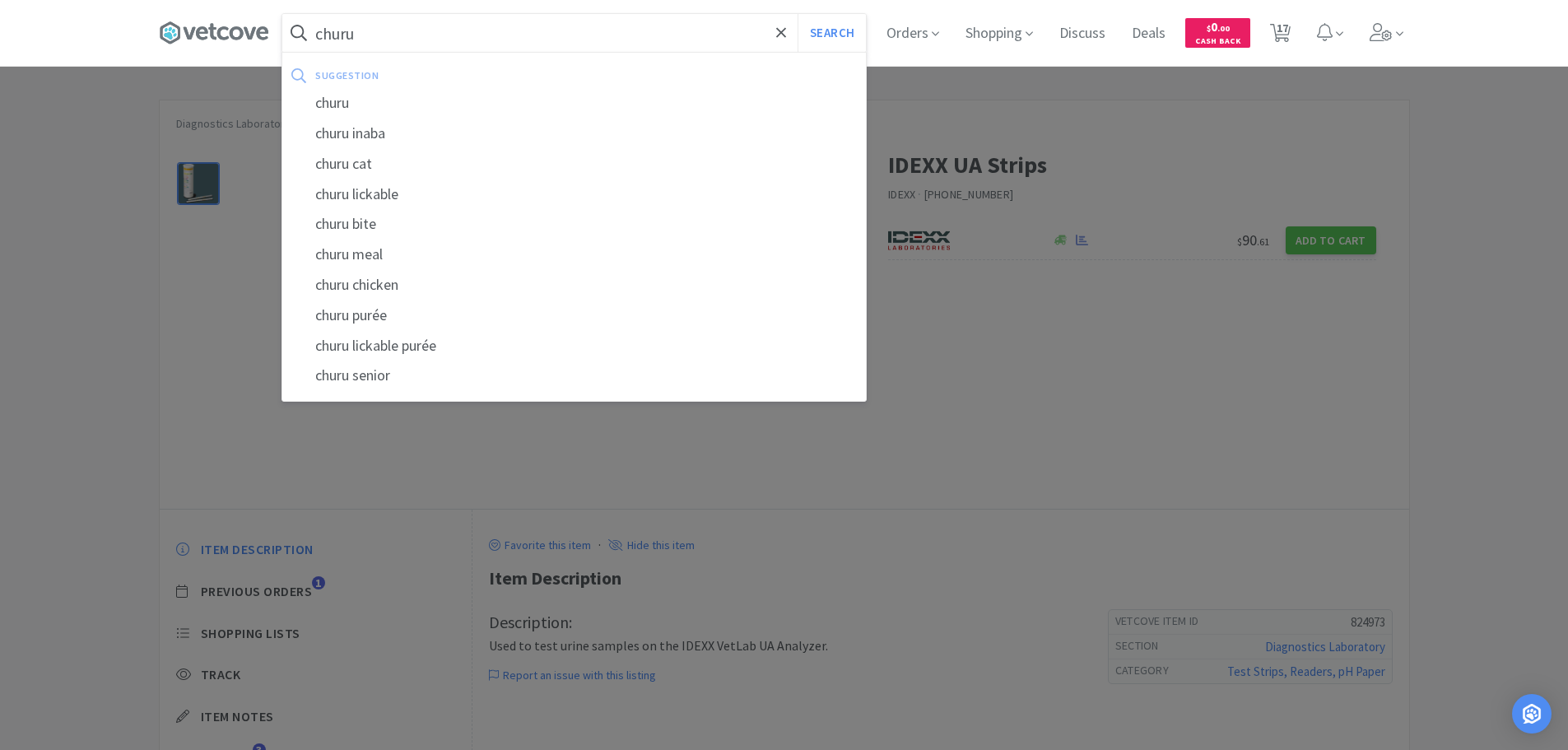
select select "2"
select select "100"
select select "1"
select select "5"
select select "2"
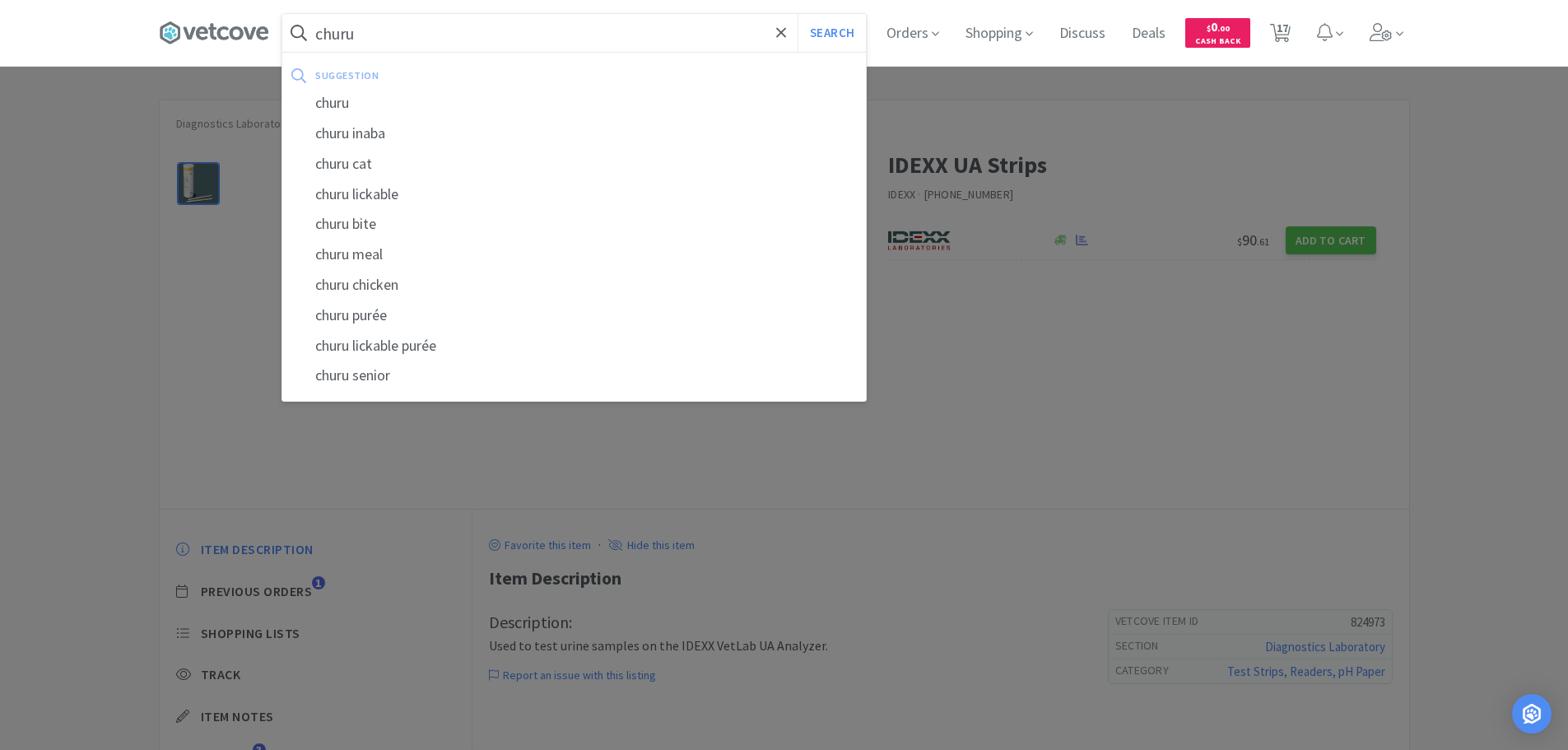
select select "2"
select select "1"
select select "2"
select select "1"
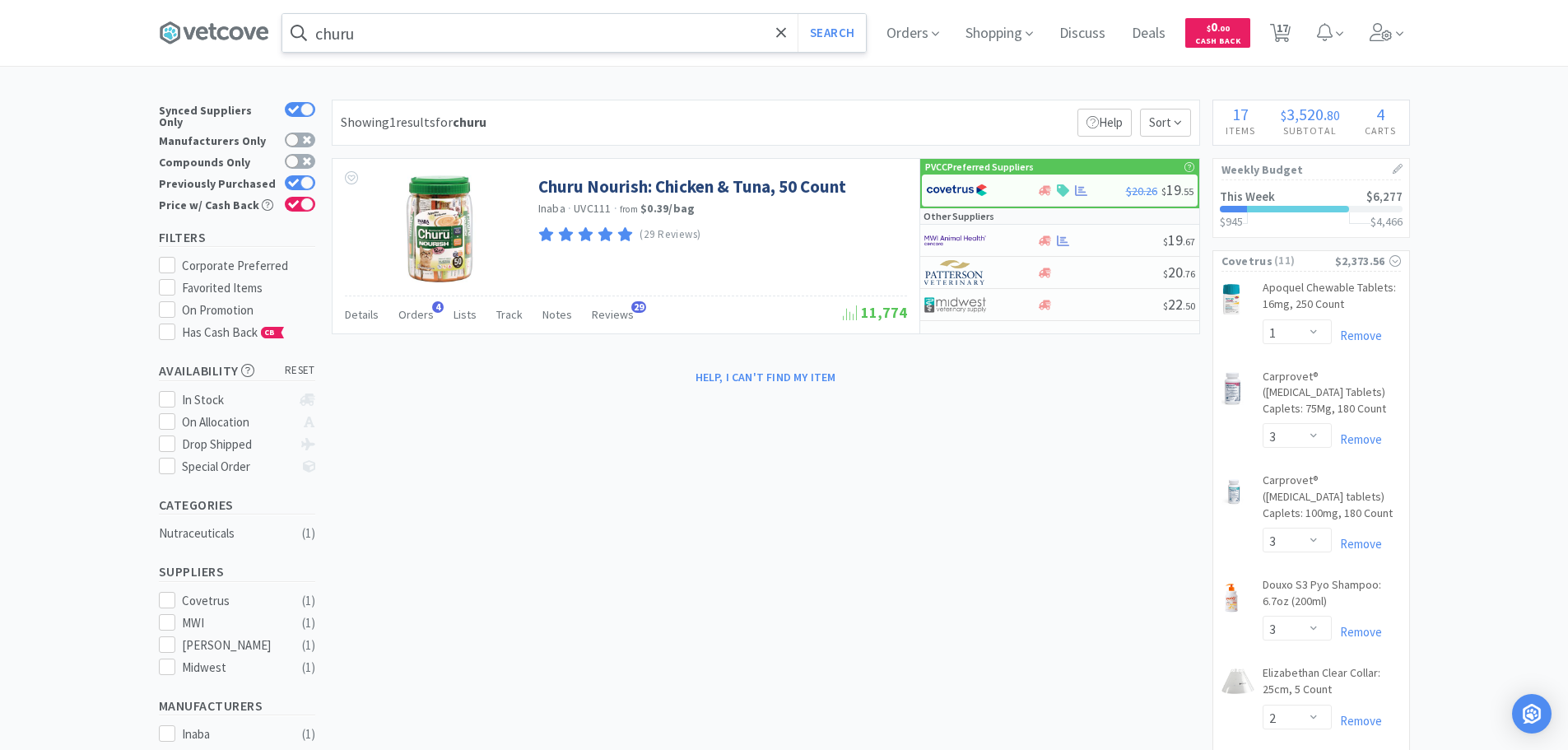
click at [624, 34] on input "churu" at bounding box center [574, 32] width 584 height 38
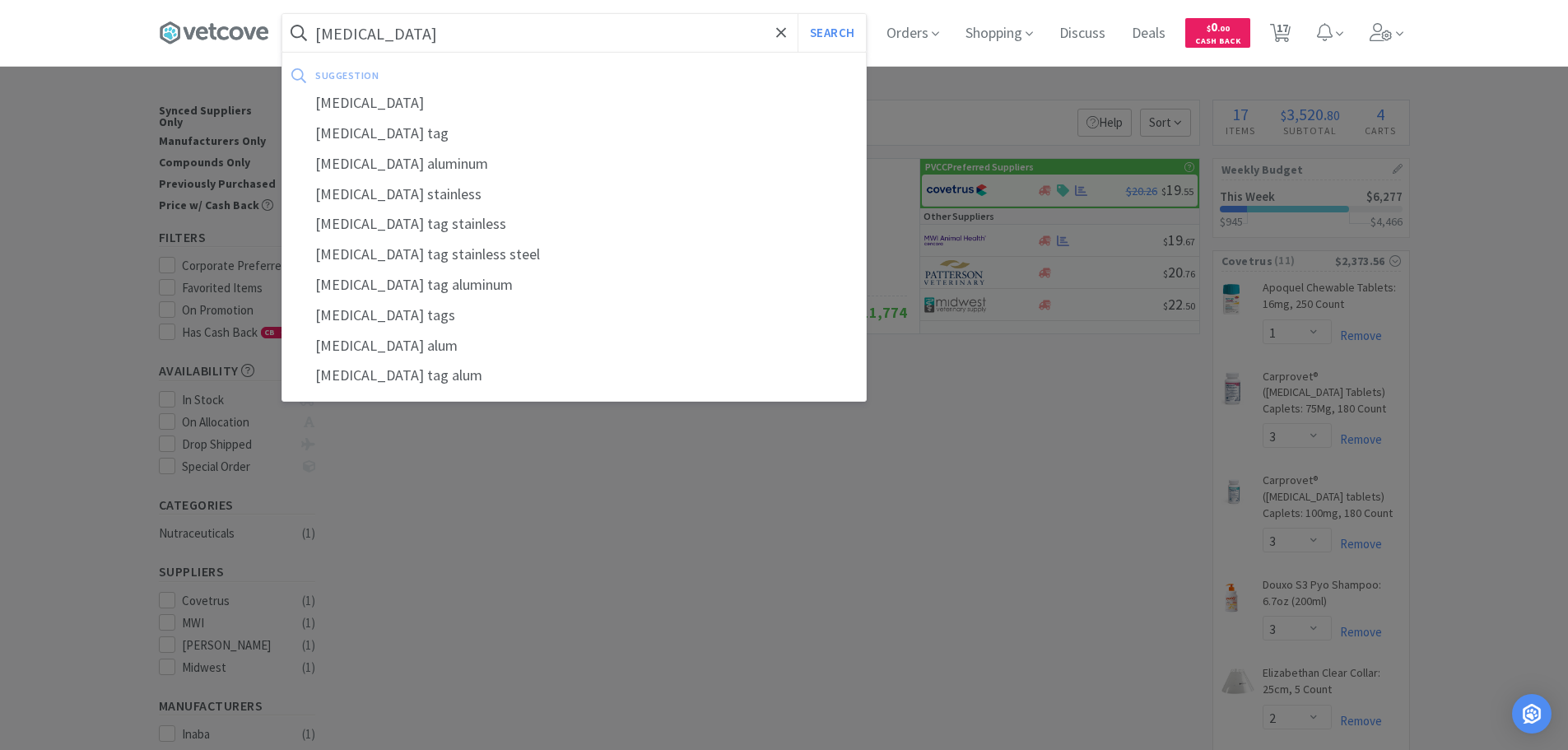
type input "[MEDICAL_DATA]"
click at [798, 14] on button "Search" at bounding box center [832, 32] width 68 height 38
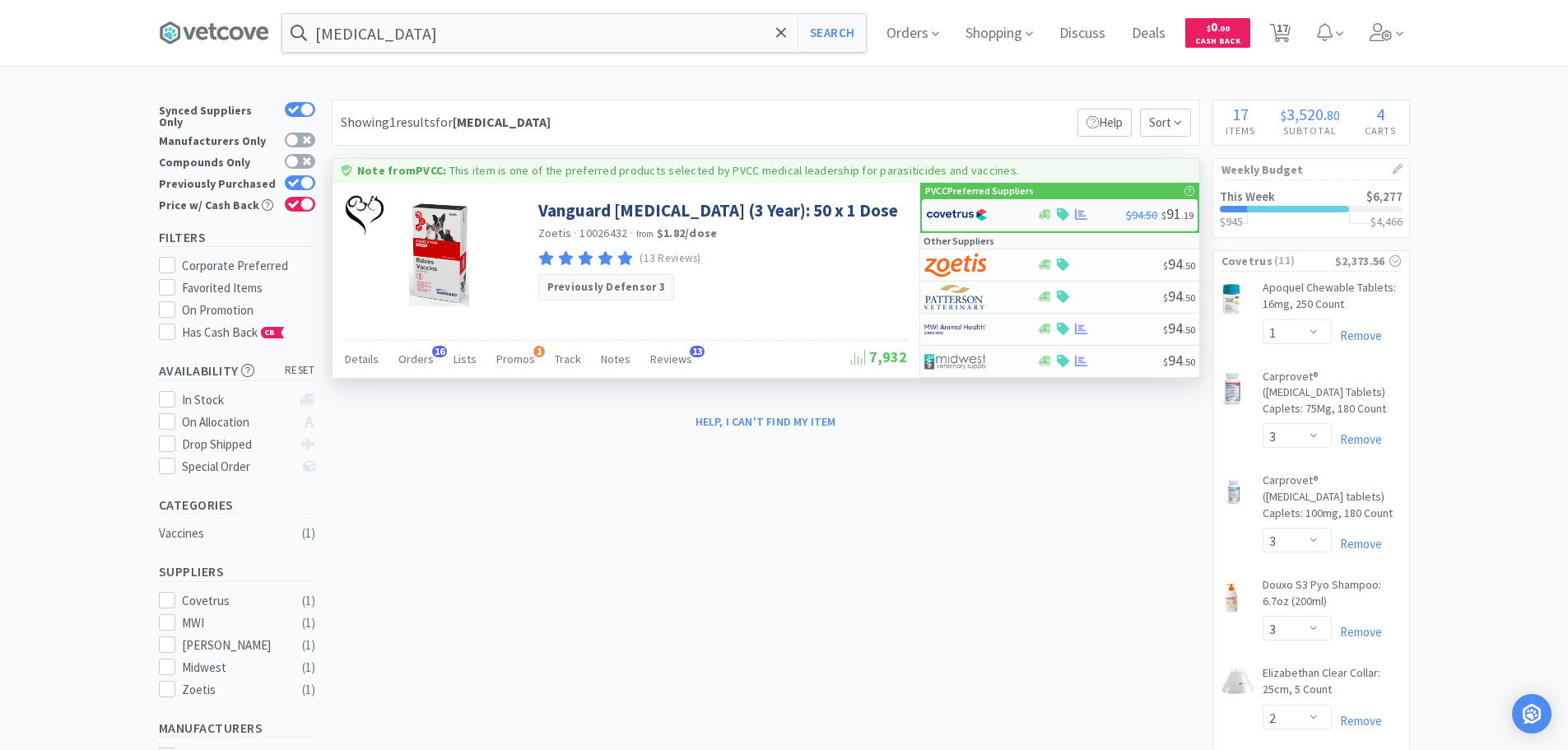
click at [944, 220] on img at bounding box center [957, 214] width 61 height 25
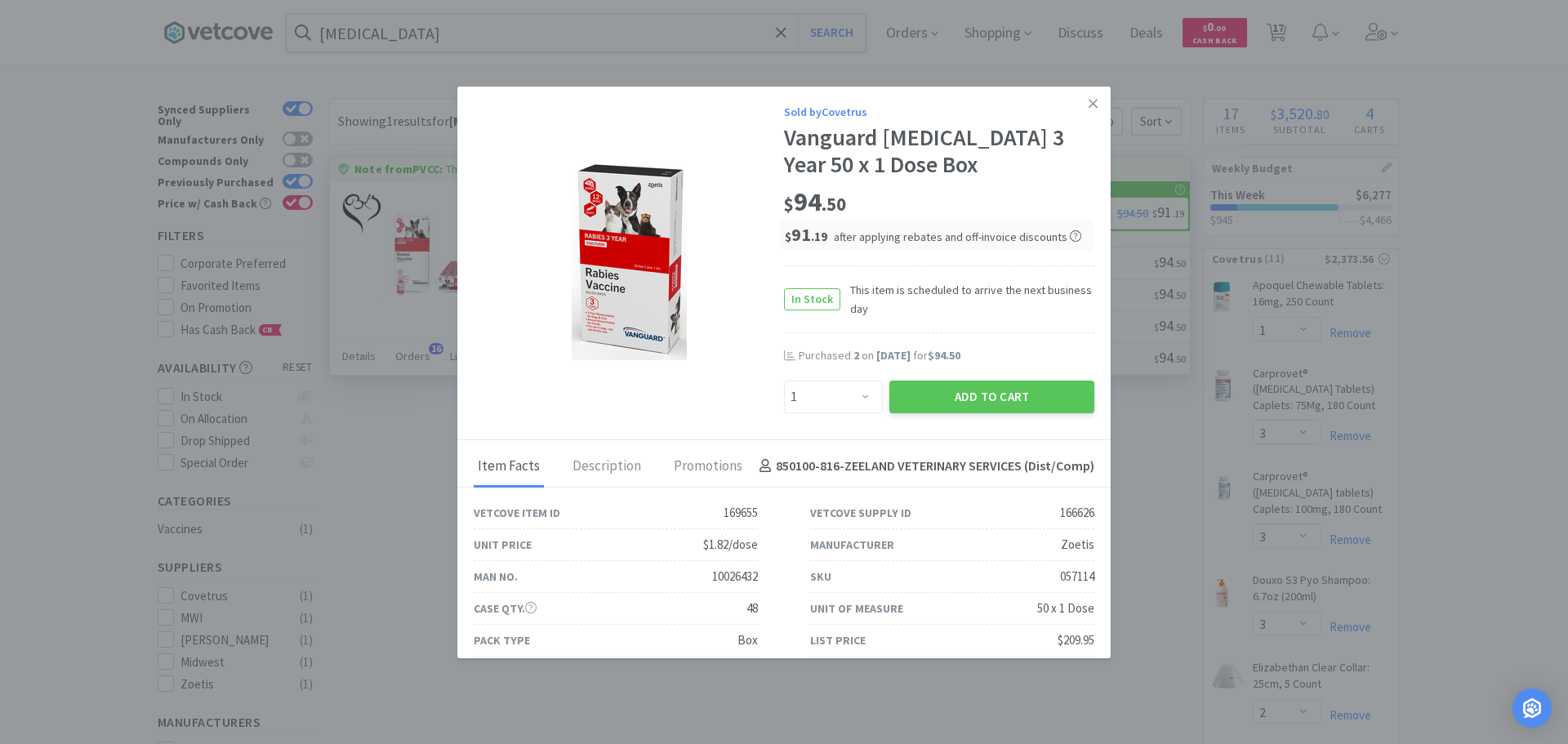
click at [800, 413] on div "Enter Quantity 1 2 3 4 5 6 7 8 9 10 11 12 13 14 15 16 17 18 19 20 Enter Quantity" at bounding box center [834, 397] width 105 height 39
click at [845, 388] on select "Enter Quantity 1 2 3 4 5 6 7 8 9 10 11 12 13 14 15 16 17 18 19 20 Enter Quantity" at bounding box center [833, 397] width 99 height 33
select select "2"
click at [784, 381] on select "Enter Quantity 1 2 3 4 5 6 7 8 9 10 11 12 13 14 15 16 17 18 19 20 Enter Quantity" at bounding box center [833, 397] width 99 height 33
click at [911, 398] on button "Add to Cart" at bounding box center [992, 397] width 205 height 33
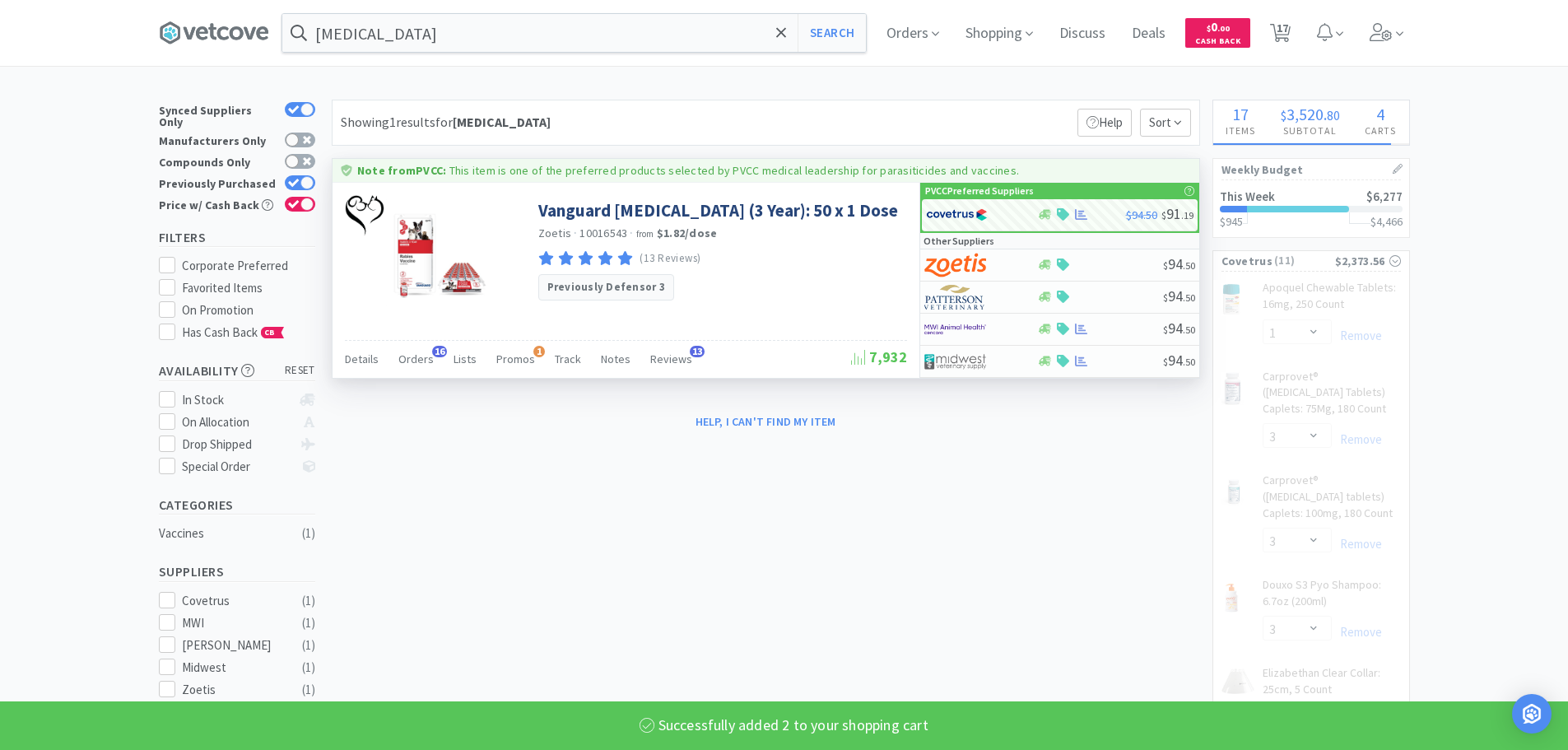
select select "2"
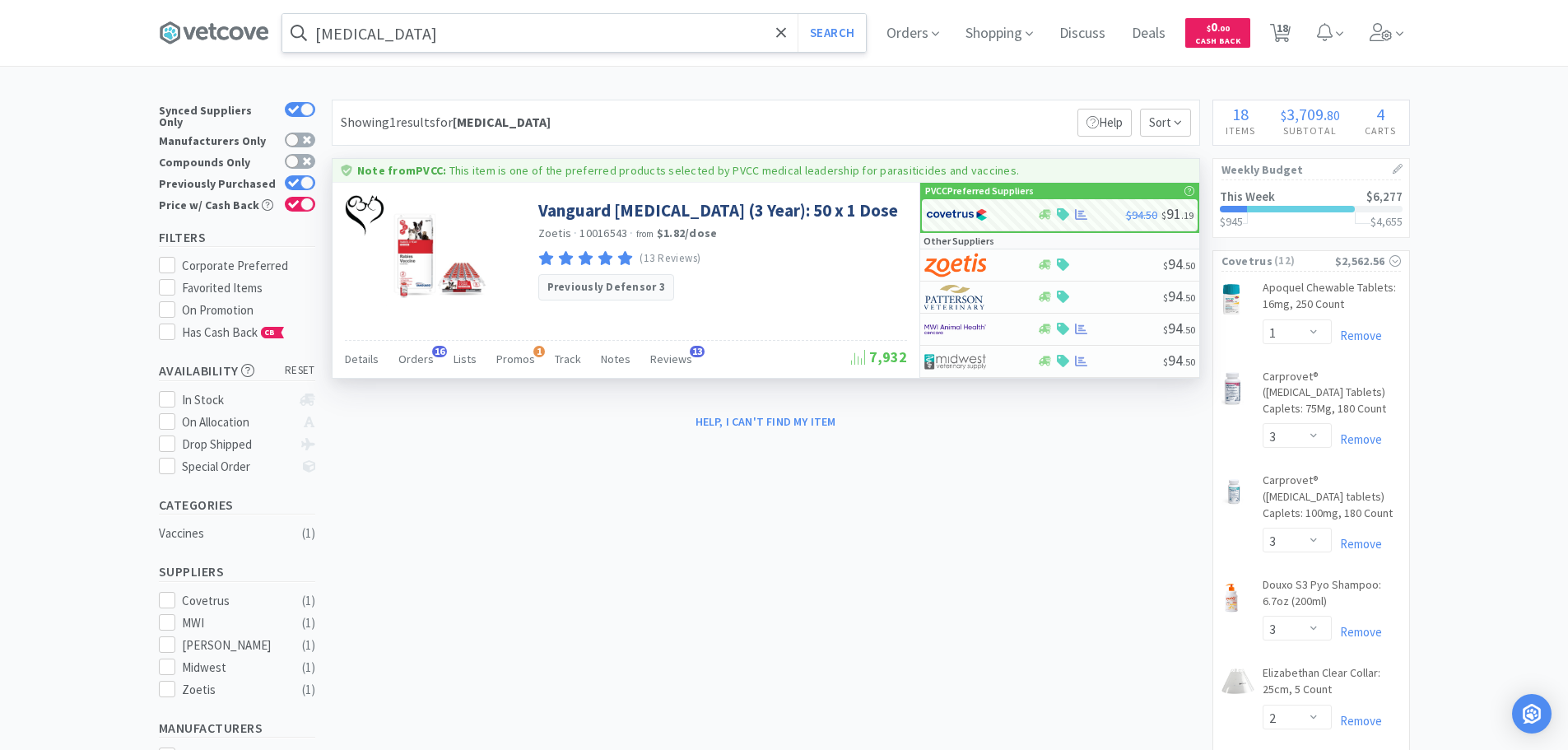
click at [537, 38] on input "[MEDICAL_DATA]" at bounding box center [574, 32] width 584 height 38
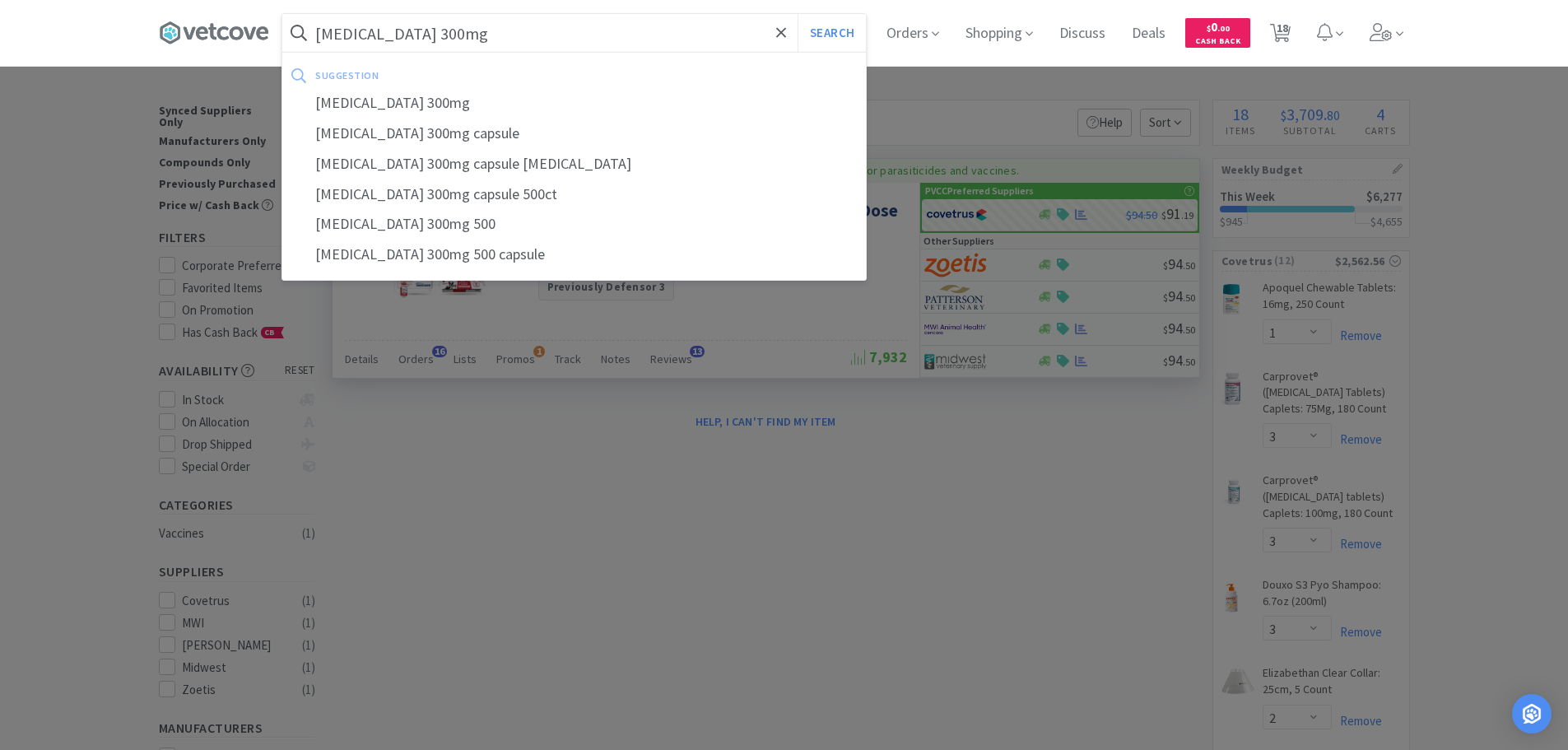
type input "[MEDICAL_DATA] 300mg"
click at [798, 14] on button "Search" at bounding box center [832, 32] width 68 height 38
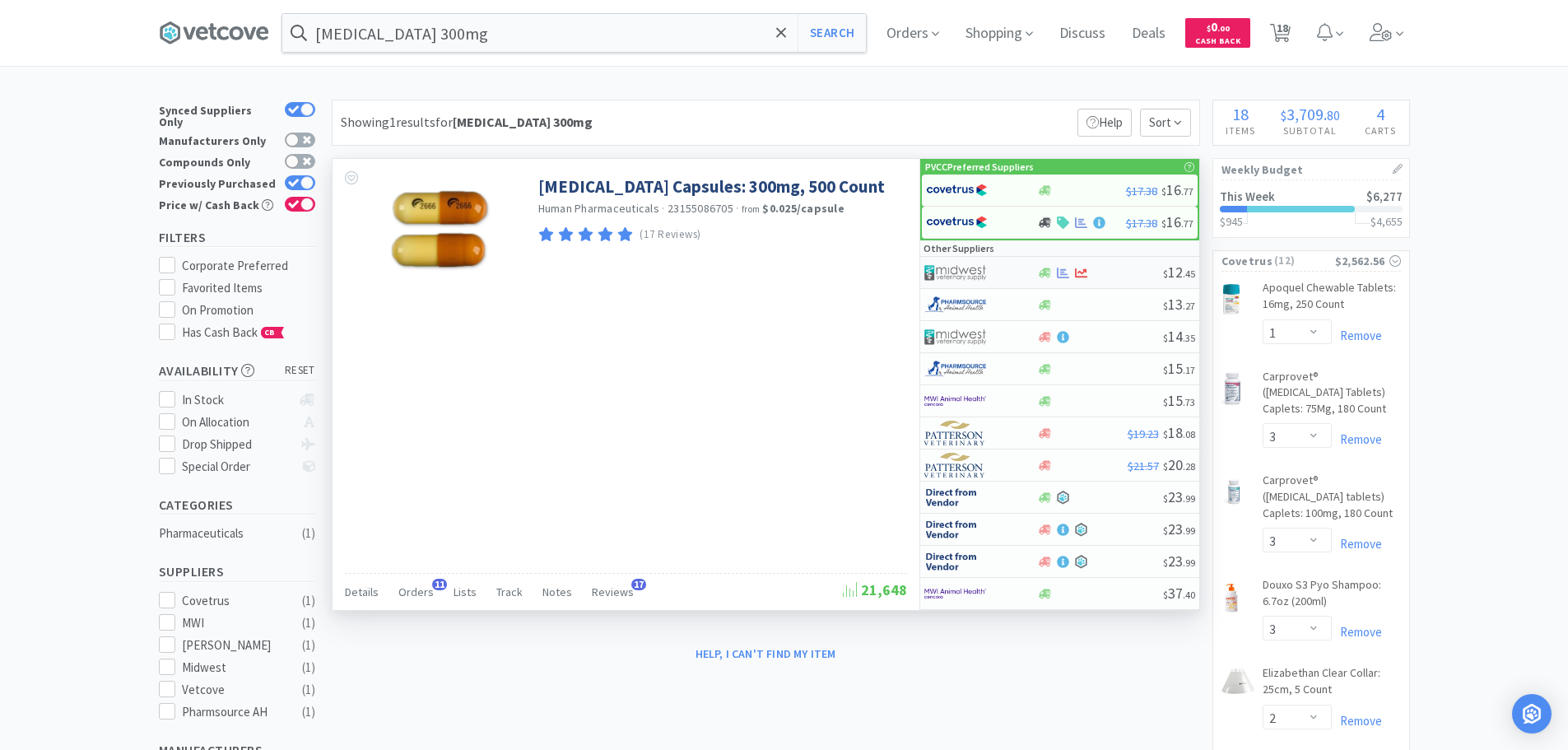
click at [975, 265] on img at bounding box center [955, 272] width 61 height 25
select select "1"
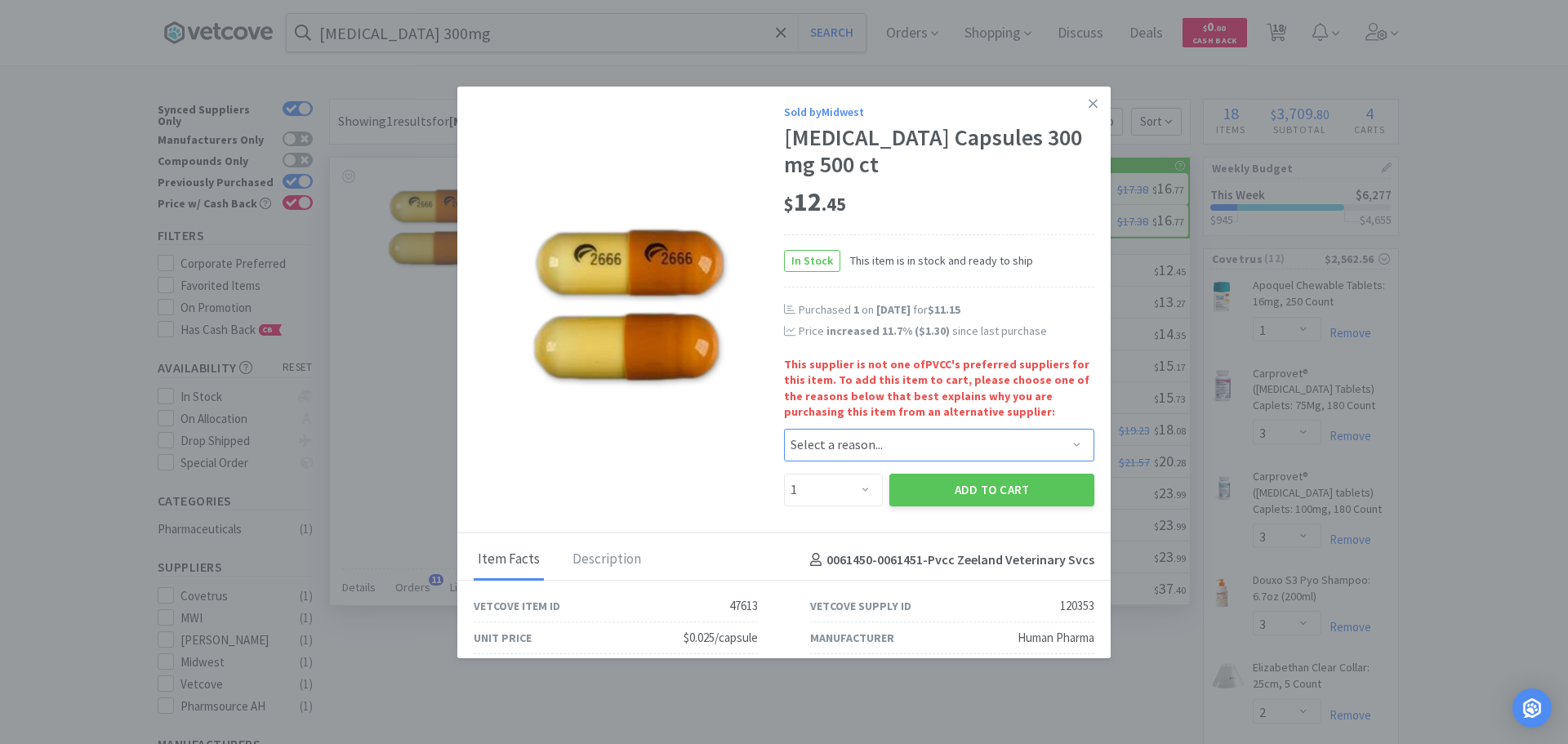
click at [861, 453] on select "Select a reason... Availability - This item is out of stock at the preferred su…" at bounding box center [938, 445] width 311 height 33
select select "pricing"
click at [784, 429] on select "Select a reason... Availability - This item is out of stock at the preferred su…" at bounding box center [938, 445] width 311 height 33
click at [911, 491] on button "Add to Cart" at bounding box center [992, 490] width 205 height 33
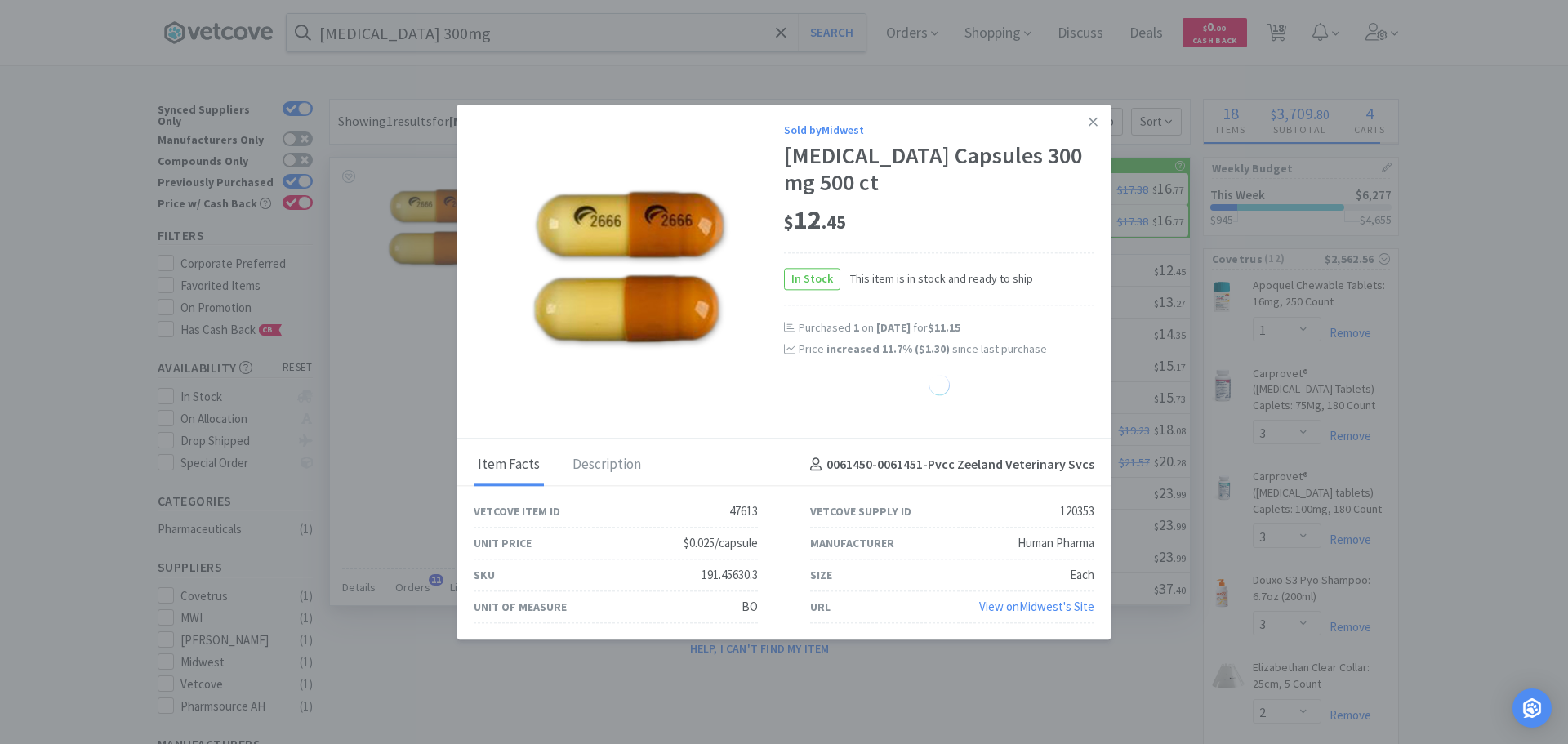
select select "1"
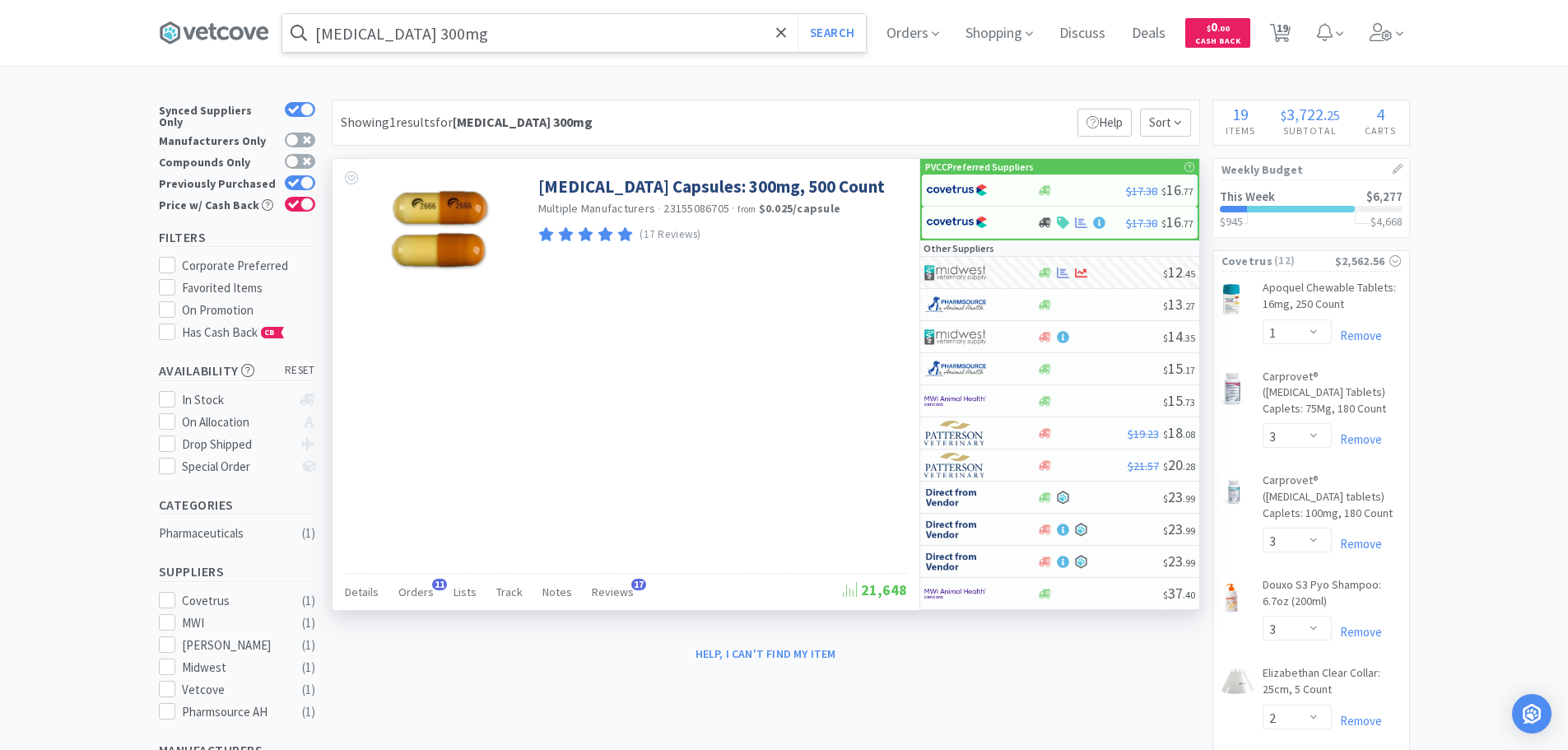
click at [667, 26] on input "[MEDICAL_DATA] 300mg" at bounding box center [574, 32] width 584 height 38
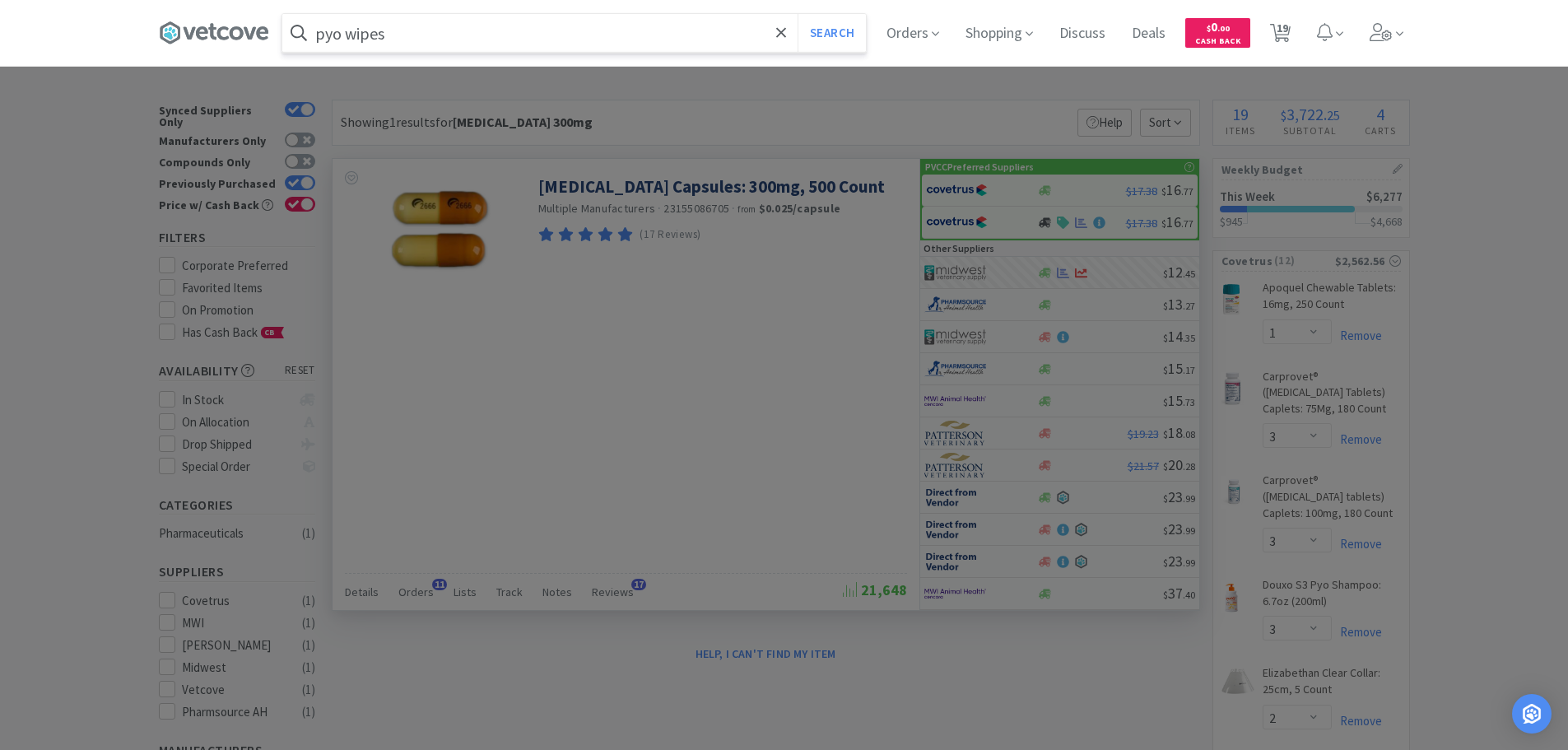
type input "pyo wipes"
click at [798, 14] on button "Search" at bounding box center [832, 32] width 68 height 38
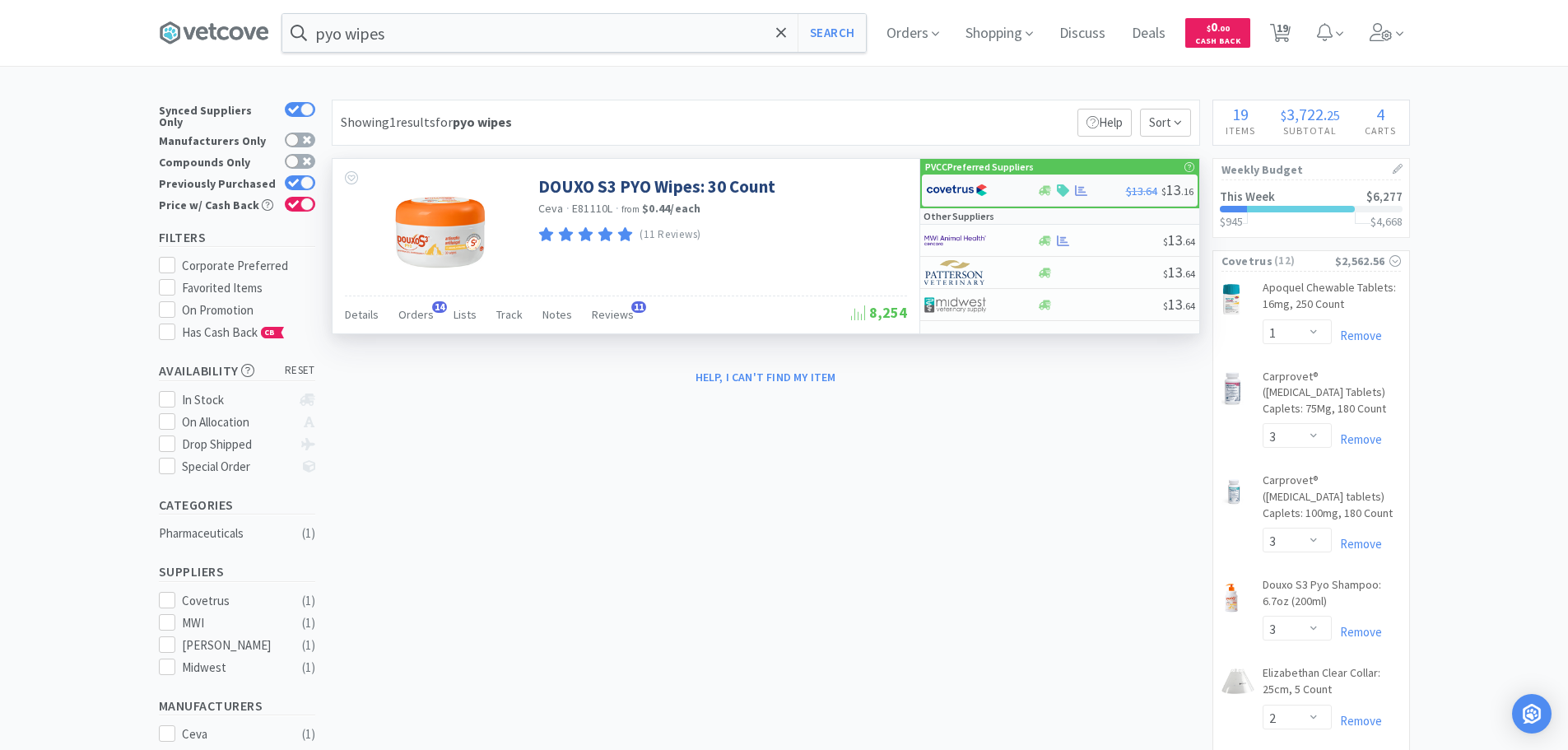
click at [963, 186] on img at bounding box center [957, 189] width 61 height 25
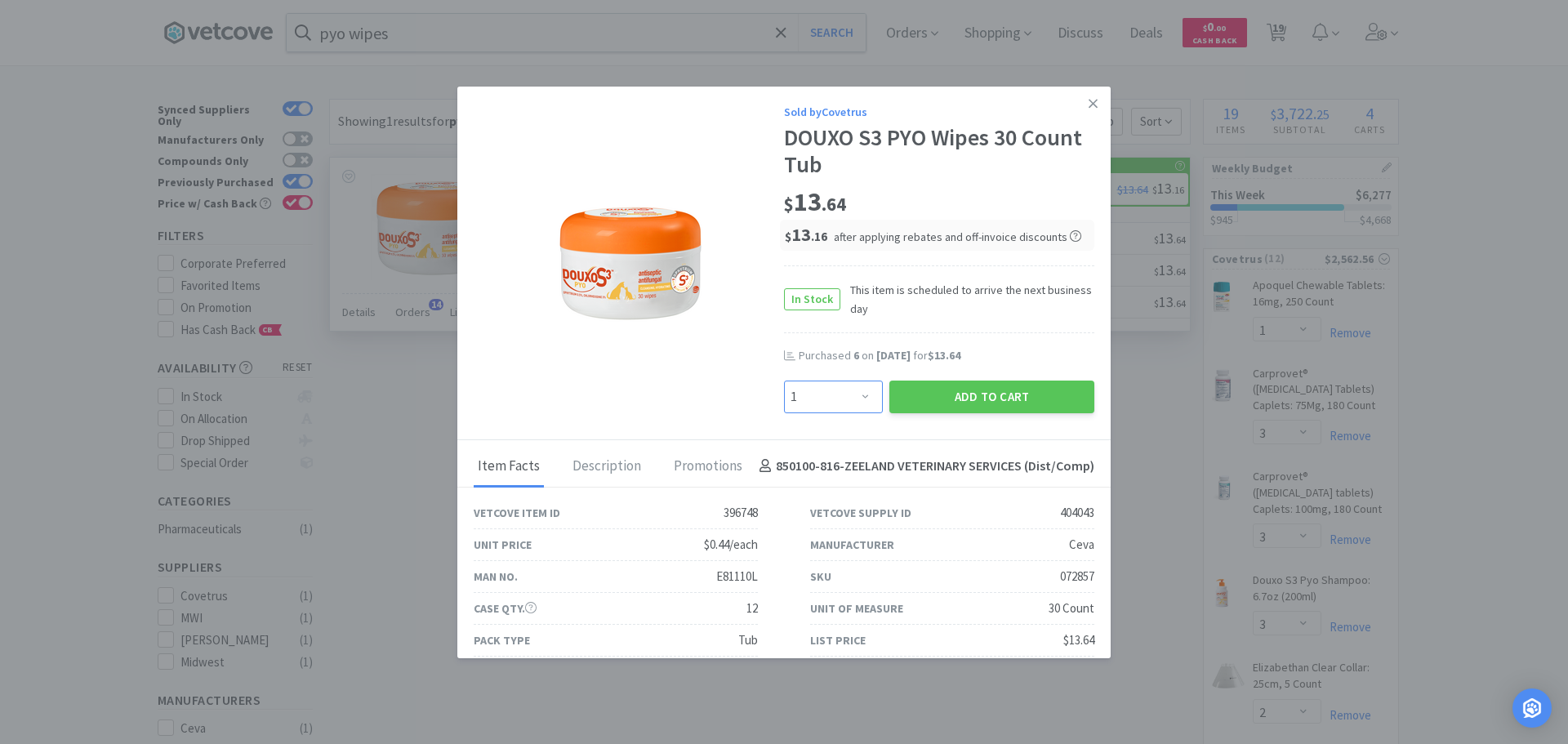
click at [841, 392] on select "Enter Quantity 1 2 3 4 5 6 7 8 9 10 11 12 13 14 15 16 17 18 19 20 Enter Quantity" at bounding box center [833, 397] width 99 height 33
select select "6"
click at [784, 381] on select "Enter Quantity 1 2 3 4 5 6 7 8 9 10 11 12 13 14 15 16 17 18 19 20 Enter Quantity" at bounding box center [833, 397] width 99 height 33
click at [947, 395] on button "Add to Cart" at bounding box center [992, 397] width 205 height 33
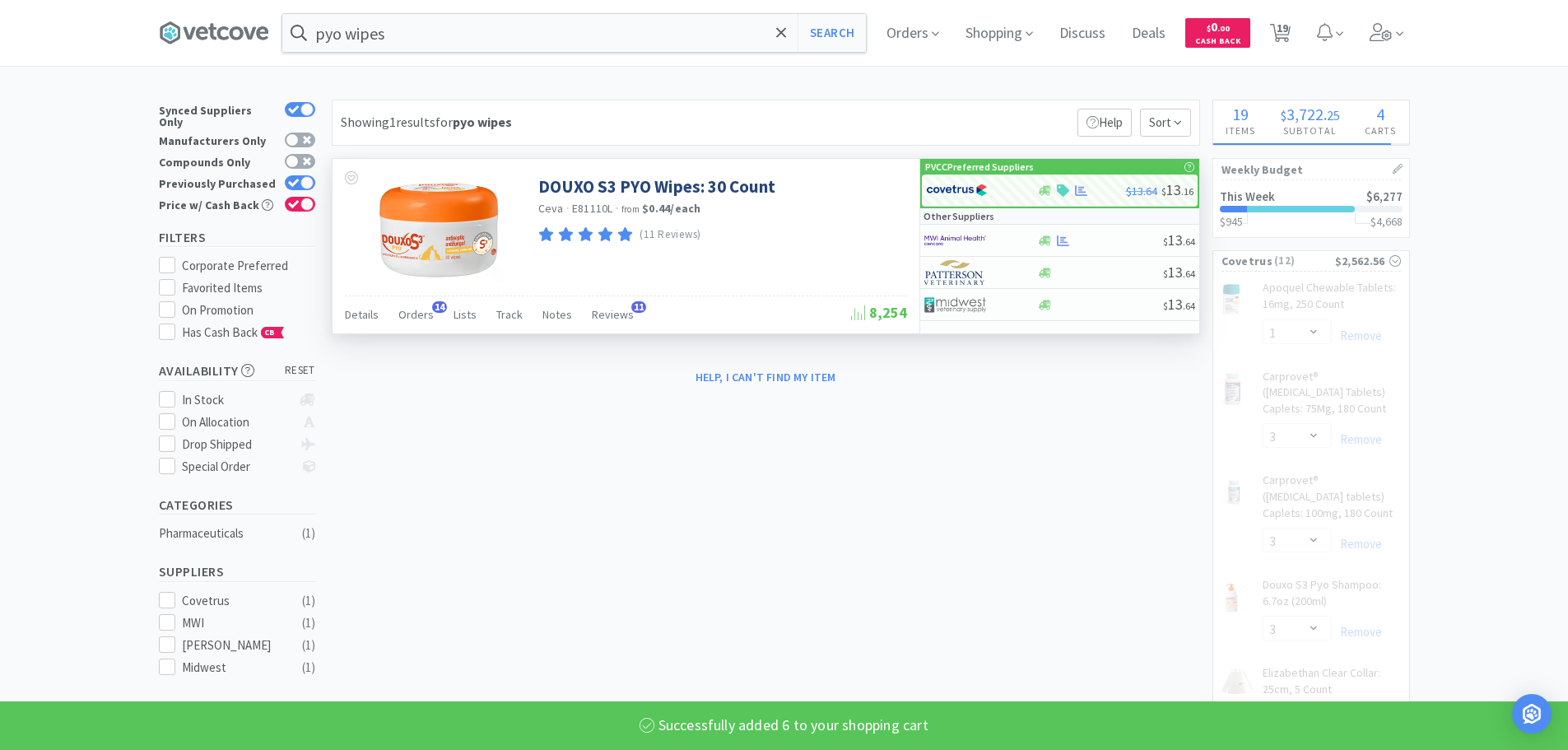
select select "6"
select select "3"
select select "2"
select select "20"
select select "1"
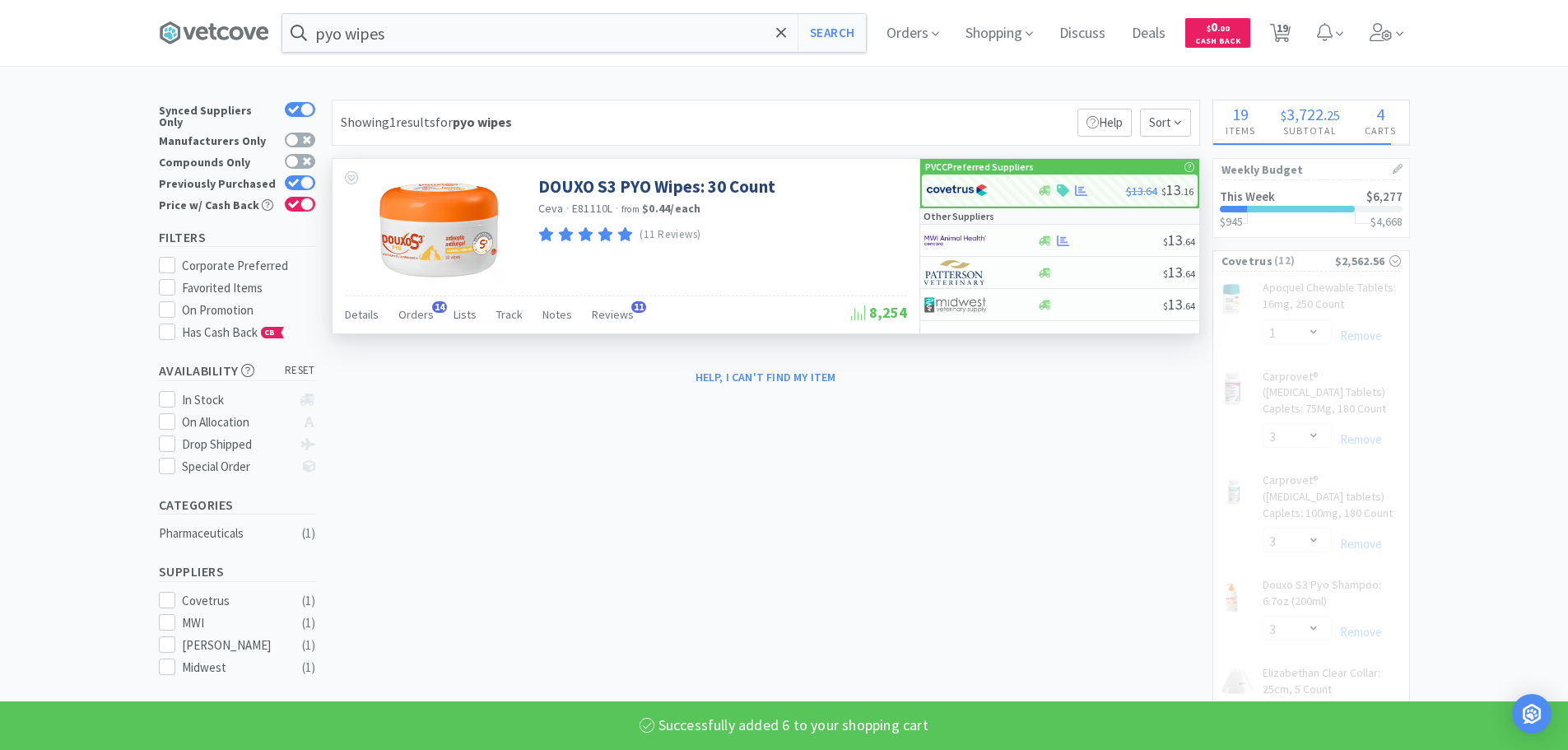
select select "2"
select select "1"
select select "100"
select select "2"
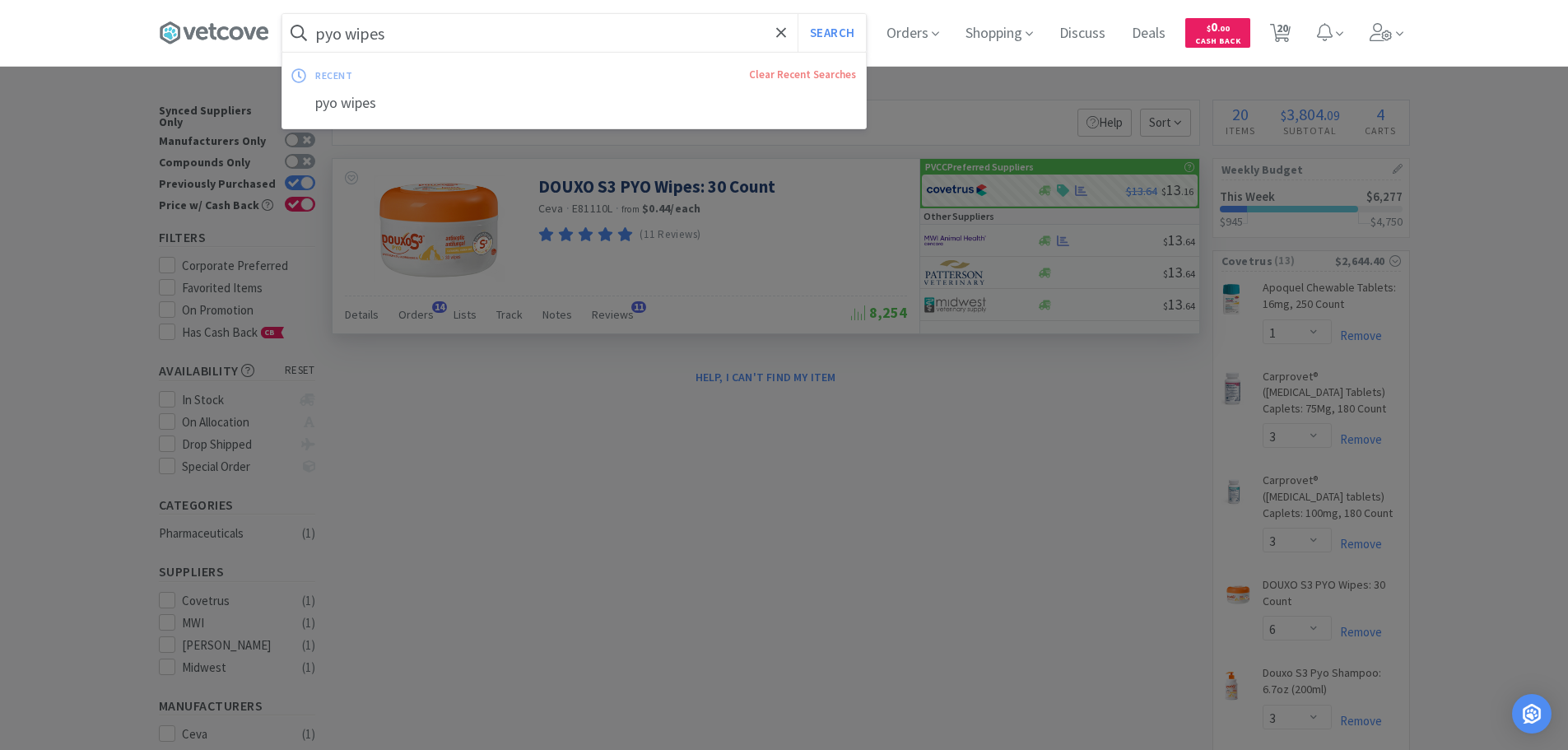
click at [434, 18] on input "pyo wipes" at bounding box center [574, 32] width 584 height 38
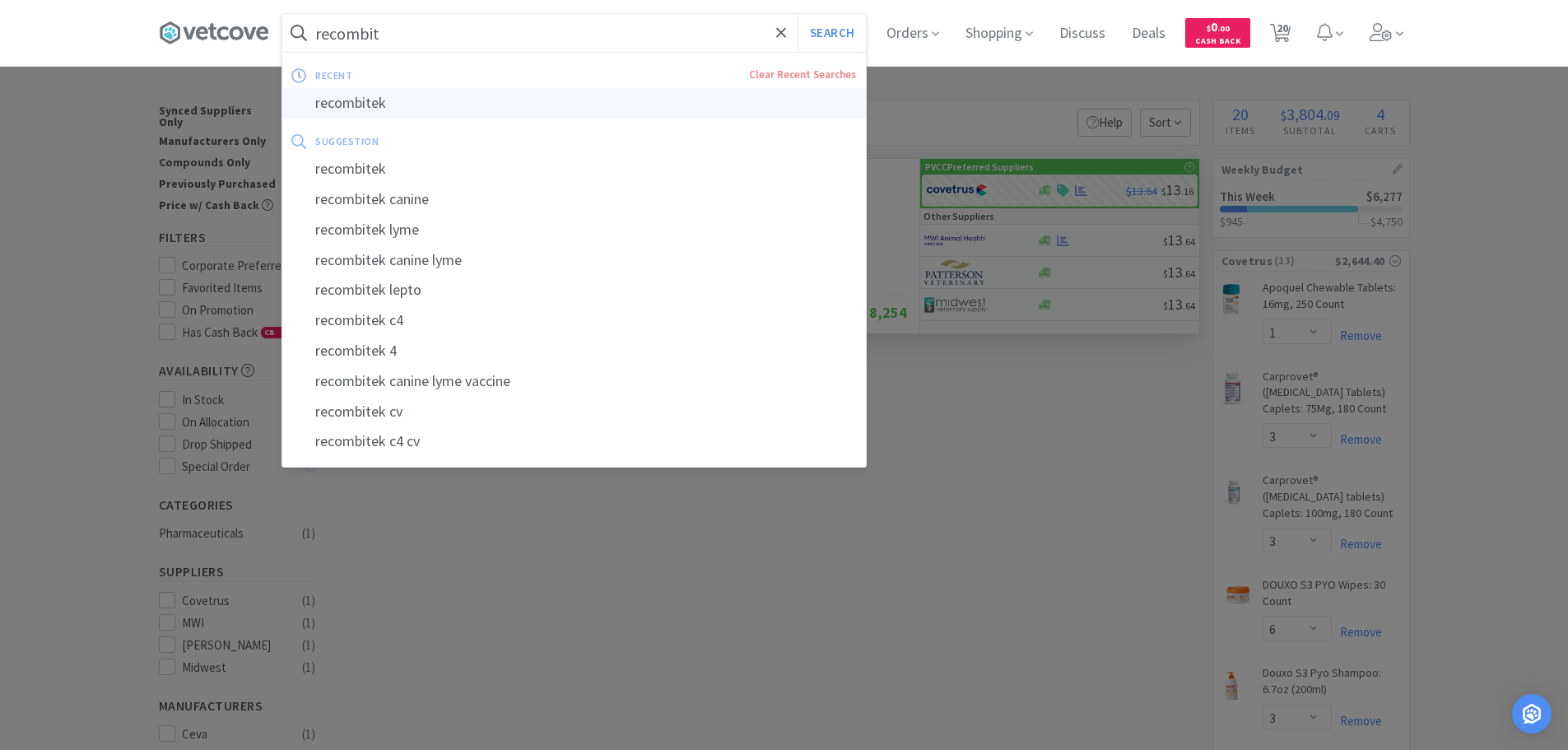
click at [448, 97] on div "recombitek" at bounding box center [574, 103] width 584 height 31
type input "recombitek"
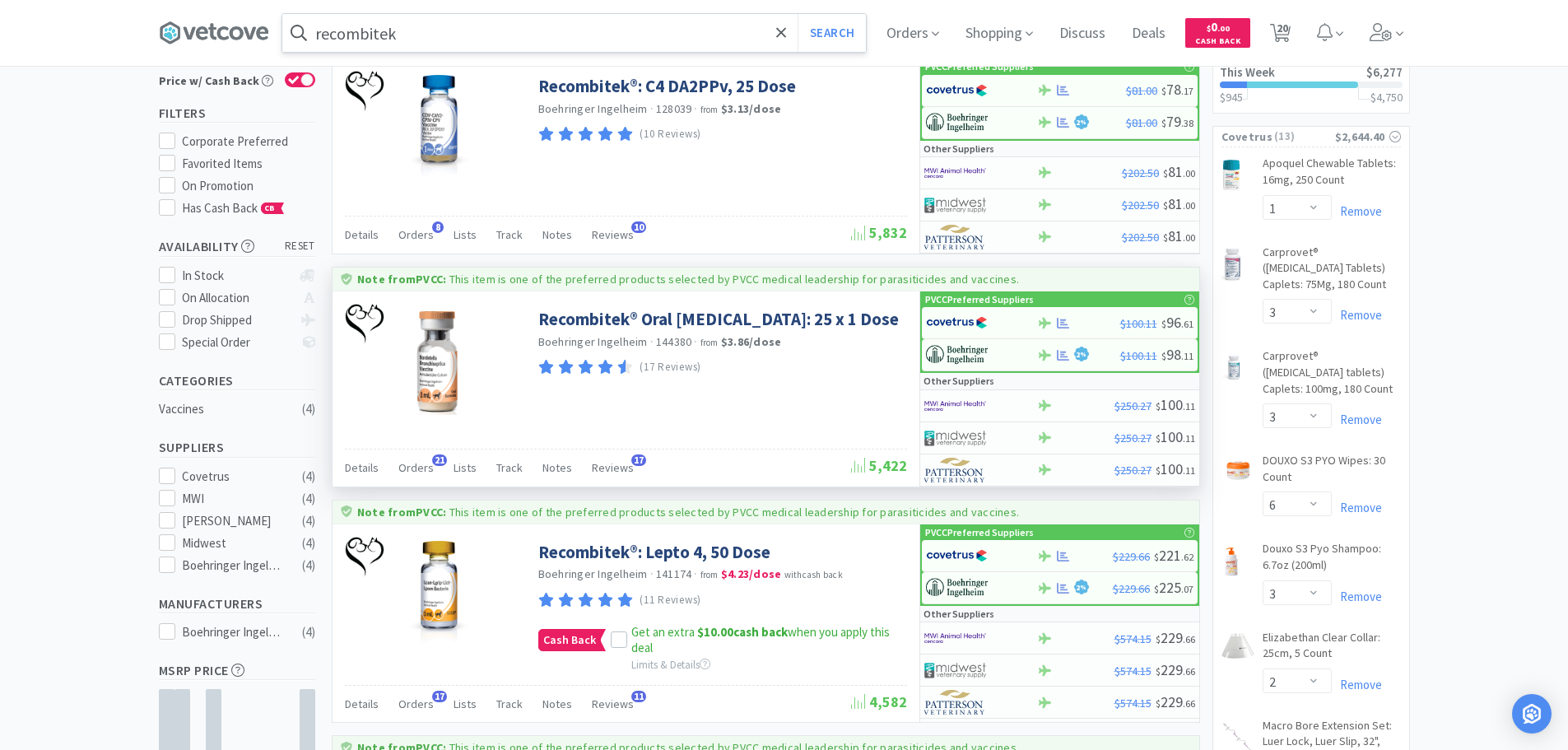
scroll to position [247, 0]
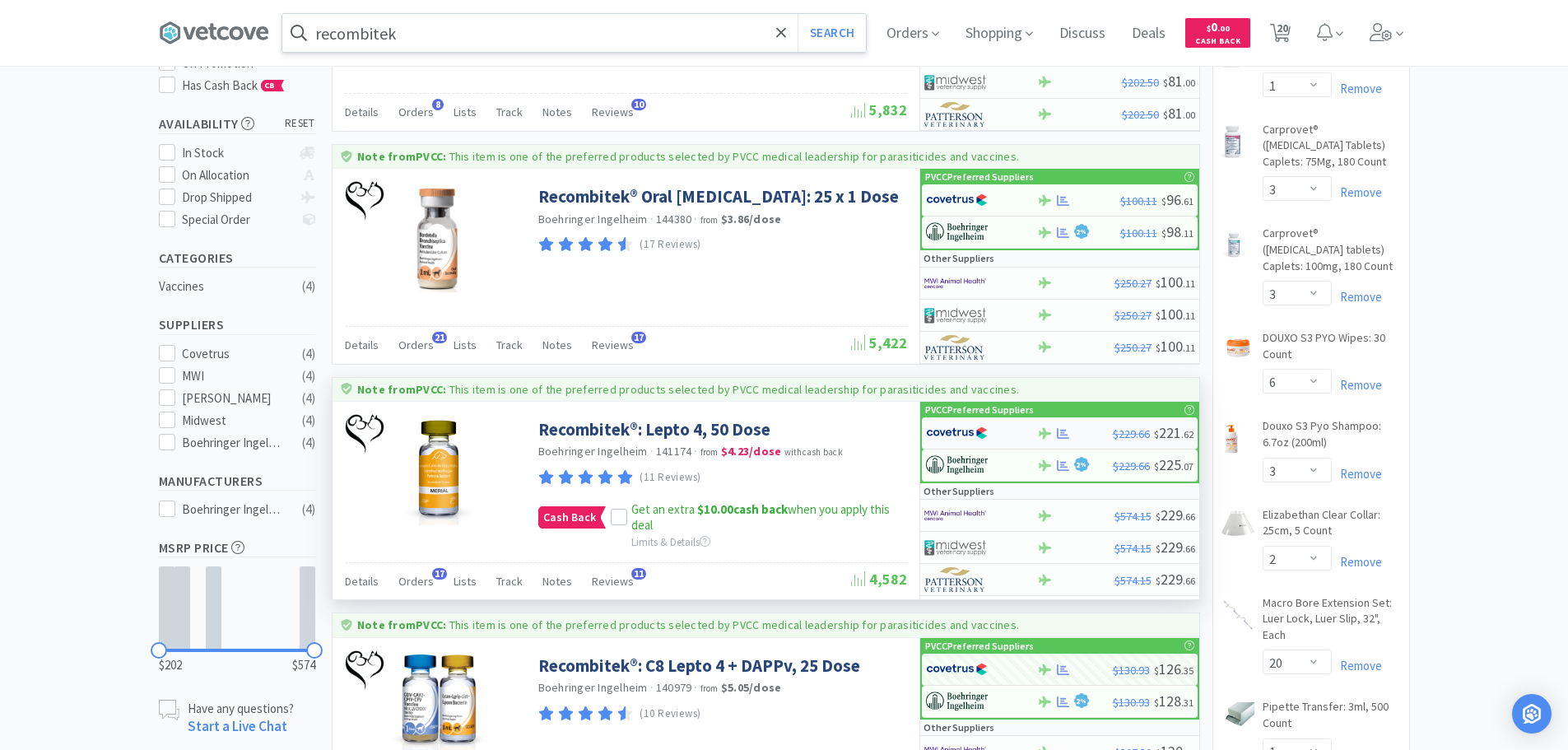
click at [967, 429] on img at bounding box center [957, 433] width 61 height 25
select select "1"
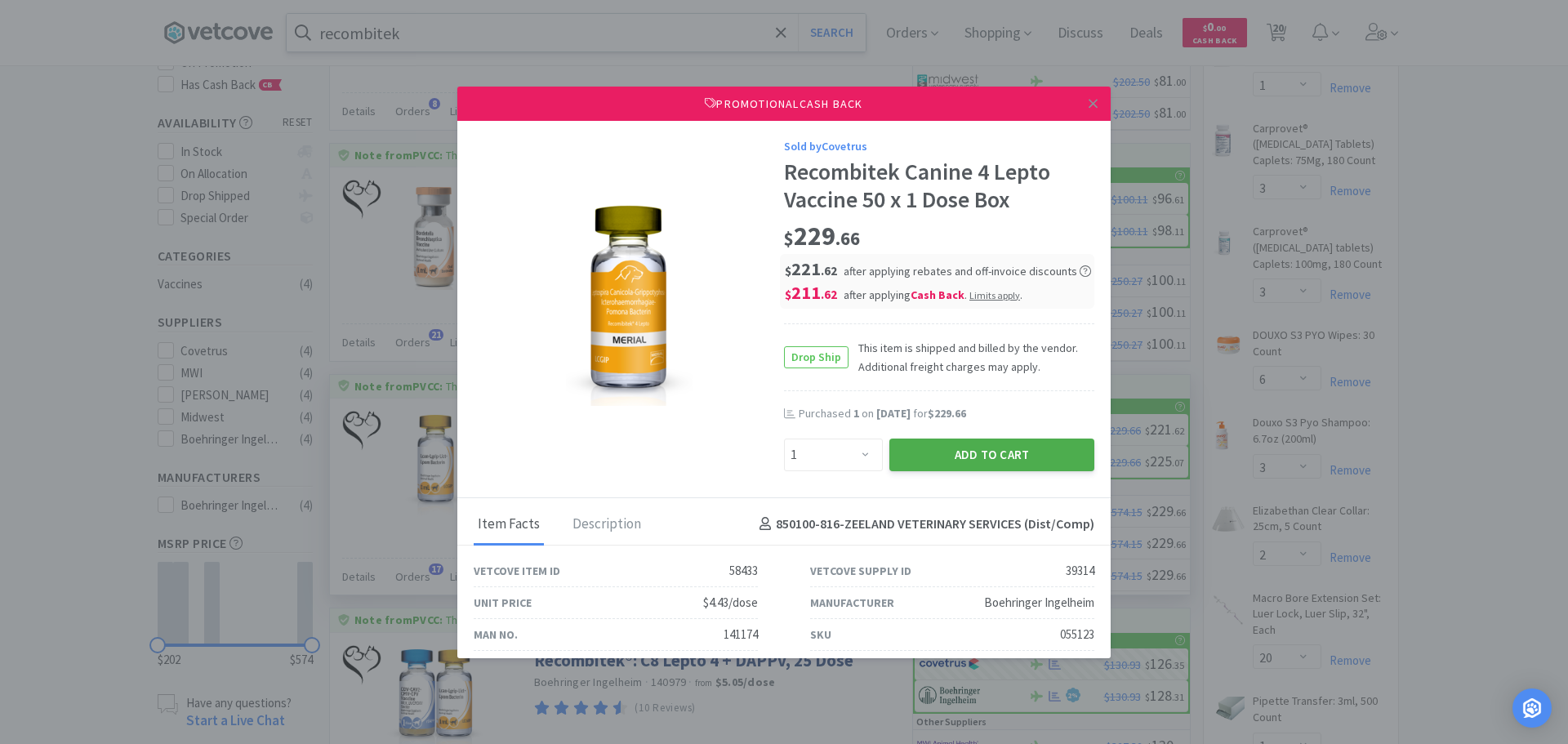
click at [984, 453] on button "Add to Cart" at bounding box center [992, 455] width 205 height 33
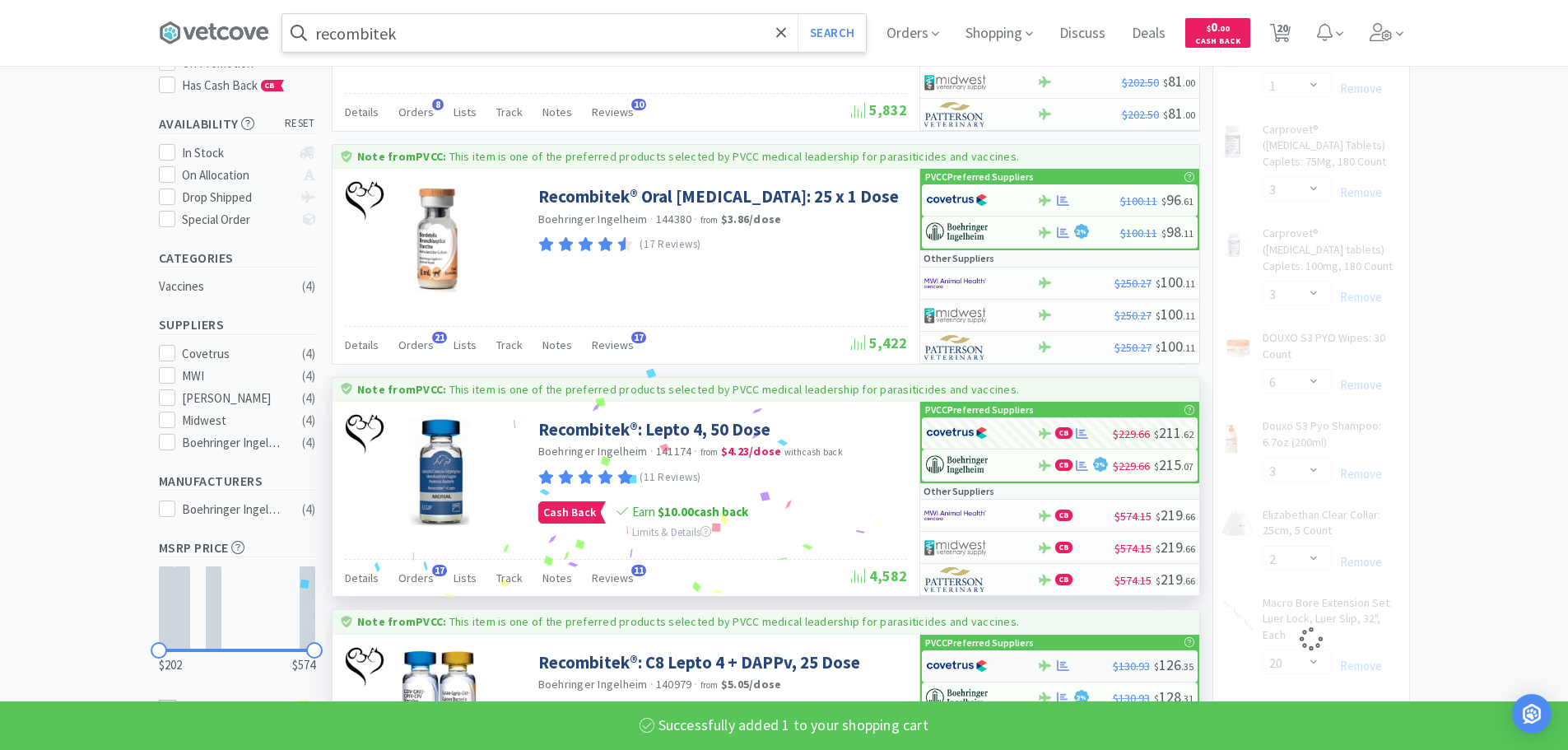
select select "2"
select select "1"
select select "100"
select select "2"
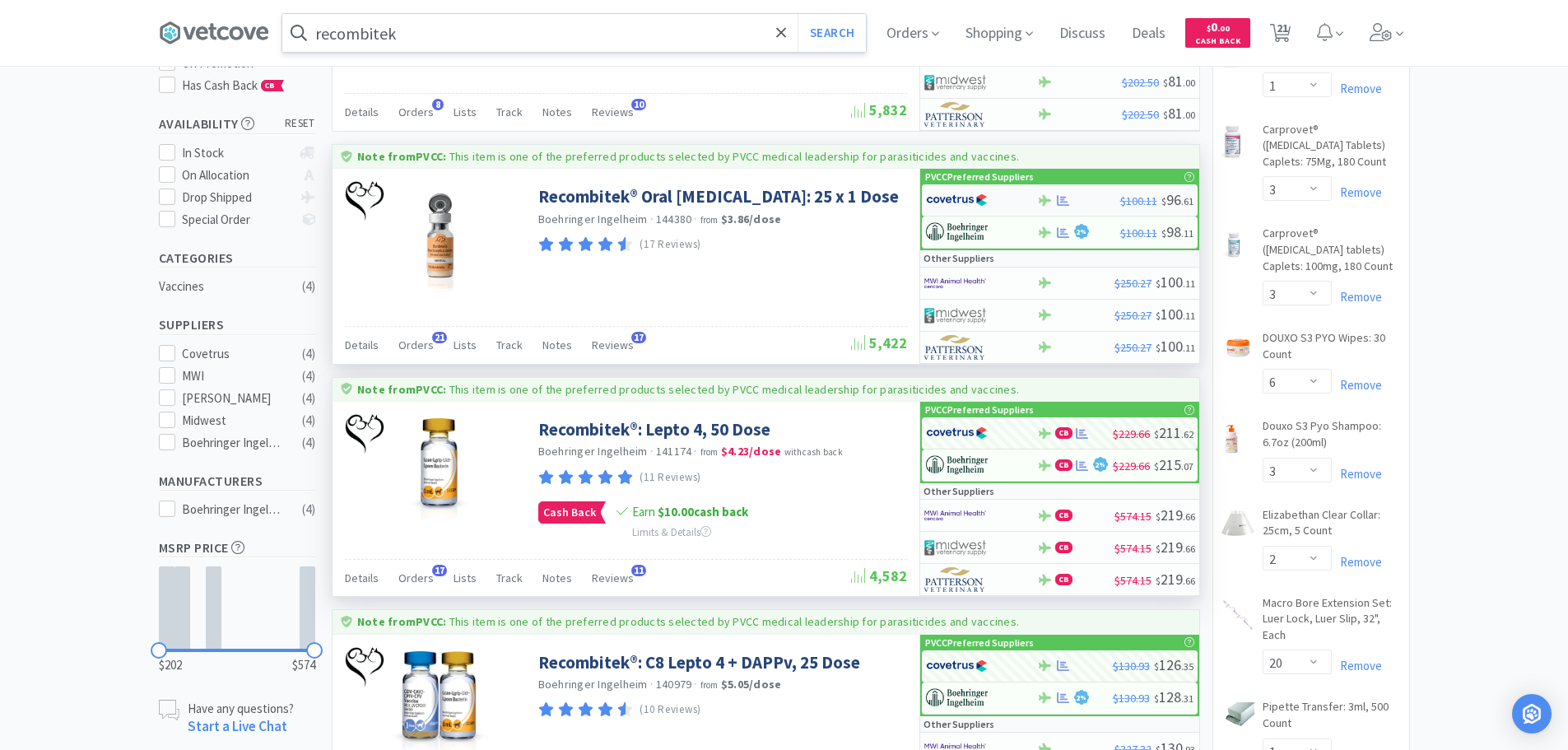
click at [956, 197] on img at bounding box center [957, 200] width 61 height 25
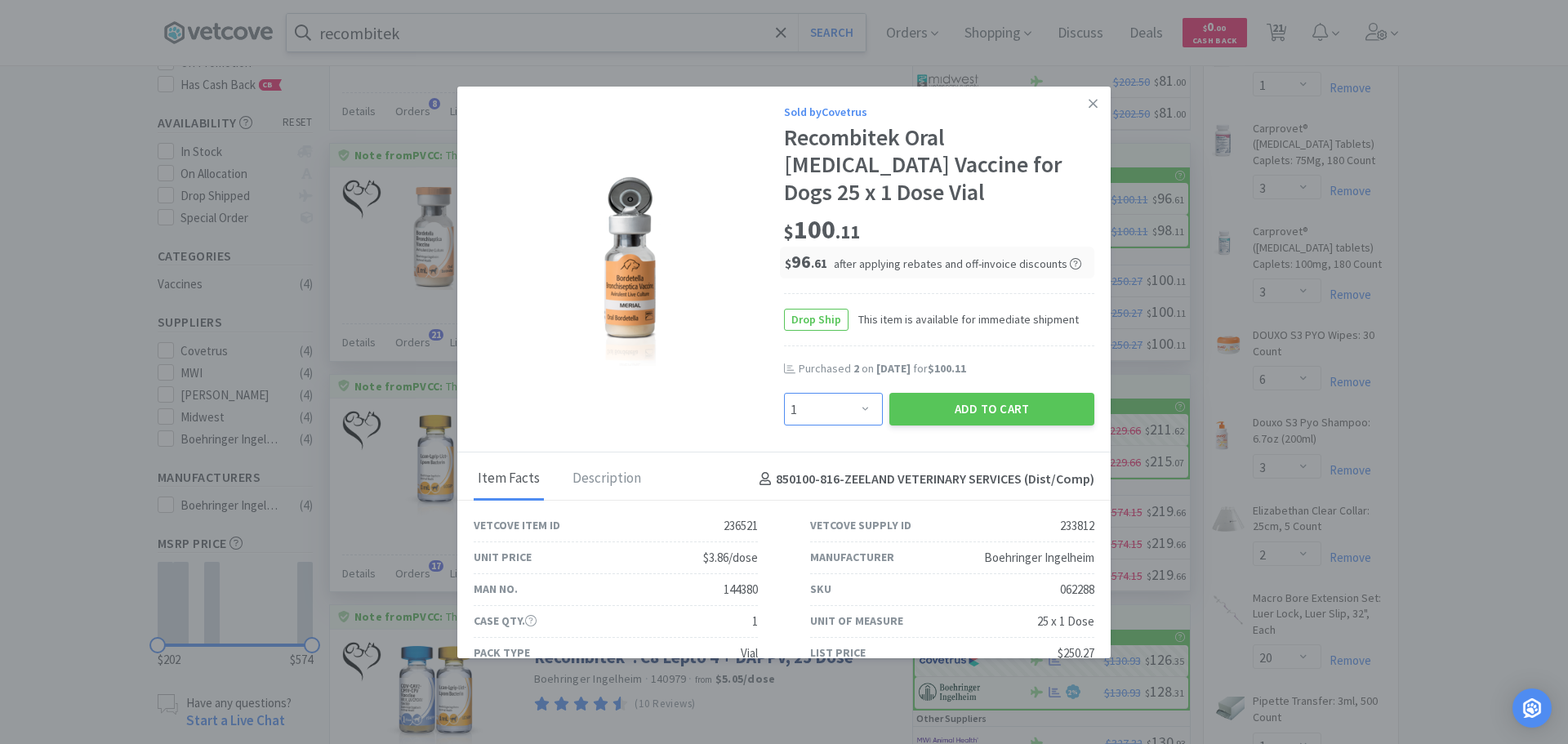
click at [838, 403] on select "Enter Quantity 1 2 3 4 5 6 7 8 9 10 11 12 13 14 15 16 17 18 19 20 Enter Quantity" at bounding box center [833, 409] width 99 height 33
select select "2"
click at [784, 393] on select "Enter Quantity 1 2 3 4 5 6 7 8 9 10 11 12 13 14 15 16 17 18 19 20 Enter Quantity" at bounding box center [833, 409] width 99 height 33
click at [951, 408] on button "Add to Cart" at bounding box center [992, 409] width 205 height 33
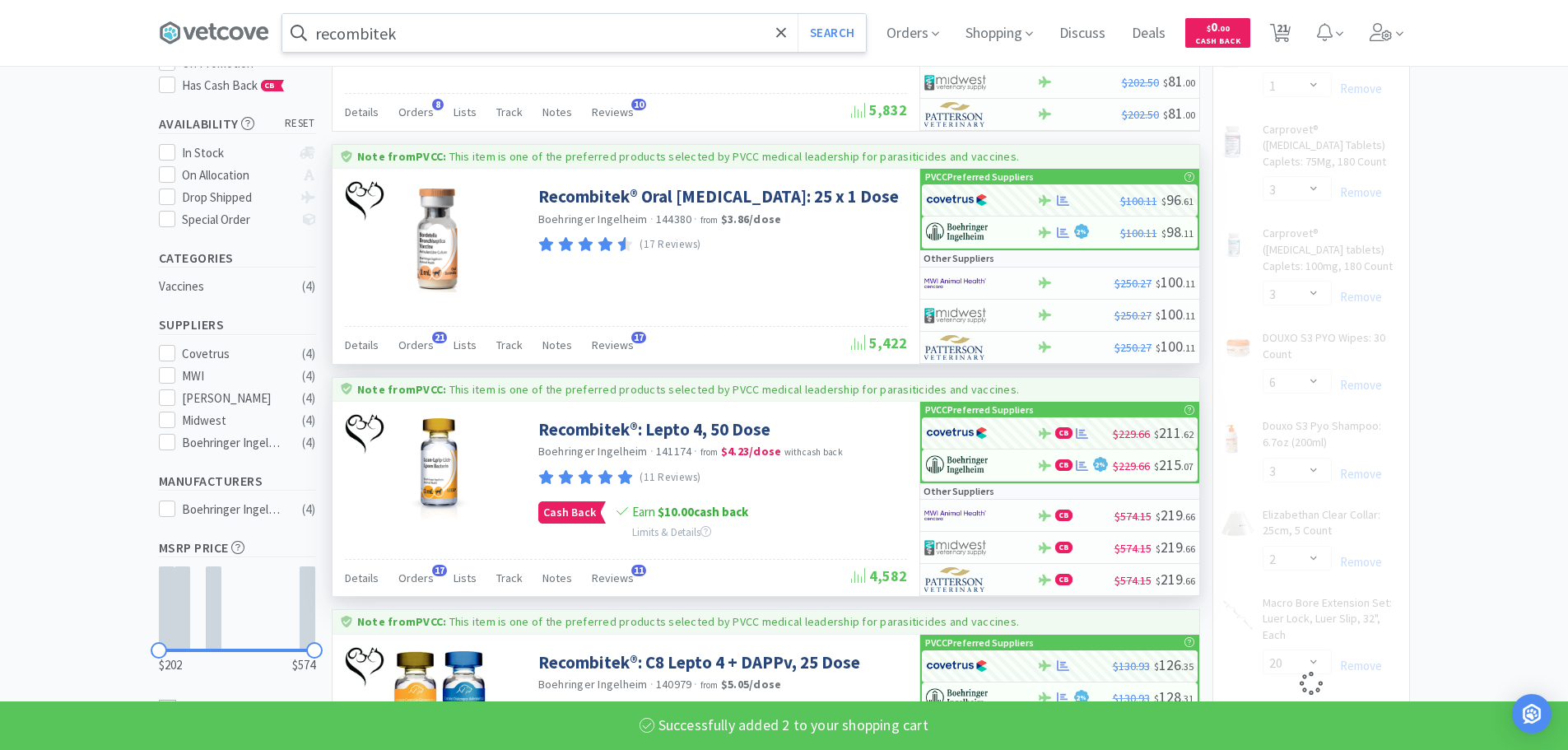
select select "2"
select select "1"
select select "100"
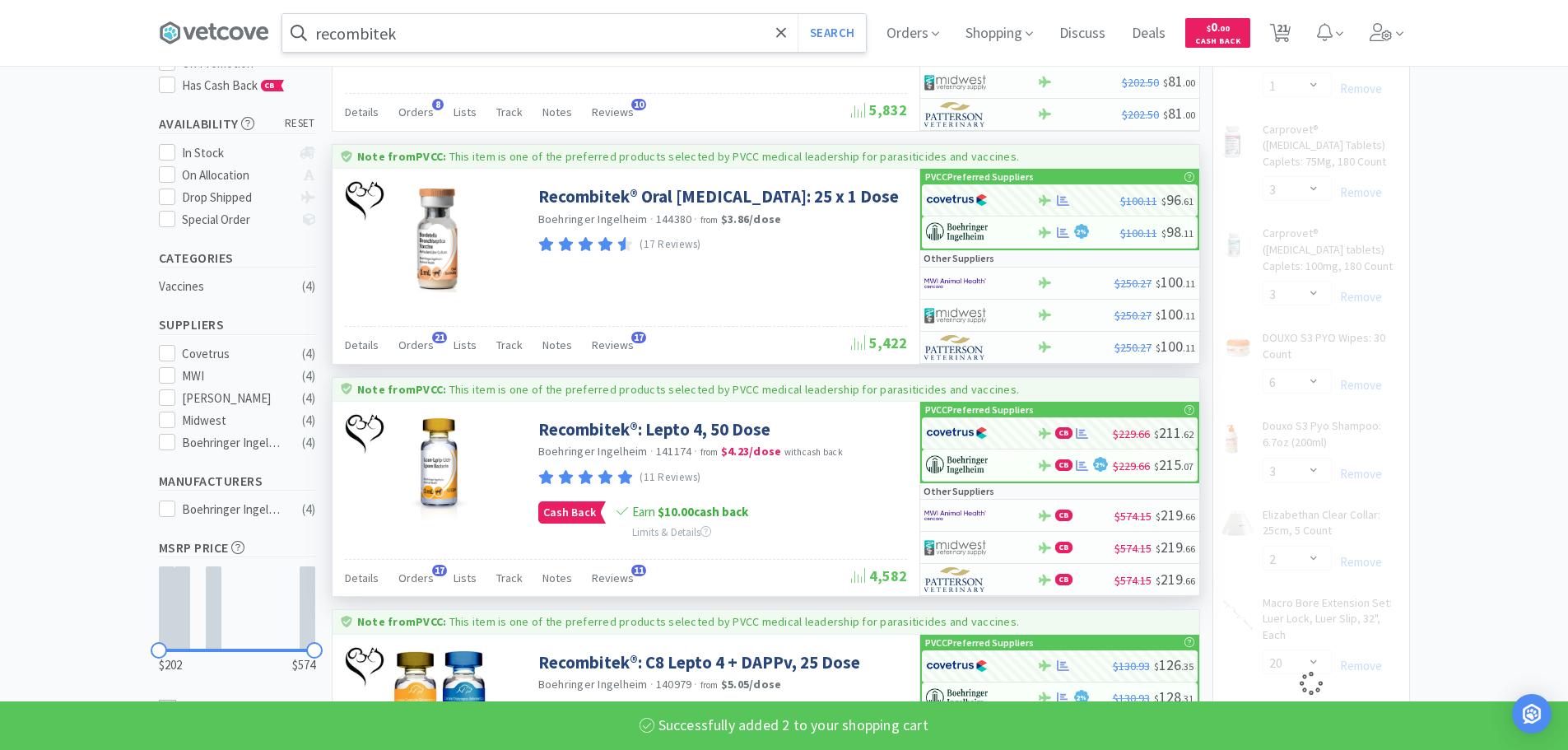
select select "2"
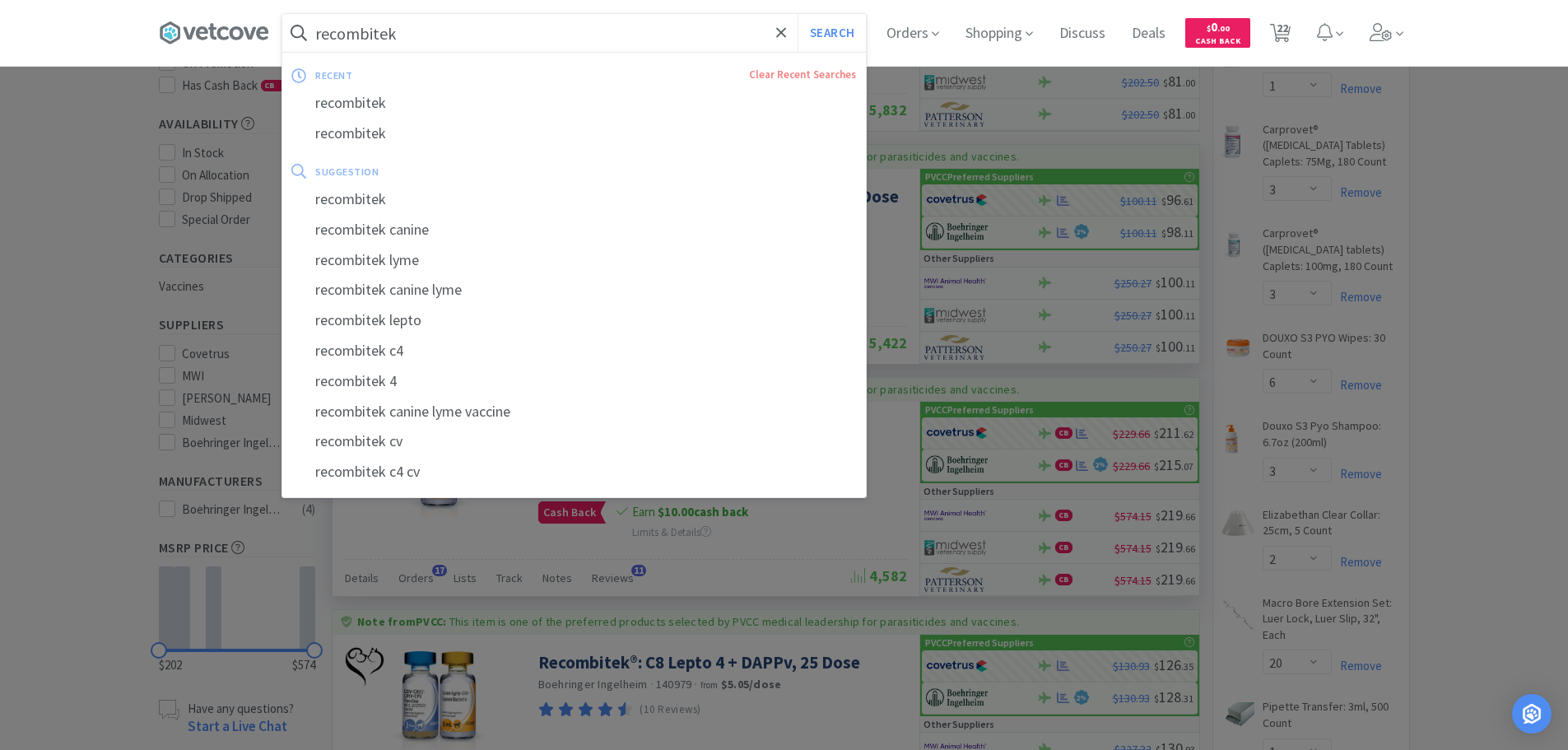
click at [636, 27] on input "recombitek" at bounding box center [574, 32] width 584 height 38
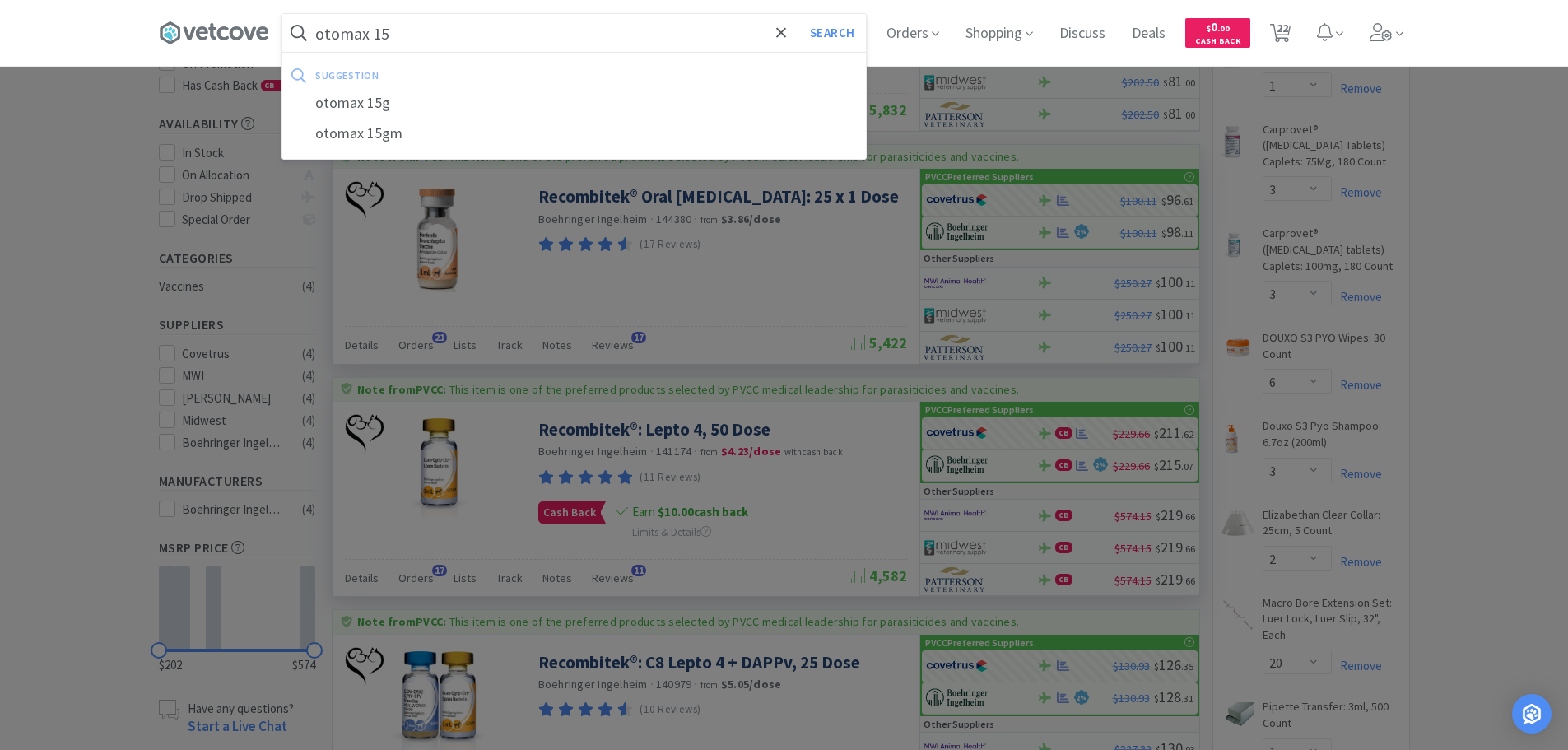
type input "otomax 15"
click at [798, 14] on button "Search" at bounding box center [832, 32] width 68 height 38
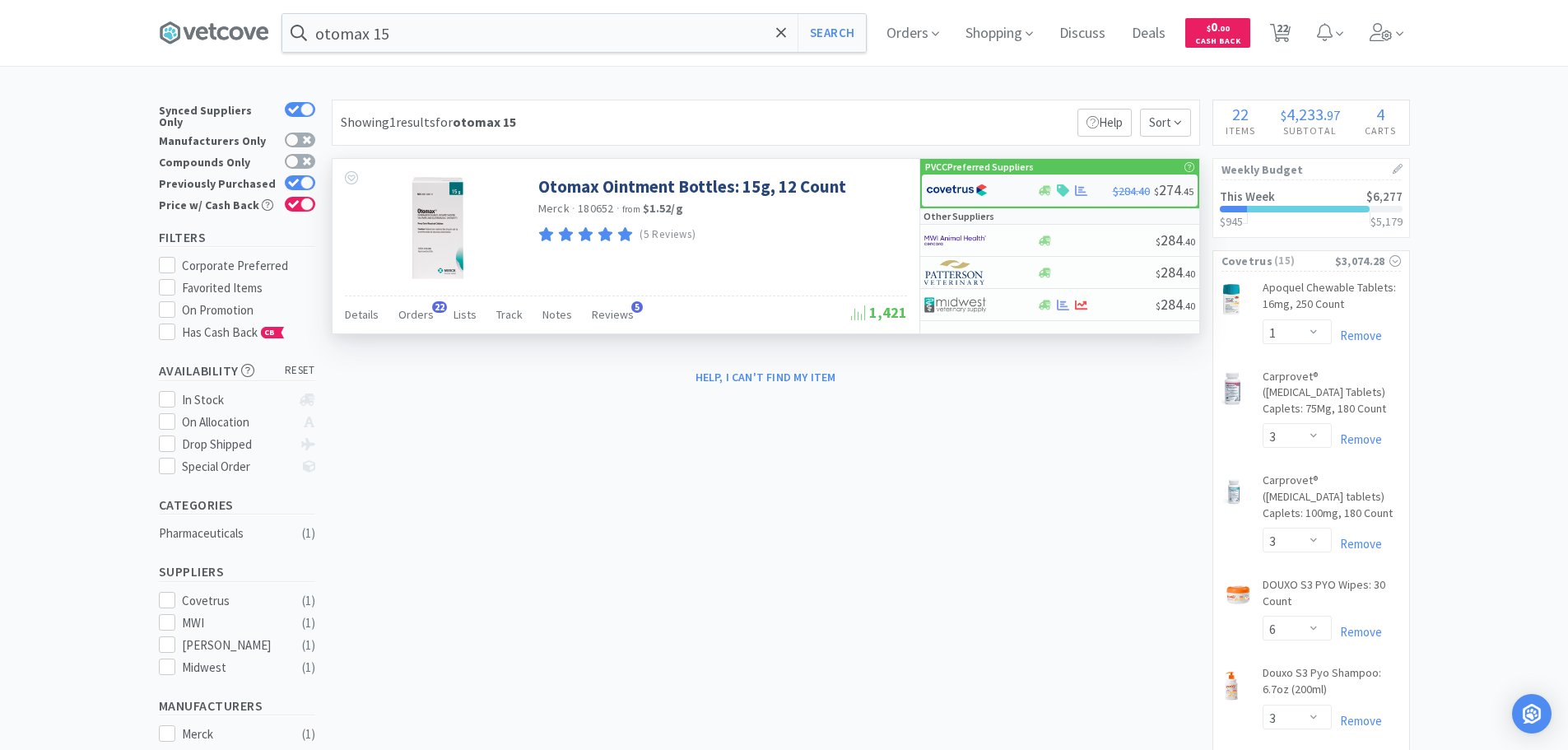
click at [961, 185] on img at bounding box center [957, 189] width 61 height 25
select select "1"
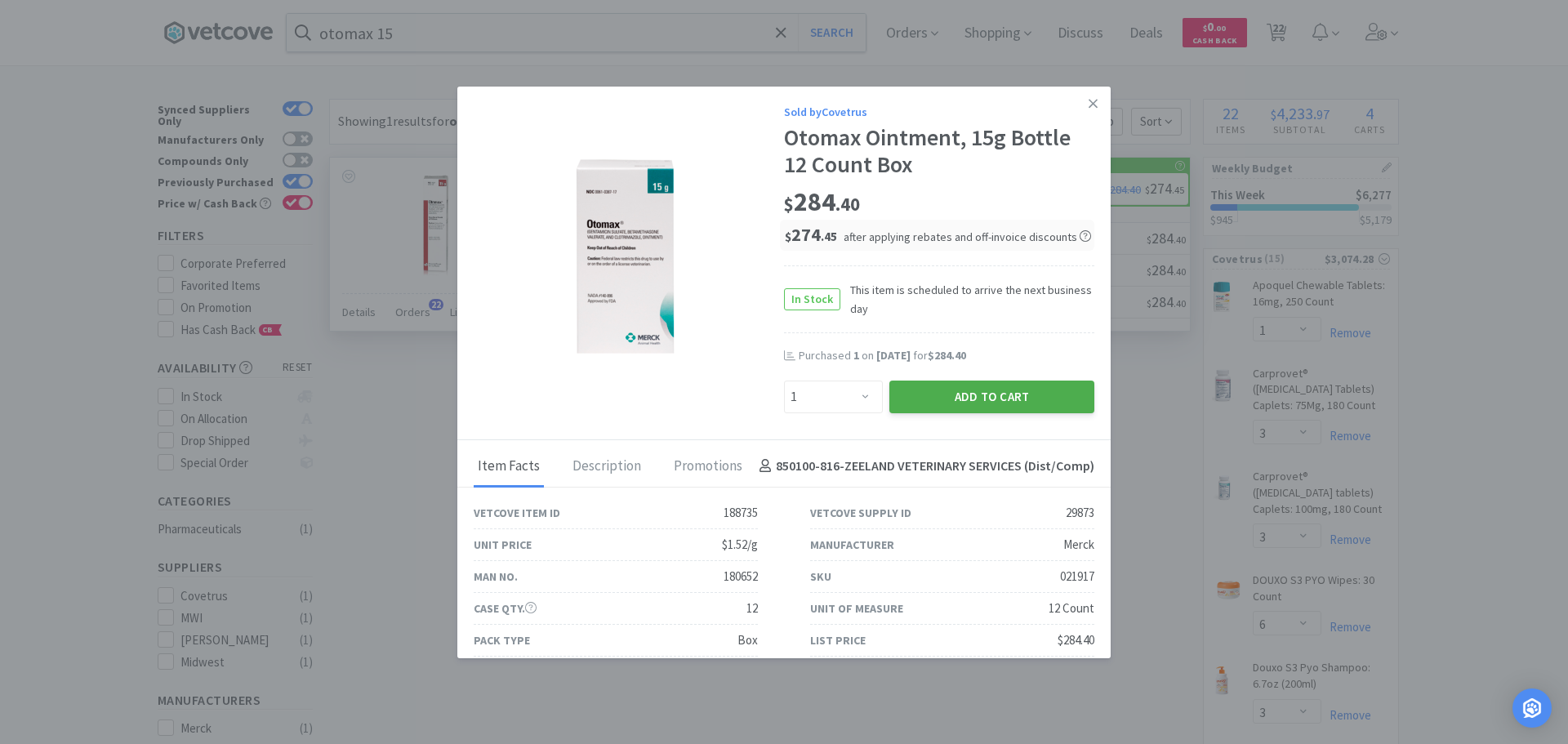
click at [993, 391] on button "Add to Cart" at bounding box center [992, 397] width 205 height 33
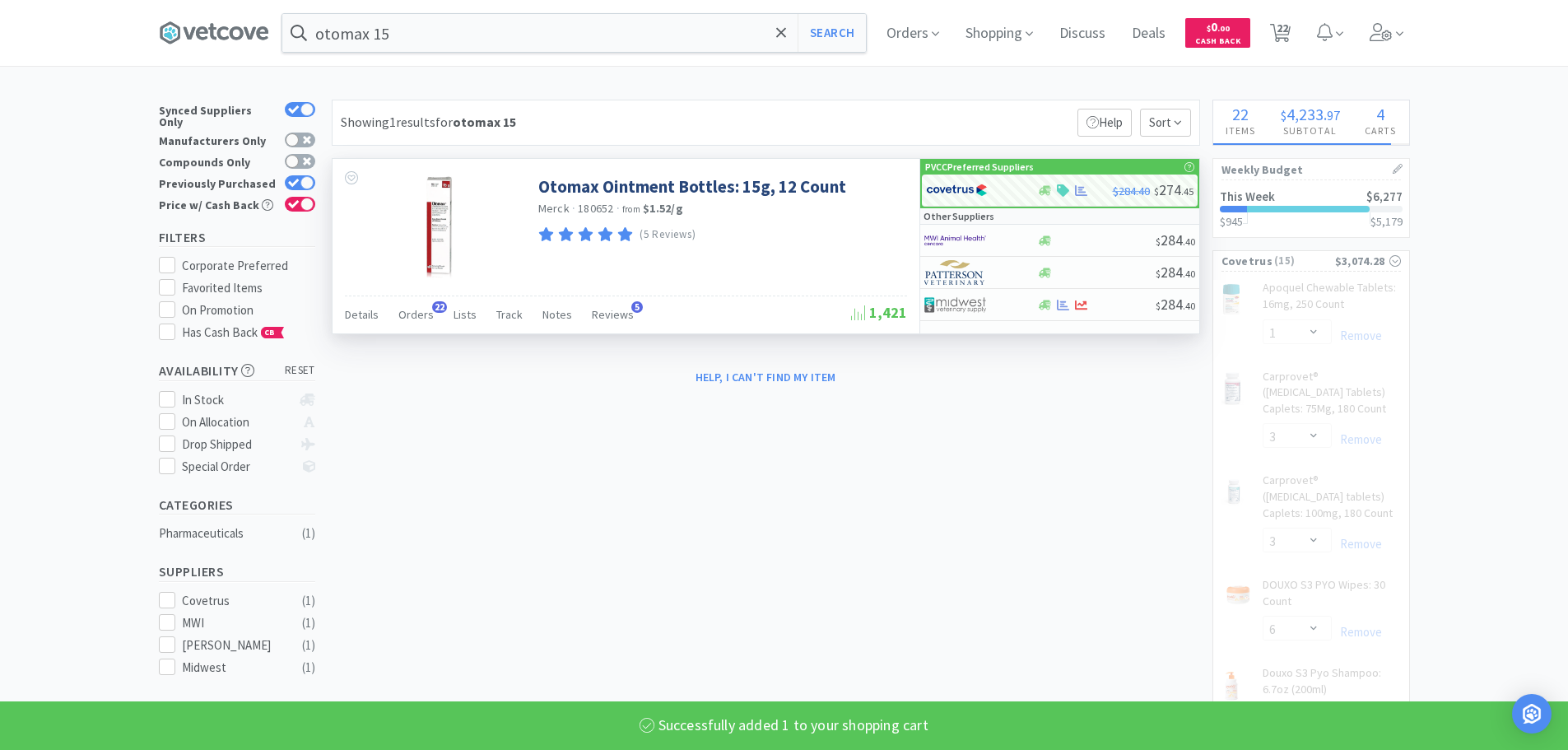
select select "1"
select select "2"
select select "1"
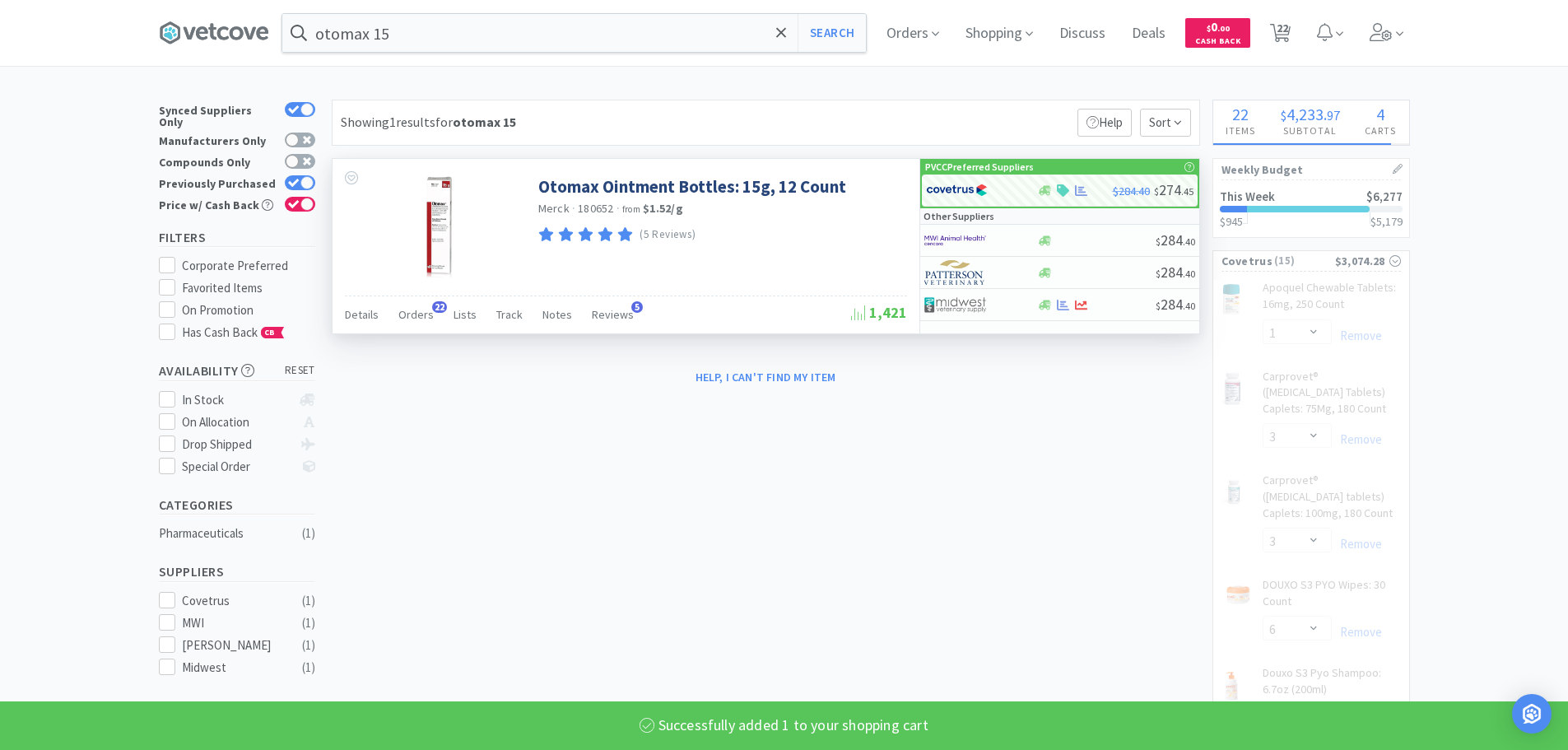
select select "100"
select select "2"
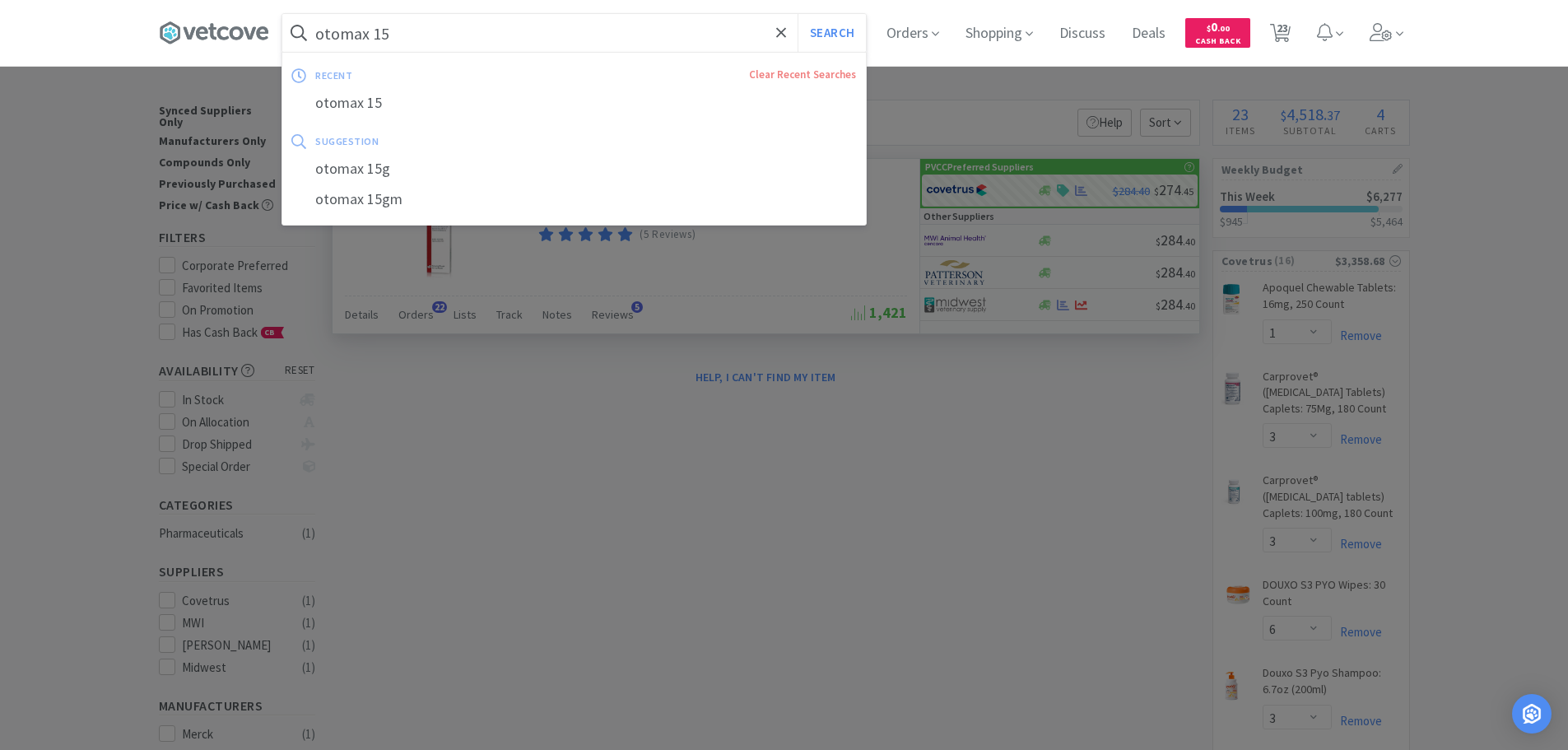
click at [677, 41] on input "otomax 15" at bounding box center [574, 32] width 584 height 38
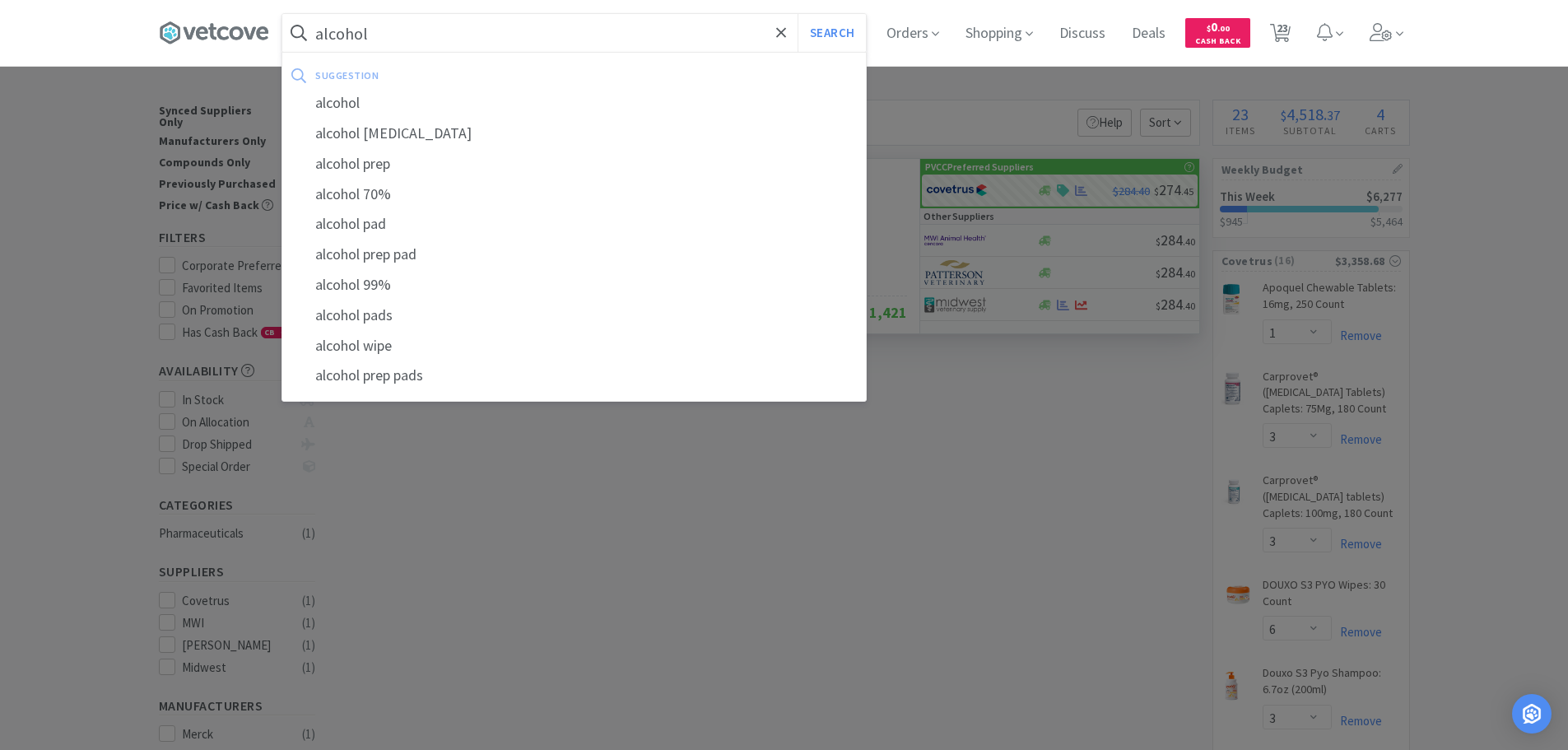
type input "alcohol"
click at [798, 14] on button "Search" at bounding box center [832, 32] width 68 height 38
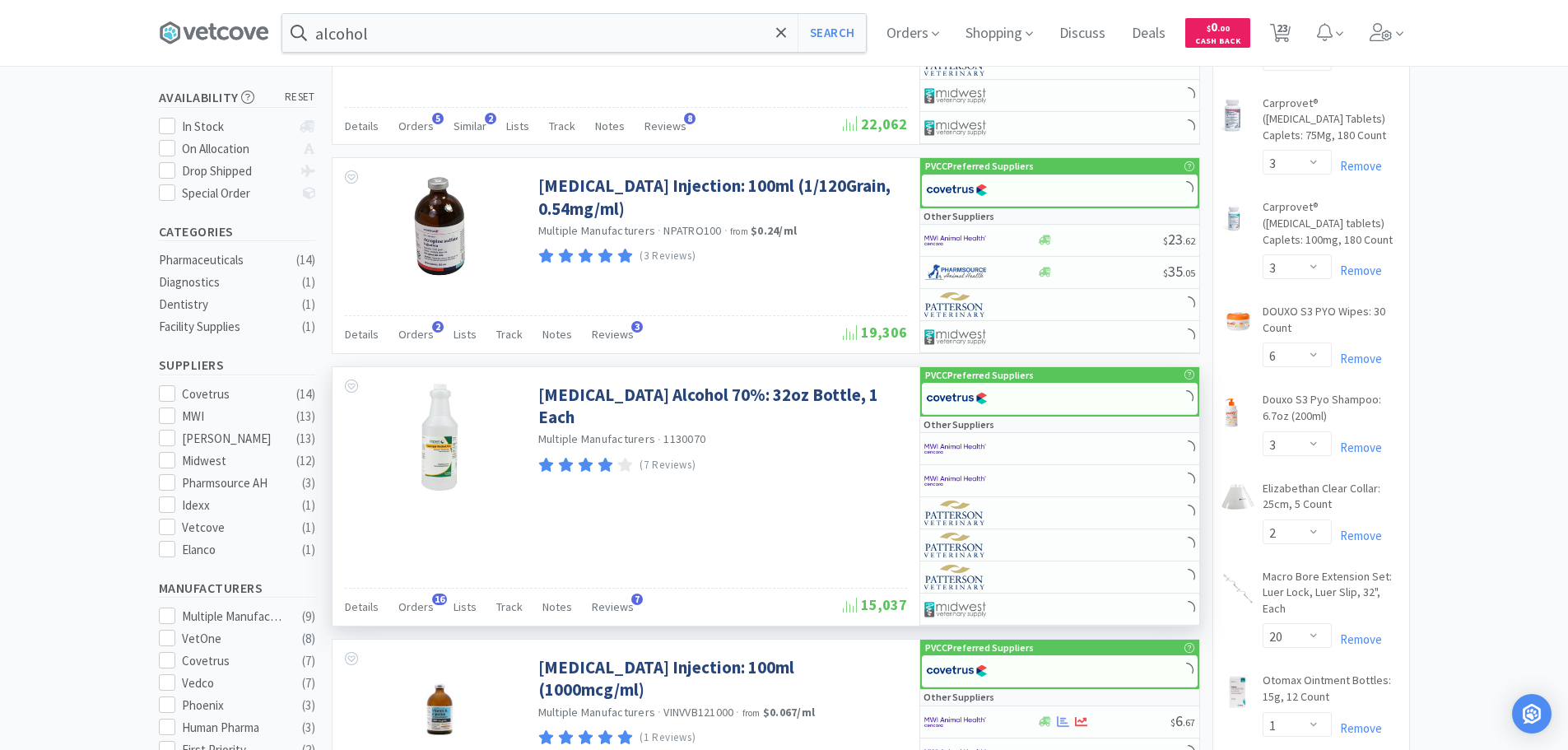
scroll to position [329, 0]
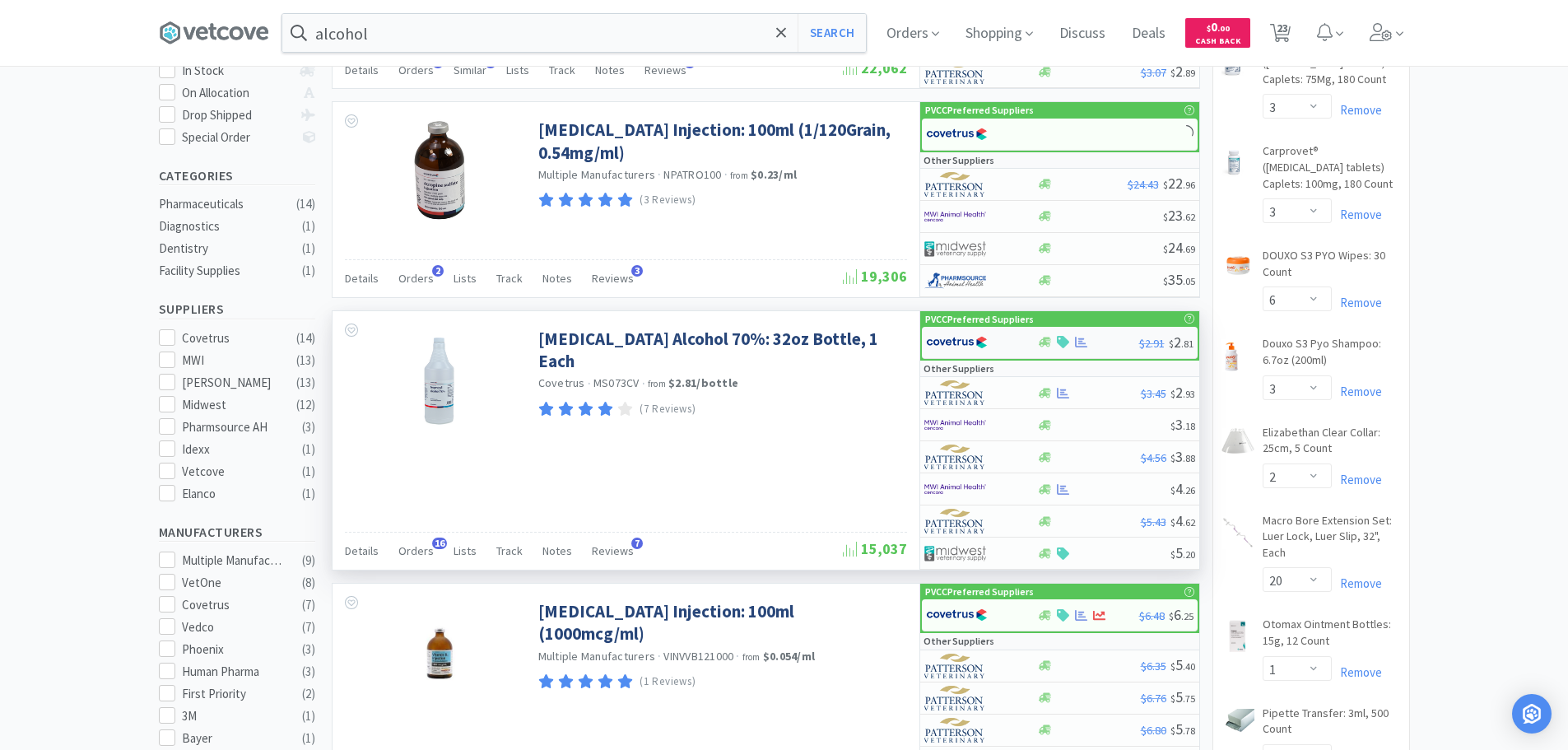
click at [962, 346] on img at bounding box center [957, 342] width 61 height 25
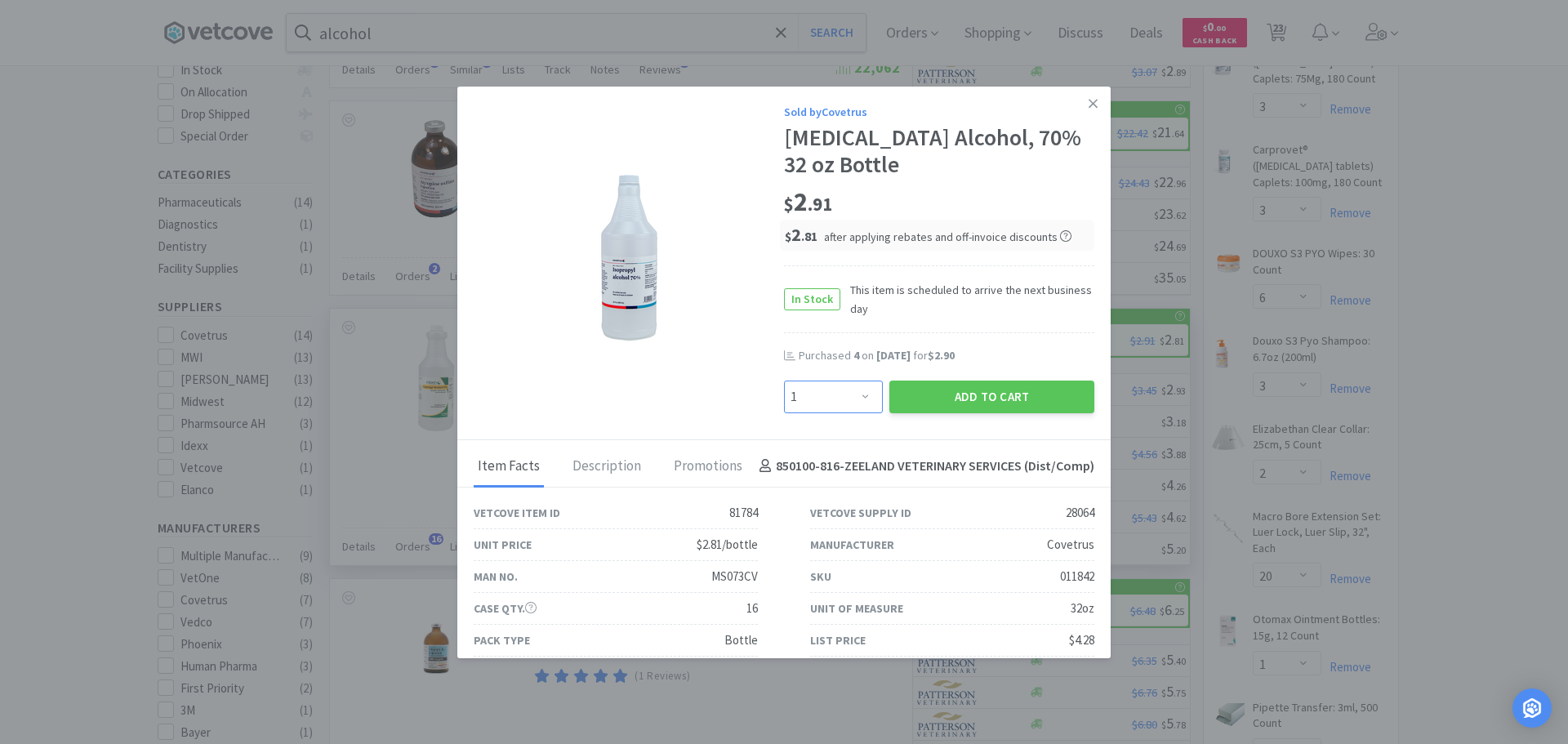
click at [848, 405] on select "Enter Quantity 1 2 3 4 5 6 7 8 9 10 11 12 13 14 15 16 17 18 19 20 Enter Quantity" at bounding box center [833, 397] width 99 height 33
select select "4"
click at [784, 381] on select "Enter Quantity 1 2 3 4 5 6 7 8 9 10 11 12 13 14 15 16 17 18 19 20 Enter Quantity" at bounding box center [833, 397] width 99 height 33
click at [973, 399] on button "Add to Cart" at bounding box center [992, 397] width 205 height 33
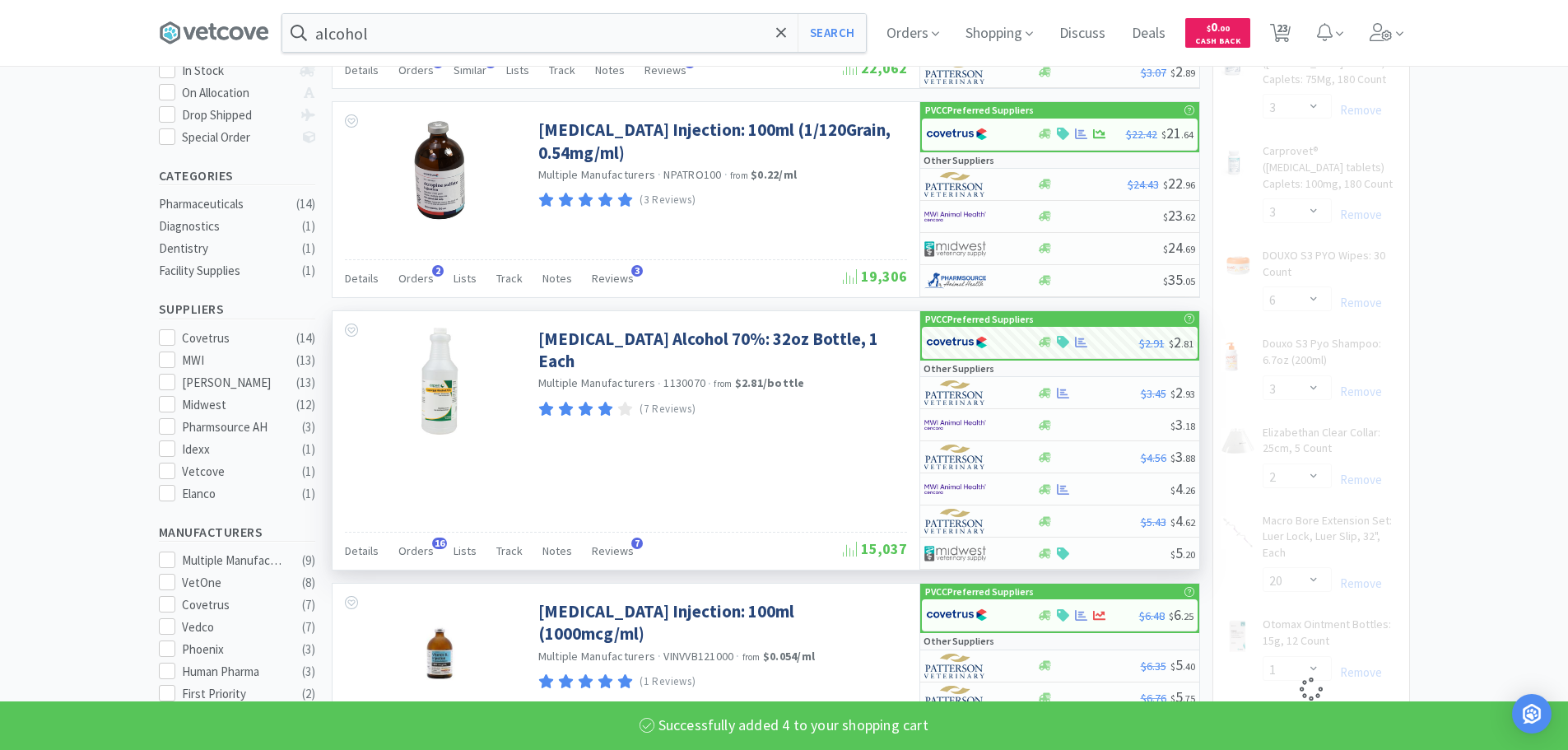
select select "4"
select select "20"
select select "1"
select select "2"
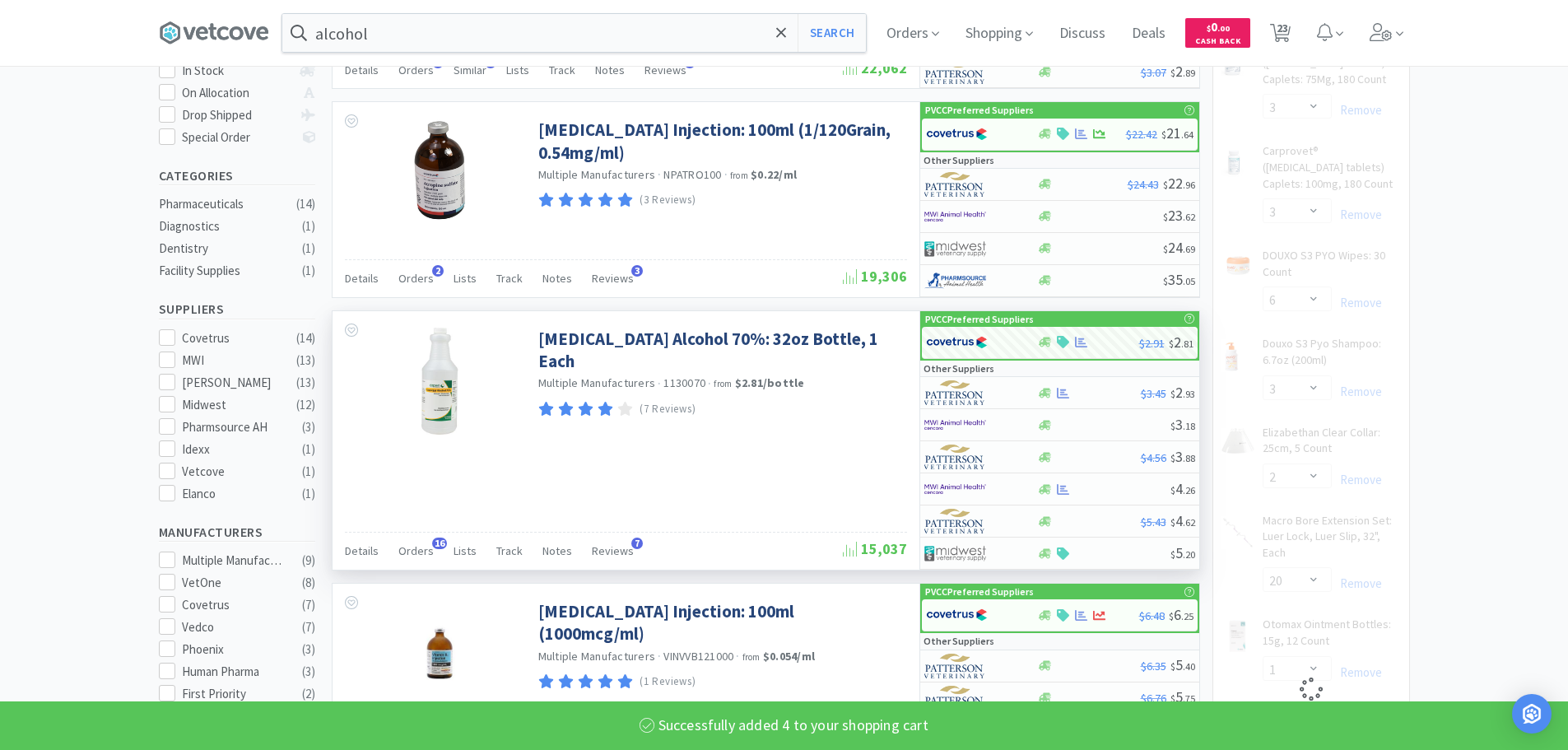
select select "1"
select select "100"
select select "2"
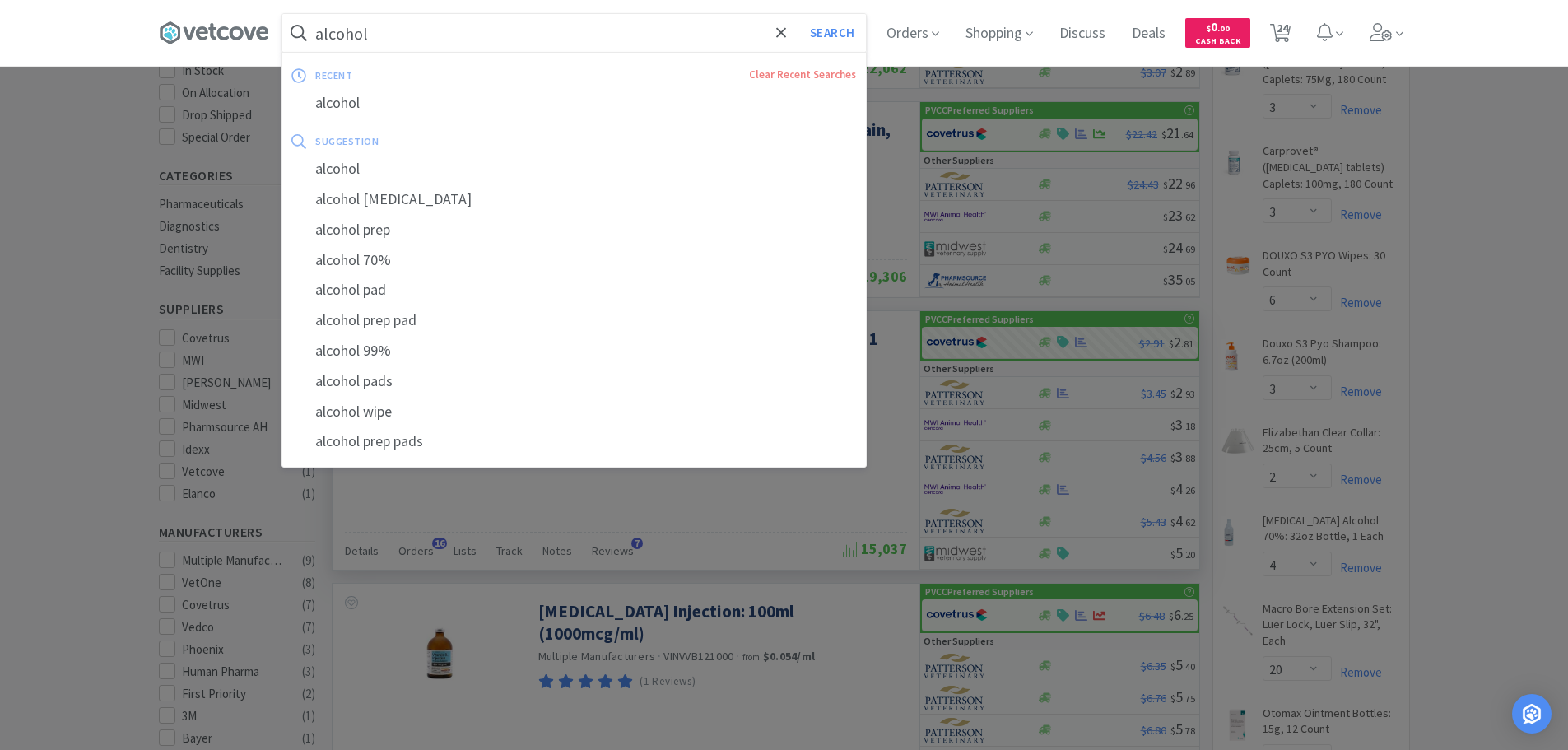
click at [529, 35] on input "alcohol" at bounding box center [574, 32] width 584 height 38
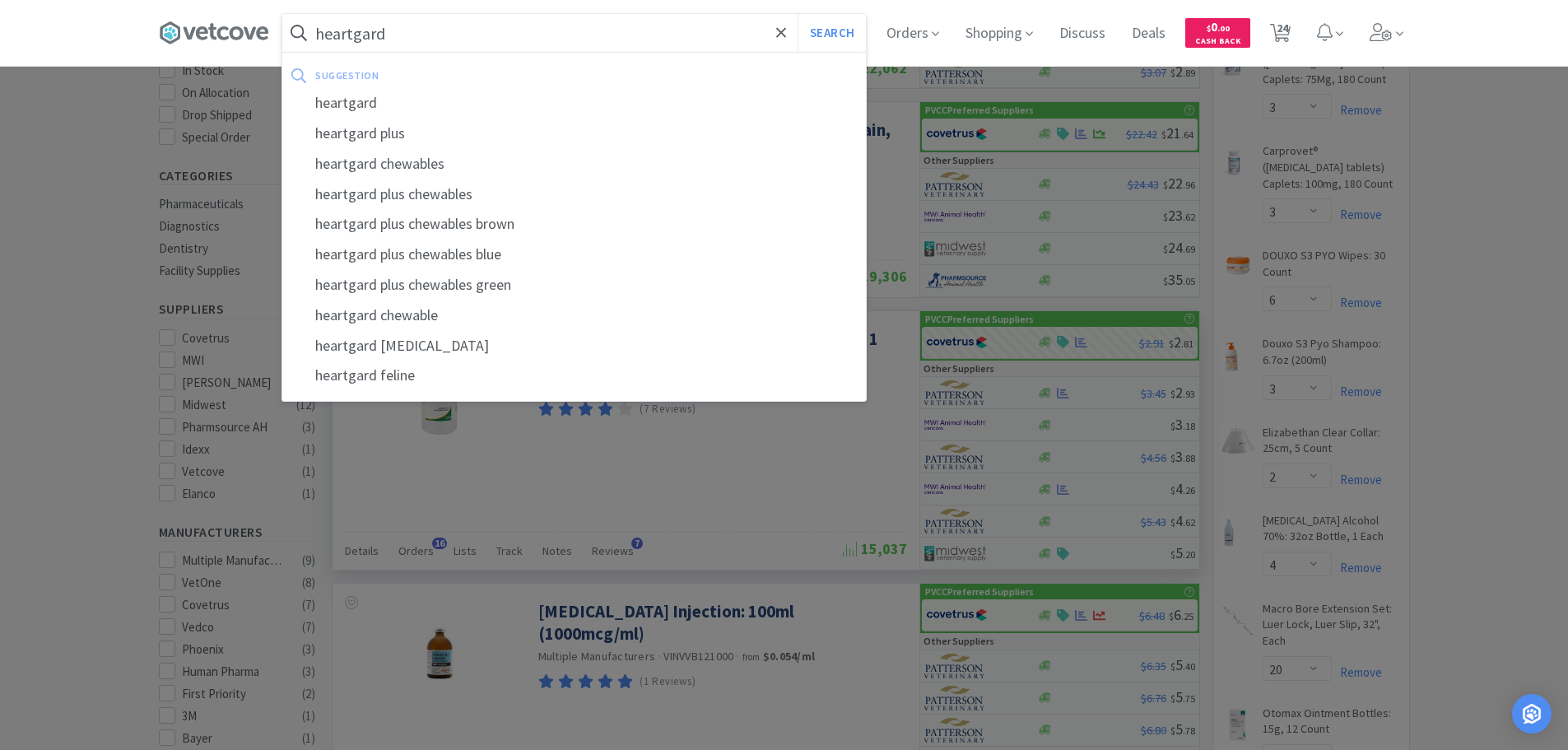
type input "heartgard"
click at [798, 14] on button "Search" at bounding box center [832, 32] width 68 height 38
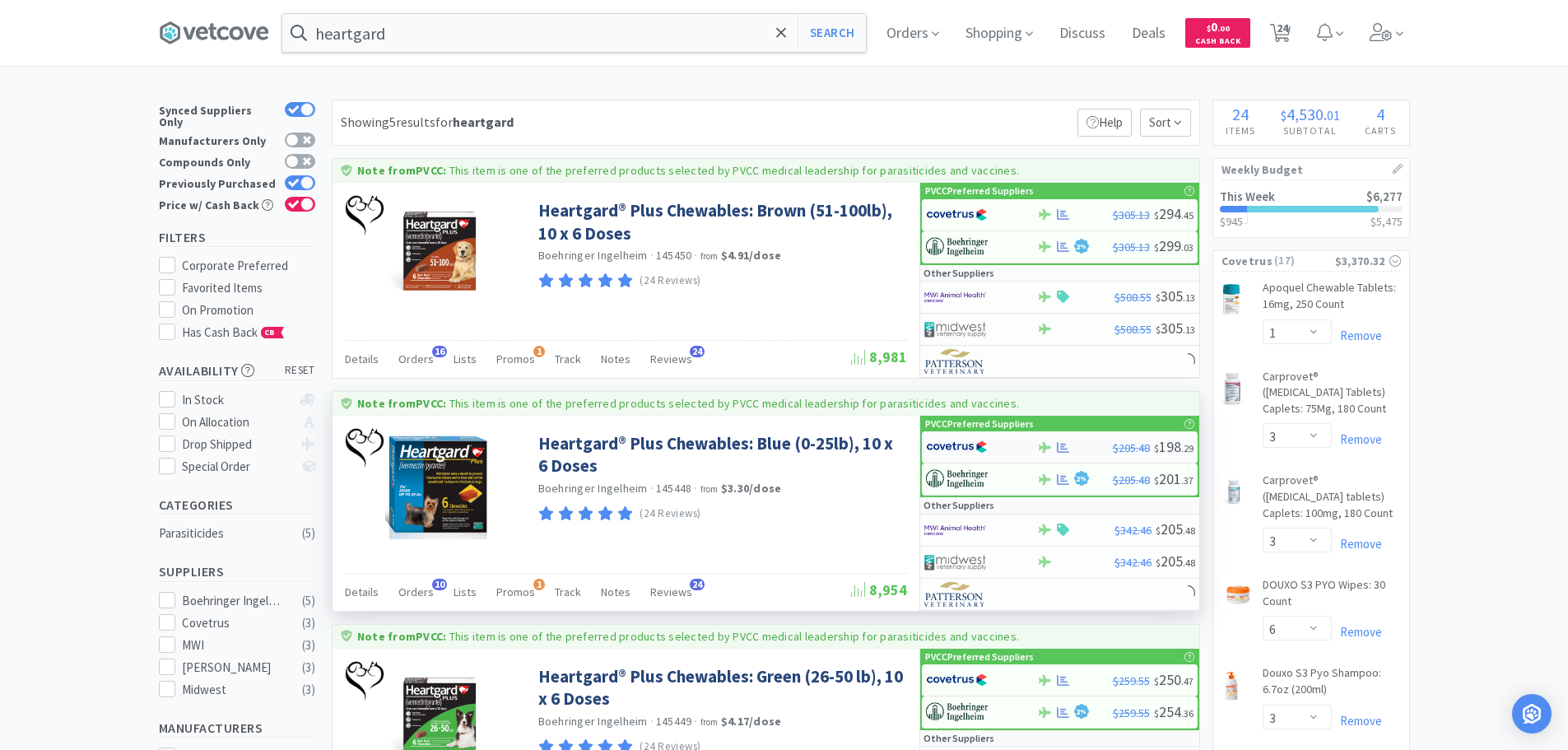
click at [984, 454] on img at bounding box center [957, 447] width 61 height 25
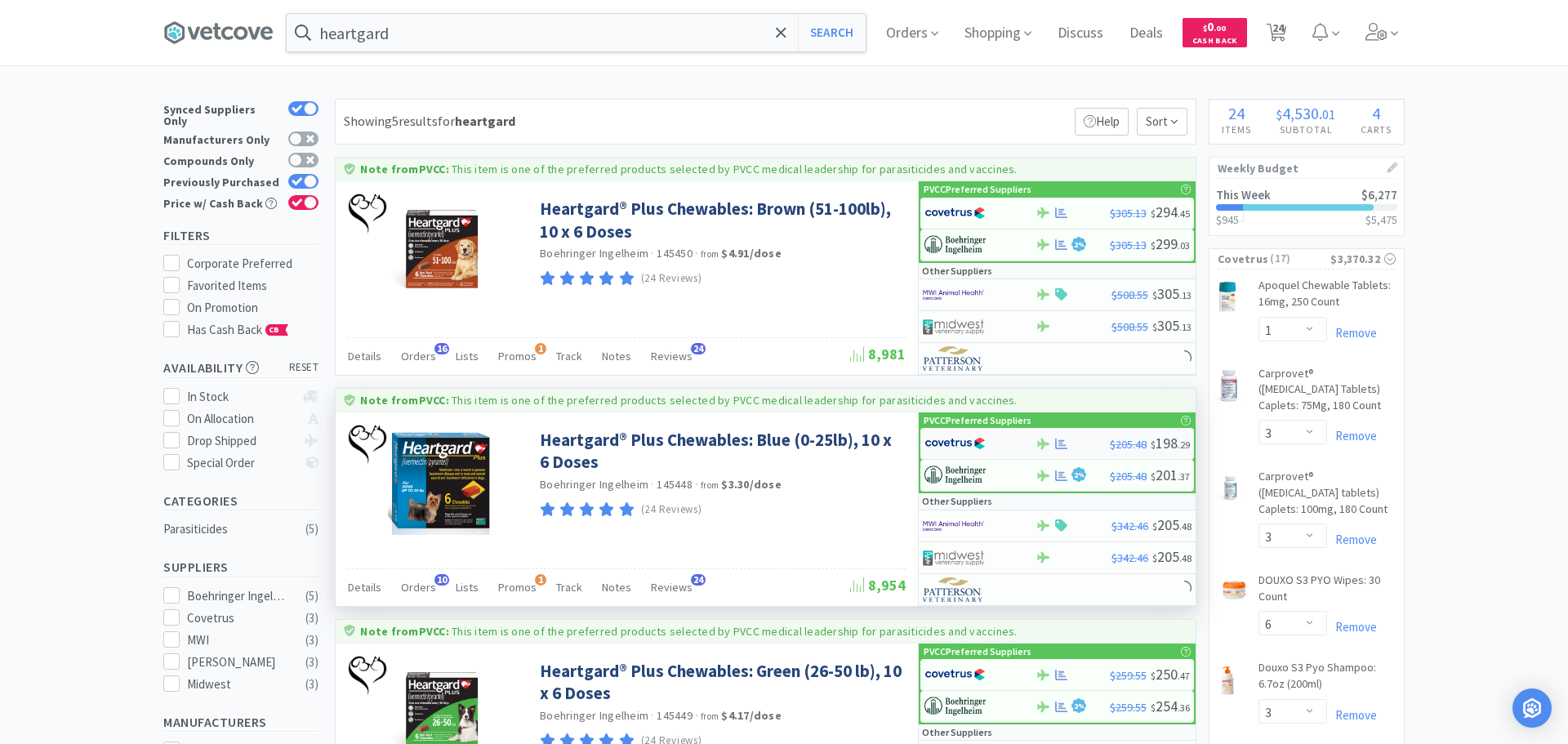
select select "1"
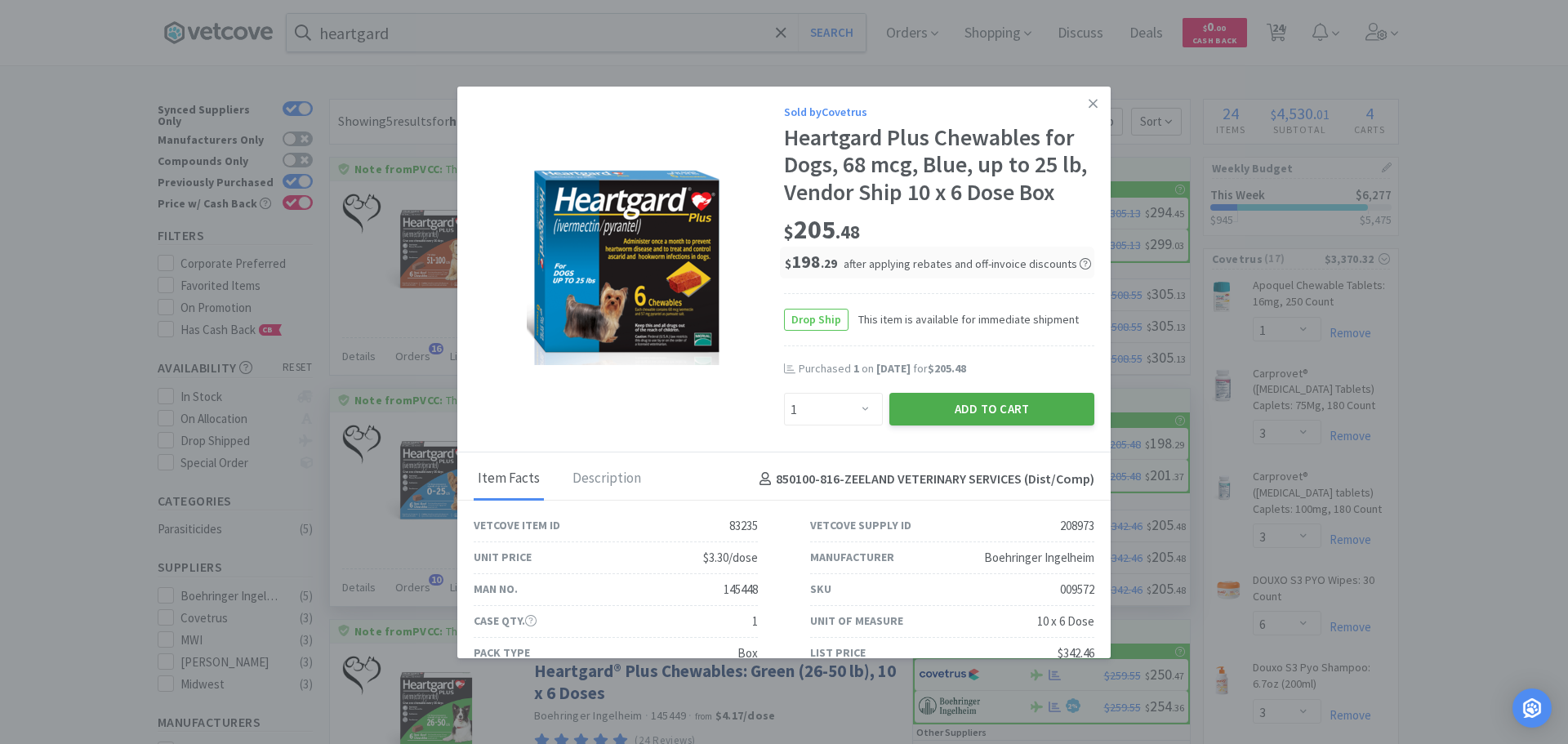
click at [1003, 411] on button "Add to Cart" at bounding box center [992, 409] width 205 height 33
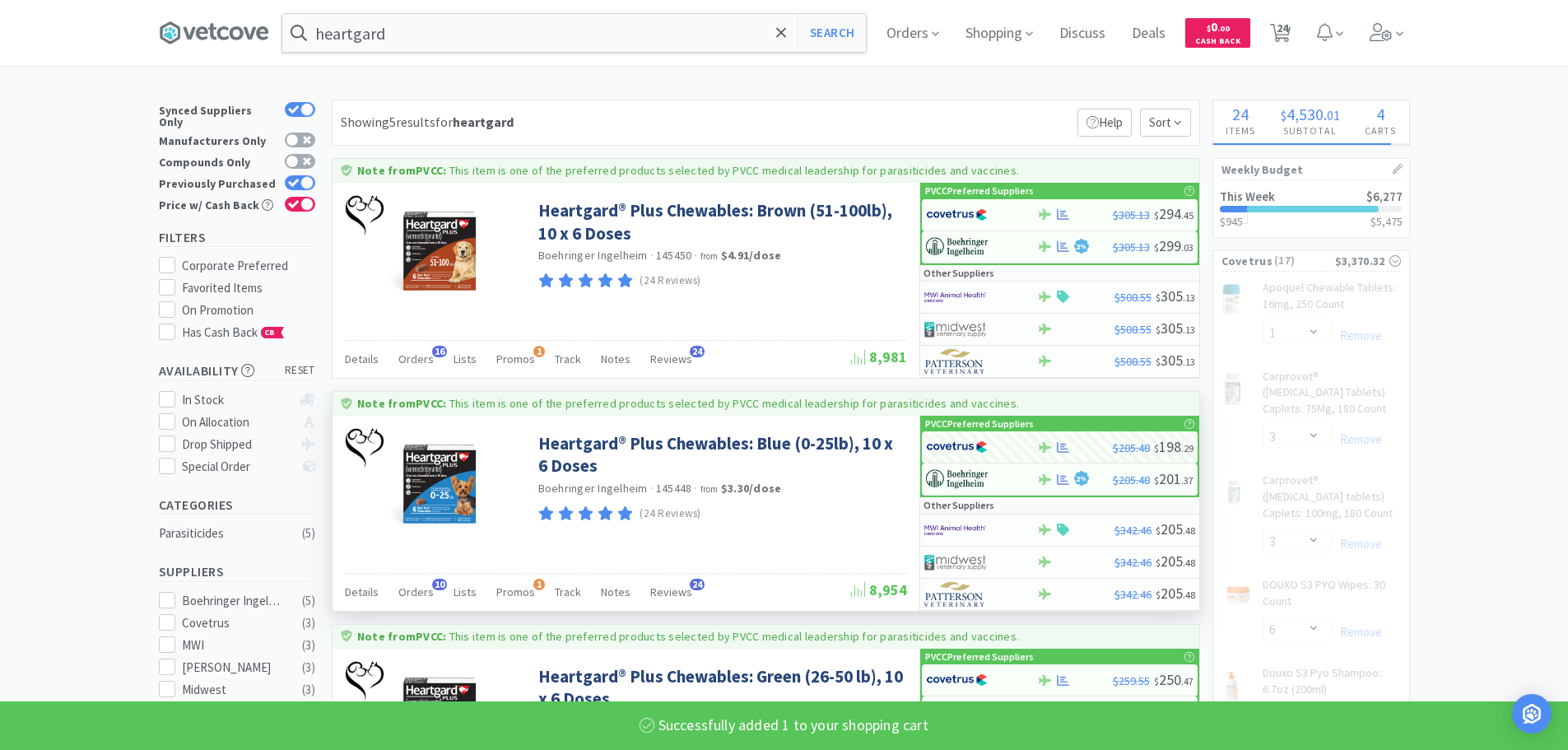
select select "1"
select select "4"
select select "20"
select select "1"
select select "2"
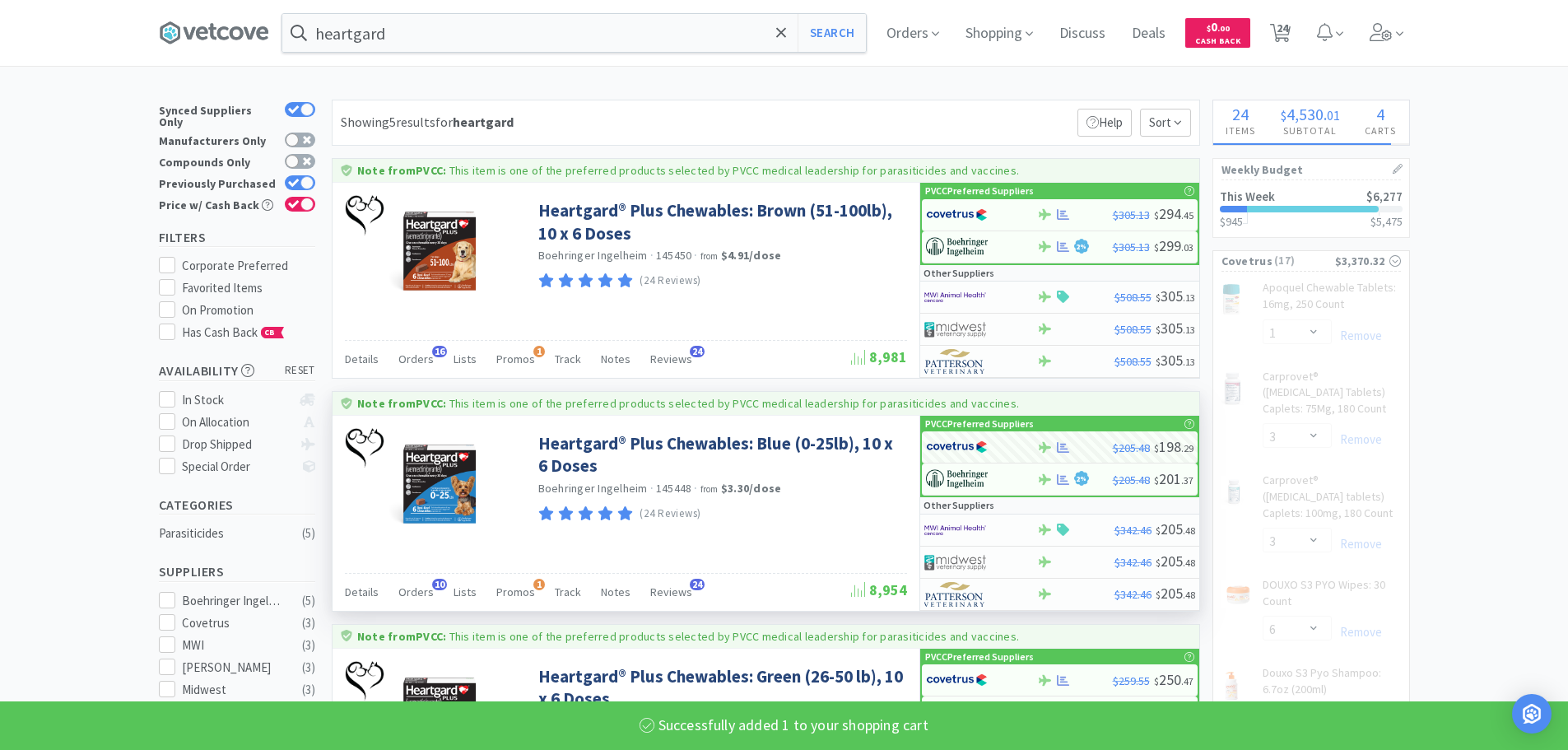
select select "2"
select select "1"
select select "100"
select select "2"
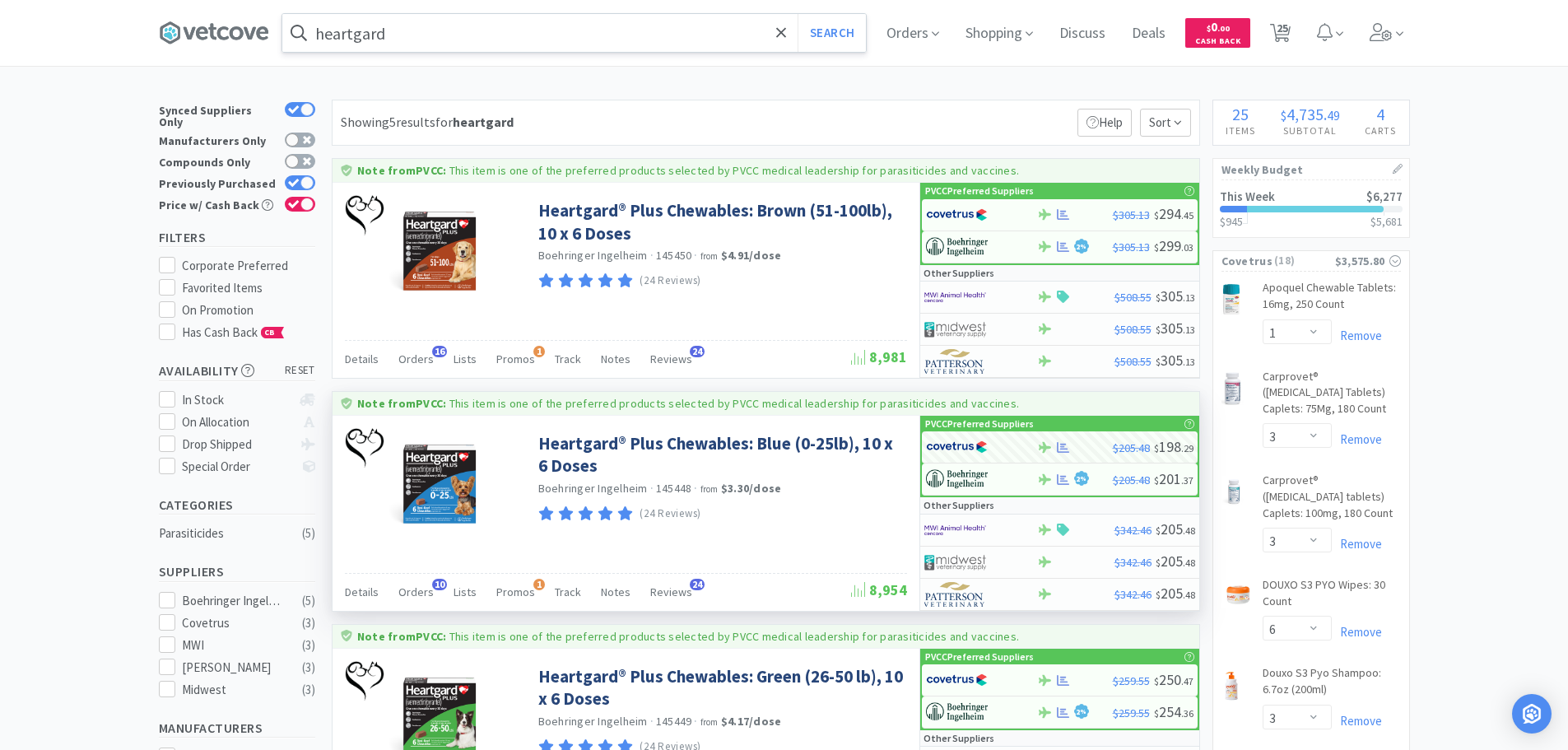
click at [589, 27] on input "heartgard" at bounding box center [574, 32] width 584 height 38
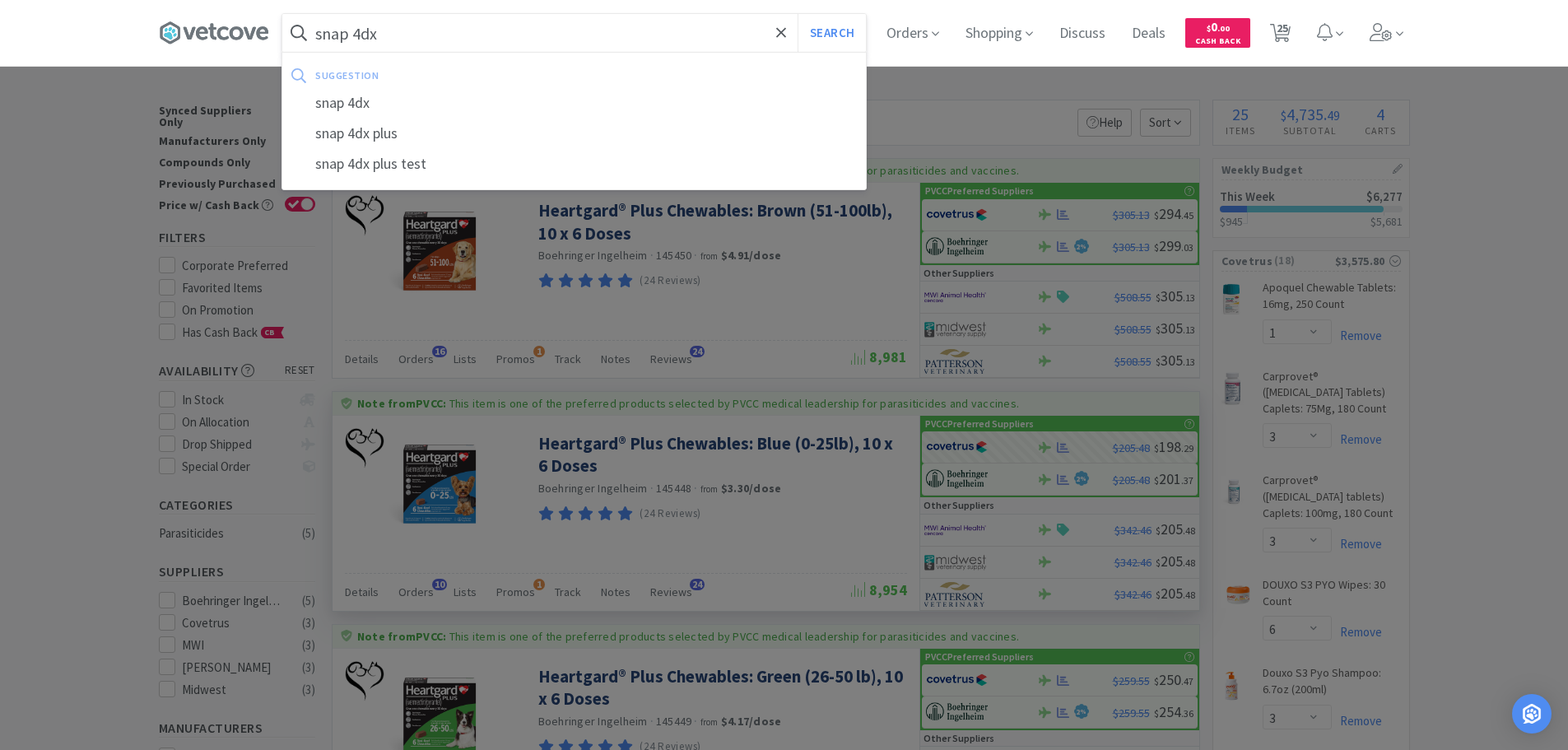
type input "snap 4dx"
click at [798, 14] on button "Search" at bounding box center [832, 32] width 68 height 38
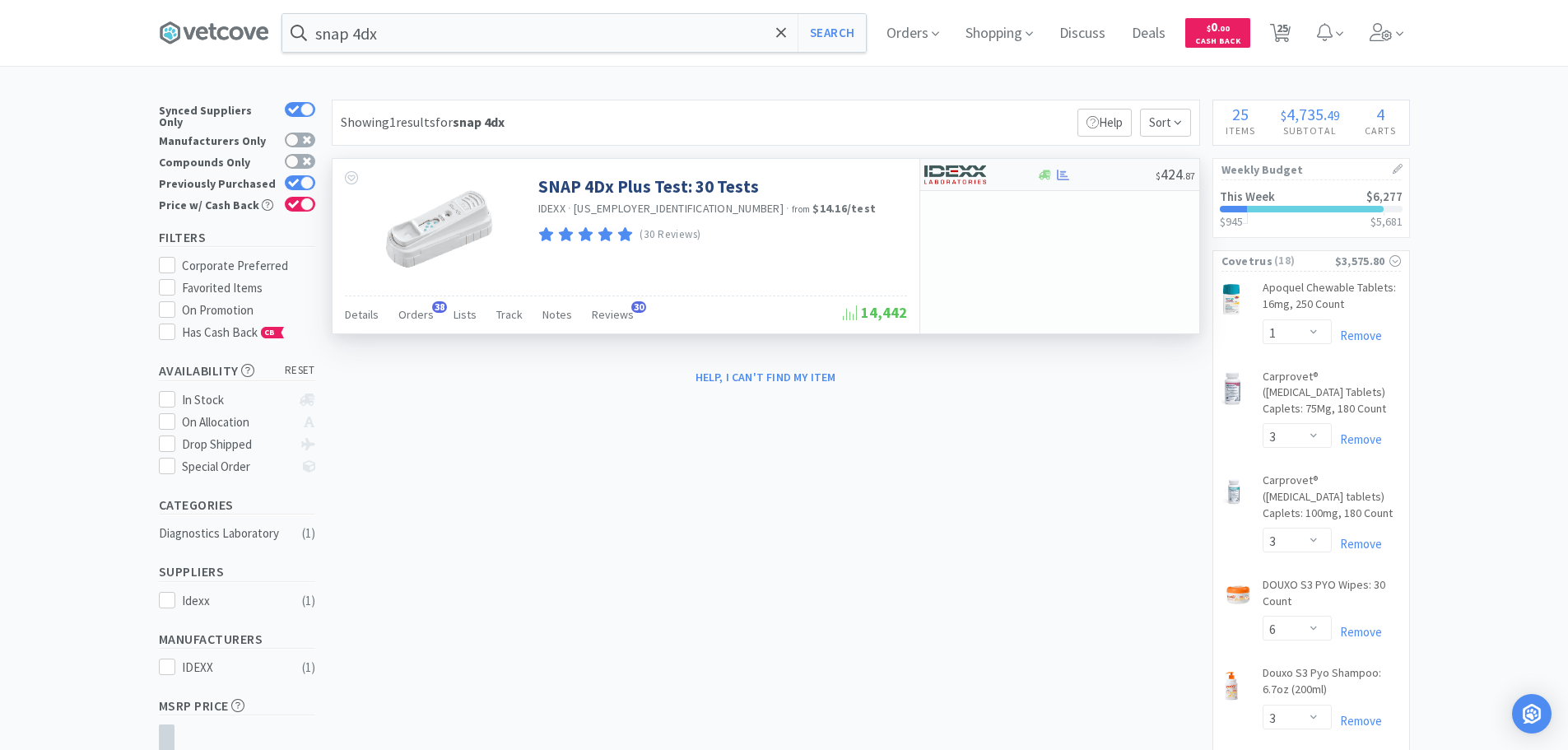
click at [1000, 177] on div at bounding box center [970, 174] width 90 height 28
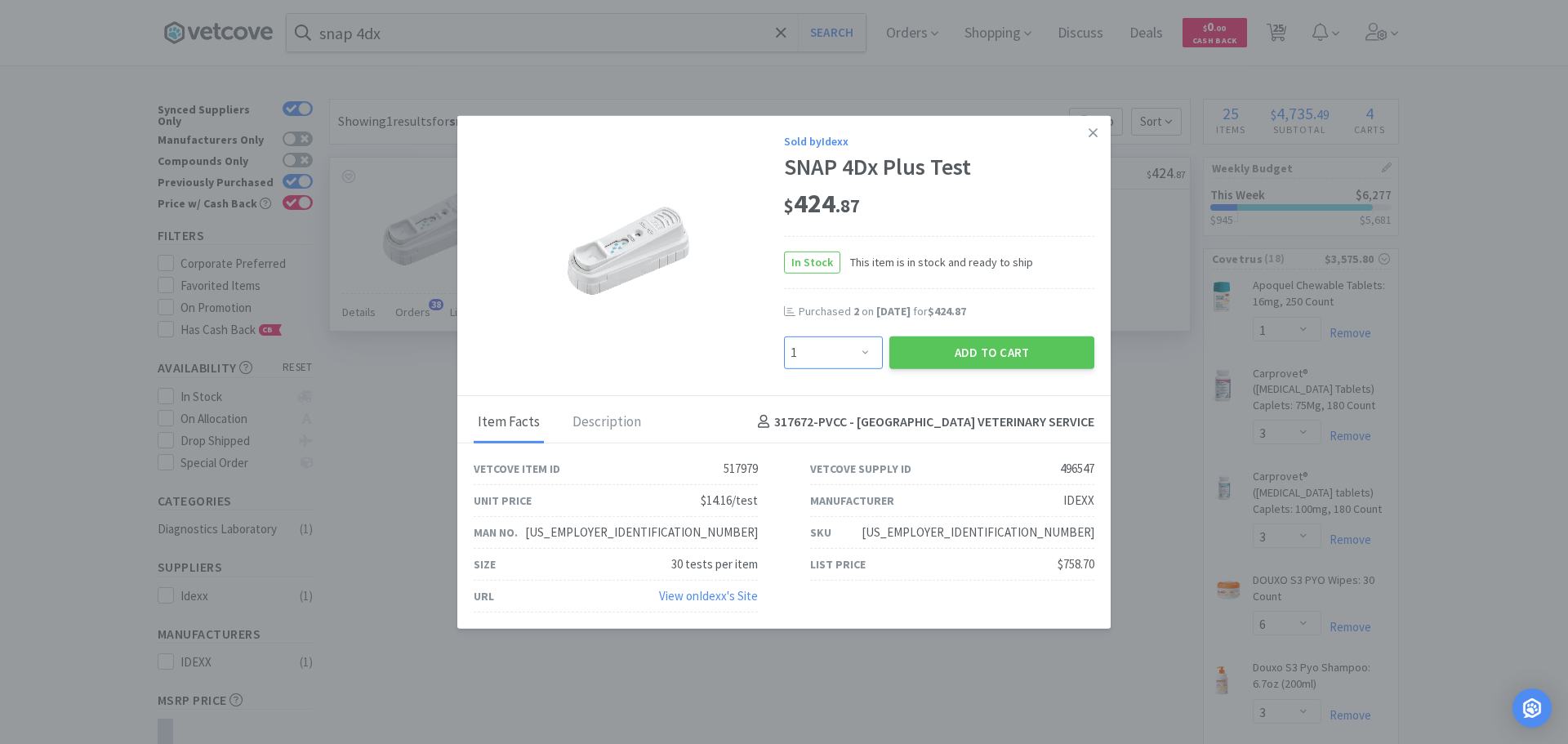
click at [875, 344] on select "Enter Quantity 1 2 3 4 5 6 7 8 9 10 11 12 13 14 15 16 17 18 19 20 Enter Quantity" at bounding box center [833, 352] width 99 height 33
select select "2"
click at [784, 336] on select "Enter Quantity 1 2 3 4 5 6 7 8 9 10 11 12 13 14 15 16 17 18 19 20 Enter Quantity" at bounding box center [833, 352] width 99 height 33
click at [962, 352] on button "Add to Cart" at bounding box center [992, 352] width 205 height 33
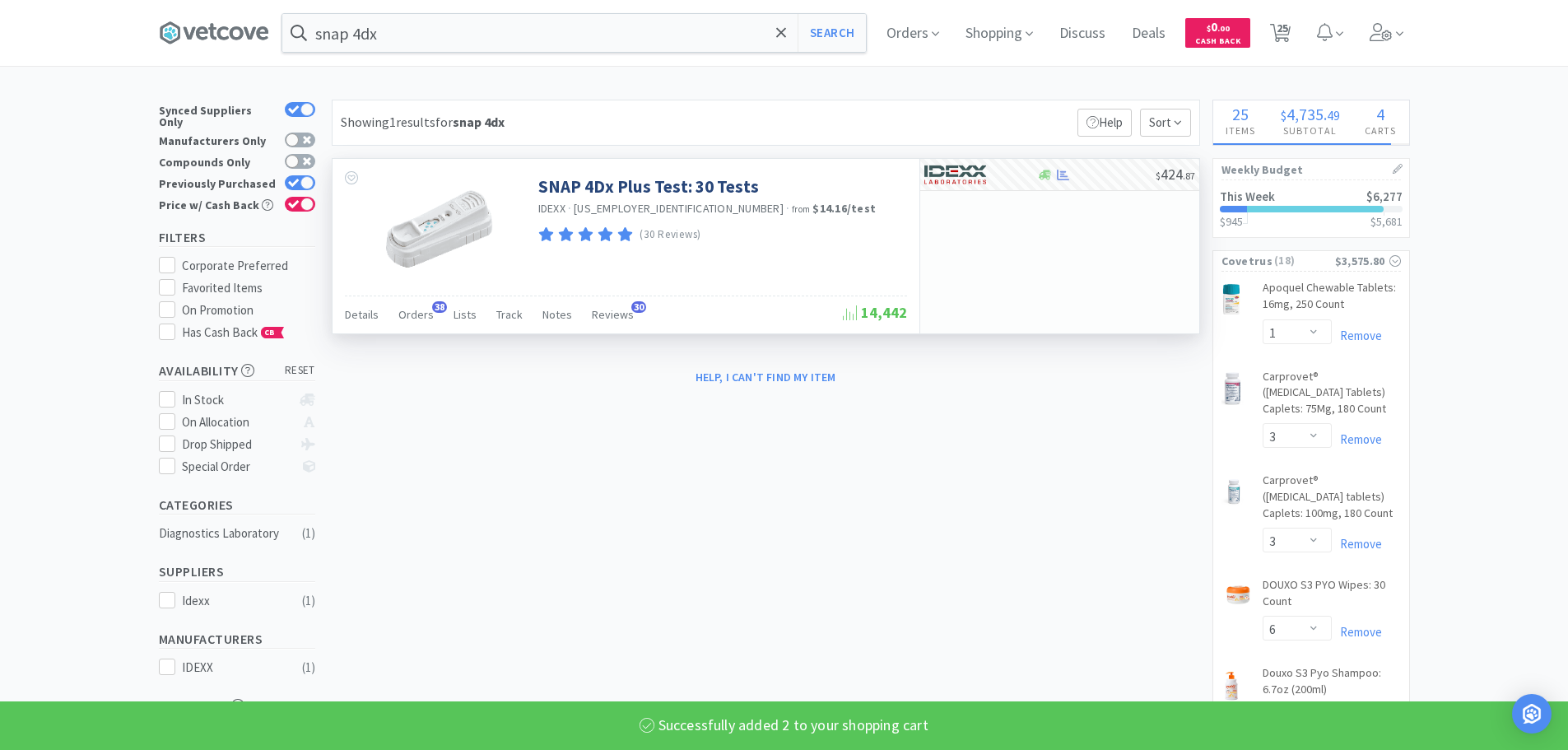
select select "2"
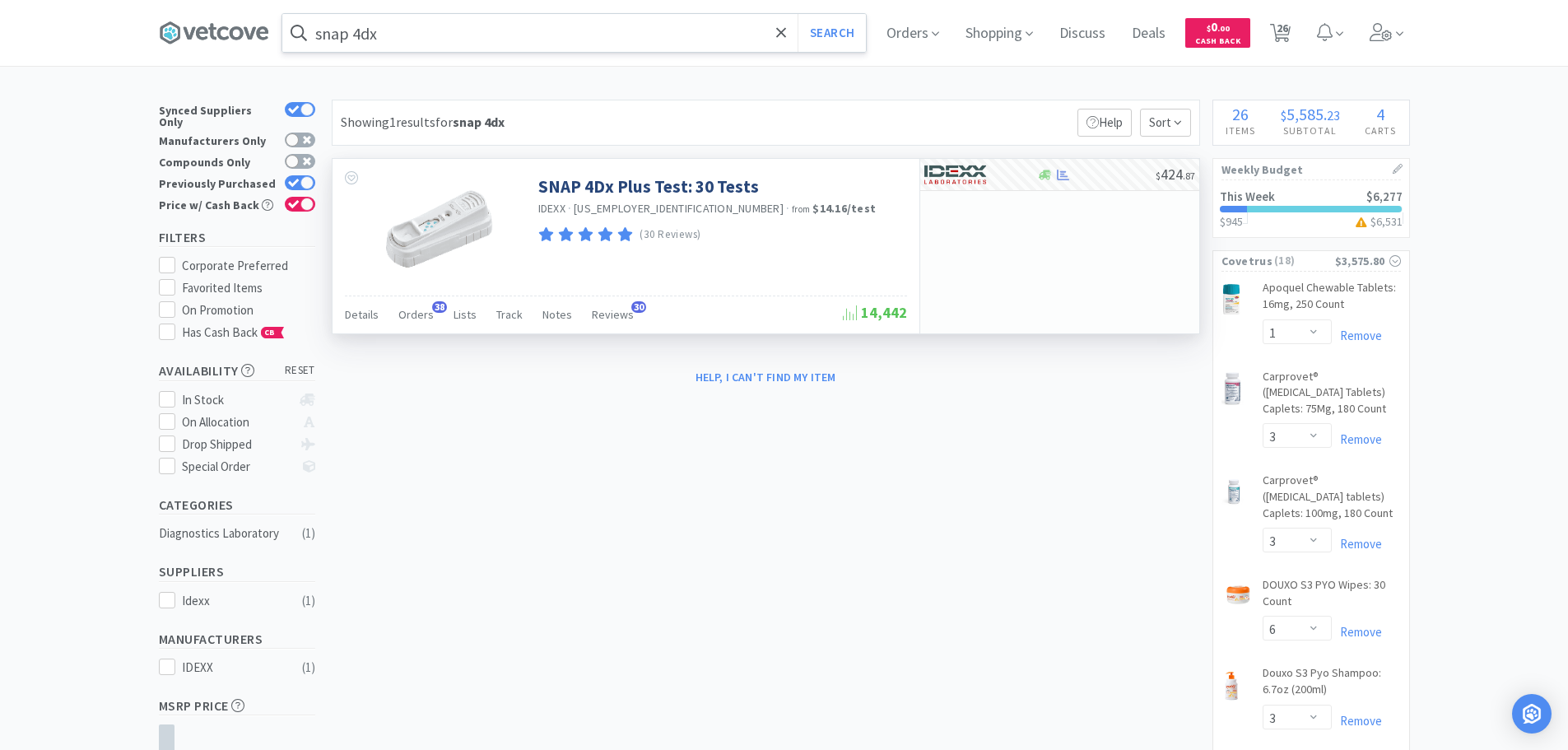
click at [569, 37] on input "snap 4dx" at bounding box center [574, 32] width 584 height 38
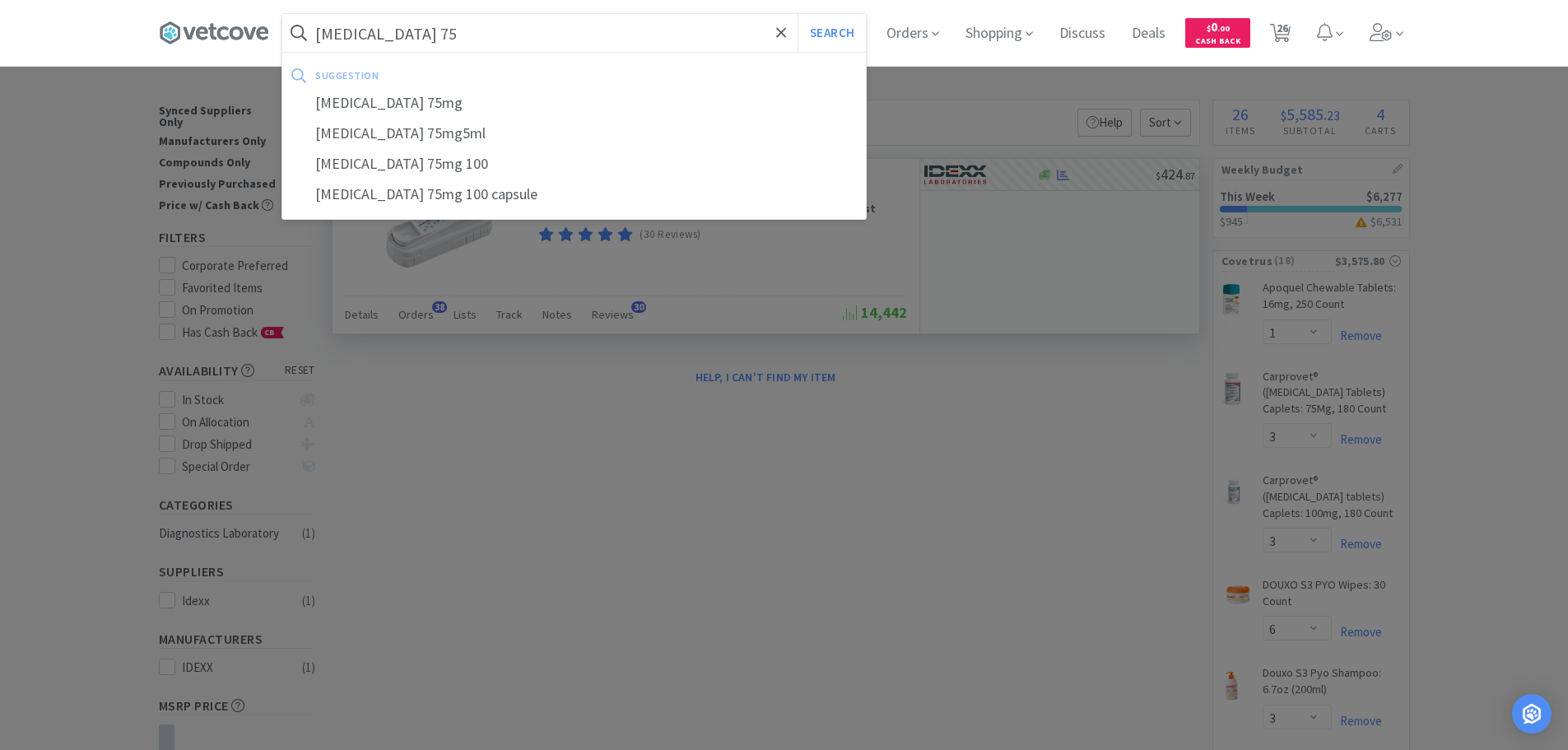
type input "[MEDICAL_DATA] 75"
click at [798, 14] on button "Search" at bounding box center [832, 32] width 68 height 38
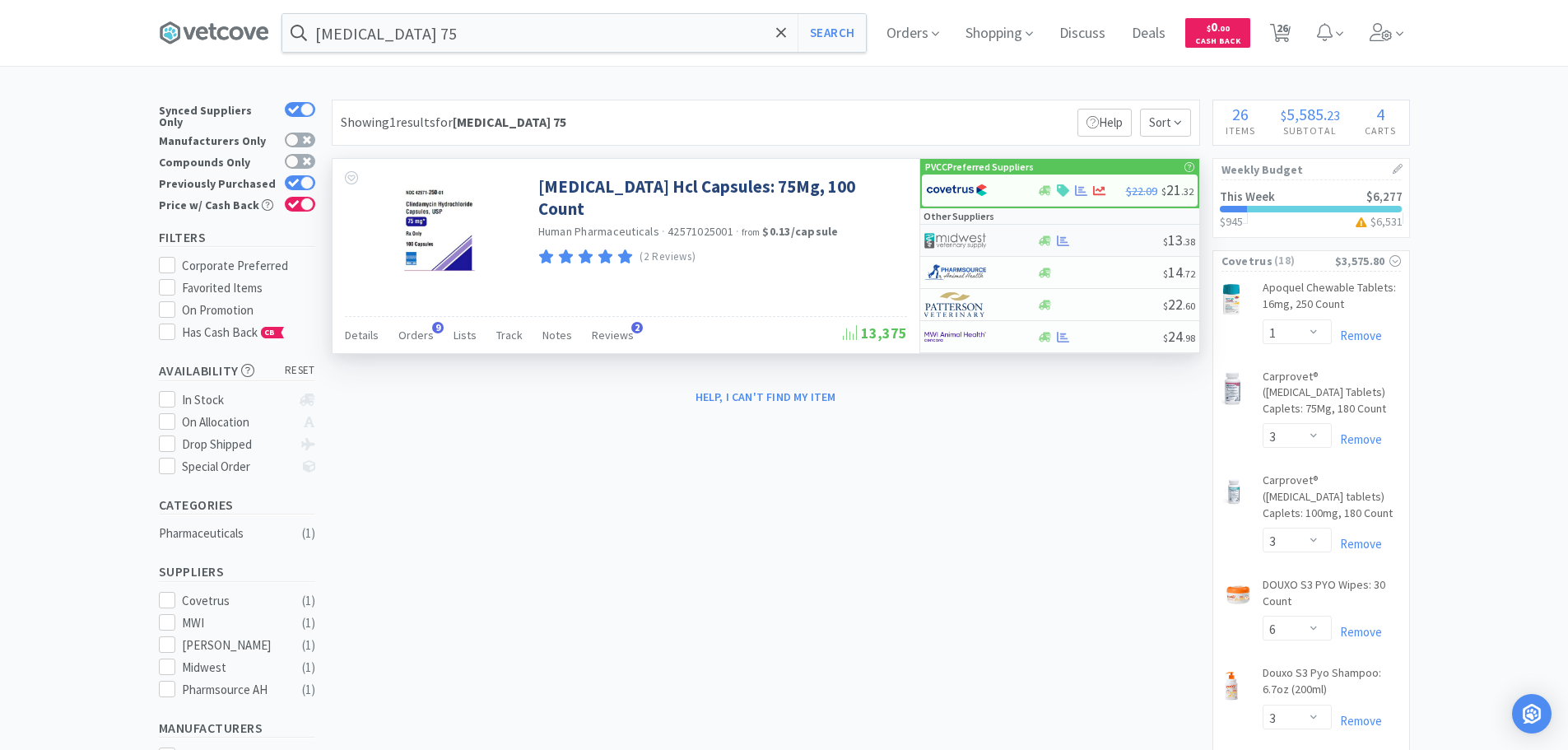
click at [973, 245] on img at bounding box center [955, 240] width 61 height 25
select select "1"
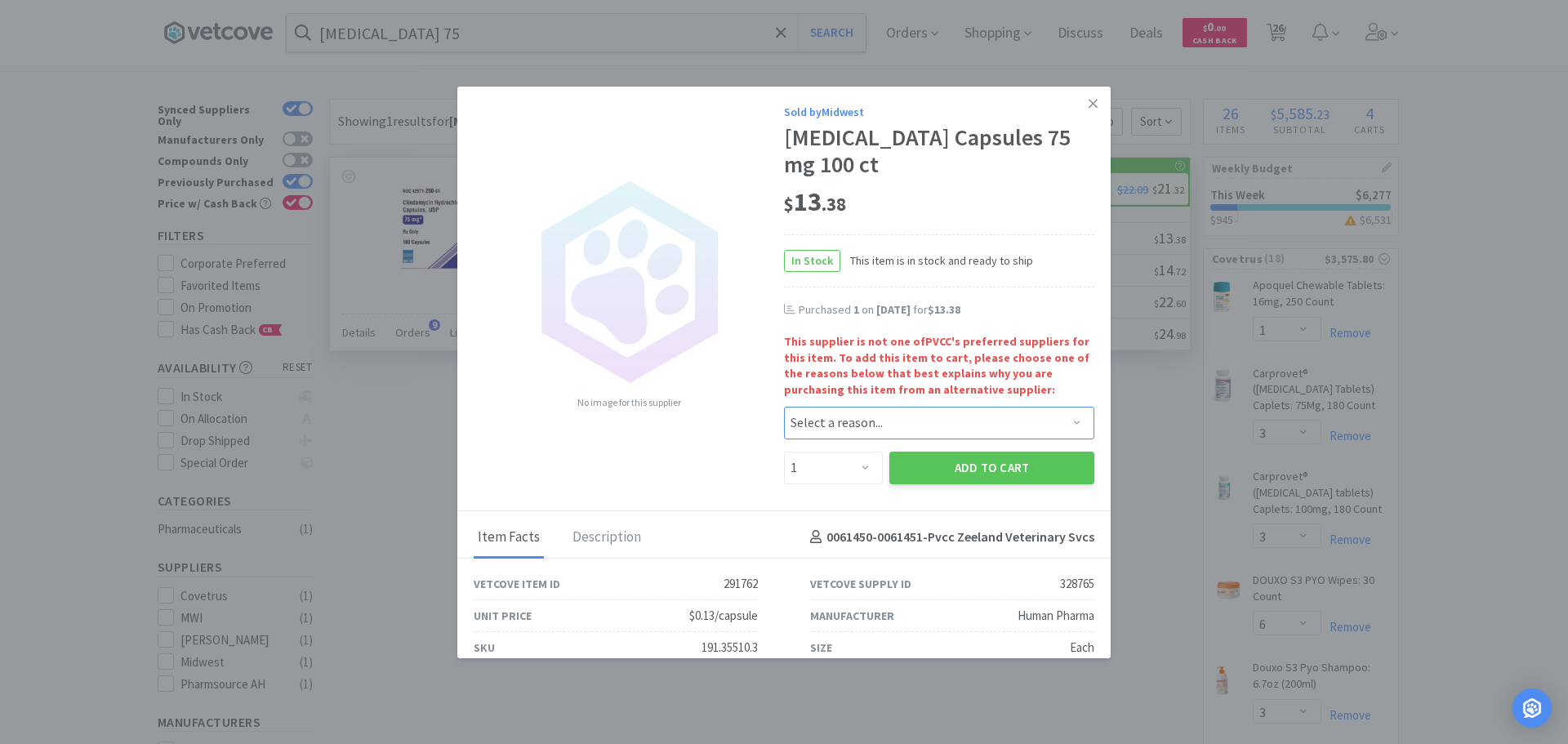
click at [829, 432] on select "Select a reason... Availability - This item is out of stock at the preferred su…" at bounding box center [938, 423] width 311 height 33
select select "pricing"
click at [784, 407] on select "Select a reason... Availability - This item is out of stock at the preferred su…" at bounding box center [938, 423] width 311 height 33
click at [931, 466] on button "Add to Cart" at bounding box center [992, 468] width 205 height 33
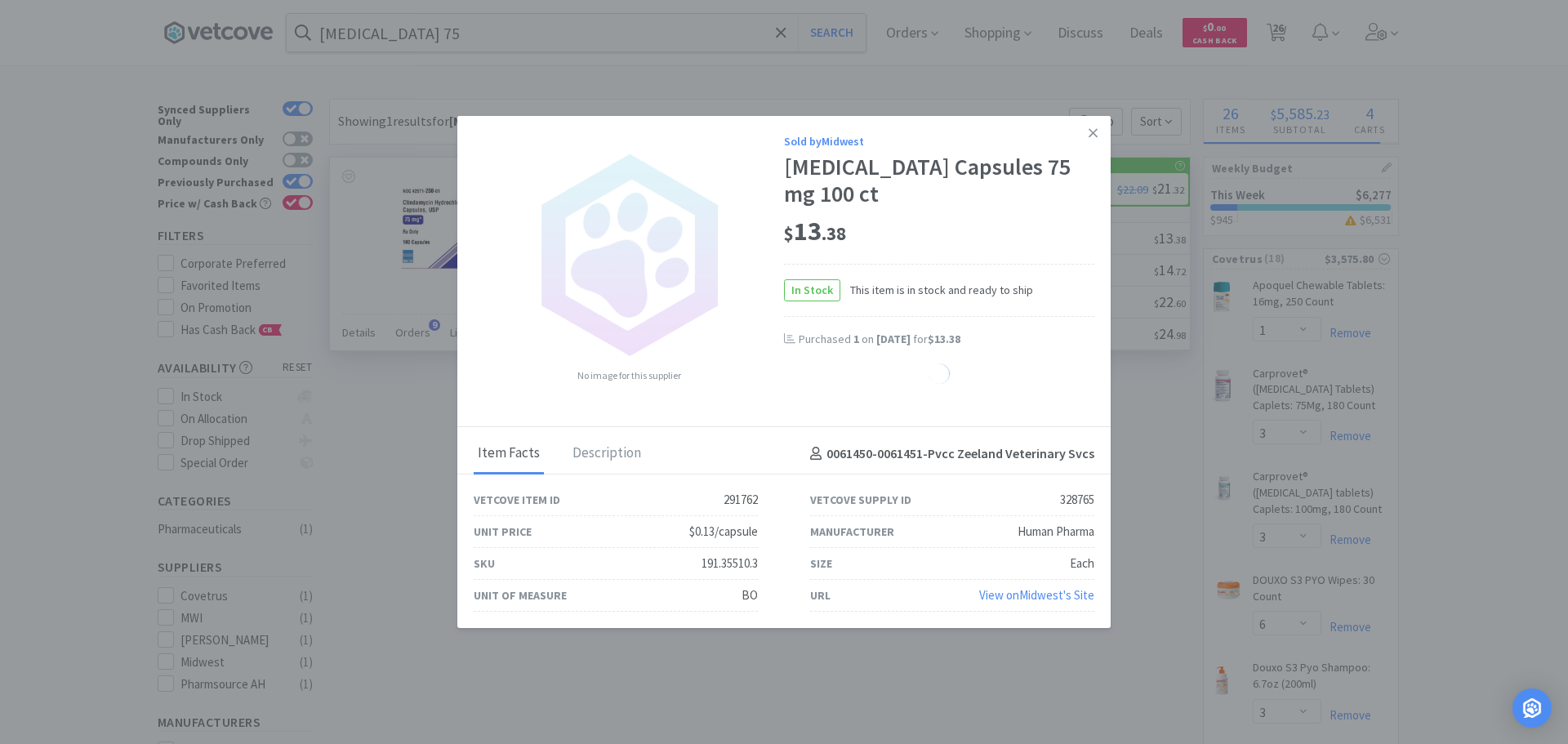
select select "1"
select select "5"
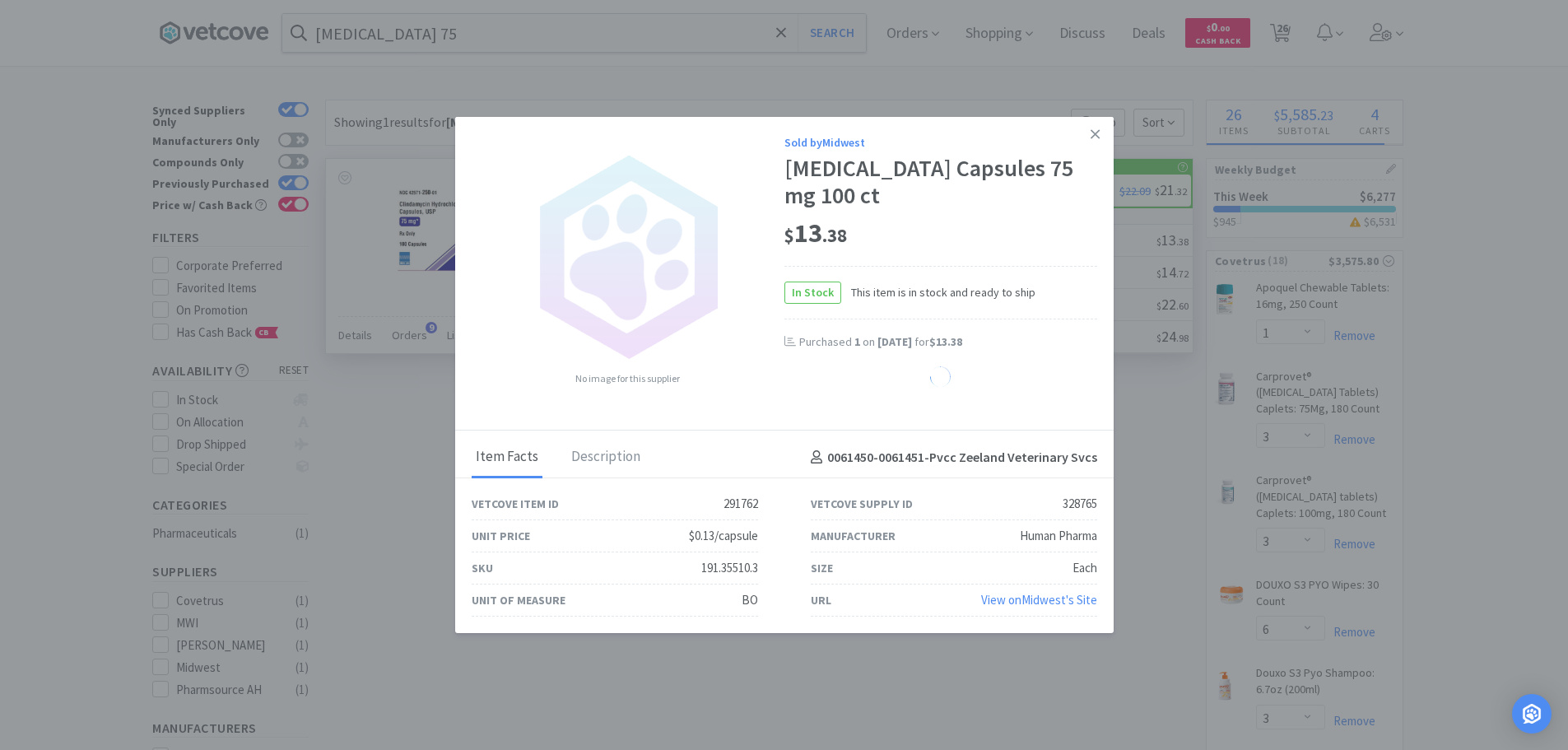
select select "1"
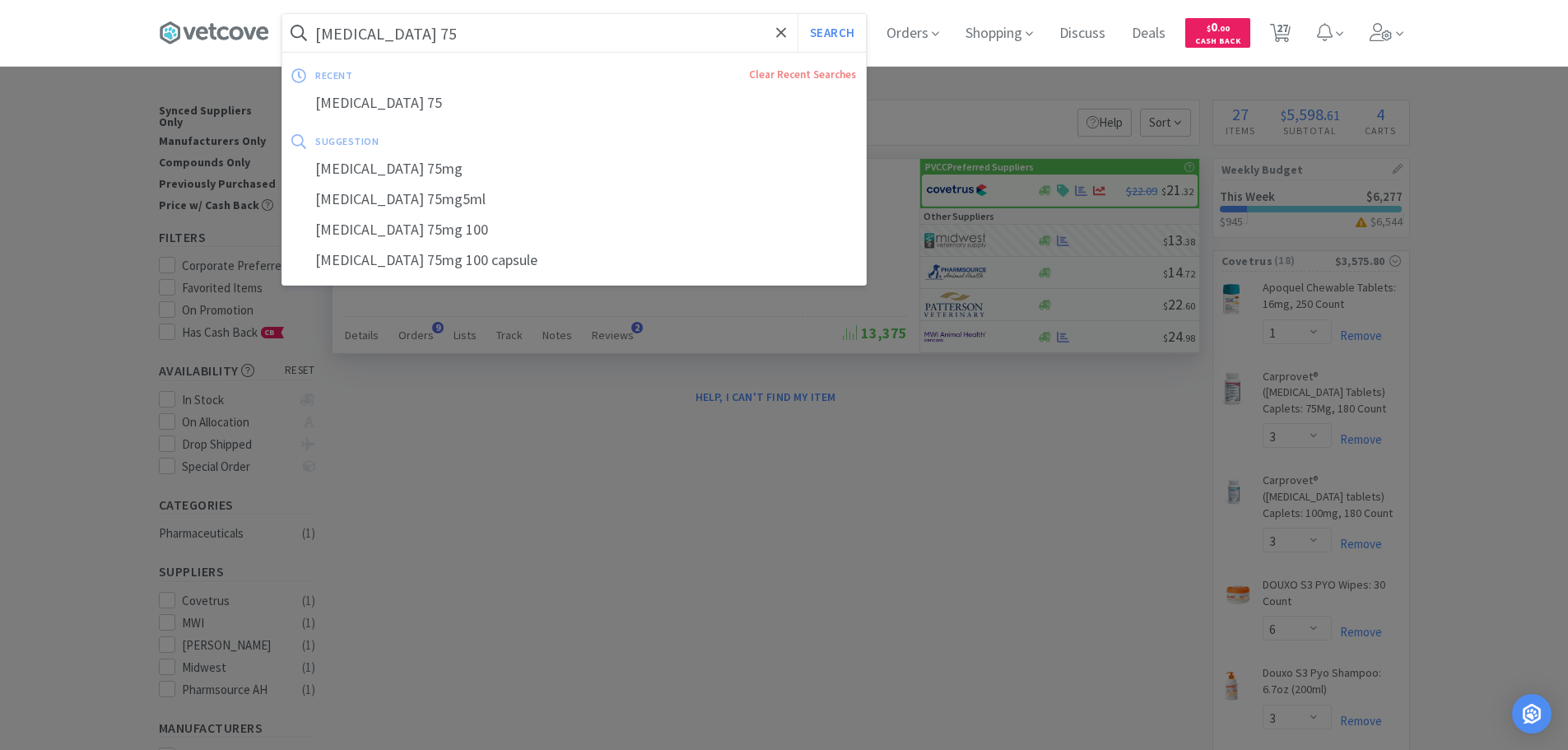
click at [531, 44] on input "[MEDICAL_DATA] 75" at bounding box center [574, 32] width 584 height 38
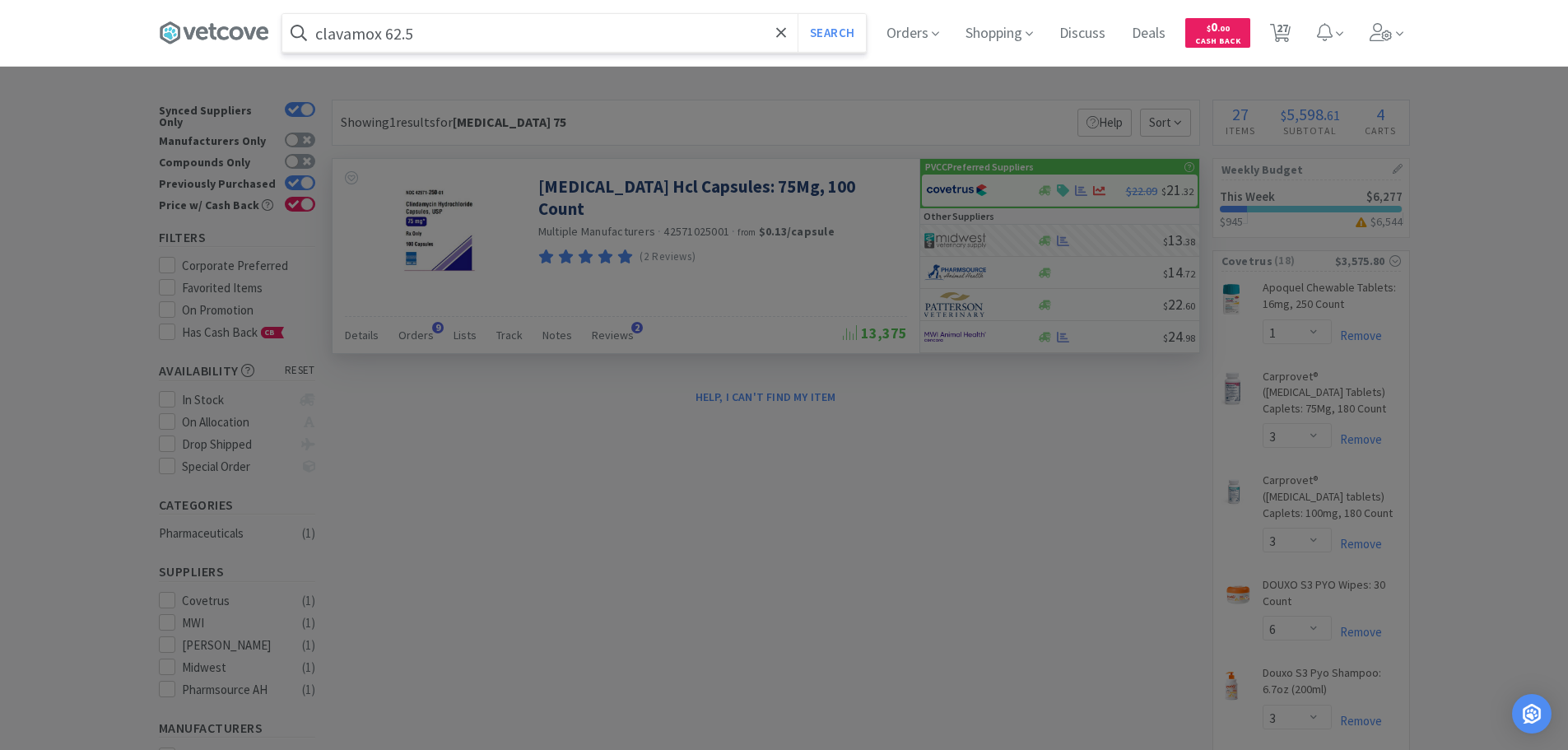
type input "clavamox 62.5"
click at [798, 14] on button "Search" at bounding box center [832, 32] width 68 height 38
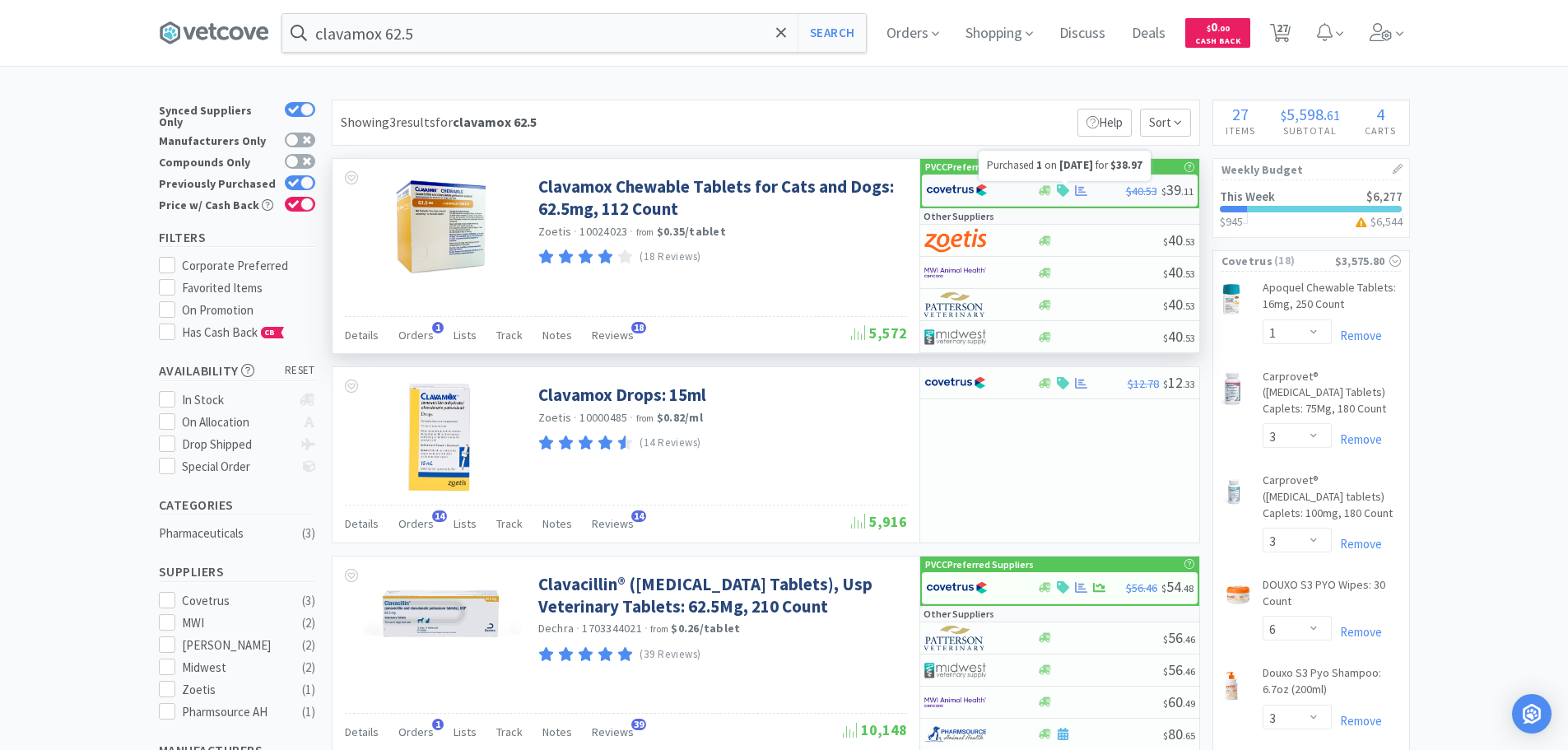
click at [1080, 189] on icon at bounding box center [1081, 190] width 12 height 11
select select "1"
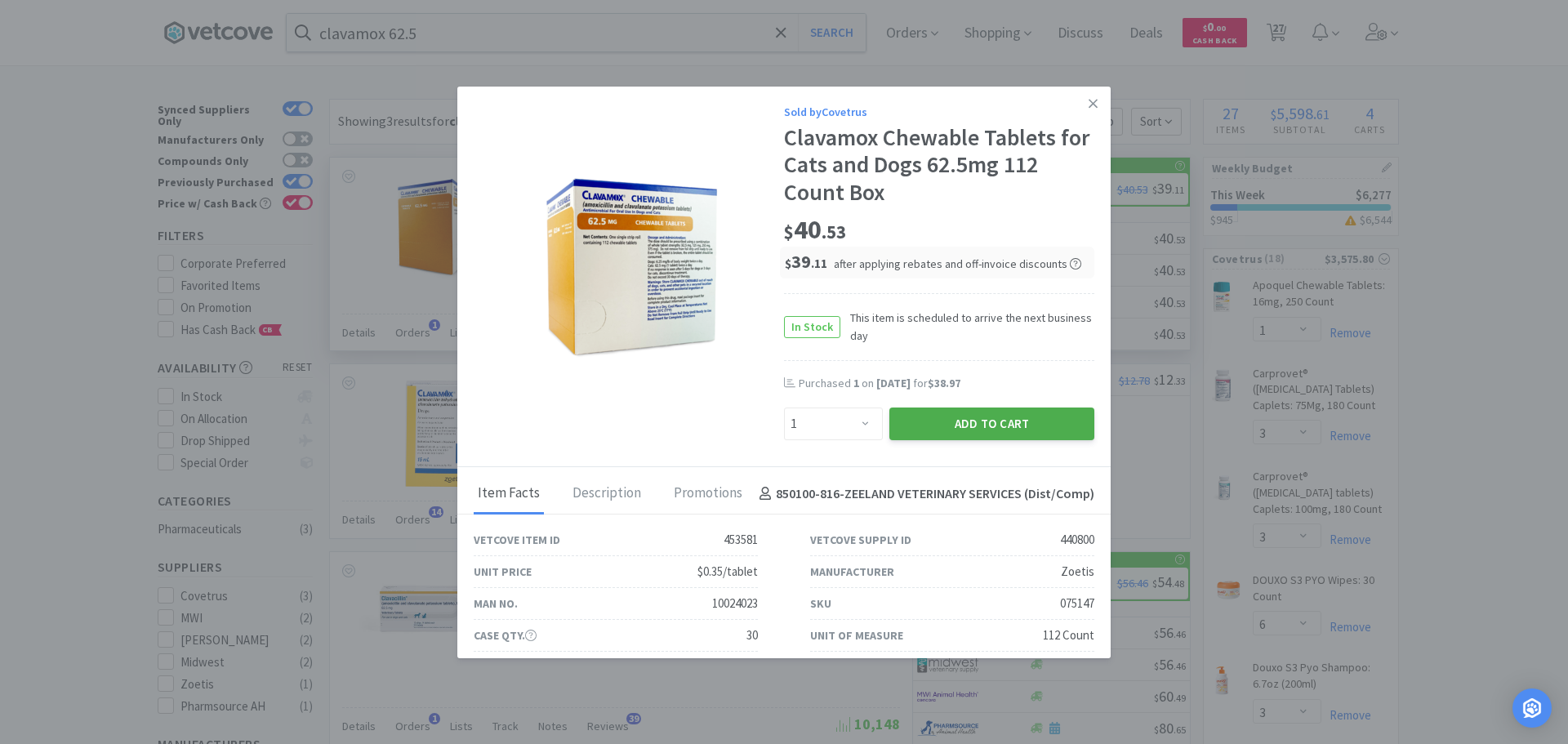
click at [1044, 426] on button "Add to Cart" at bounding box center [992, 424] width 205 height 33
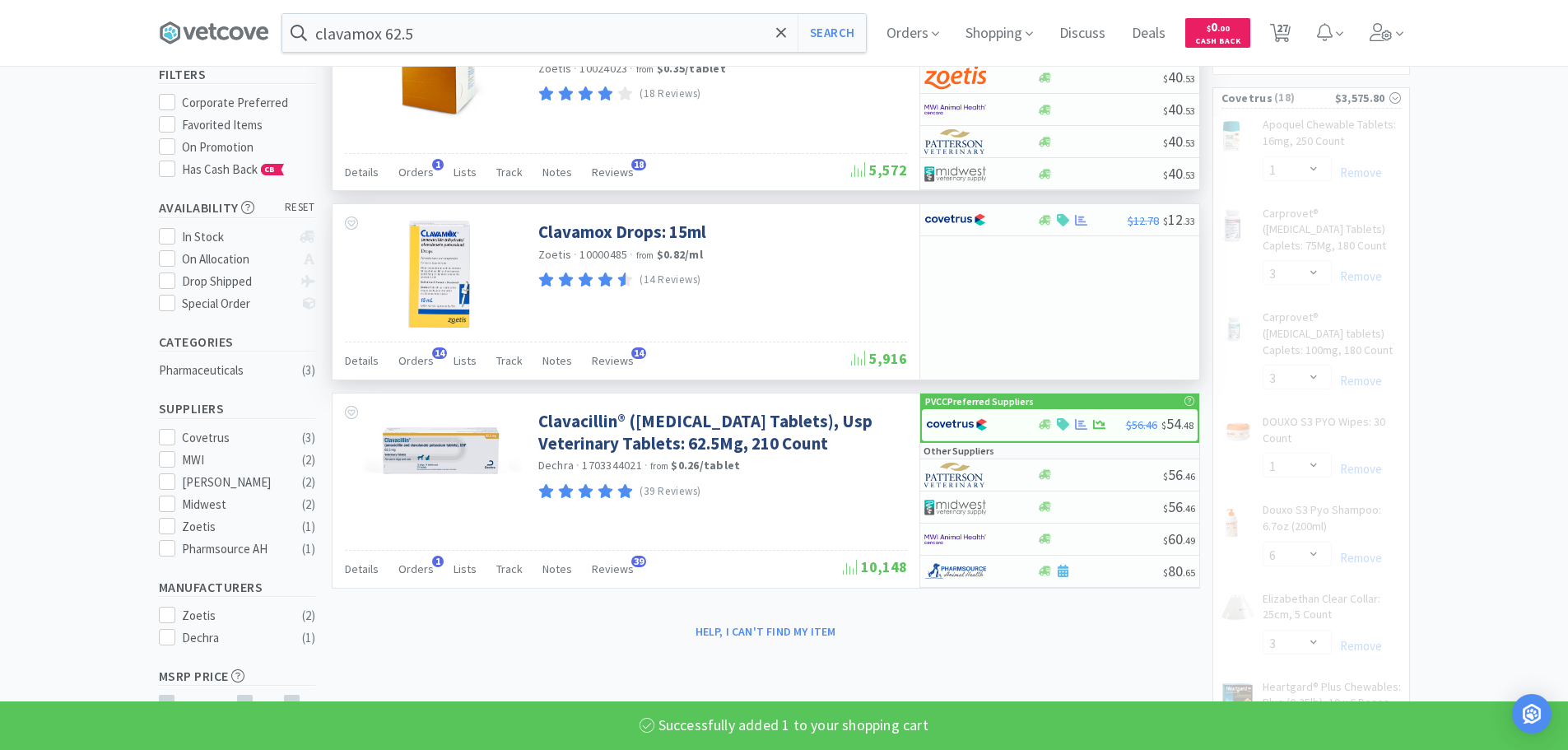
scroll to position [165, 0]
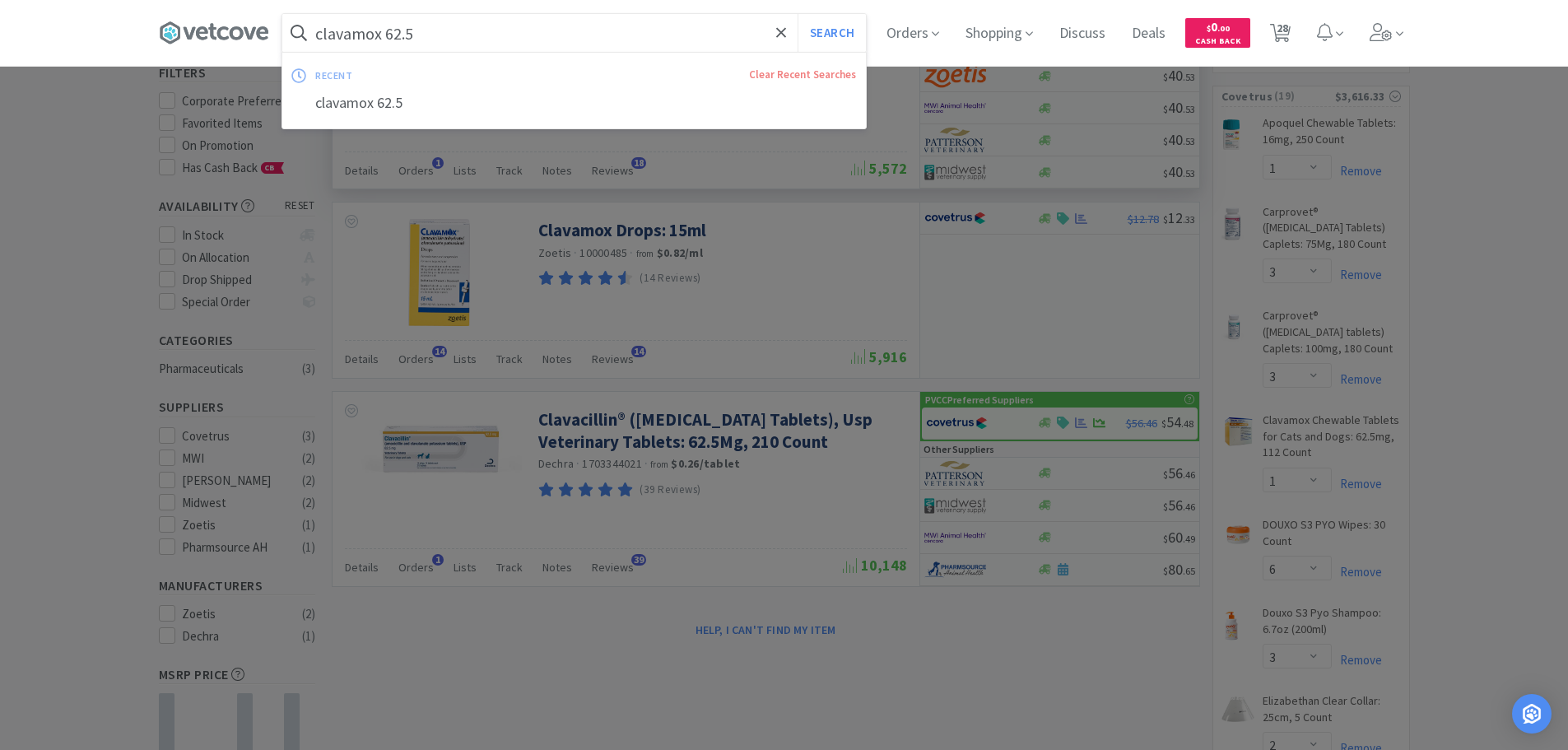
click at [592, 30] on input "clavamox 62.5" at bounding box center [574, 32] width 584 height 38
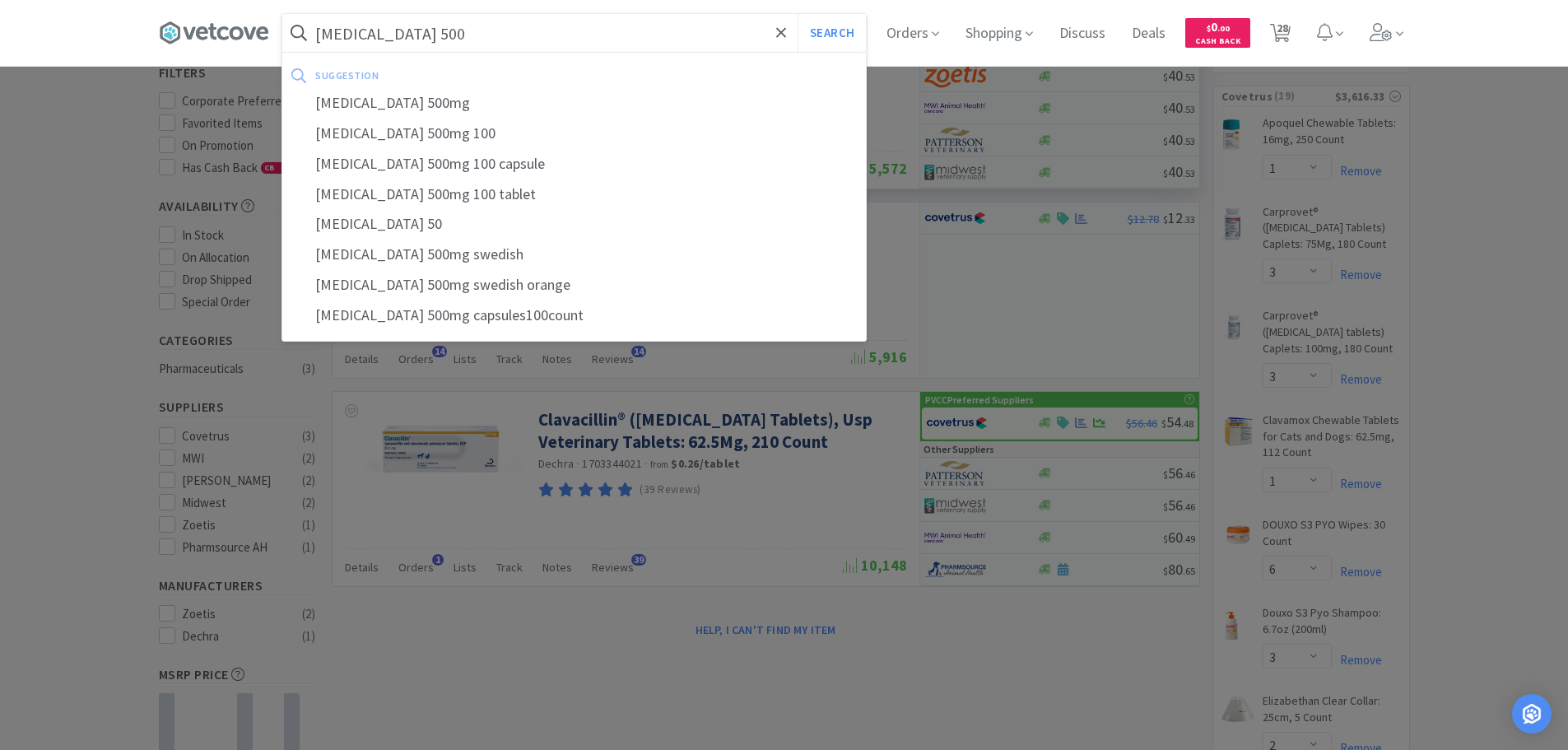
click at [798, 14] on button "Search" at bounding box center [832, 32] width 68 height 38
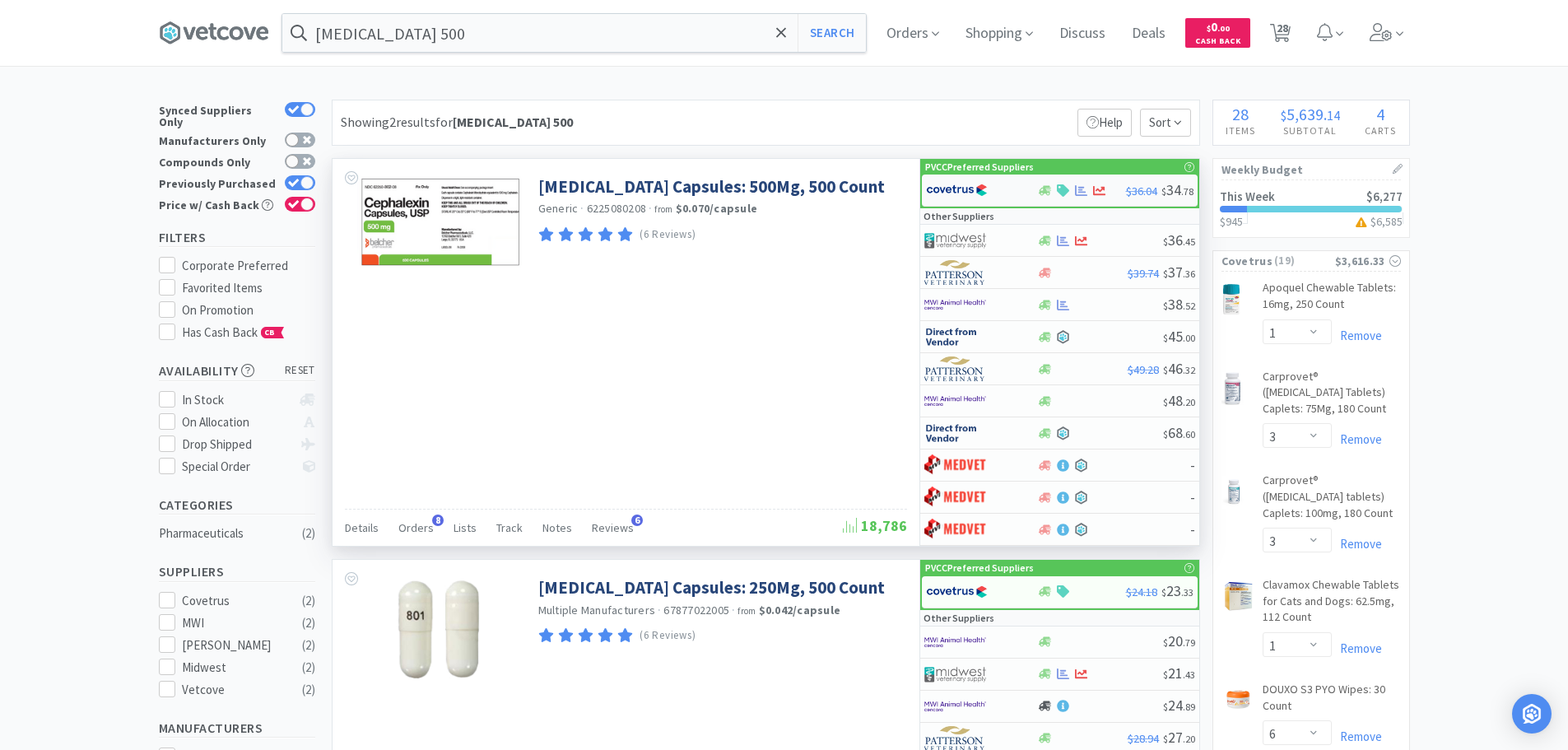
click at [977, 190] on img at bounding box center [957, 189] width 61 height 25
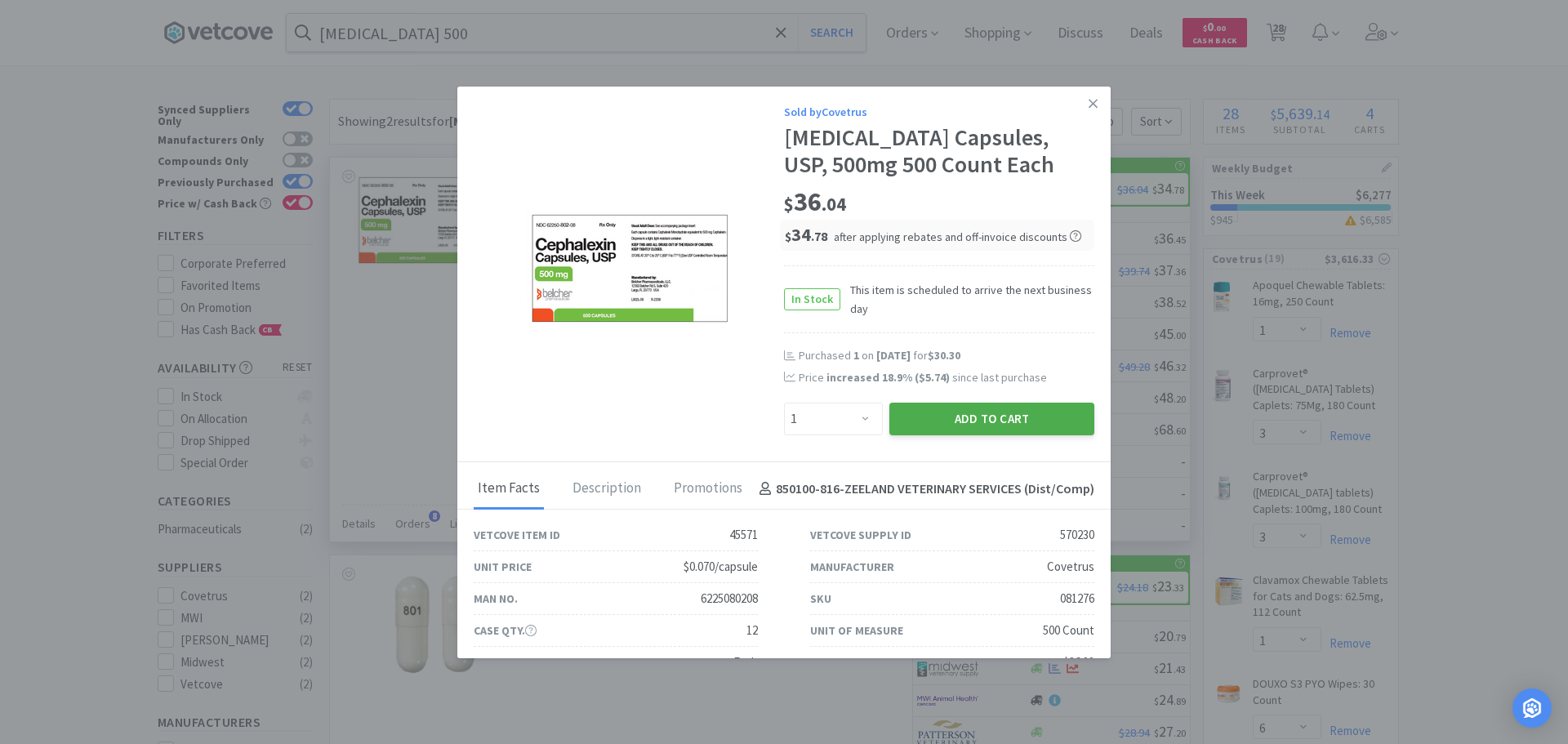
click at [966, 407] on button "Add to Cart" at bounding box center [992, 419] width 205 height 33
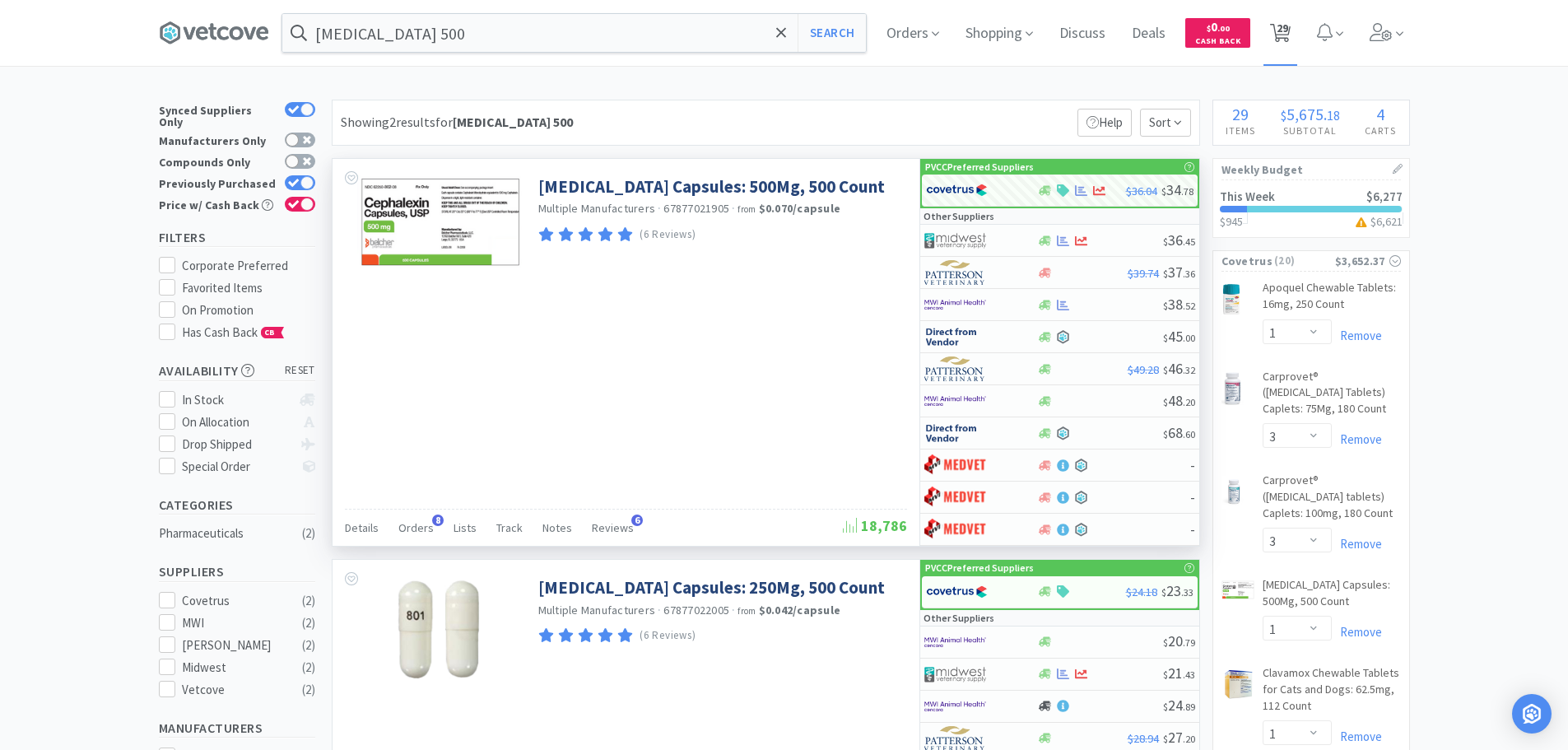
click at [1286, 22] on span "29" at bounding box center [1283, 27] width 12 height 66
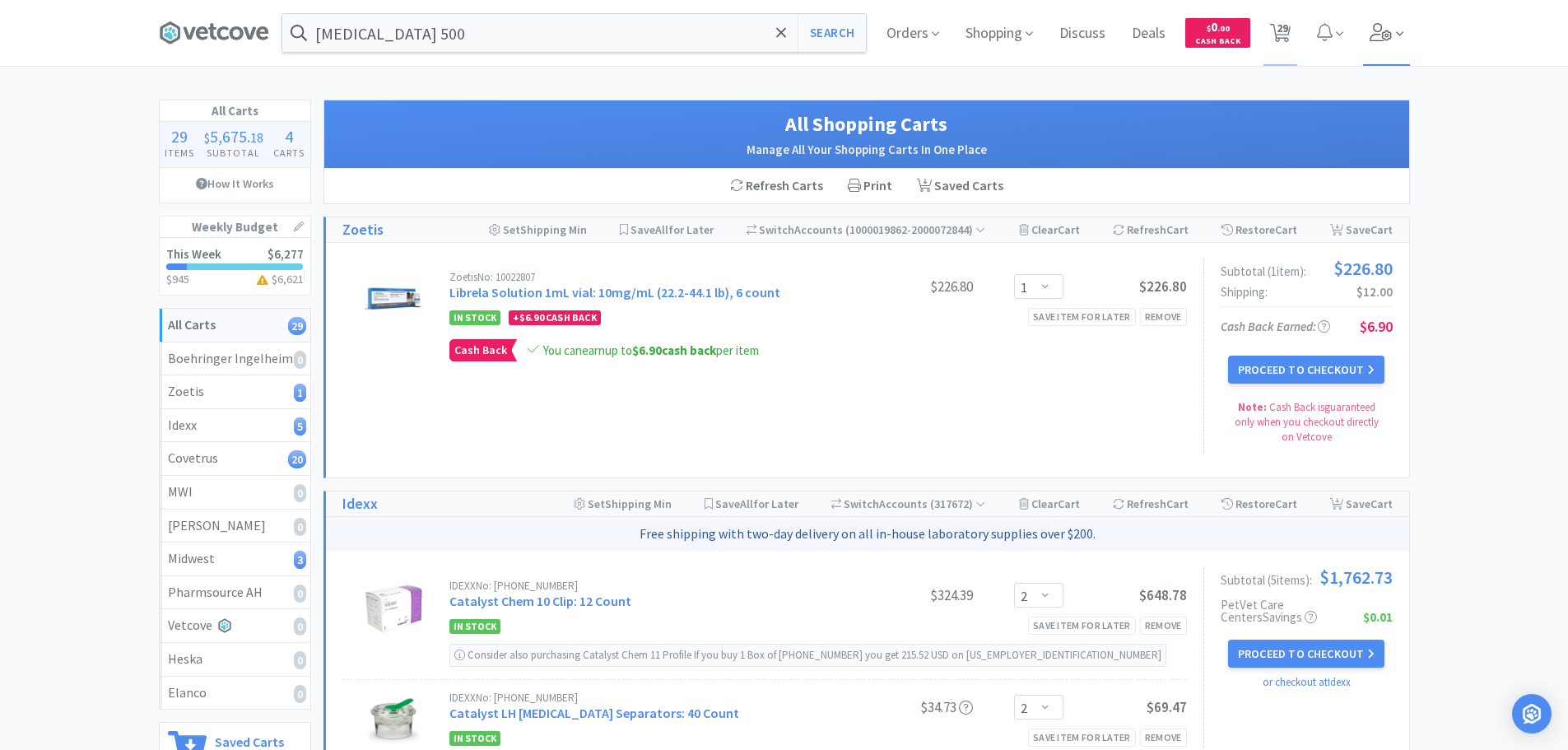
click at [1380, 30] on icon at bounding box center [1381, 32] width 22 height 18
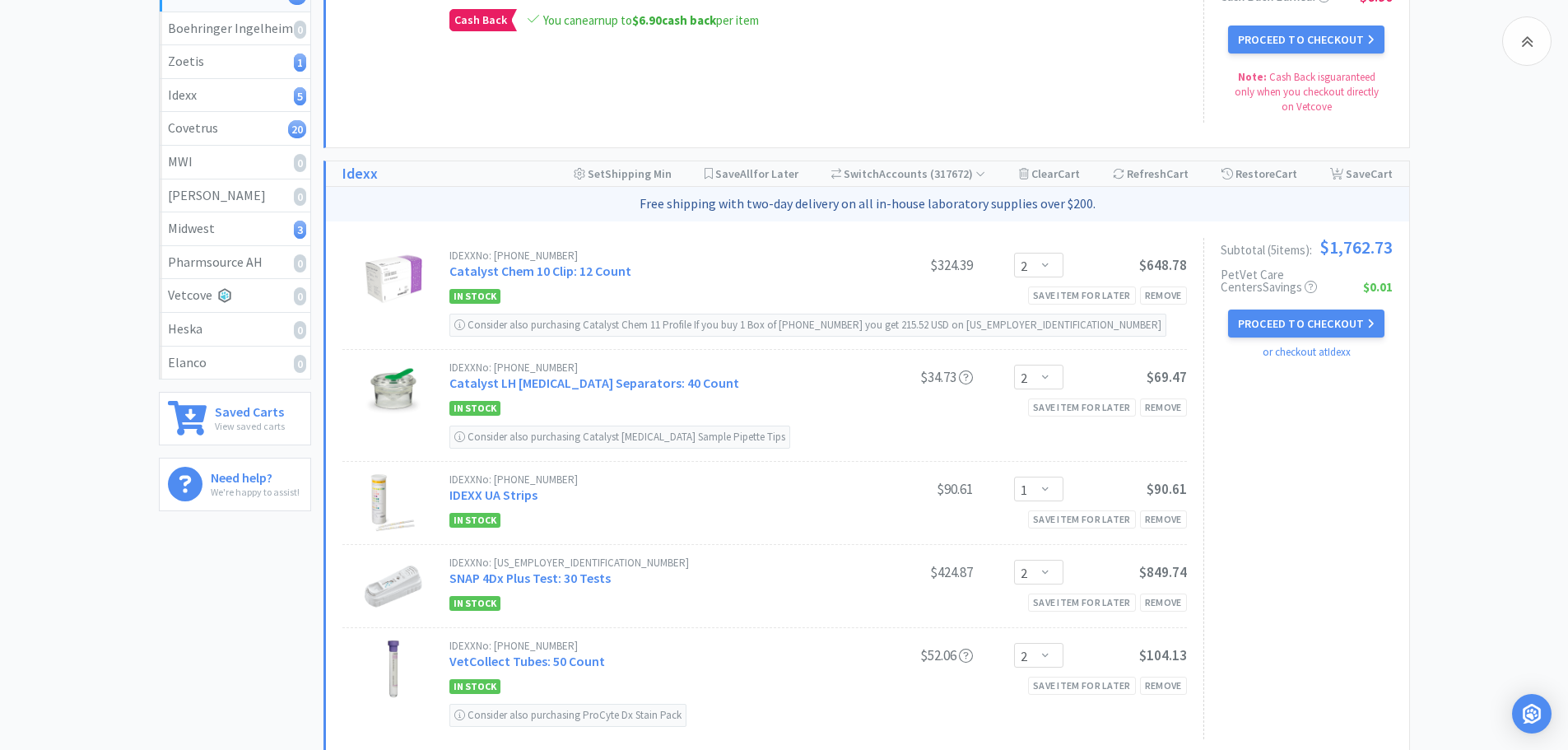
scroll to position [412, 0]
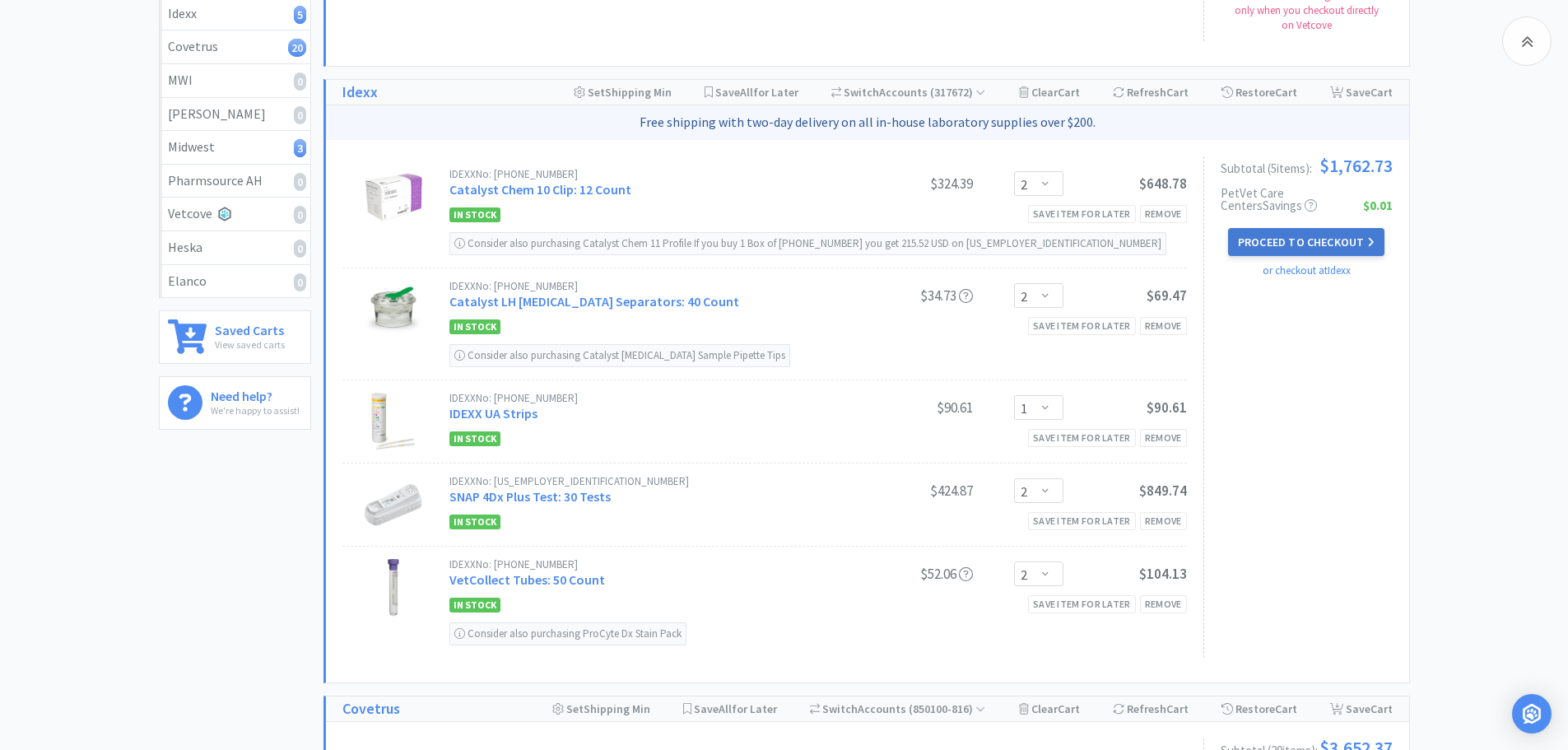
click at [1280, 237] on button "Proceed to Checkout" at bounding box center [1306, 241] width 156 height 28
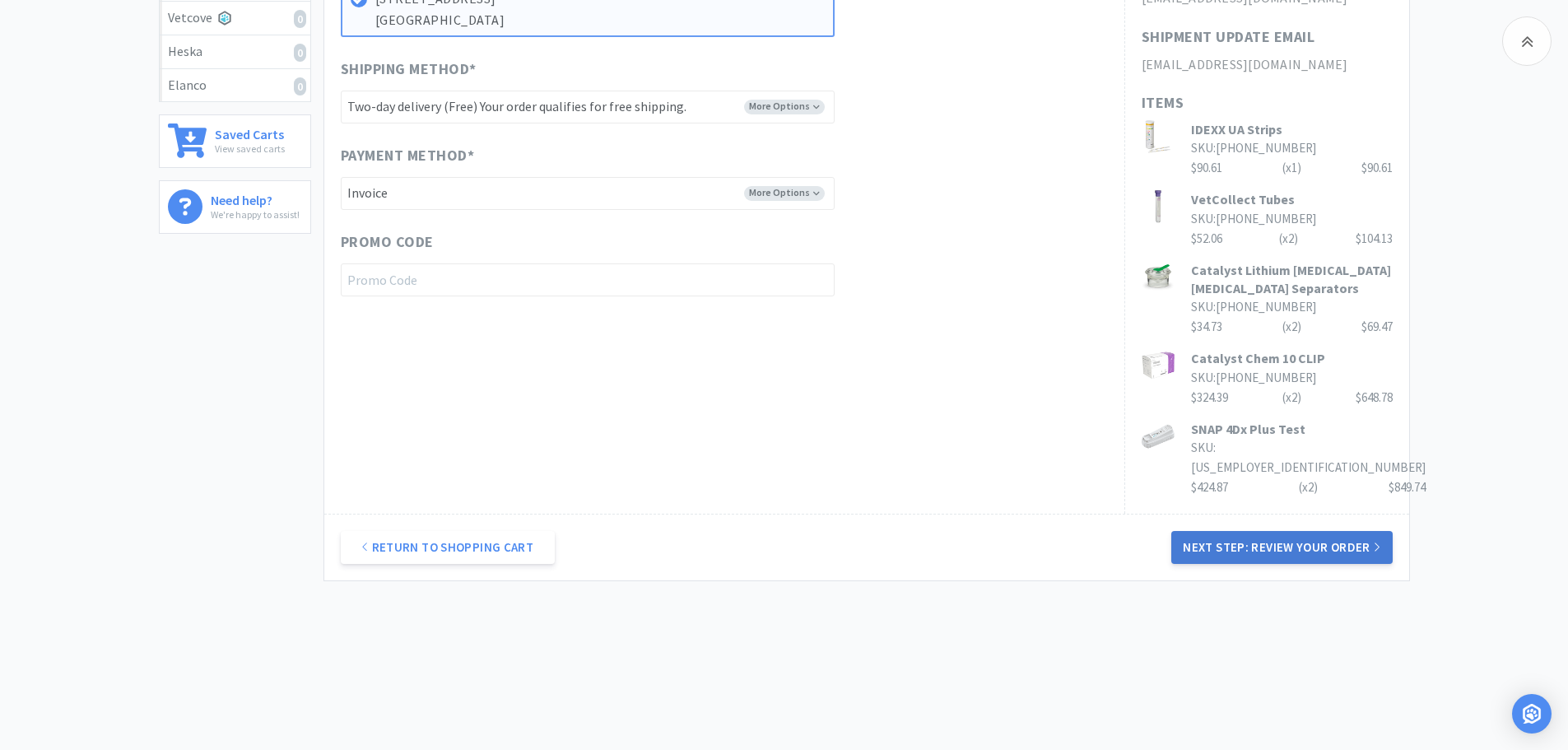
click at [1271, 545] on button "Next Step: Review Your Order" at bounding box center [1281, 547] width 221 height 33
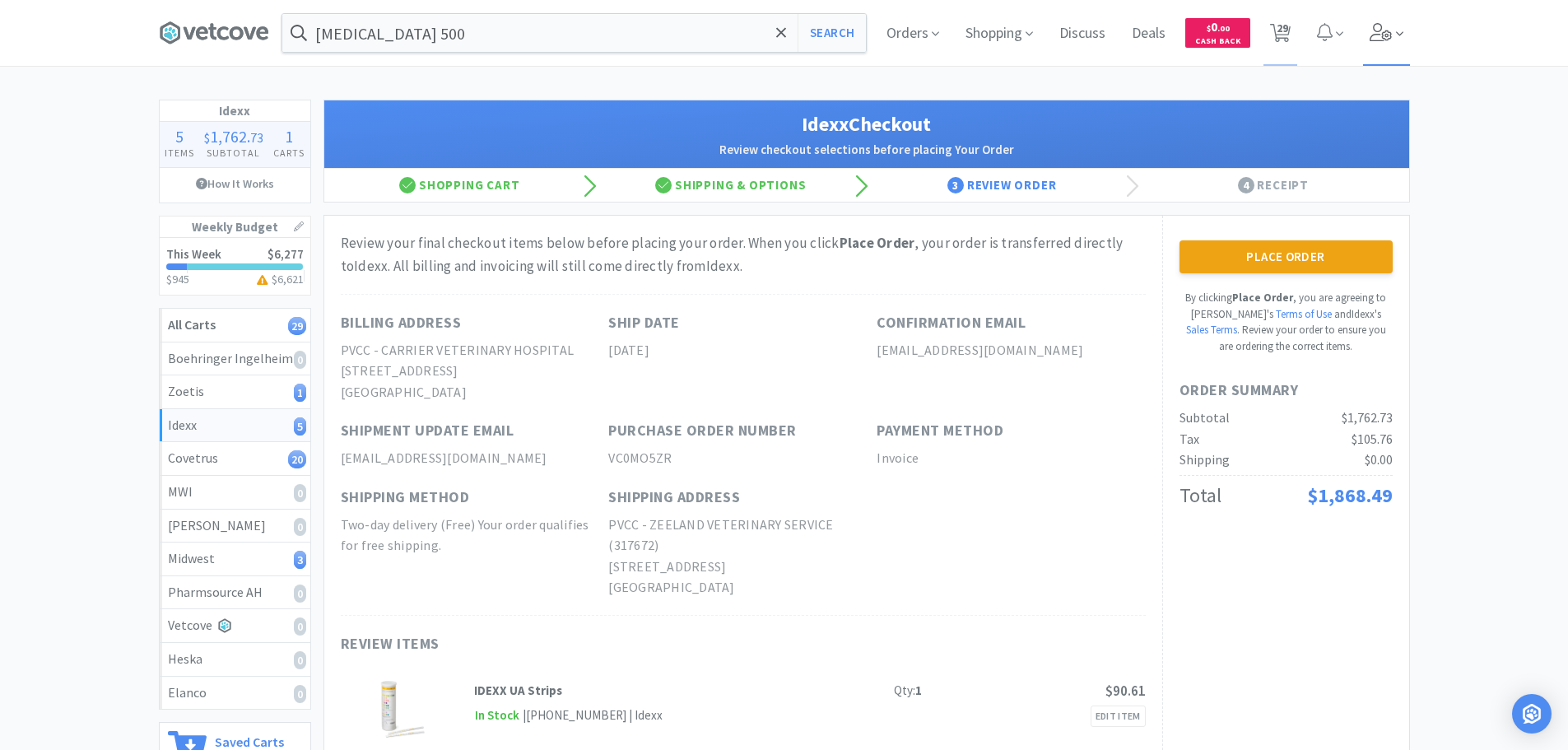
click at [1384, 29] on icon at bounding box center [1381, 32] width 23 height 18
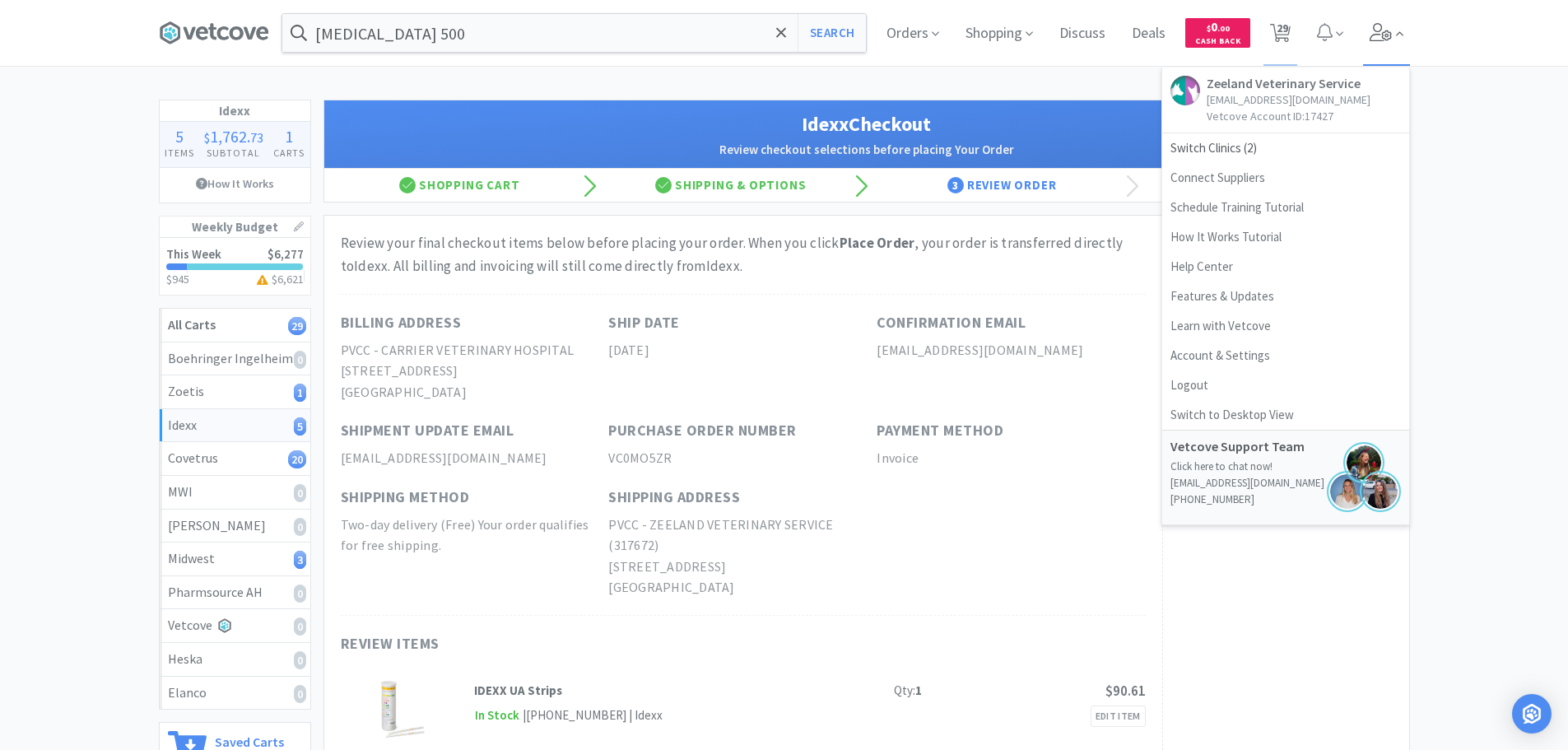
click at [1384, 29] on icon at bounding box center [1381, 32] width 23 height 18
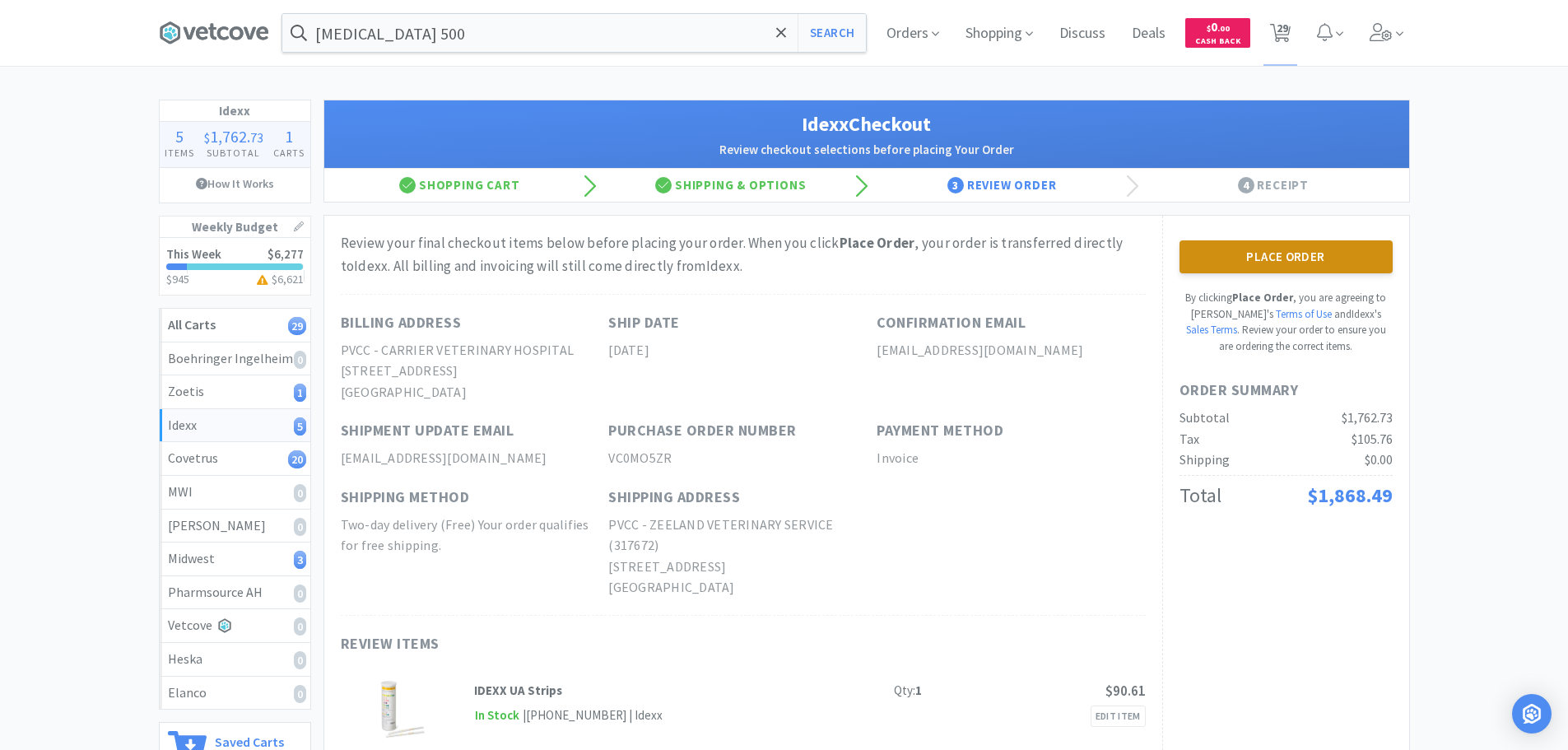
click at [1324, 257] on button "Place Order" at bounding box center [1286, 257] width 213 height 33
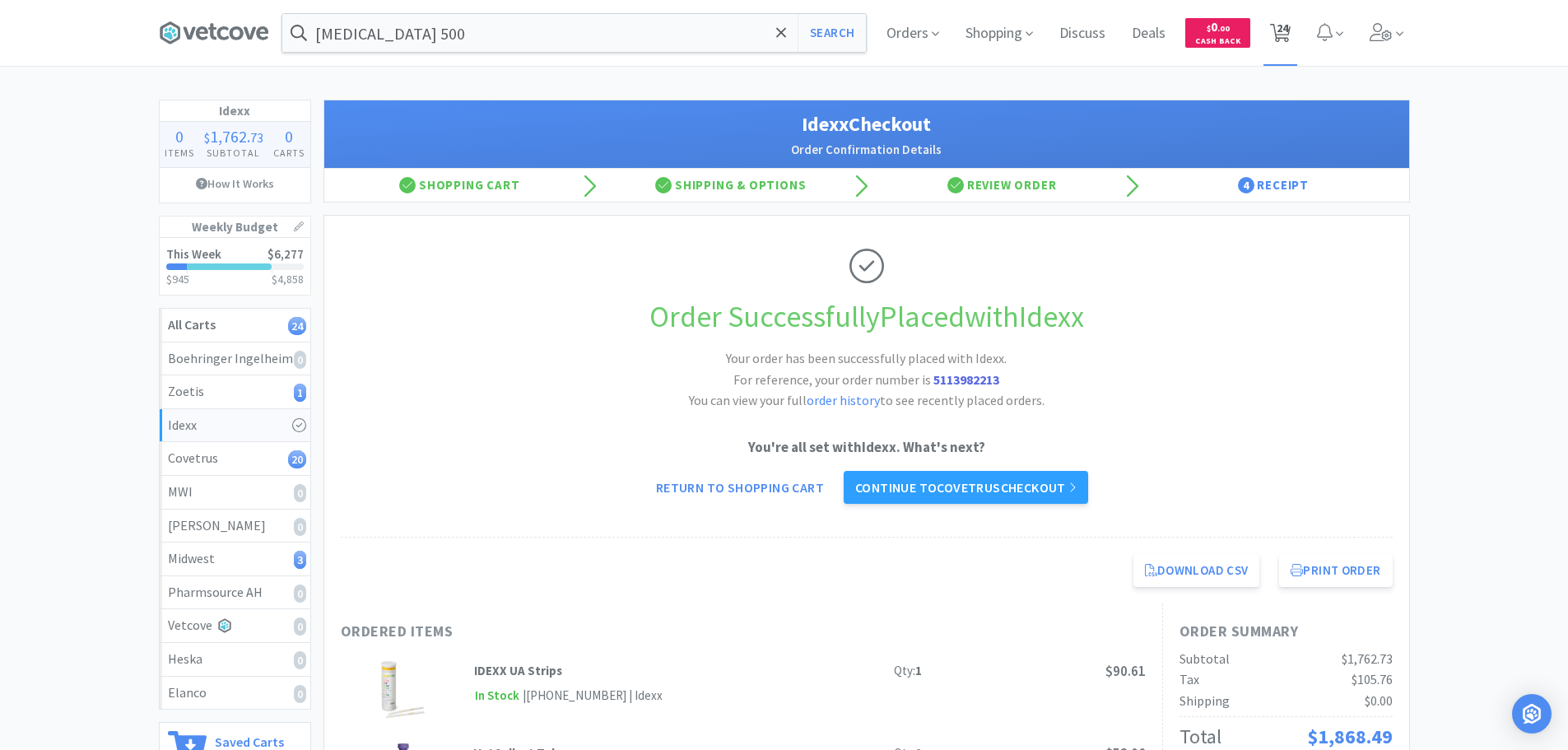
click at [1283, 21] on span "24" at bounding box center [1283, 27] width 12 height 66
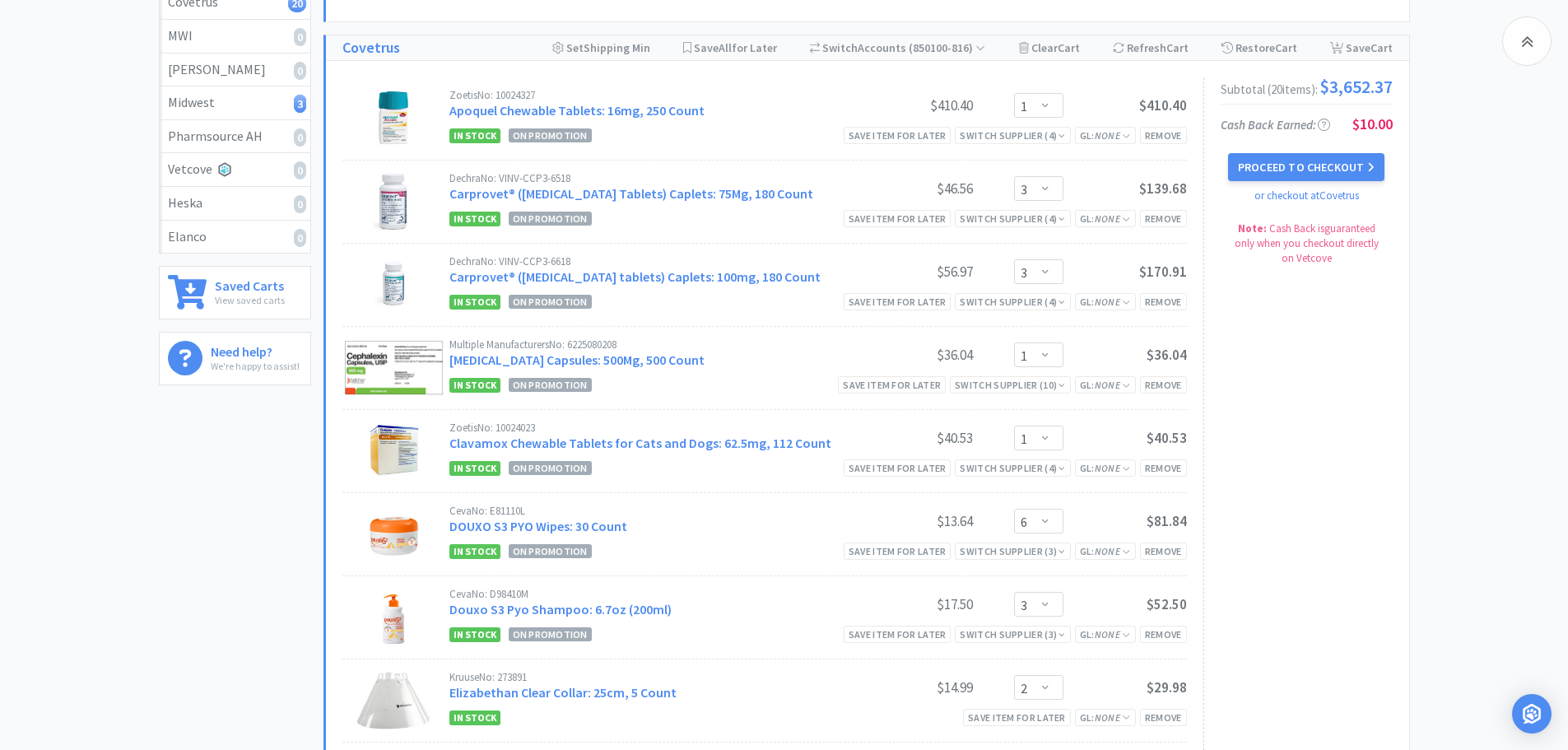
scroll to position [412, 0]
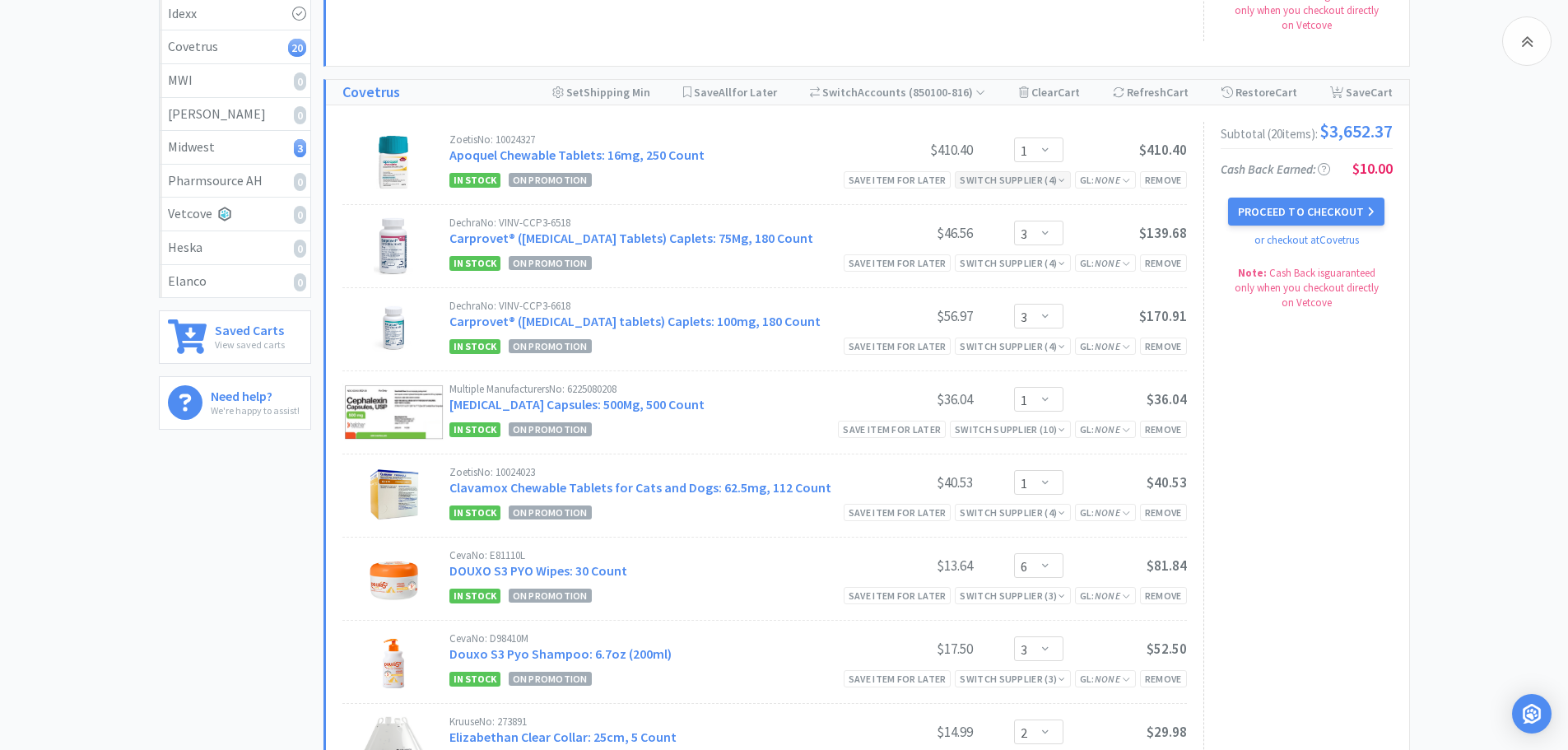
click at [1041, 179] on div "Switch Supplier ( 4 )" at bounding box center [1013, 180] width 106 height 15
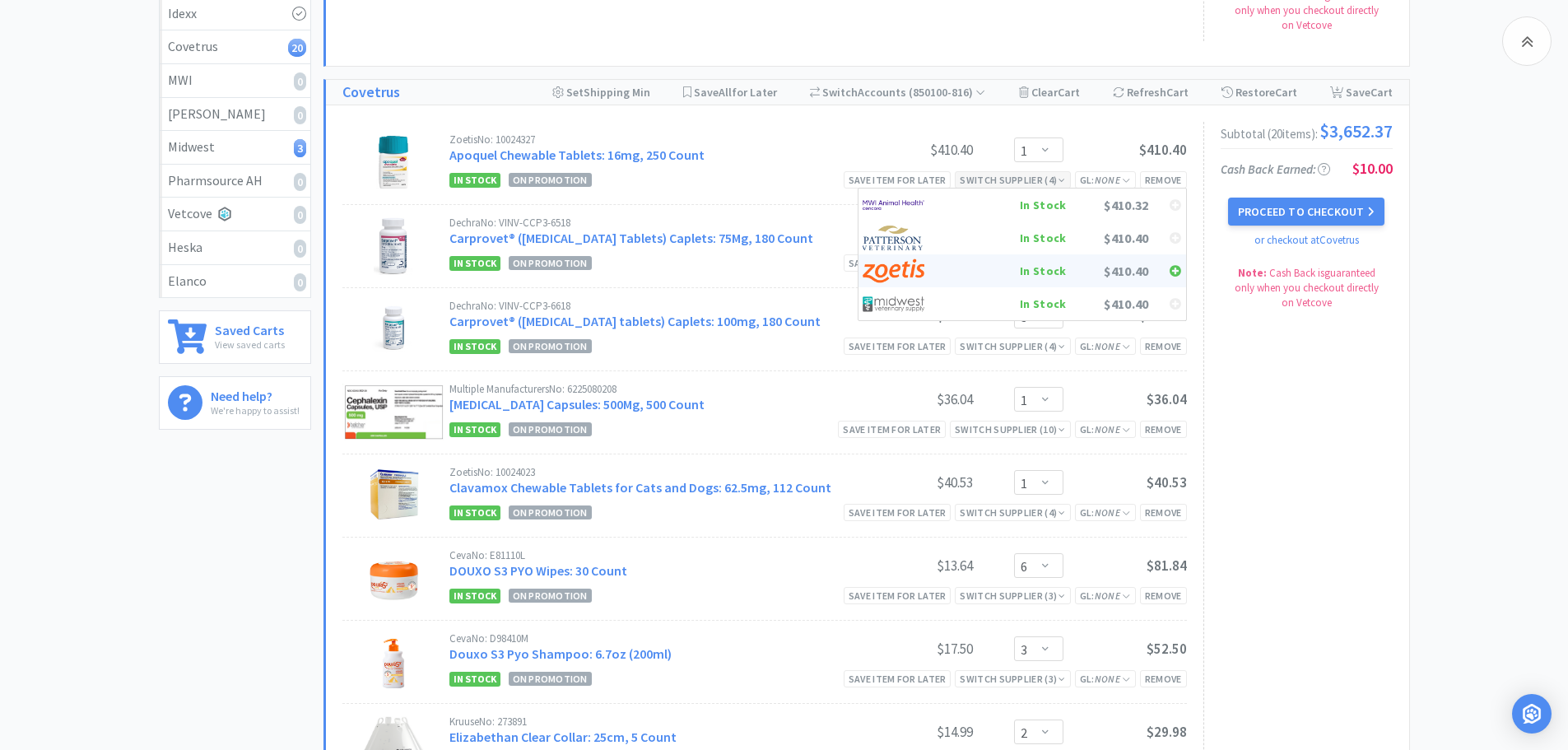
click at [1071, 266] on div "$410.40" at bounding box center [1108, 270] width 83 height 25
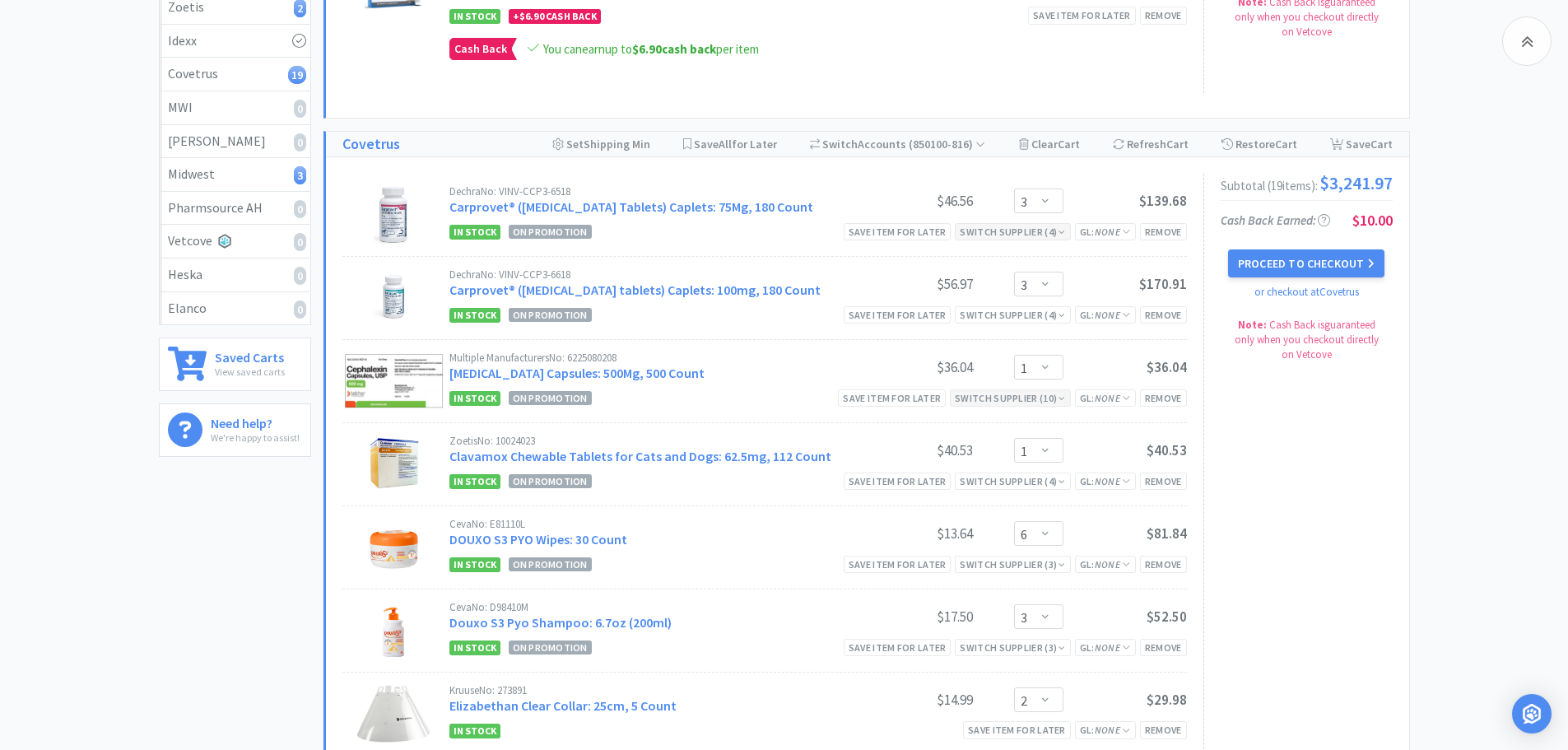
scroll to position [0, 0]
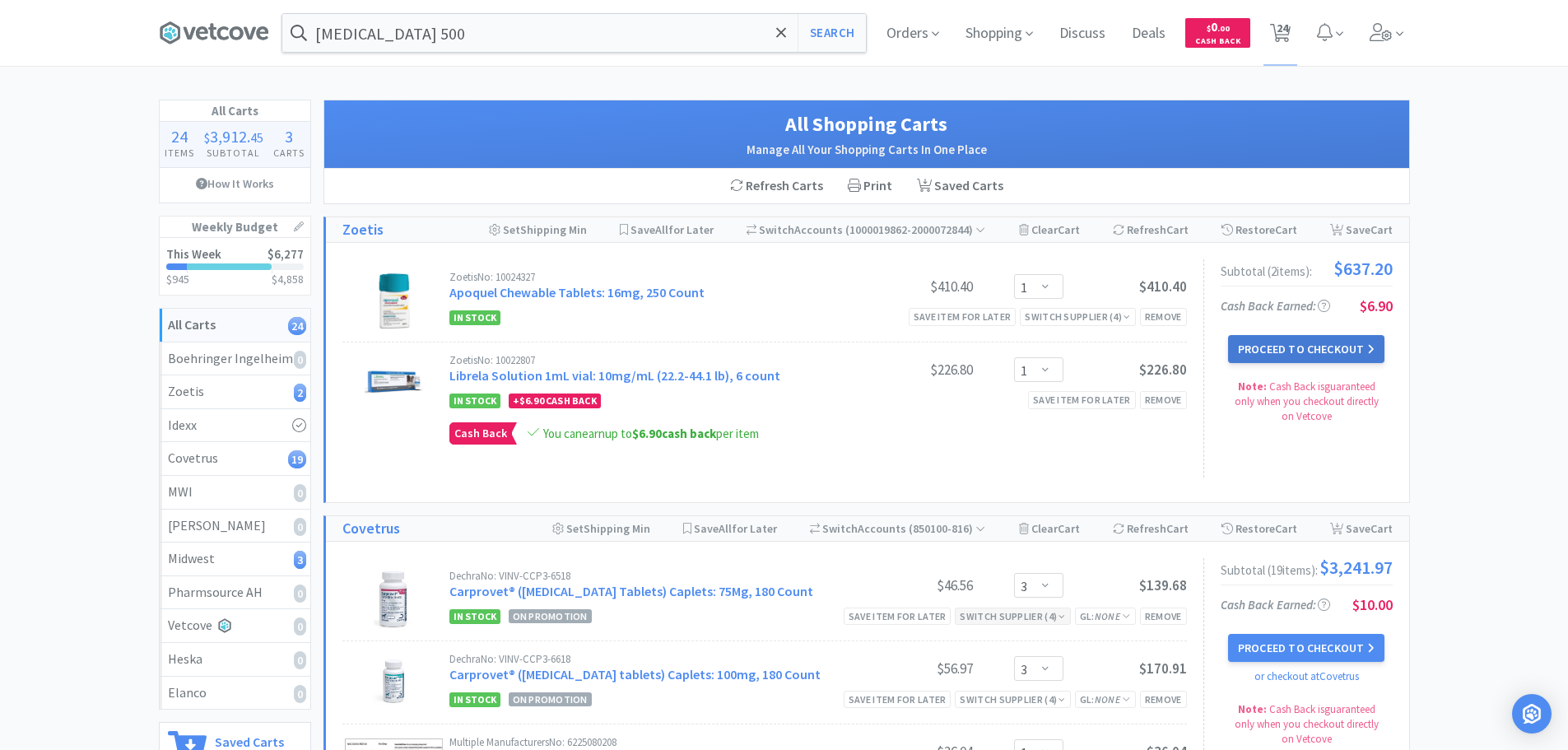
click at [1282, 358] on button "Proceed to Checkout" at bounding box center [1306, 349] width 156 height 28
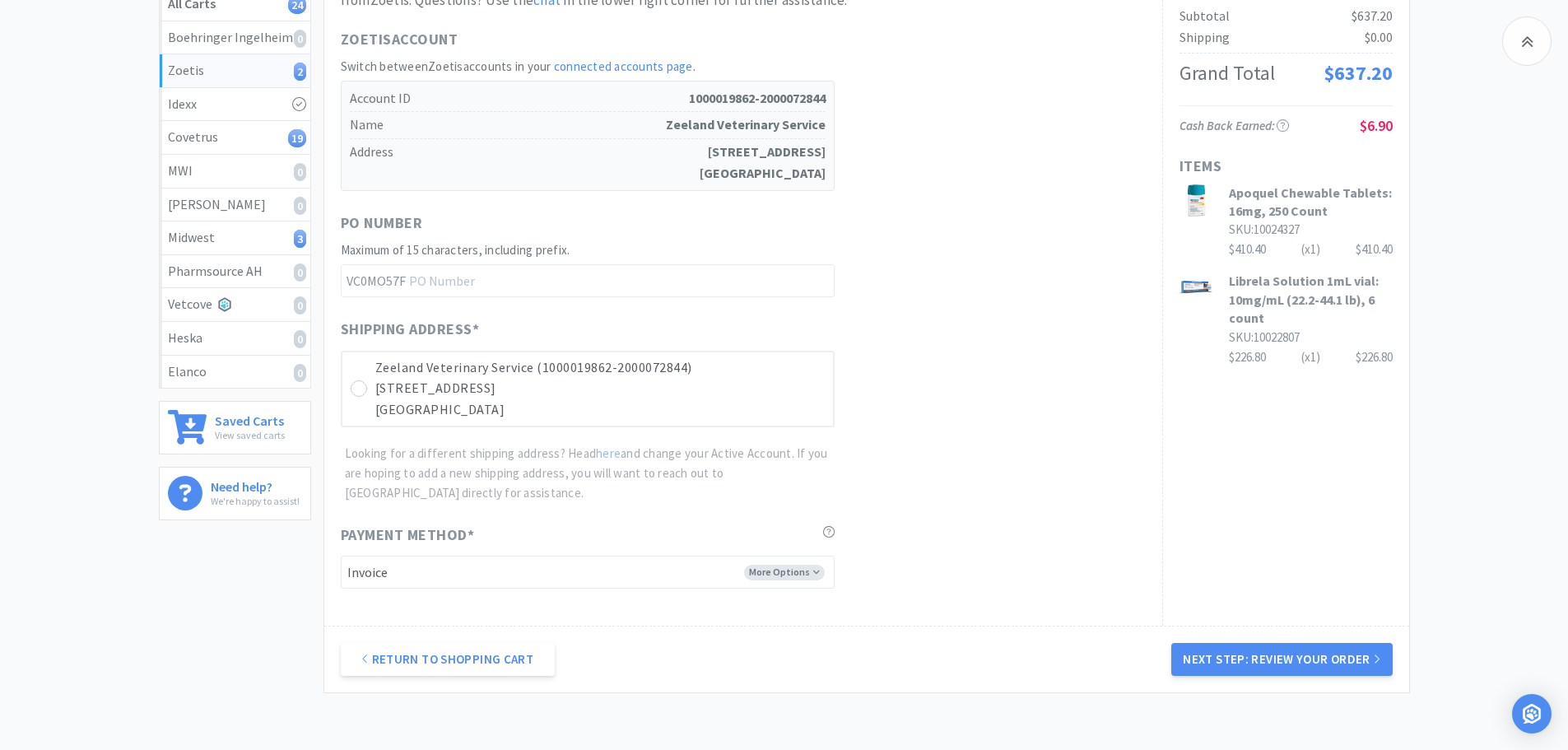
scroll to position [433, 0]
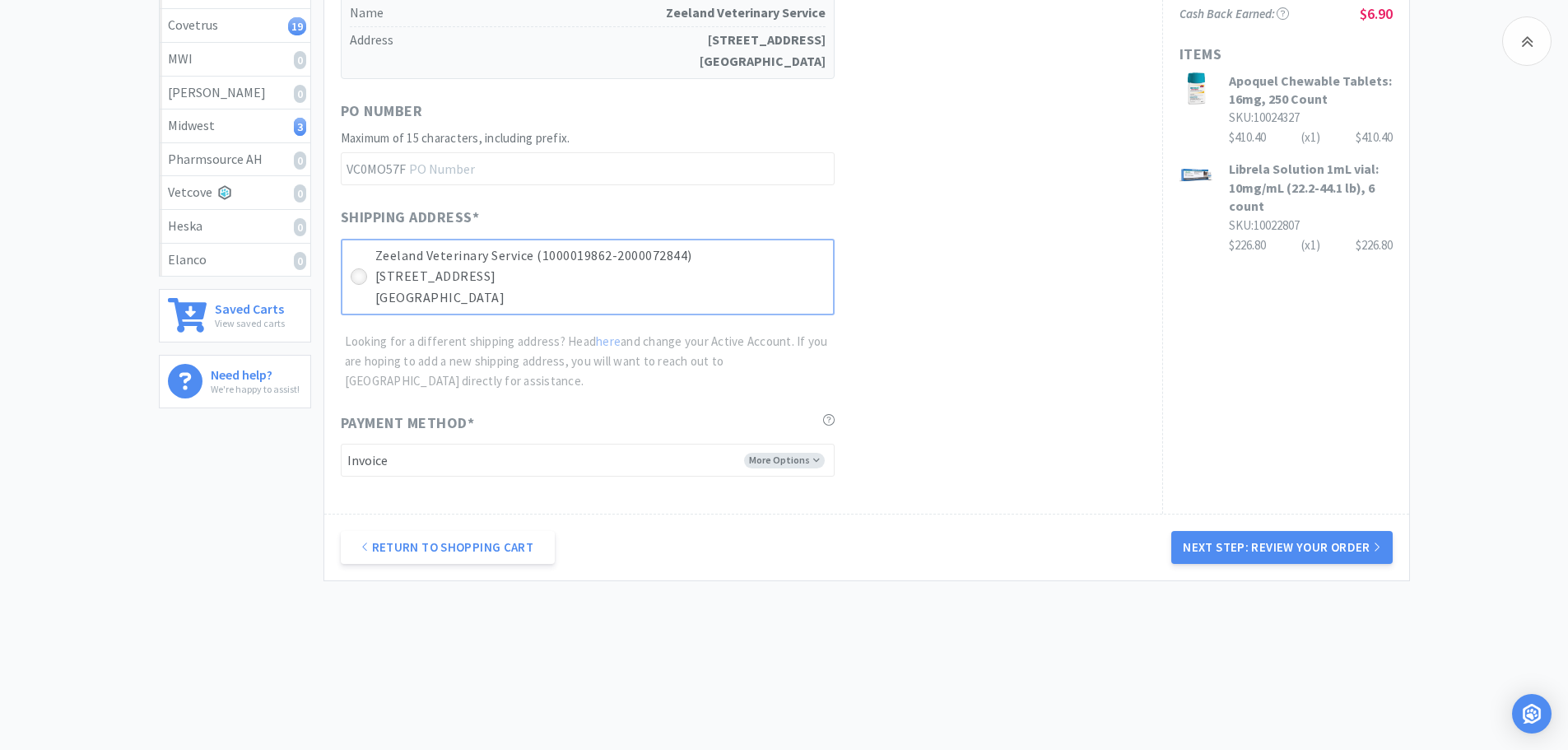
click at [363, 279] on icon at bounding box center [358, 276] width 12 height 12
click at [1318, 539] on button "Next Step: Review Your Order" at bounding box center [1281, 547] width 221 height 33
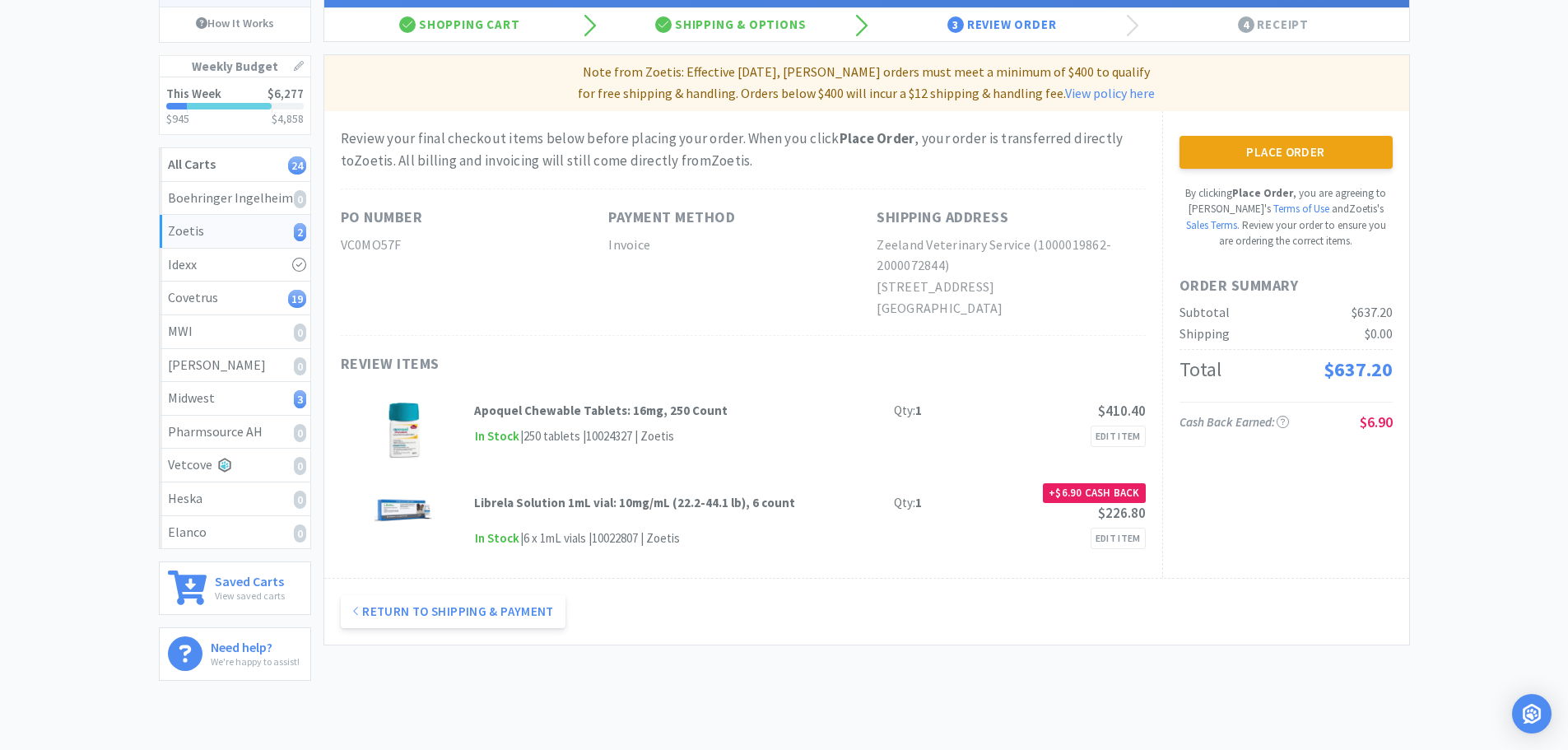
scroll to position [165, 0]
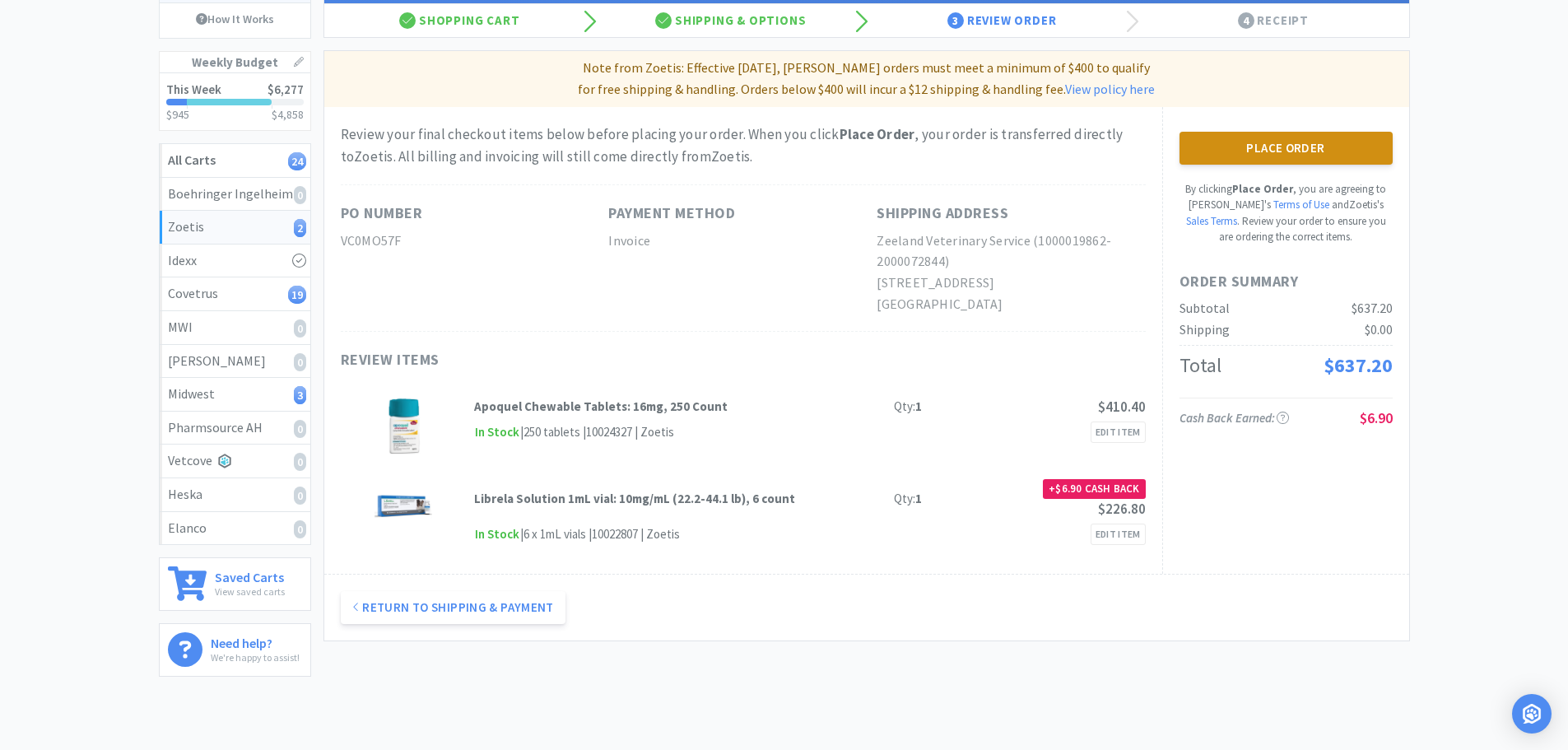
click at [1274, 153] on button "Place Order" at bounding box center [1286, 148] width 213 height 33
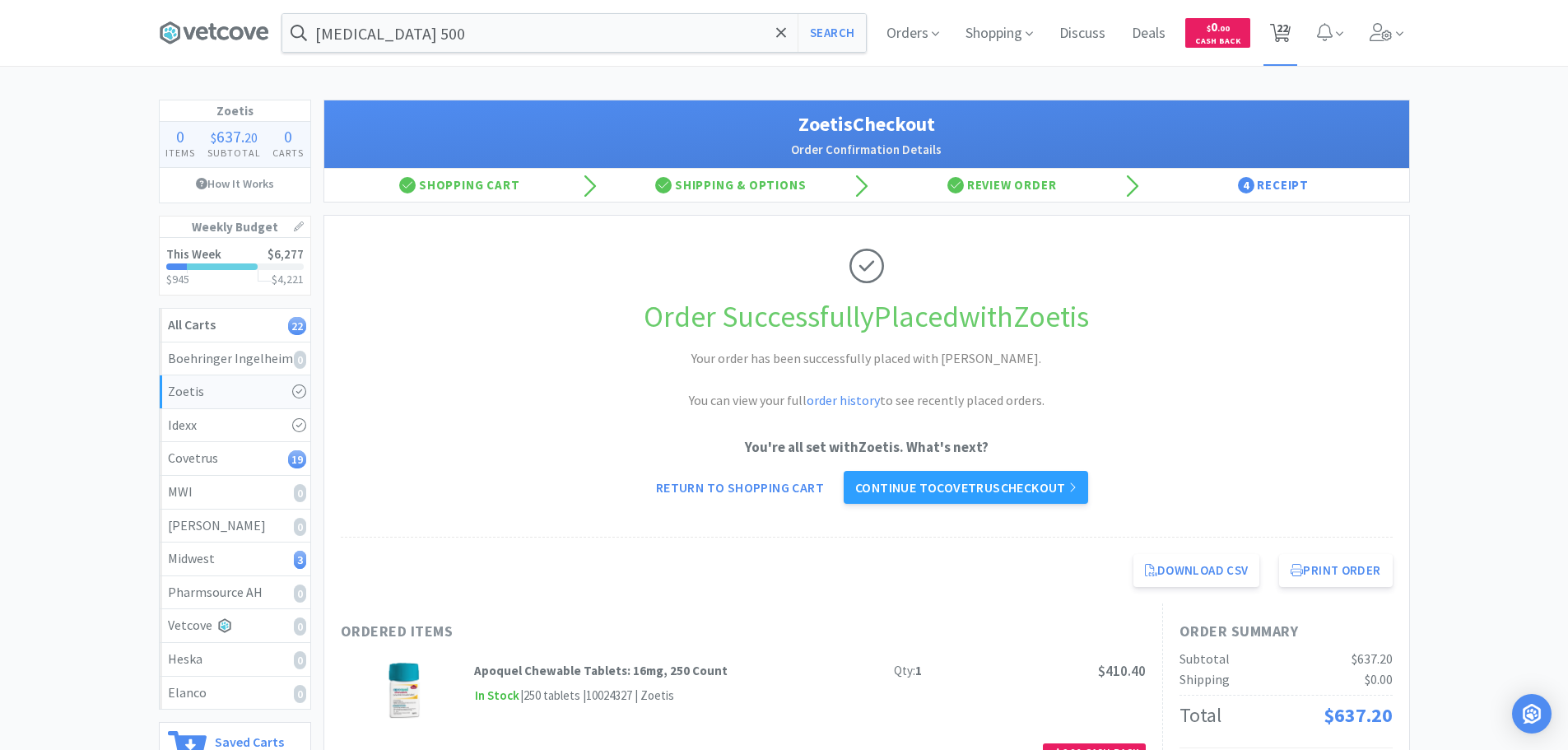
click at [1285, 34] on span "22" at bounding box center [1283, 27] width 12 height 66
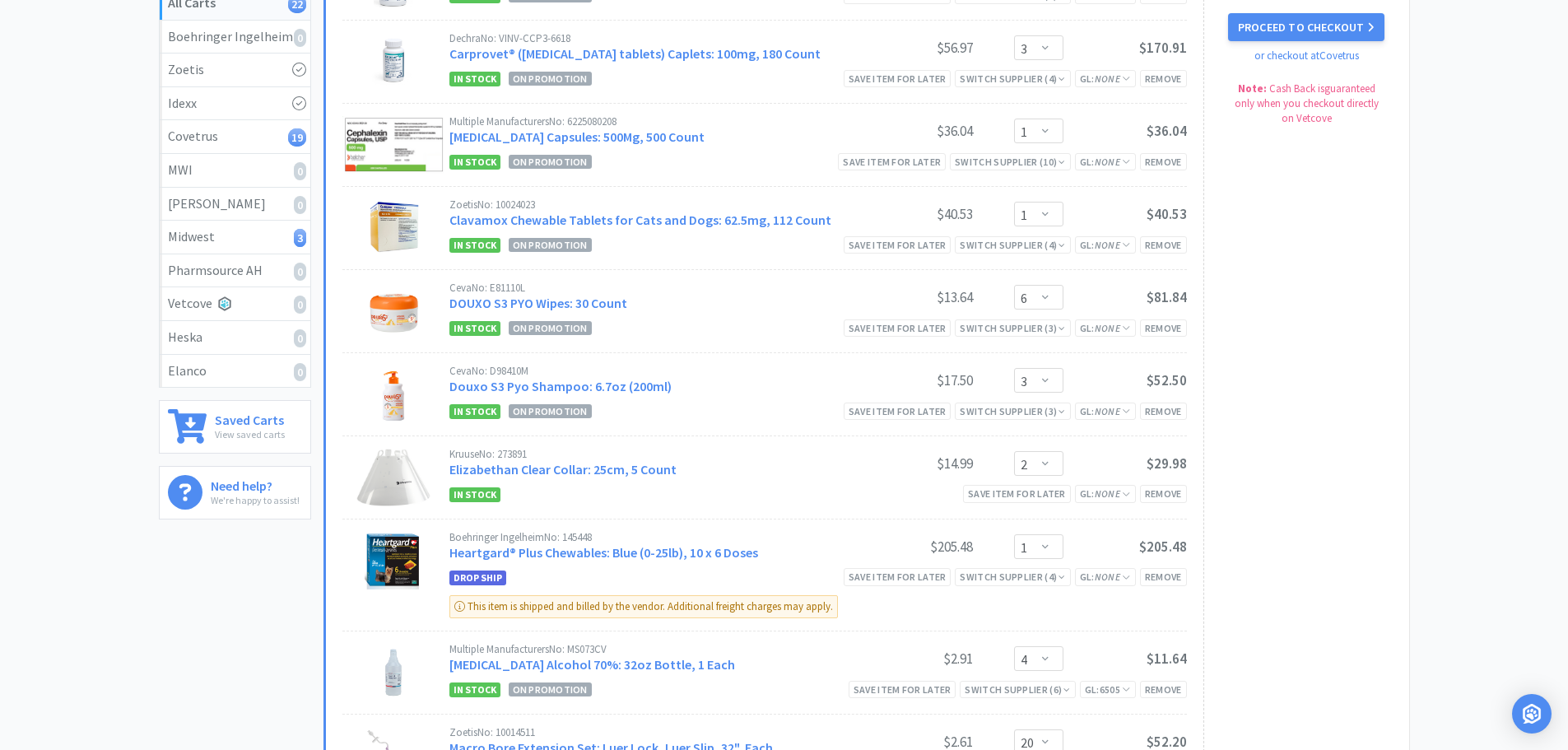
scroll to position [329, 0]
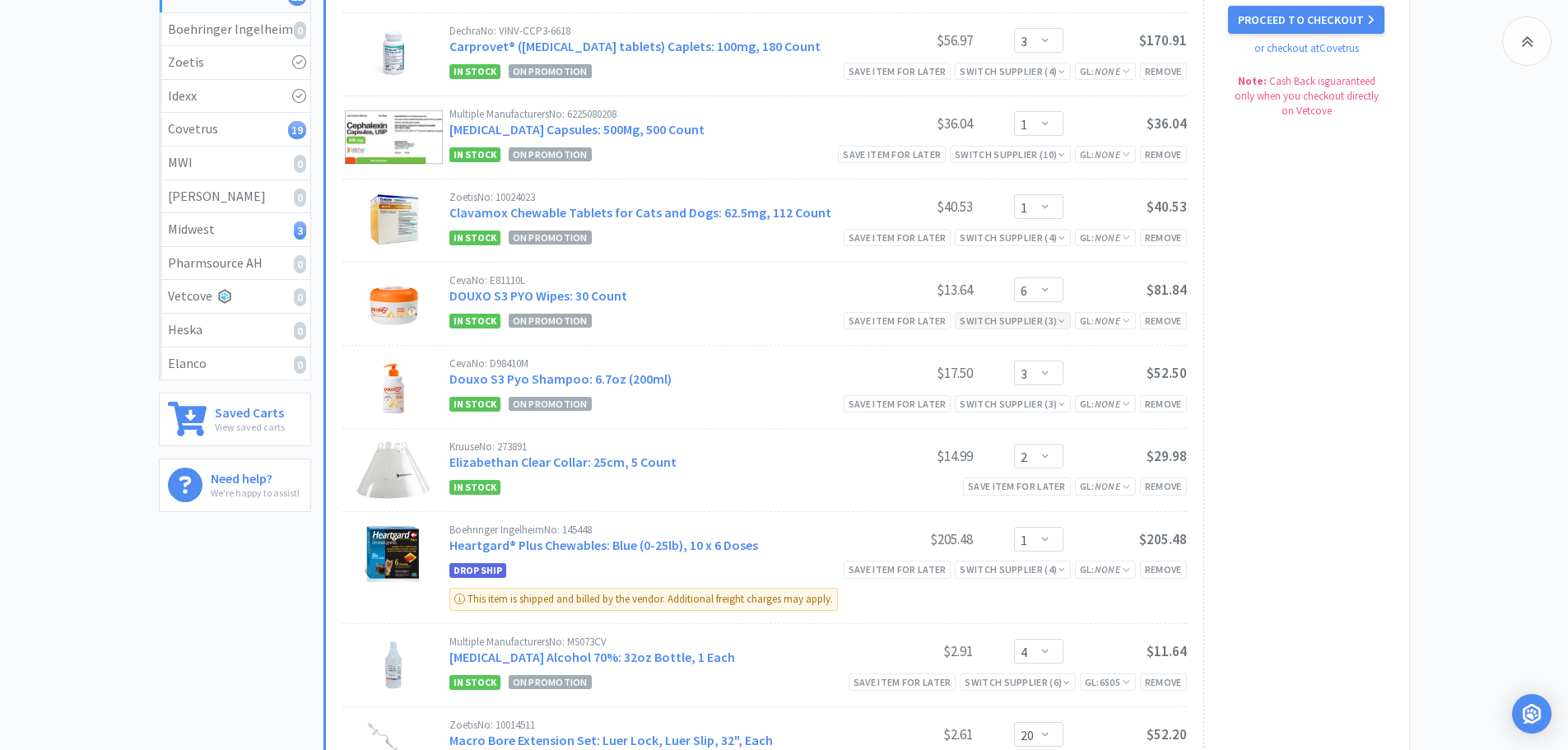
click at [1026, 320] on div "Switch Supplier ( 3 )" at bounding box center [1013, 321] width 106 height 15
click at [1017, 403] on div "Switch Supplier ( 3 )" at bounding box center [1013, 404] width 106 height 15
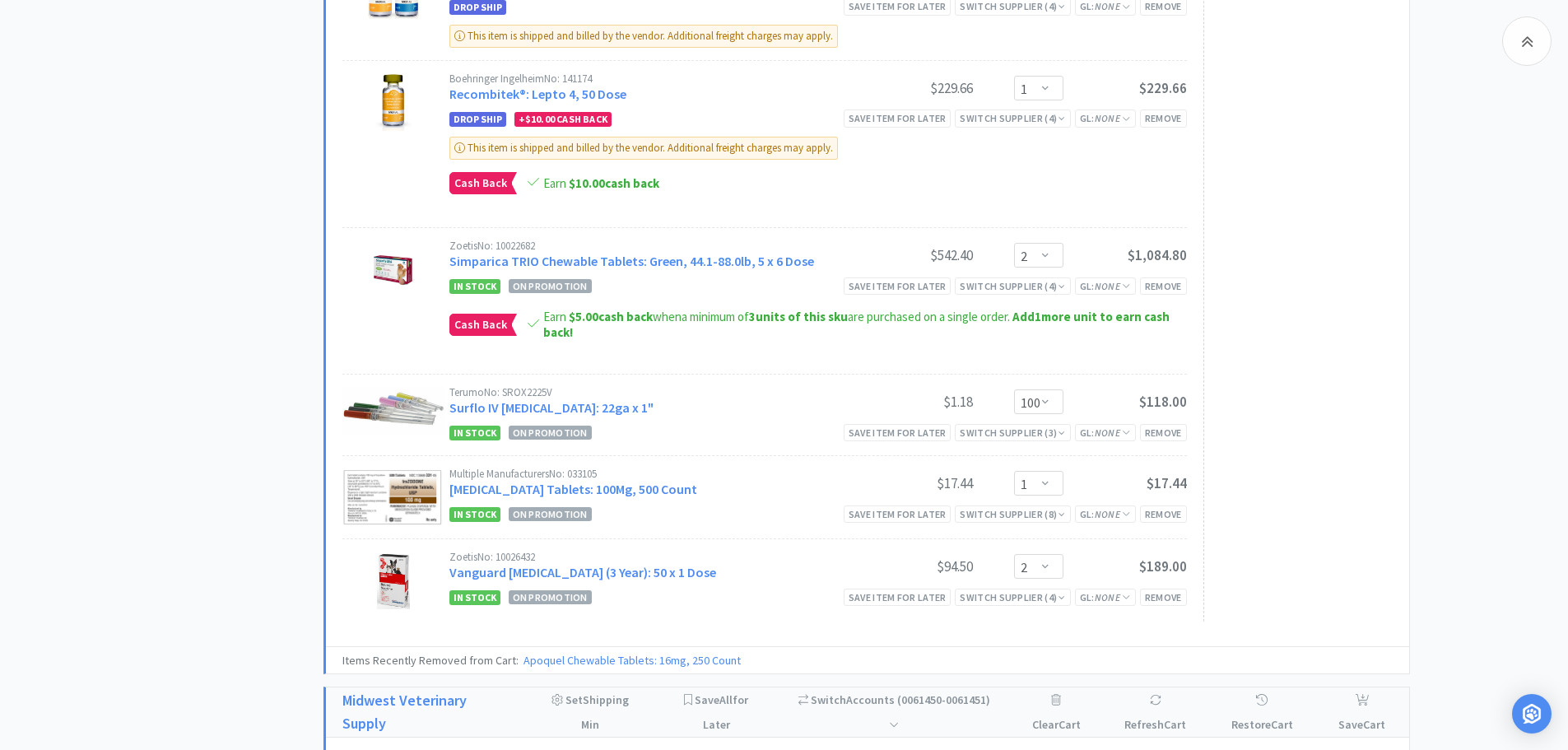
scroll to position [1565, 0]
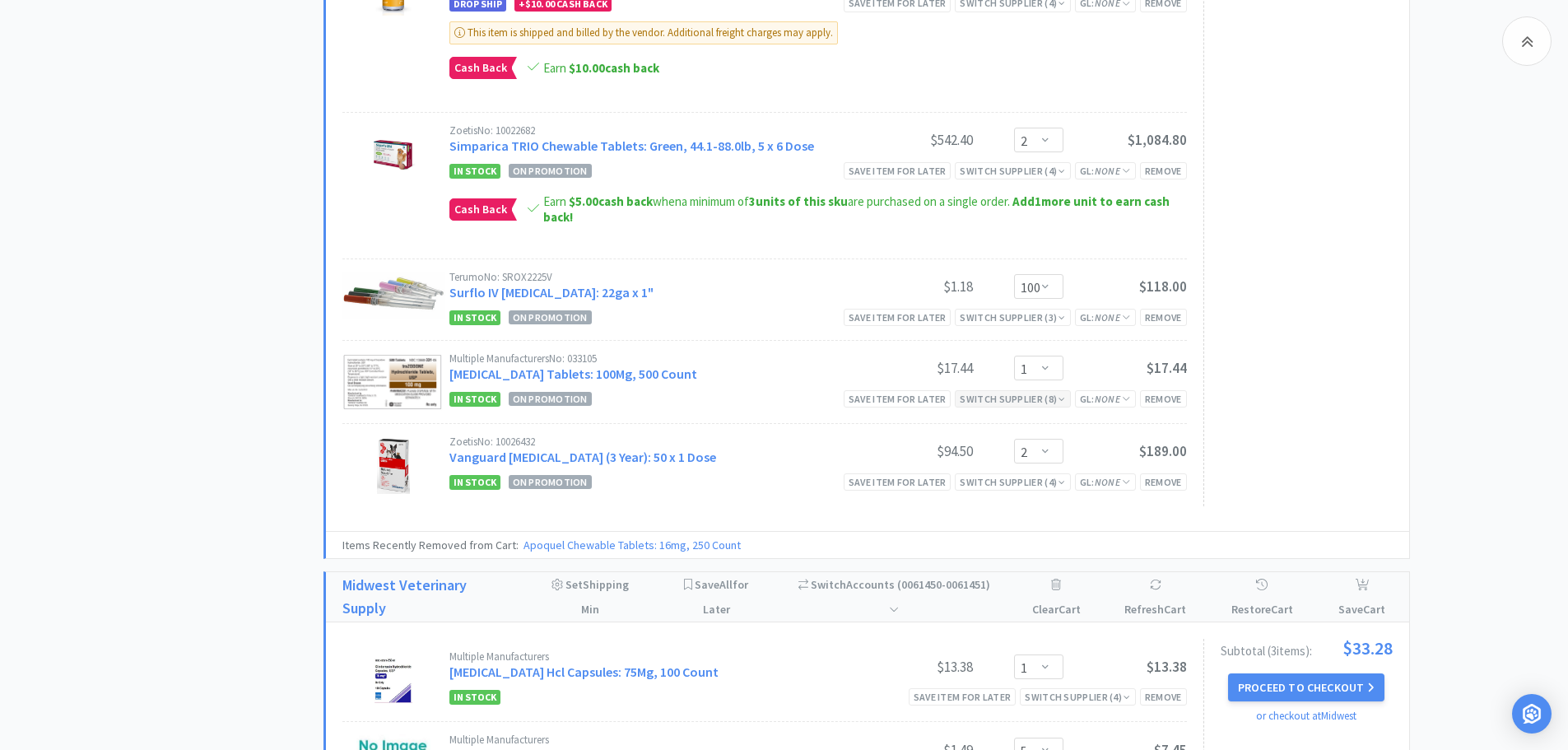
click at [976, 396] on div "Switch Supplier ( 8 )" at bounding box center [1013, 398] width 106 height 15
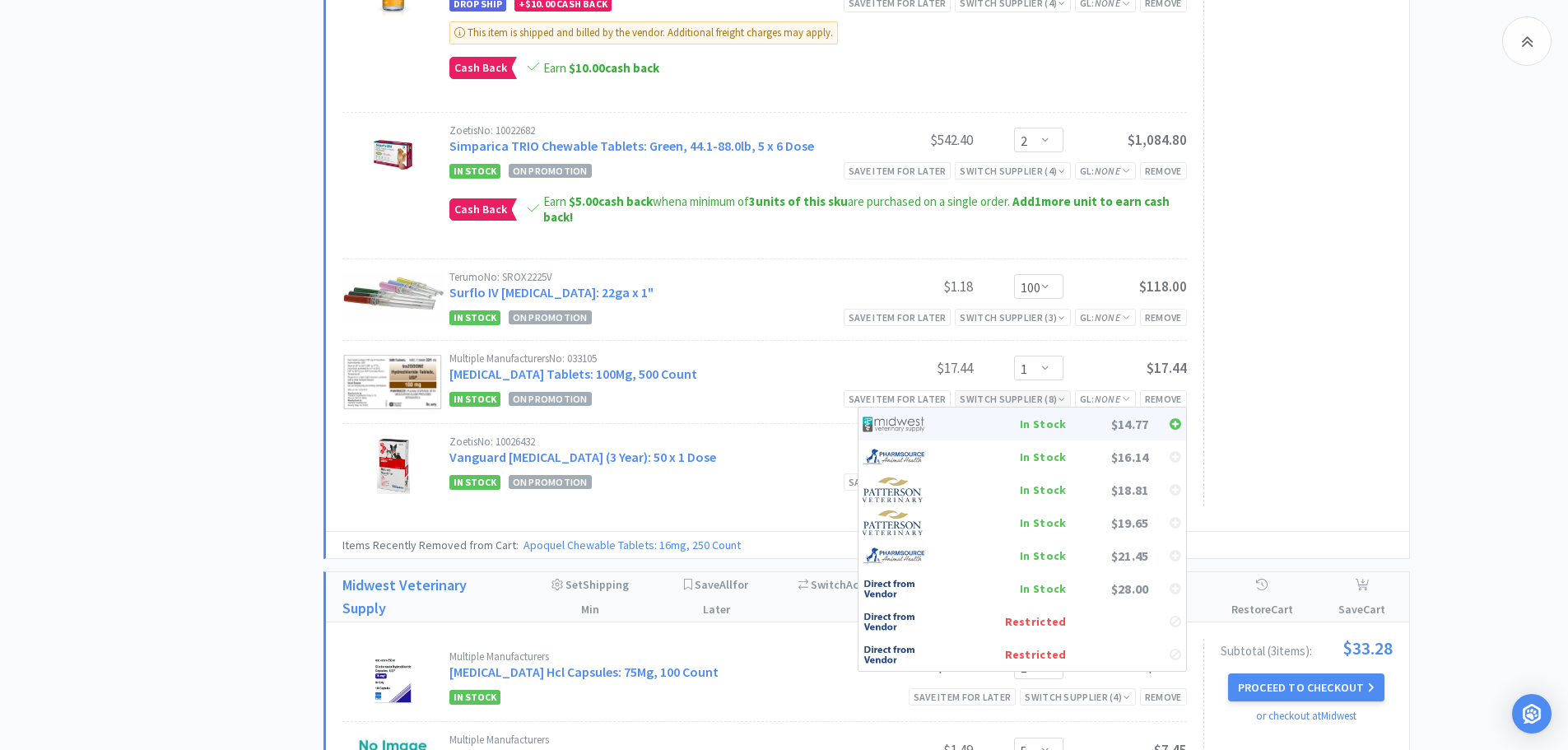
click at [883, 427] on img at bounding box center [893, 424] width 61 height 25
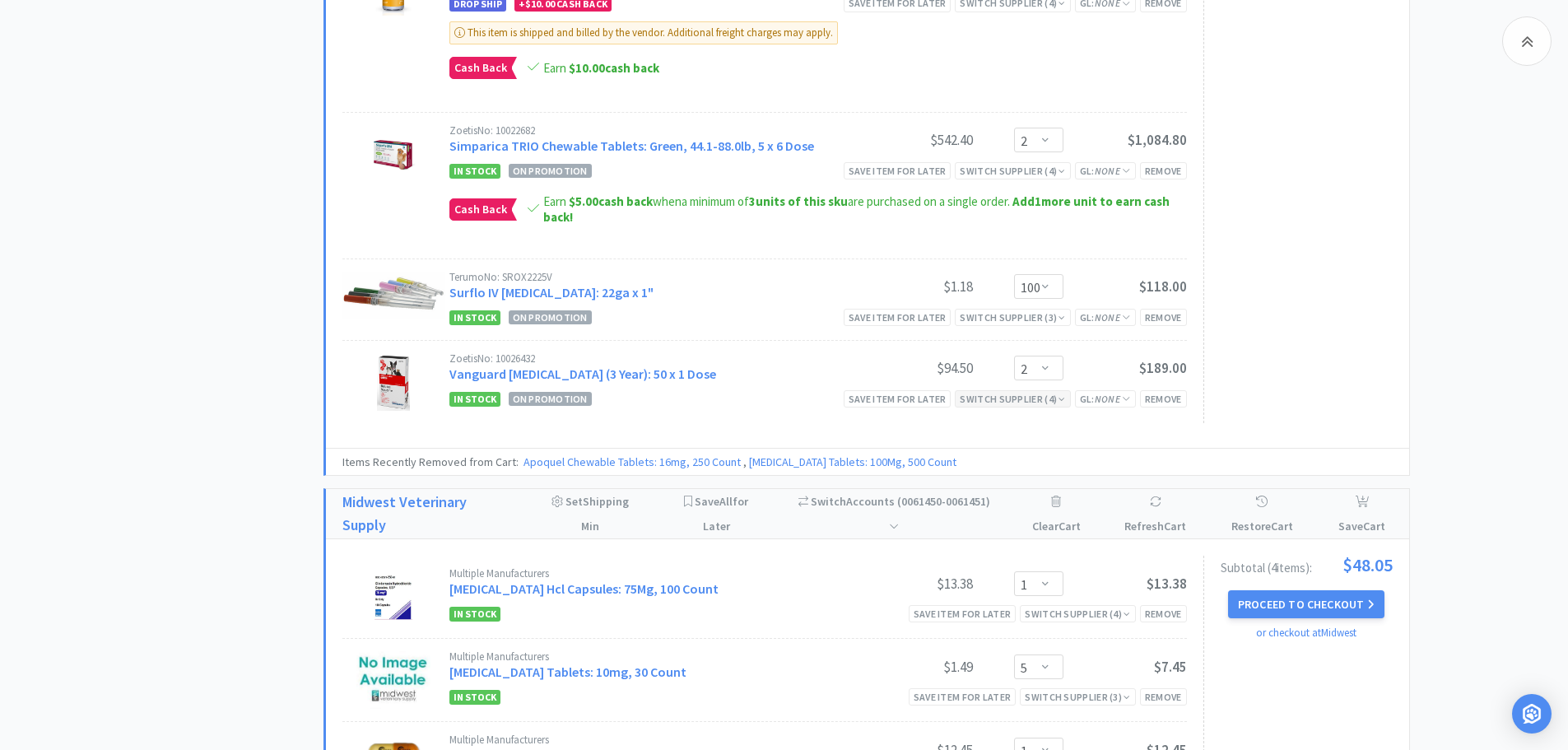
scroll to position [1482, 0]
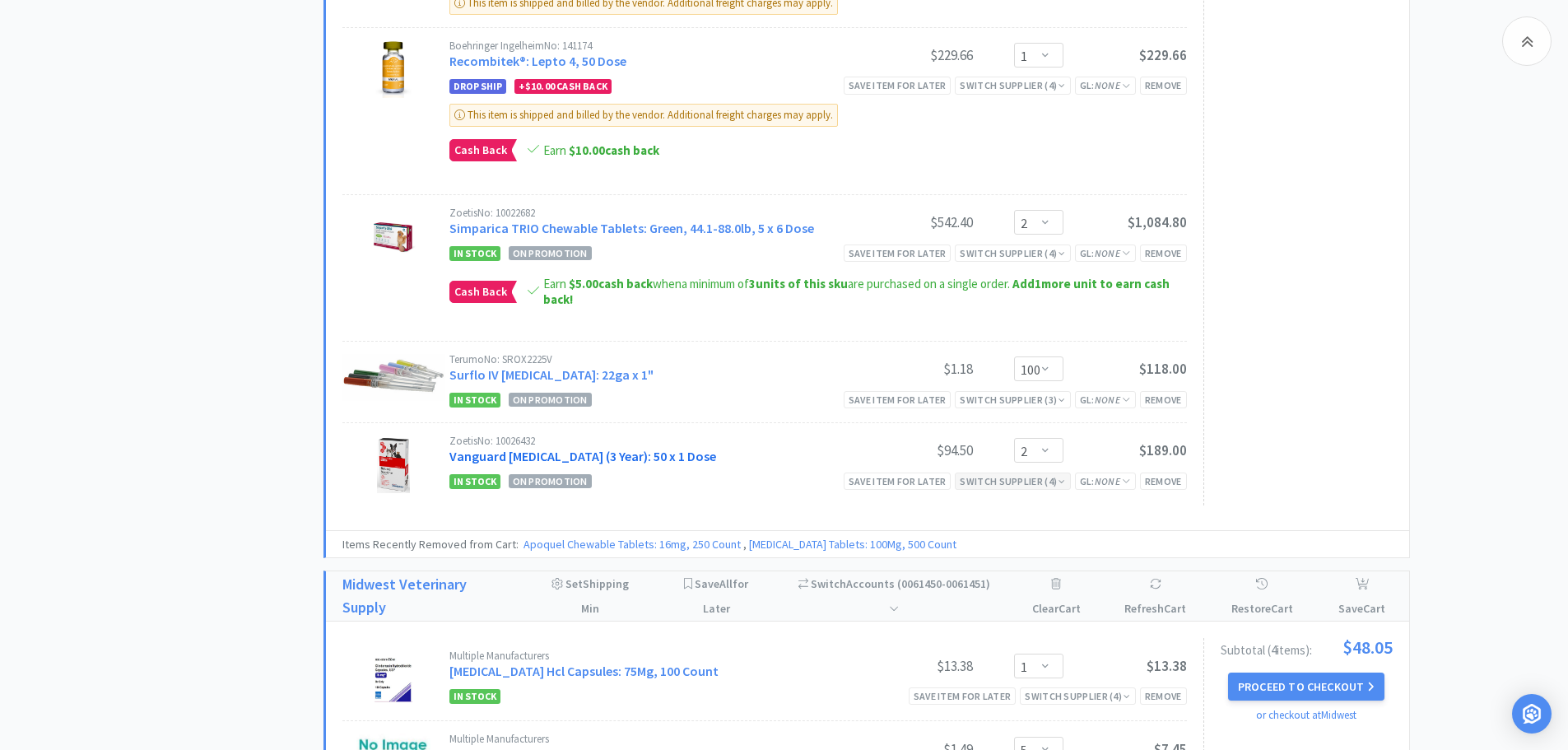
click at [637, 455] on link "Vanguard [MEDICAL_DATA] (3 Year): 50 x 1 Dose" at bounding box center [583, 456] width 267 height 16
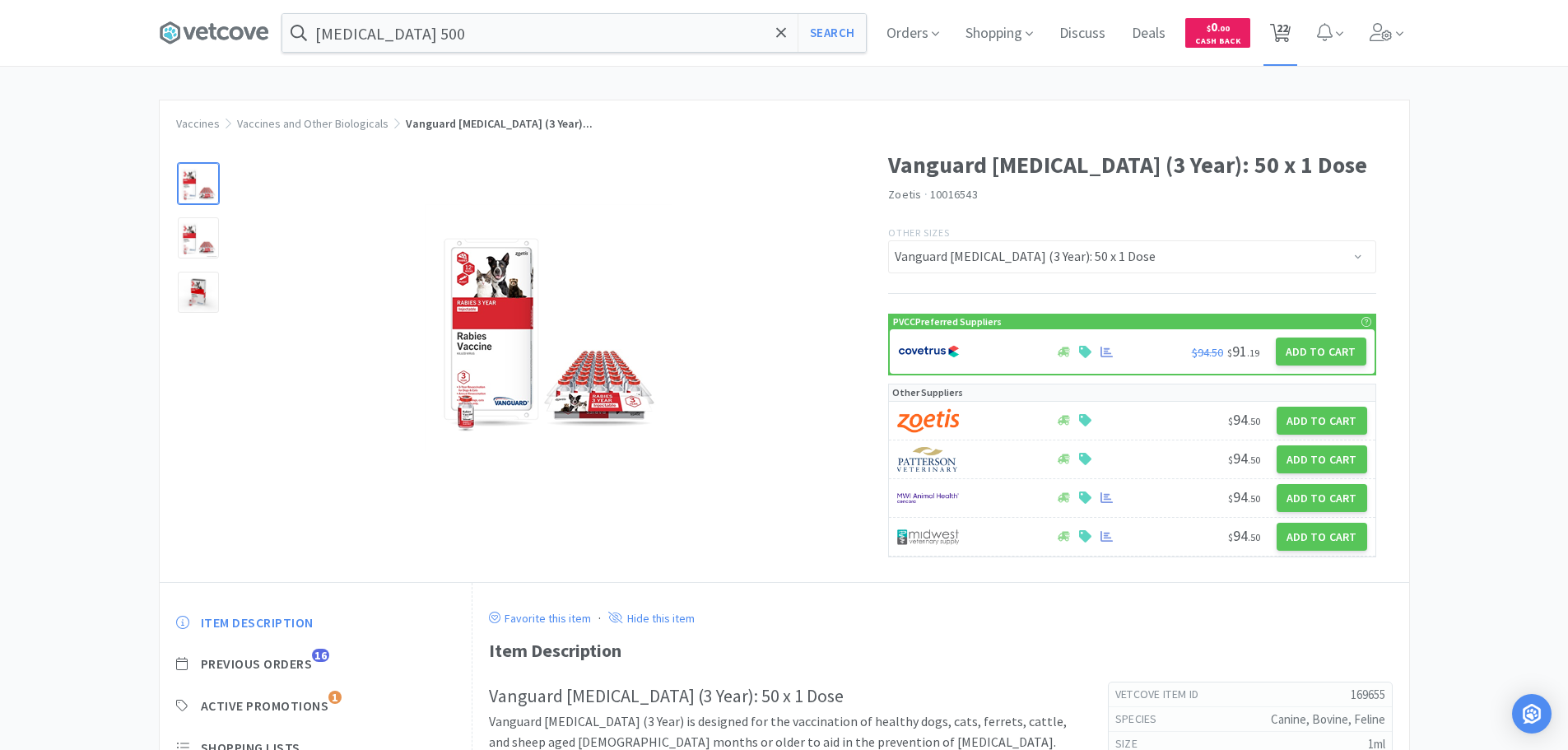
click at [1284, 26] on span "22" at bounding box center [1283, 27] width 12 height 66
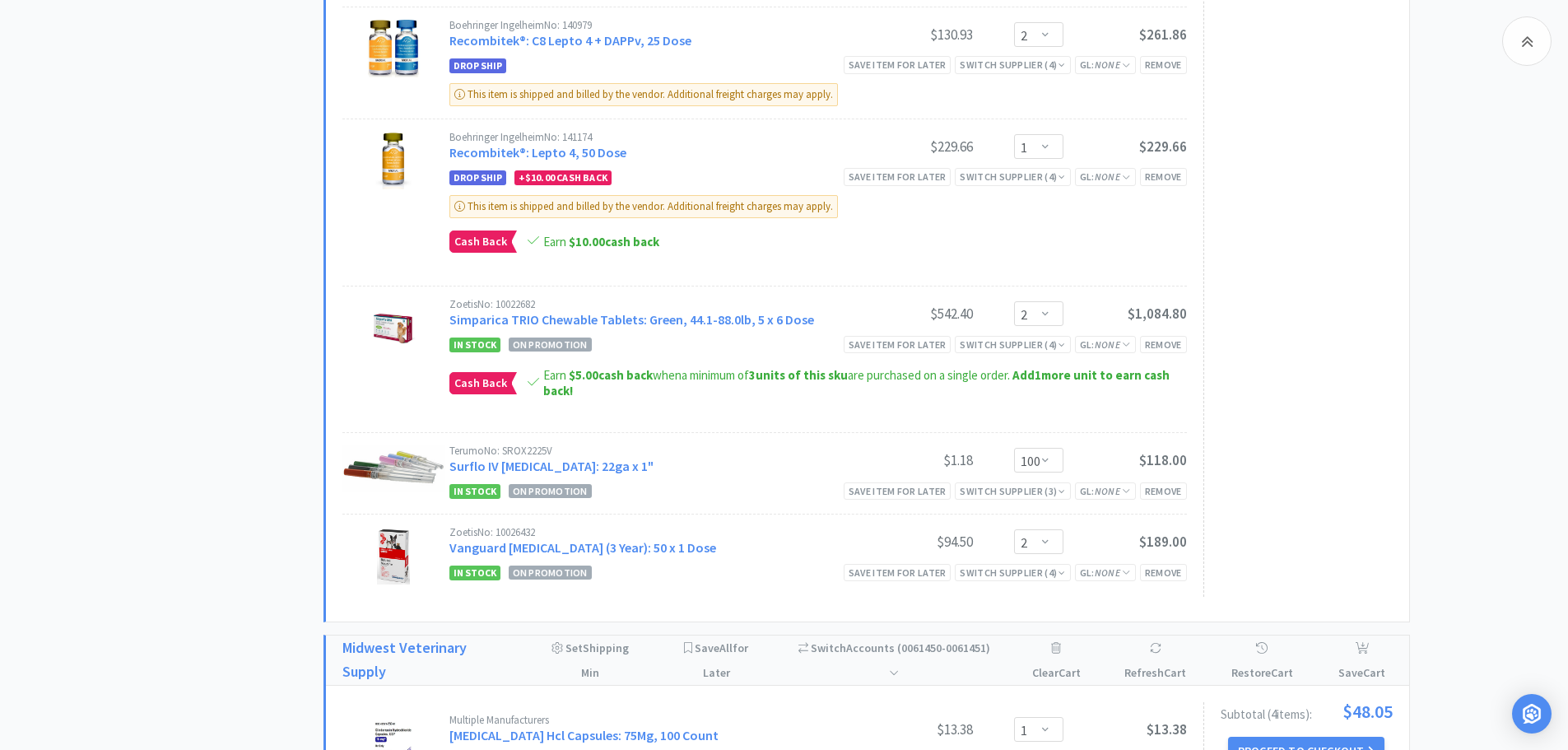
scroll to position [1482, 0]
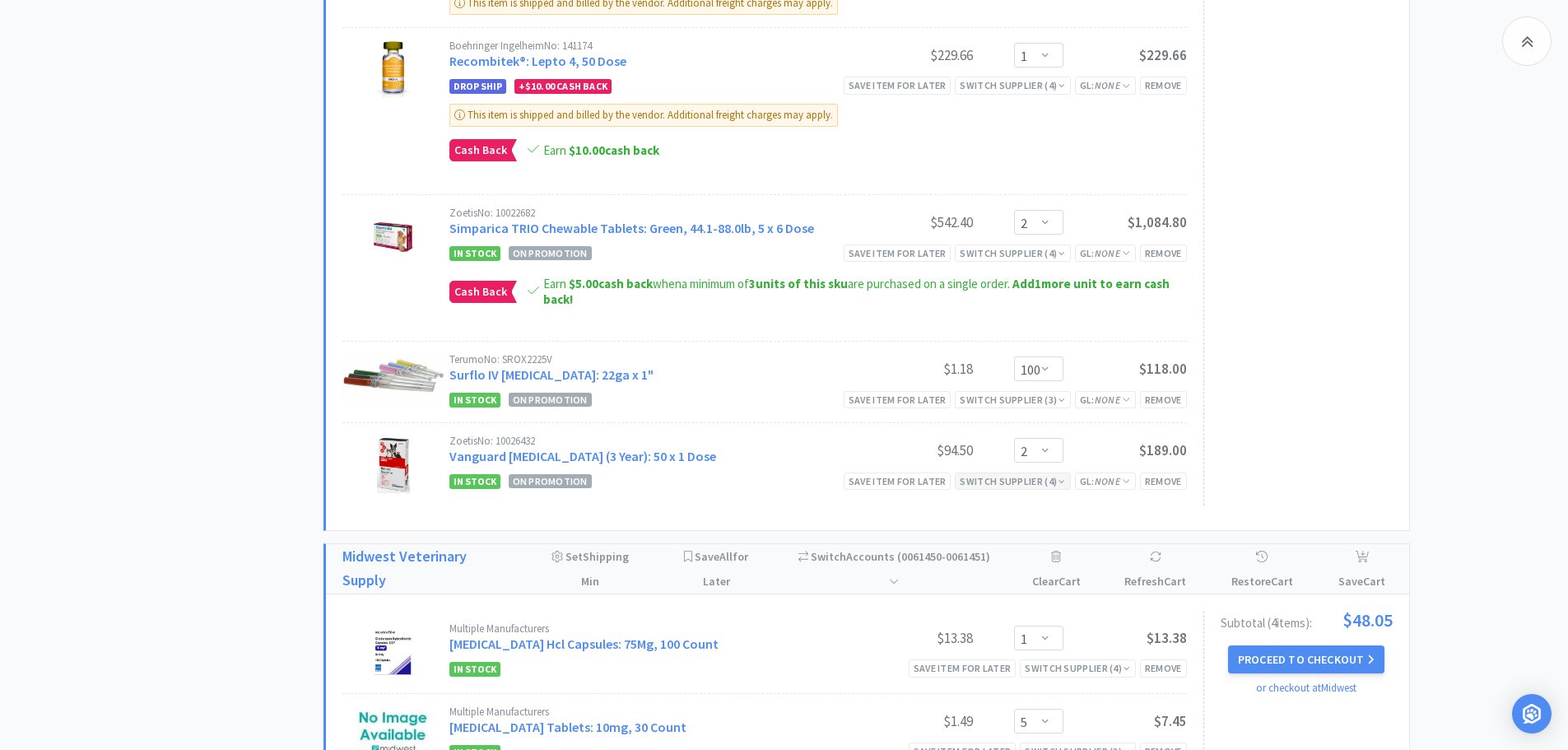
click at [1005, 476] on div "Switch Supplier ( 4 )" at bounding box center [1013, 481] width 106 height 15
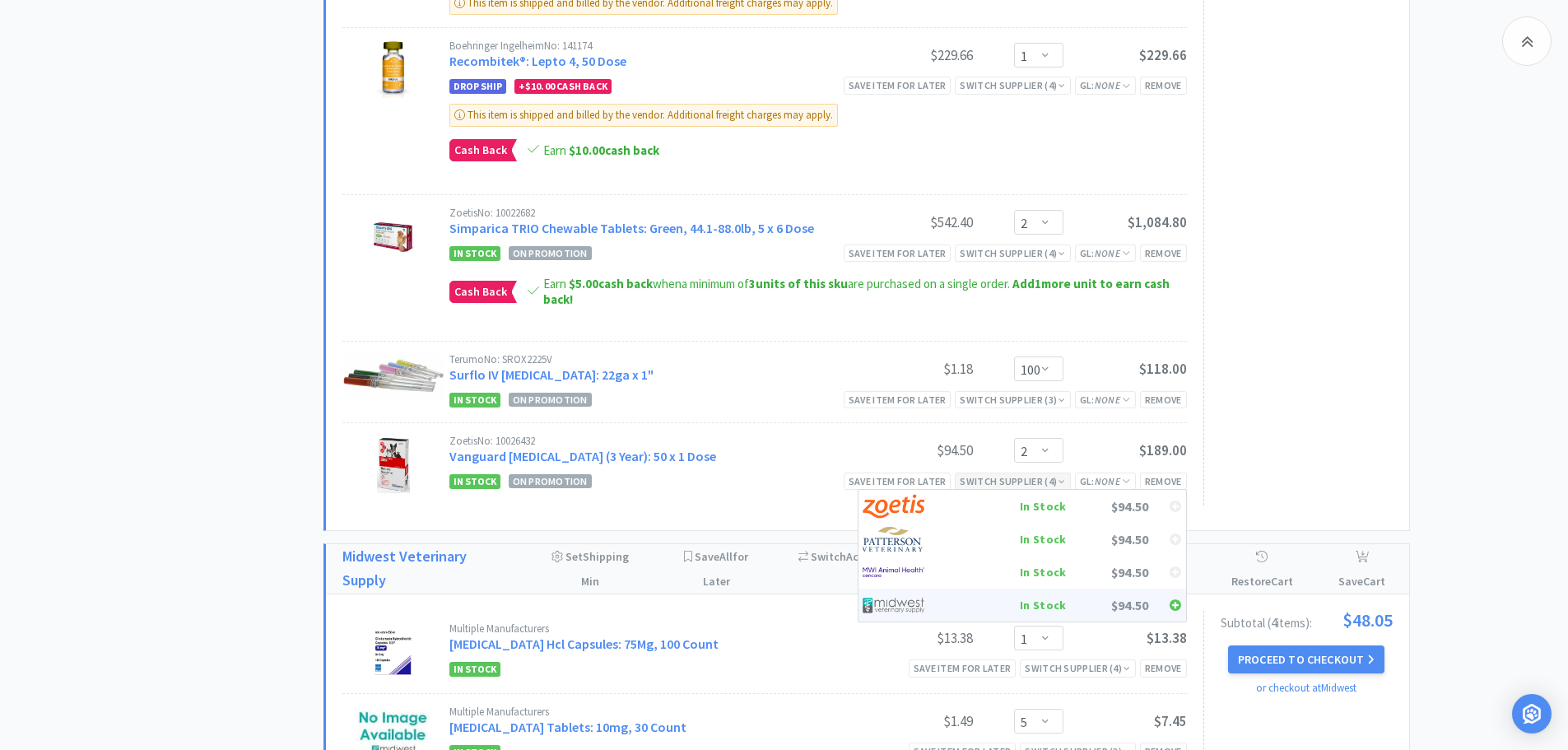
click at [1001, 598] on div "In Stock" at bounding box center [1006, 605] width 122 height 25
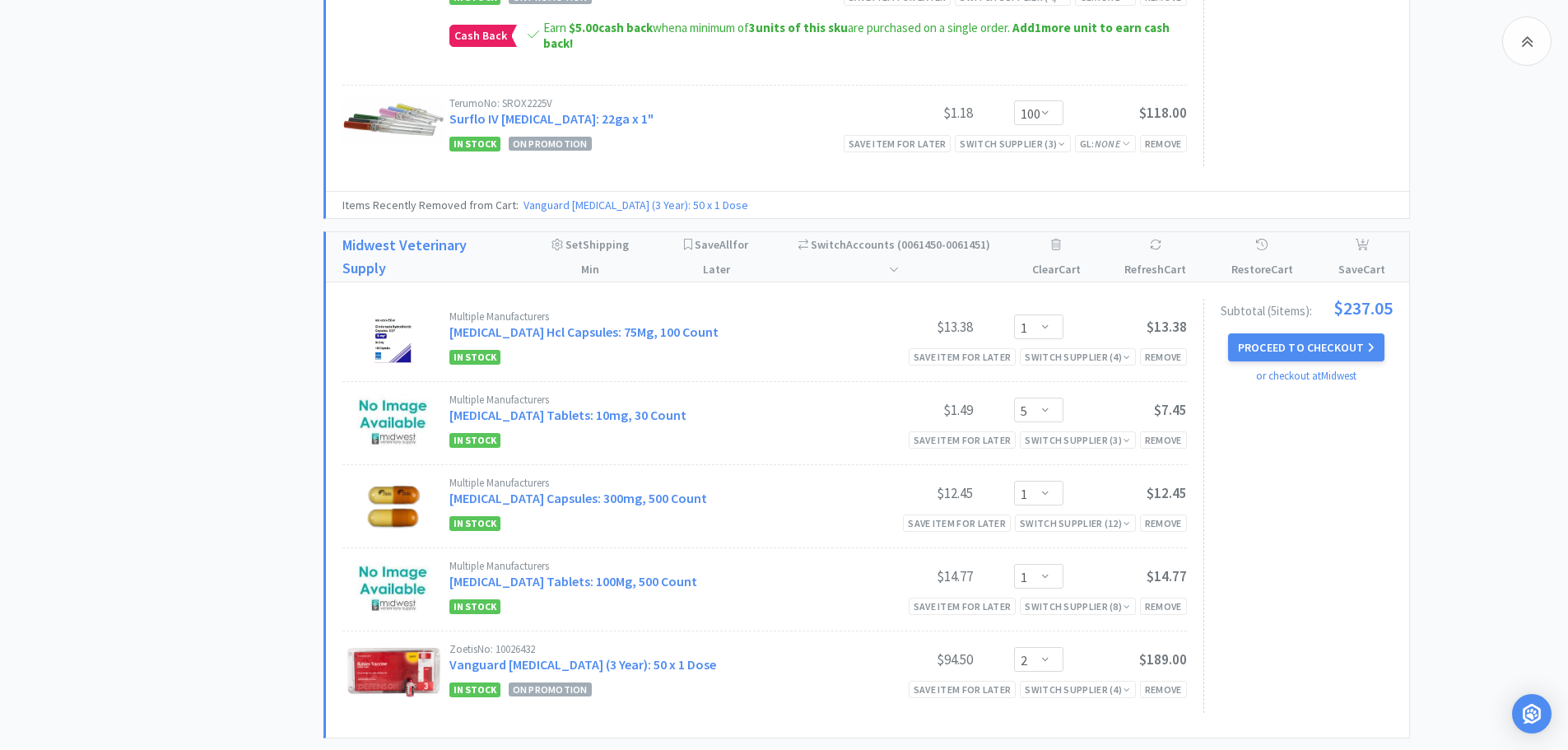
scroll to position [1811, 0]
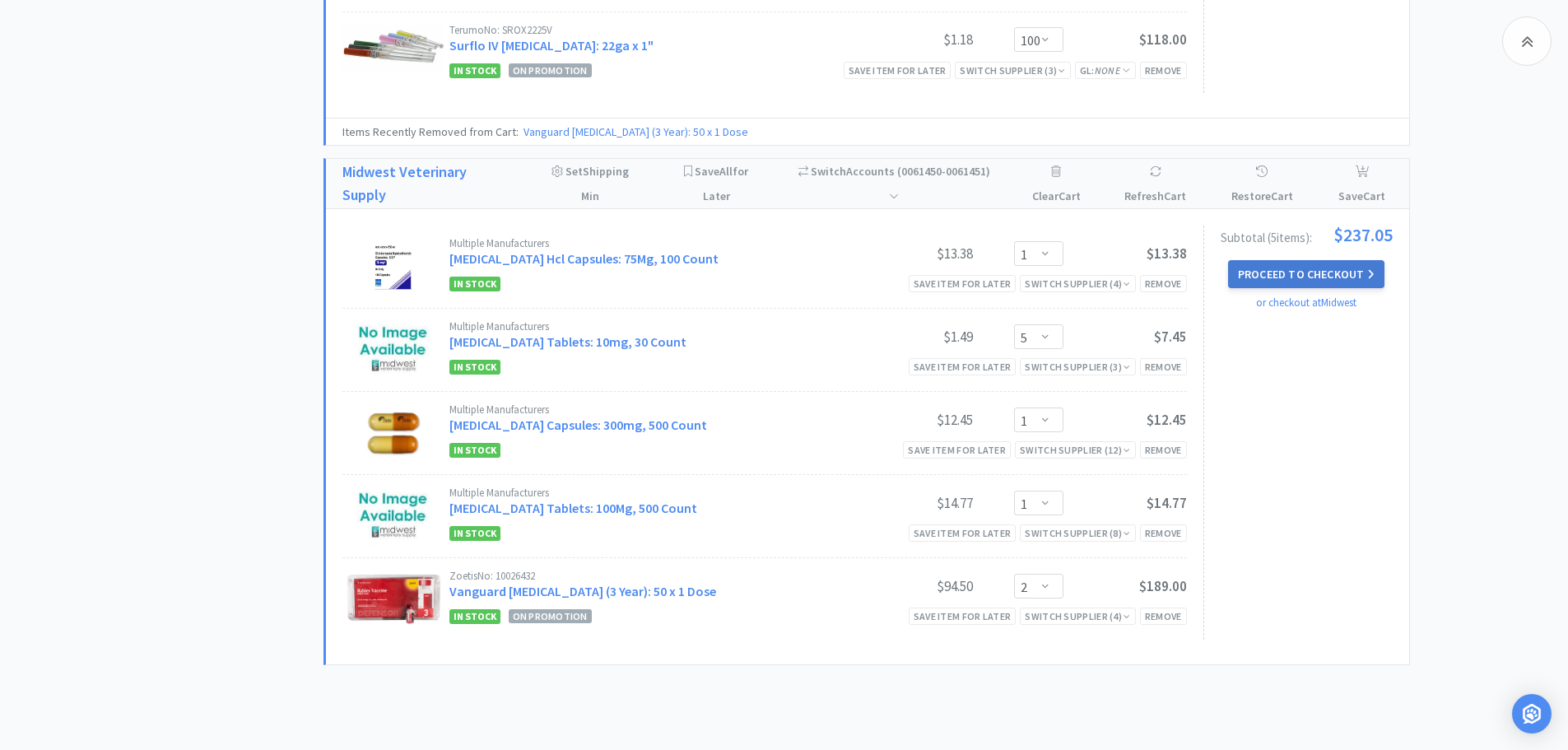
click at [1368, 274] on icon at bounding box center [1371, 275] width 8 height 12
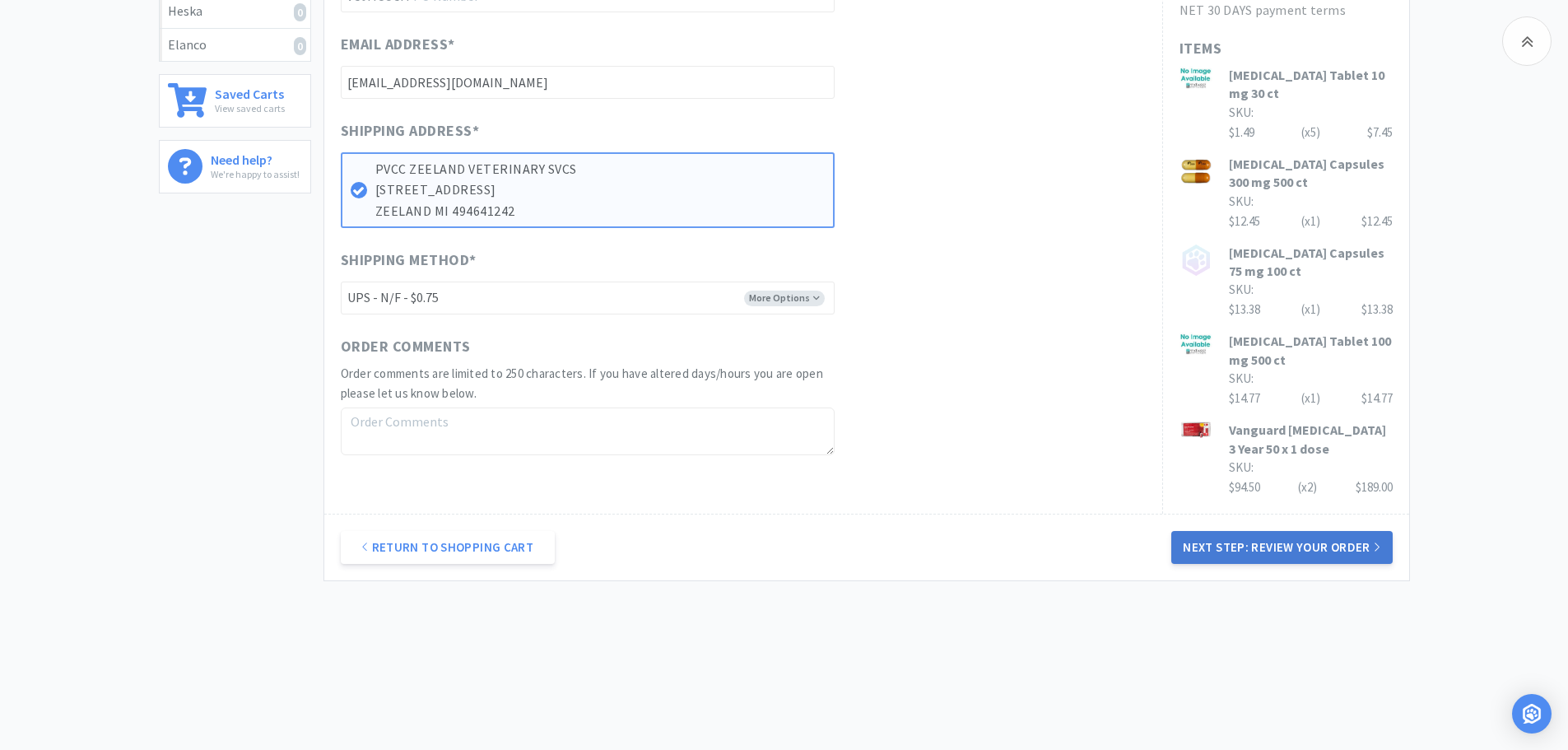
click at [1347, 554] on button "Next Step: Review Your Order" at bounding box center [1281, 547] width 221 height 33
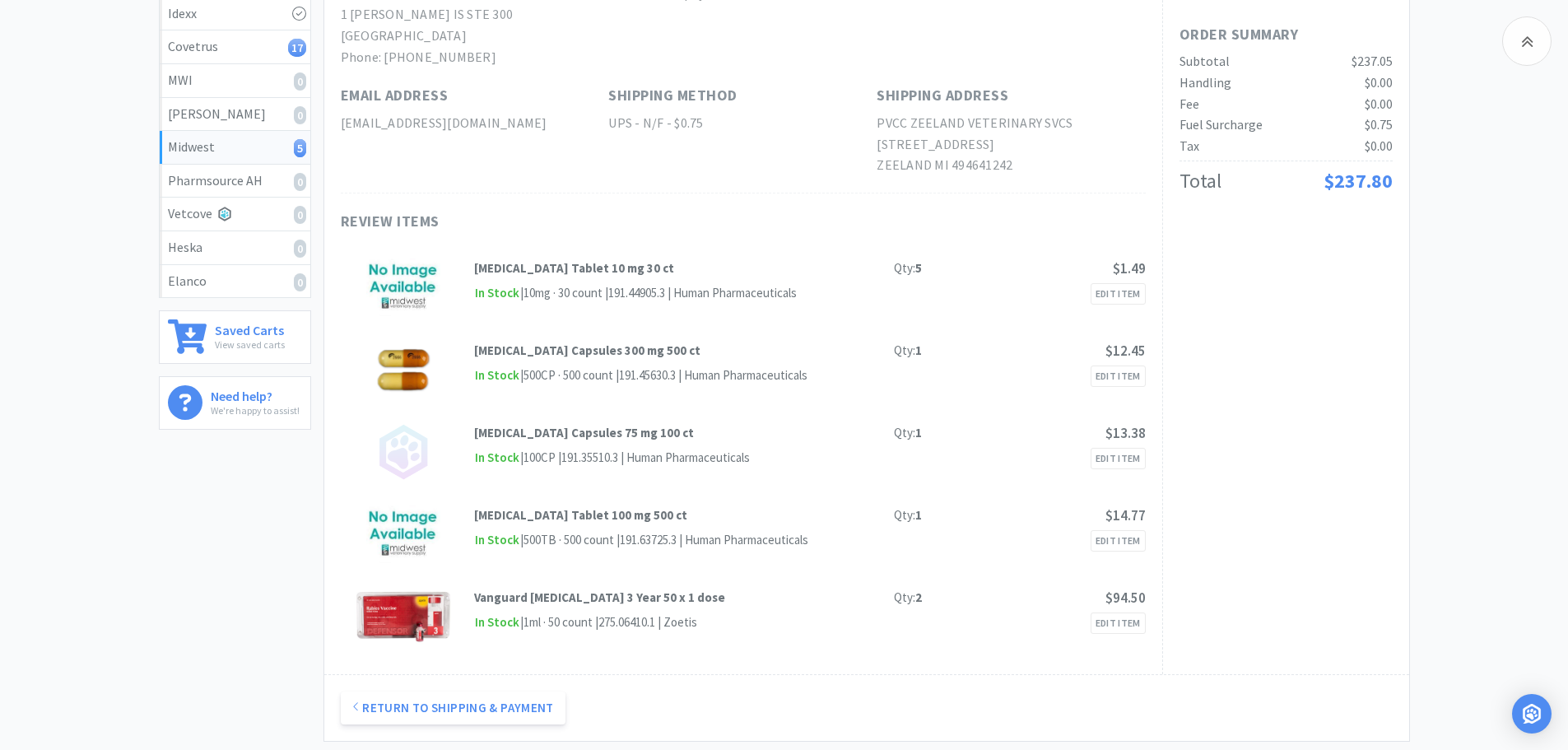
scroll to position [83, 0]
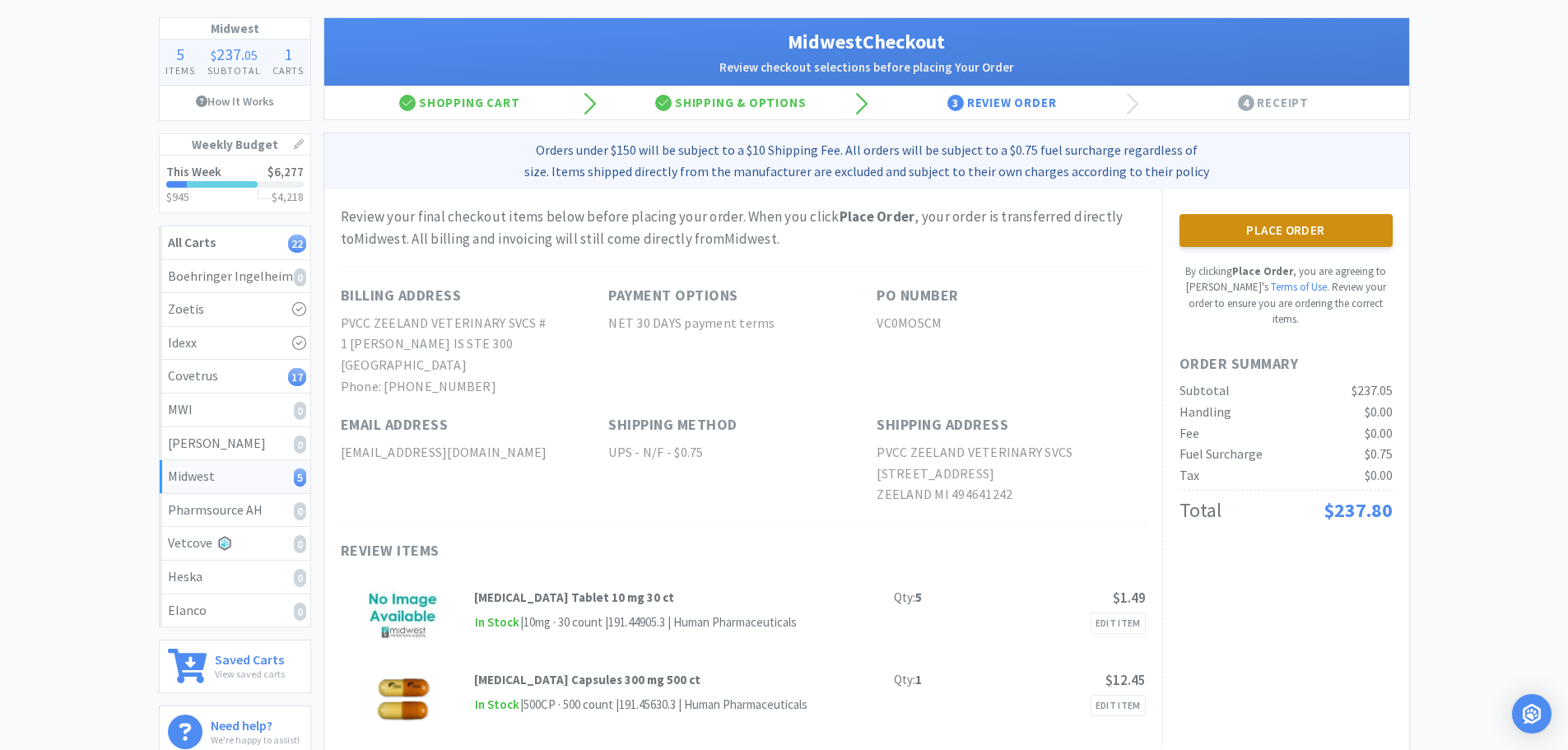
click at [1239, 243] on button "Place Order" at bounding box center [1286, 230] width 213 height 33
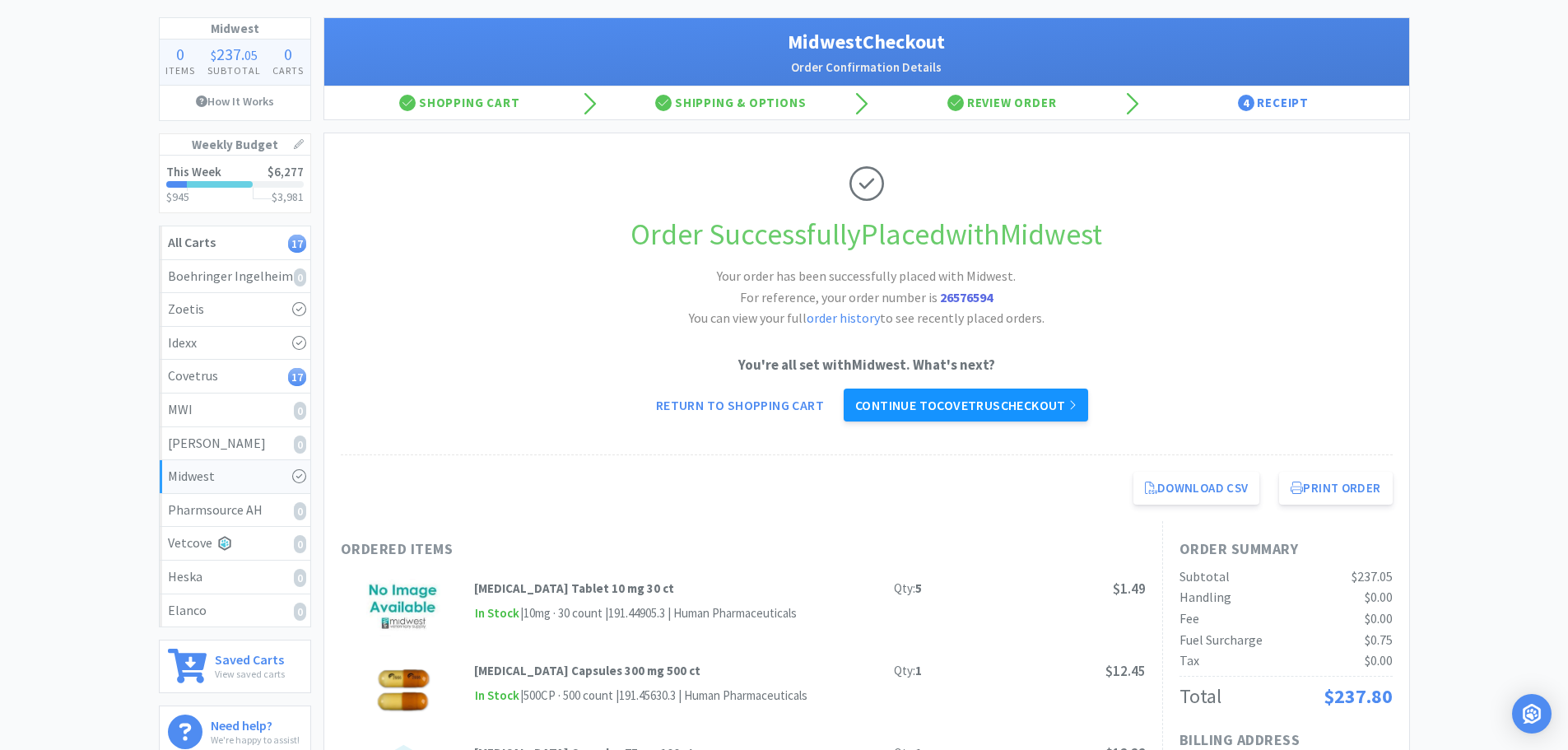
click at [1042, 407] on link "Continue to Covetrus checkout" at bounding box center [966, 404] width 245 height 33
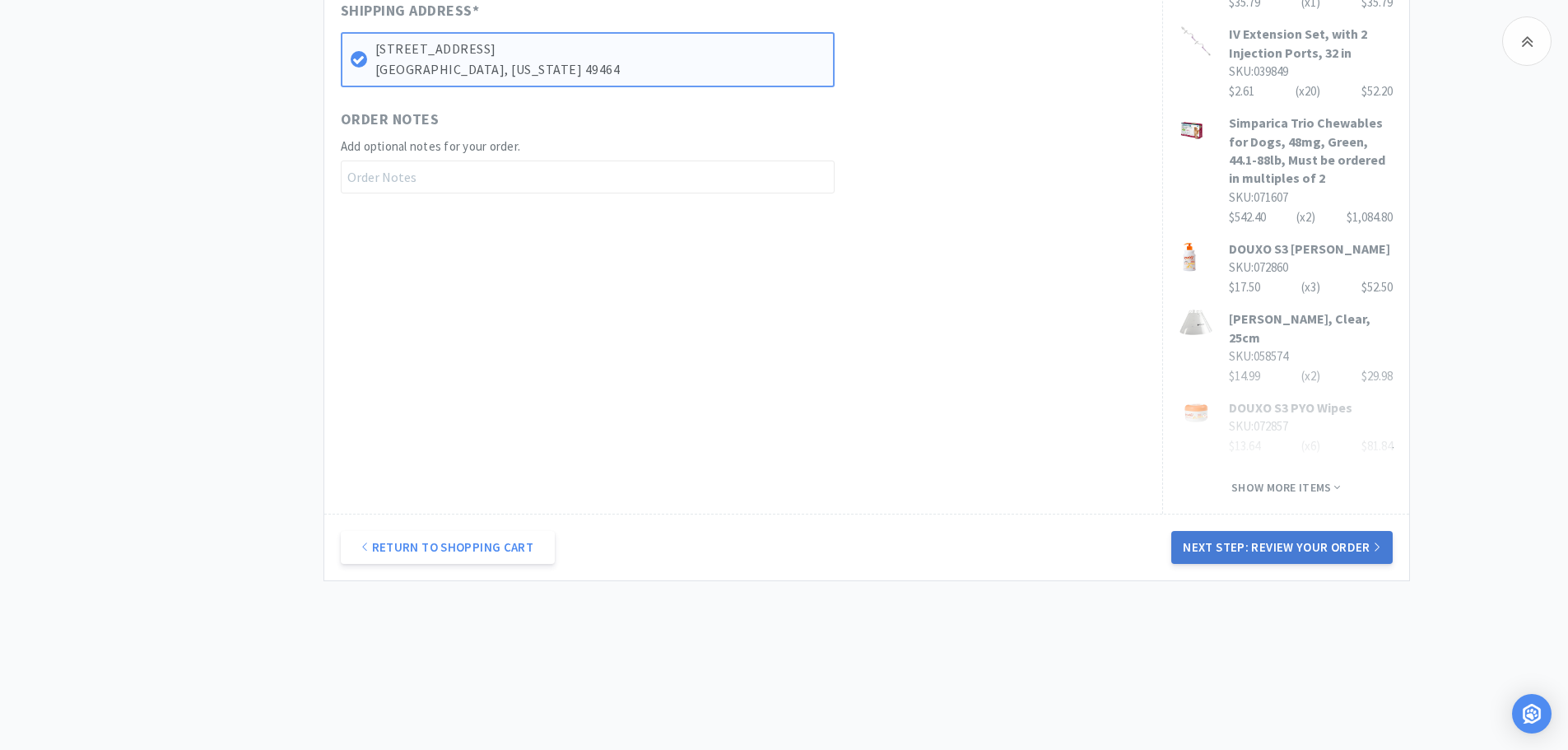
click at [1197, 543] on button "Next Step: Review Your Order" at bounding box center [1281, 547] width 221 height 33
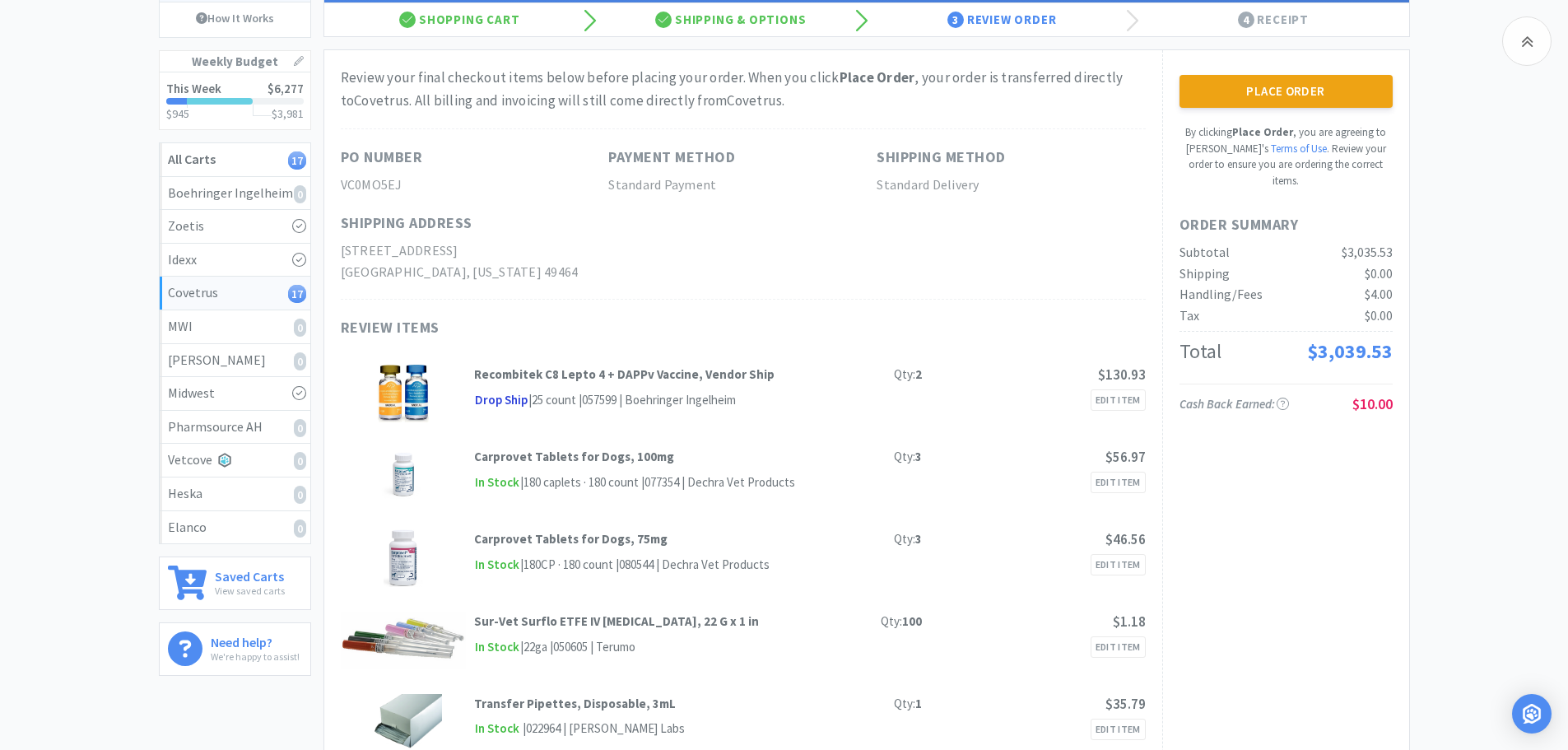
scroll to position [165, 0]
click at [1264, 102] on button "Place Order" at bounding box center [1286, 92] width 213 height 33
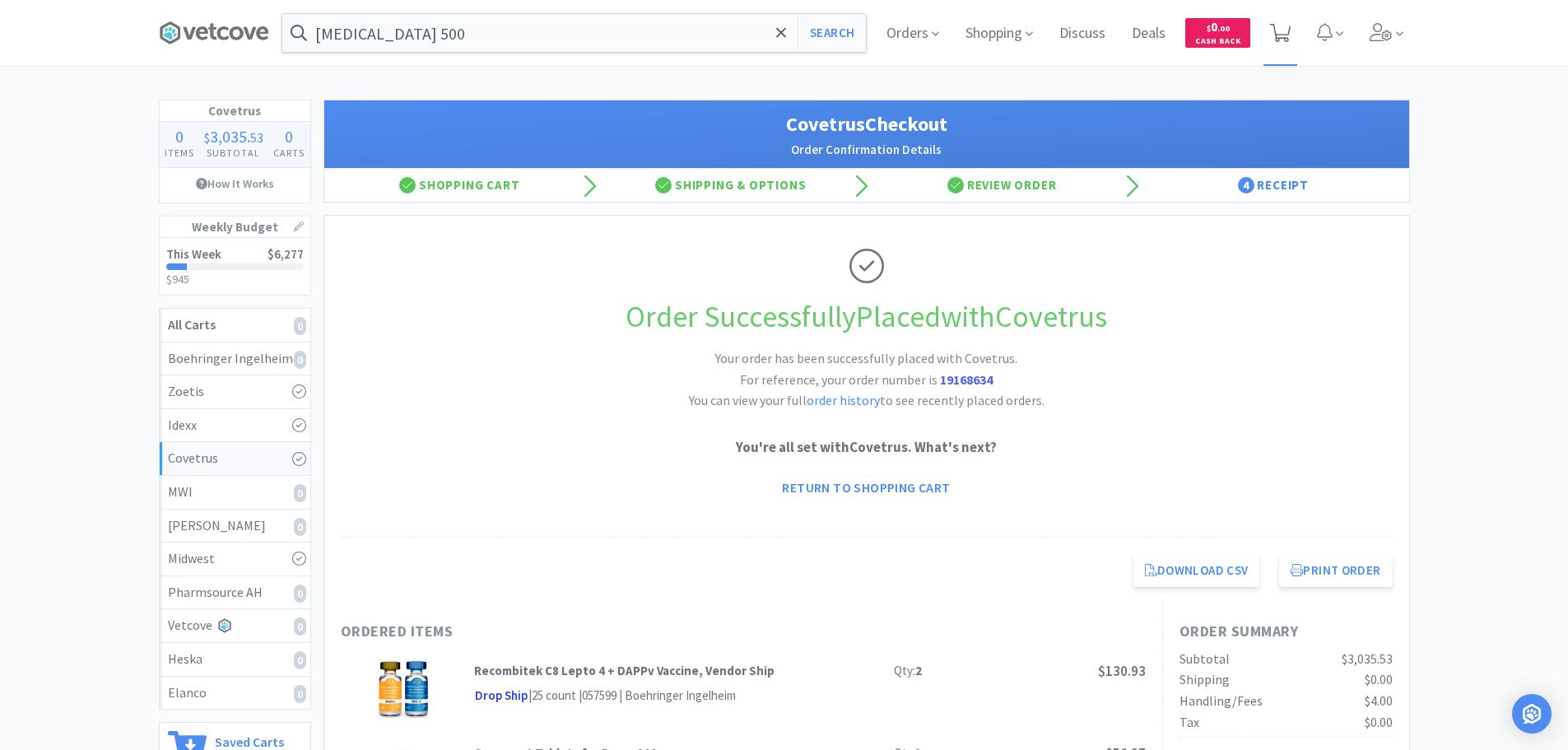
click at [1292, 27] on span at bounding box center [1281, 32] width 34 height 66
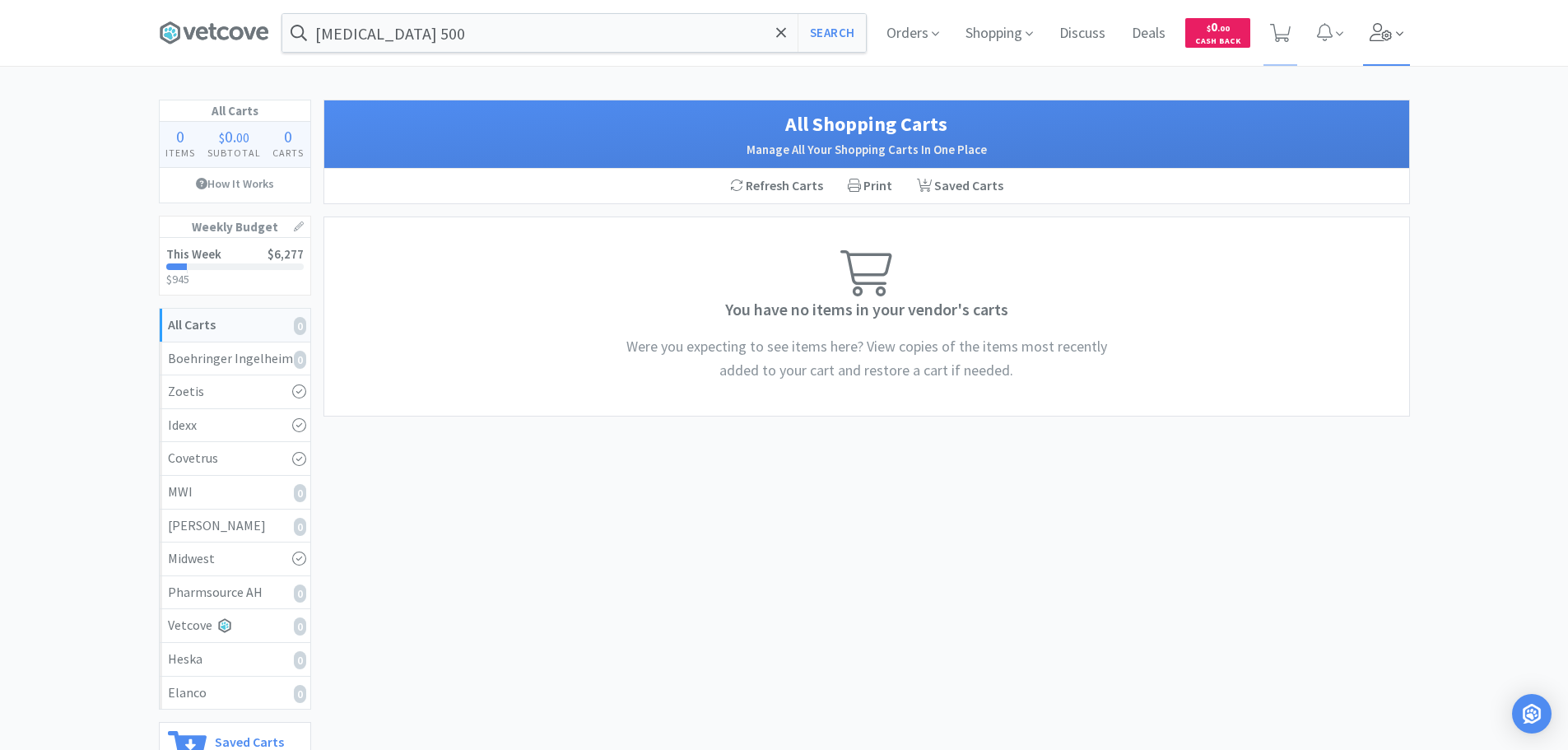
click at [1390, 35] on icon at bounding box center [1381, 32] width 23 height 18
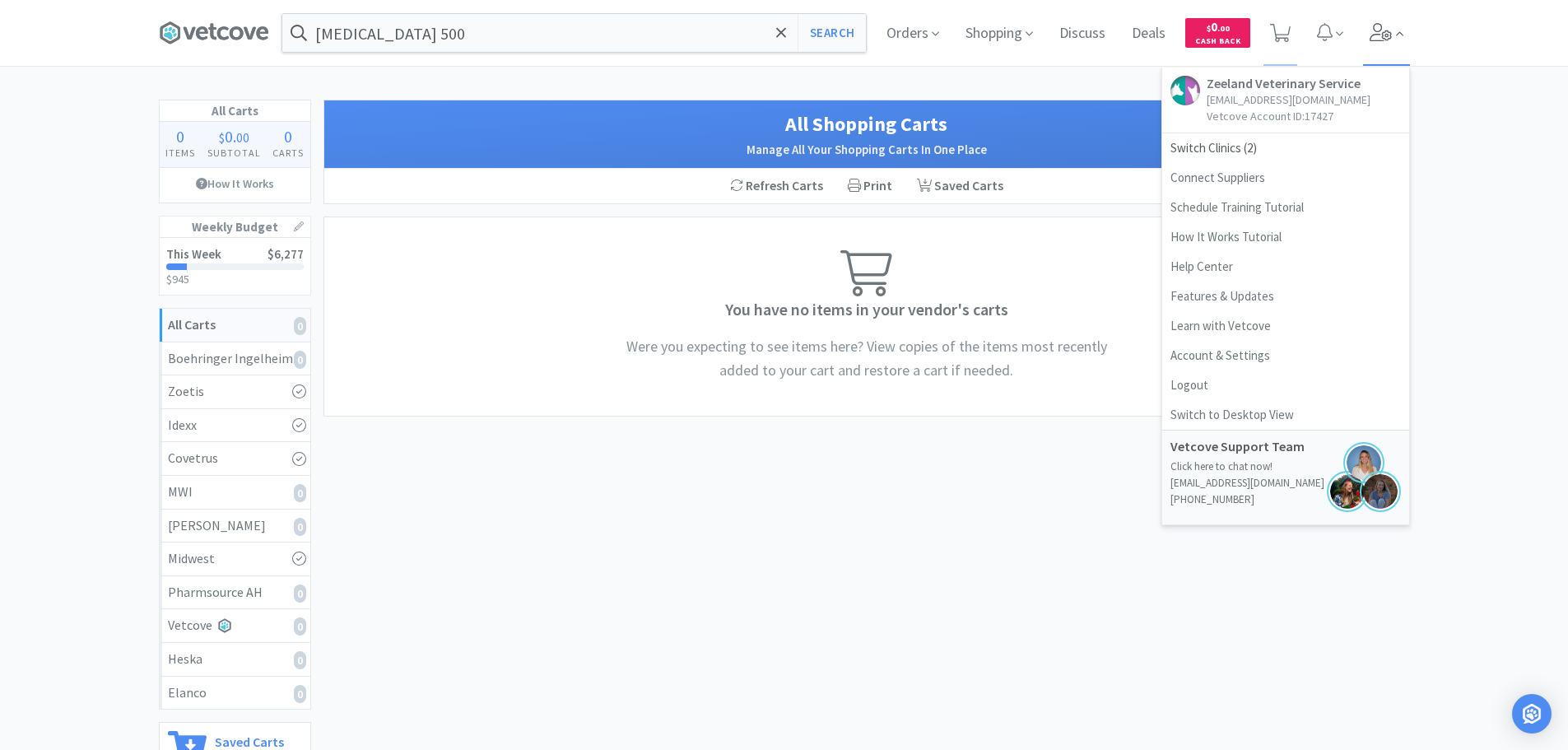
click at [1390, 35] on icon at bounding box center [1381, 32] width 23 height 18
